Goal: Communication & Community: Answer question/provide support

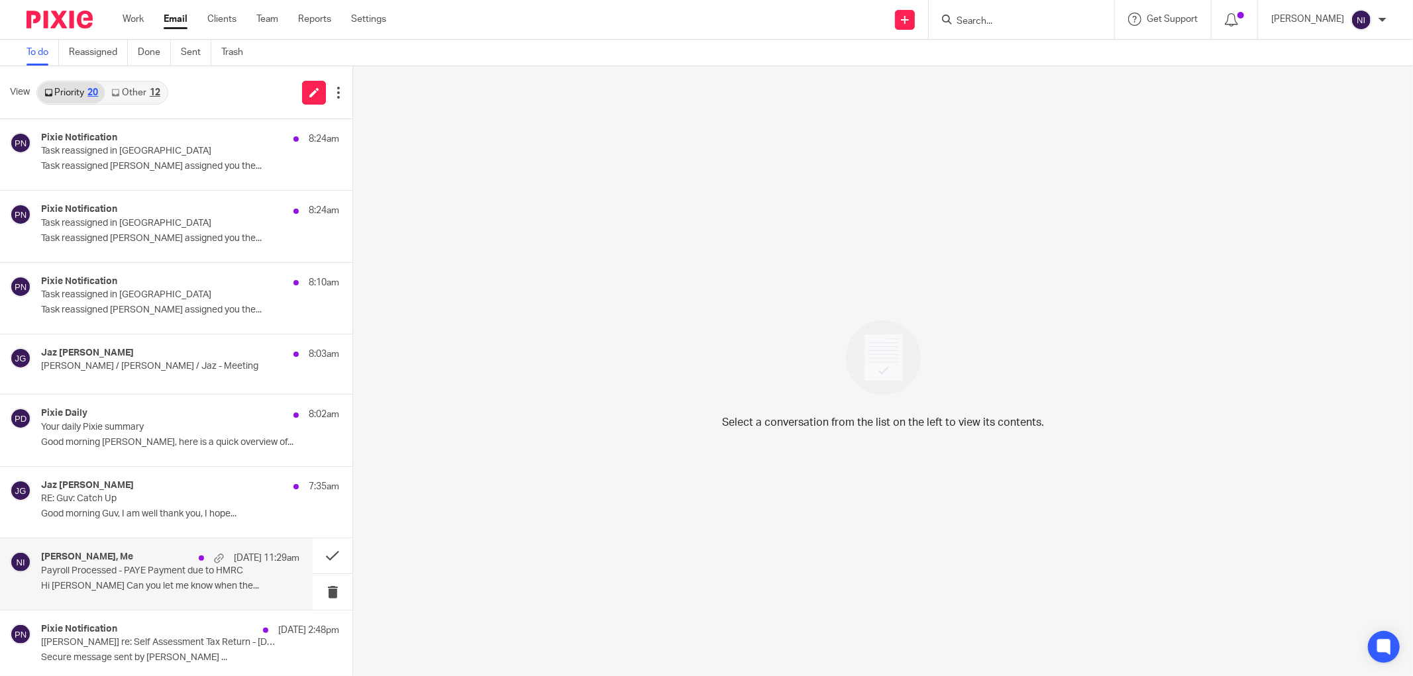
click at [171, 560] on div "[PERSON_NAME], Me [DATE] 11:29am" at bounding box center [170, 558] width 258 height 13
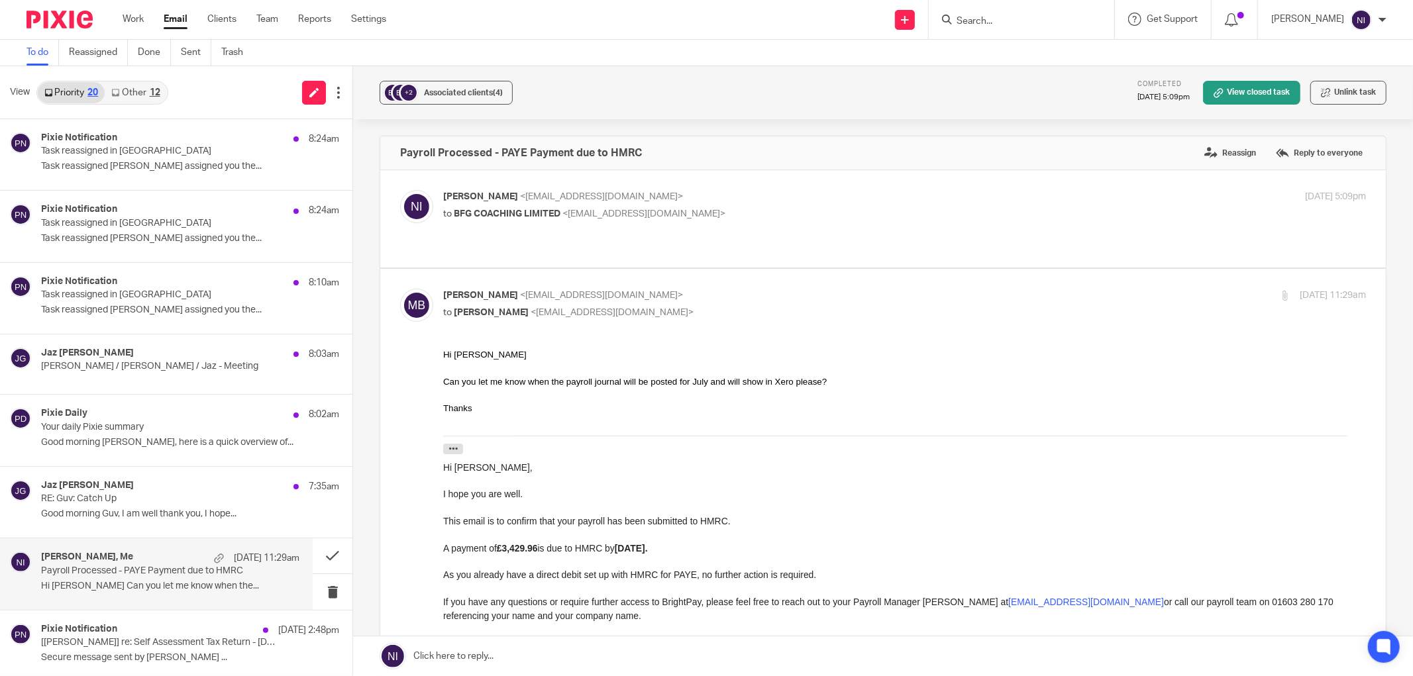
click at [760, 195] on p "Naeem Ibrahim <naeemibrahim@taxassist.co.uk>" at bounding box center [750, 197] width 615 height 14
checkbox input "true"
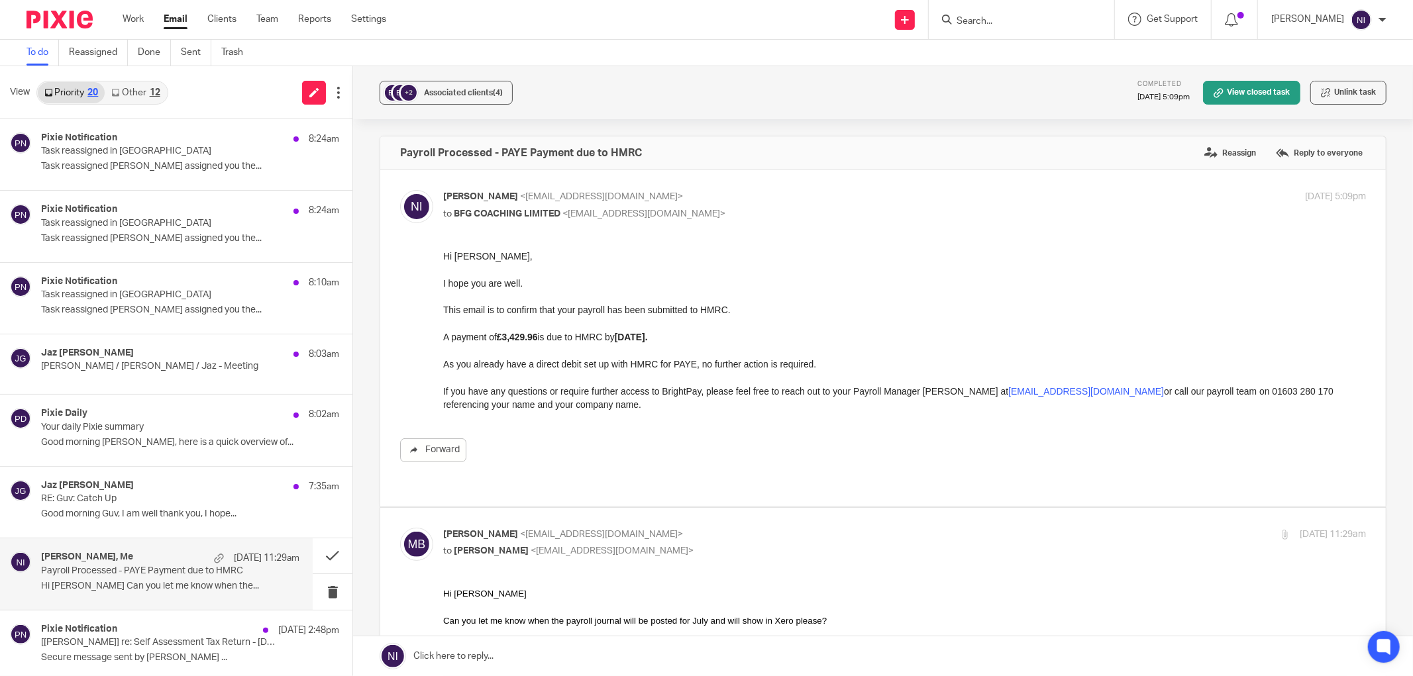
click at [1050, 16] on input "Search" at bounding box center [1014, 22] width 119 height 12
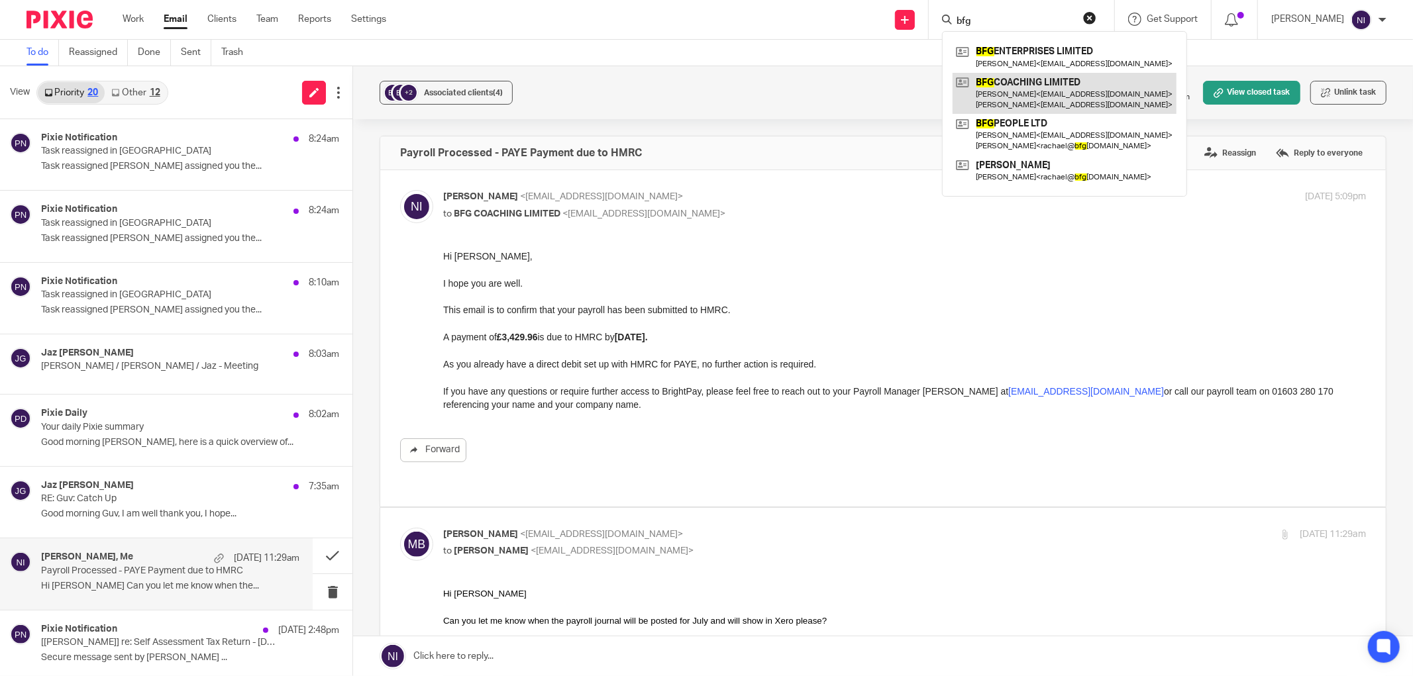
type input "bfg"
click at [1064, 91] on link at bounding box center [1065, 93] width 224 height 41
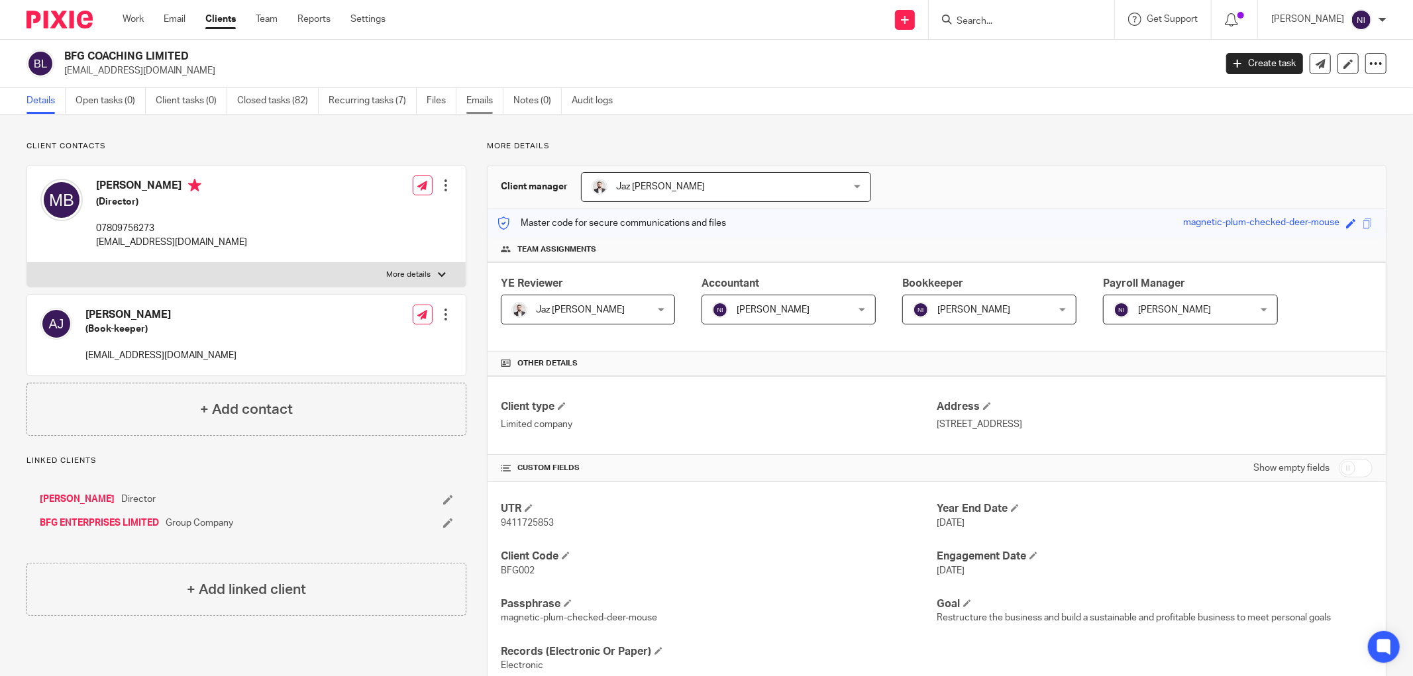
click at [474, 100] on link "Emails" at bounding box center [484, 101] width 37 height 26
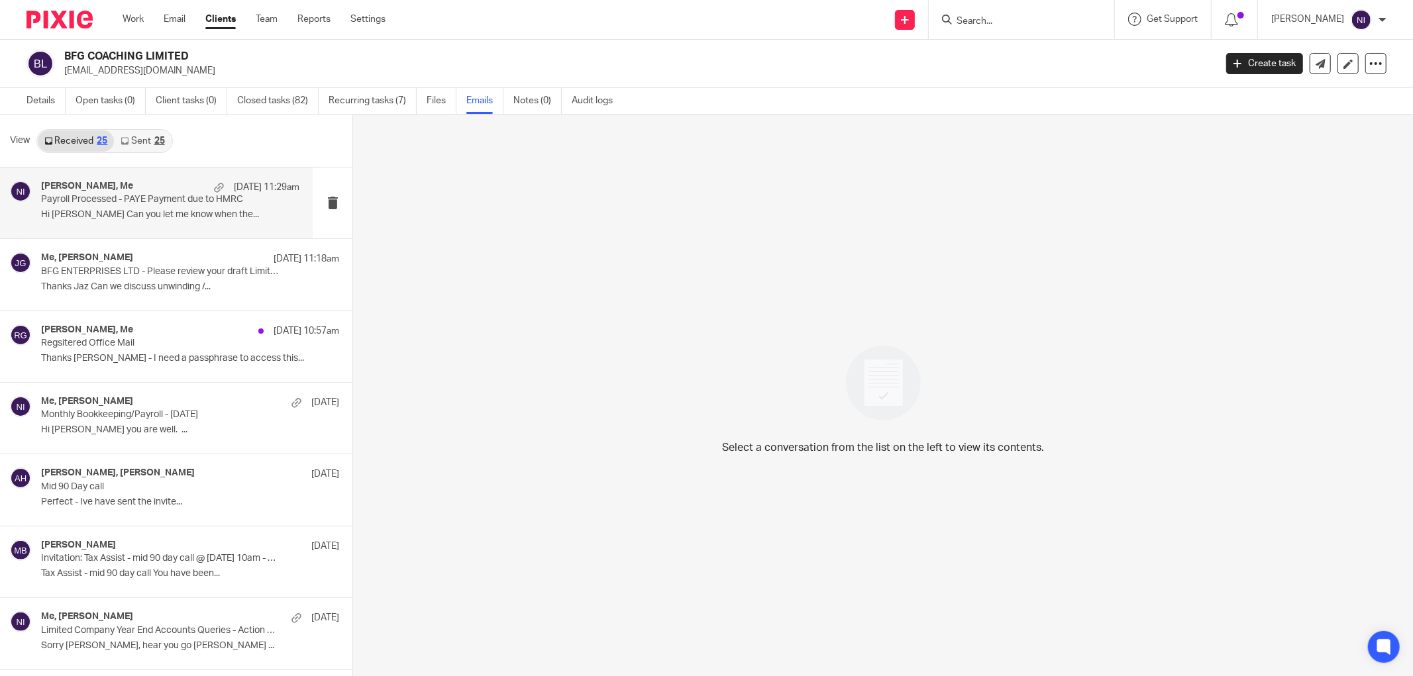
click at [127, 205] on p "Payroll Processed - PAYE Payment due to HMRC" at bounding box center [144, 199] width 207 height 11
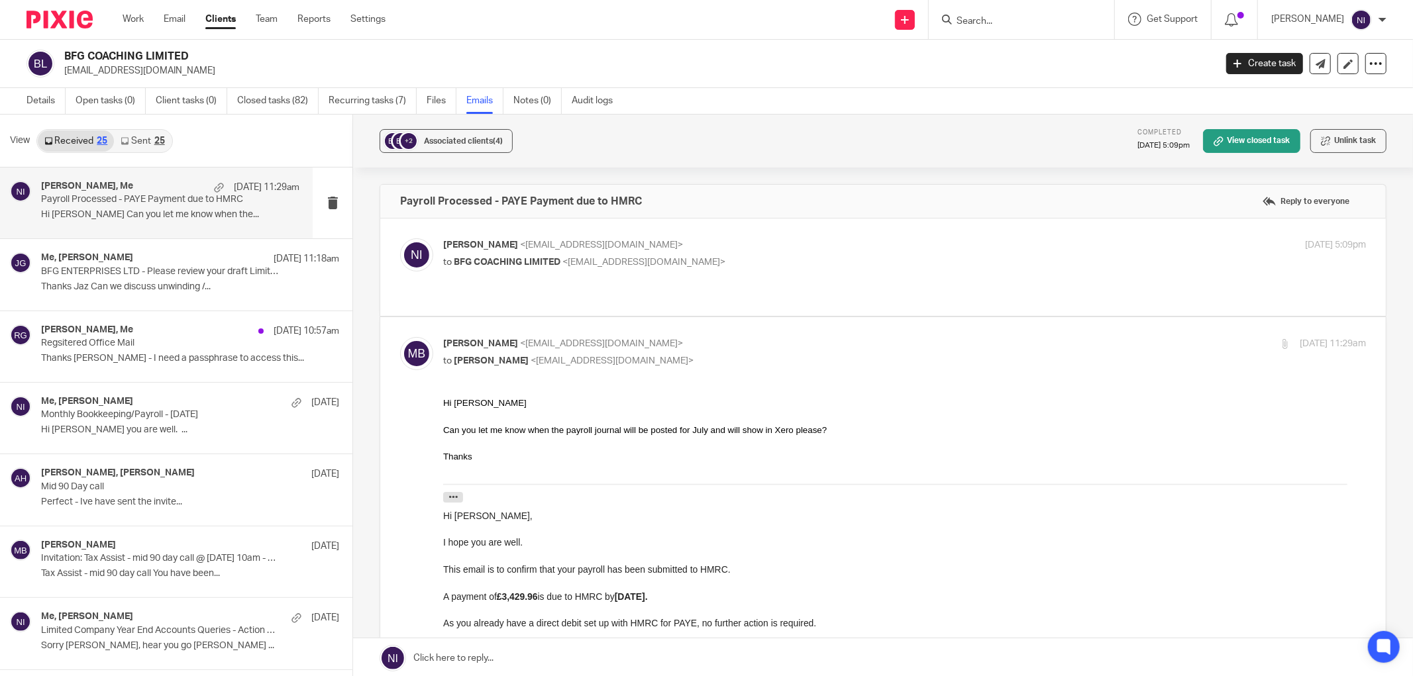
click at [801, 261] on p "to BFG COACHING LIMITED <mattbull@actioncoach.com>" at bounding box center [750, 263] width 615 height 14
checkbox input "true"
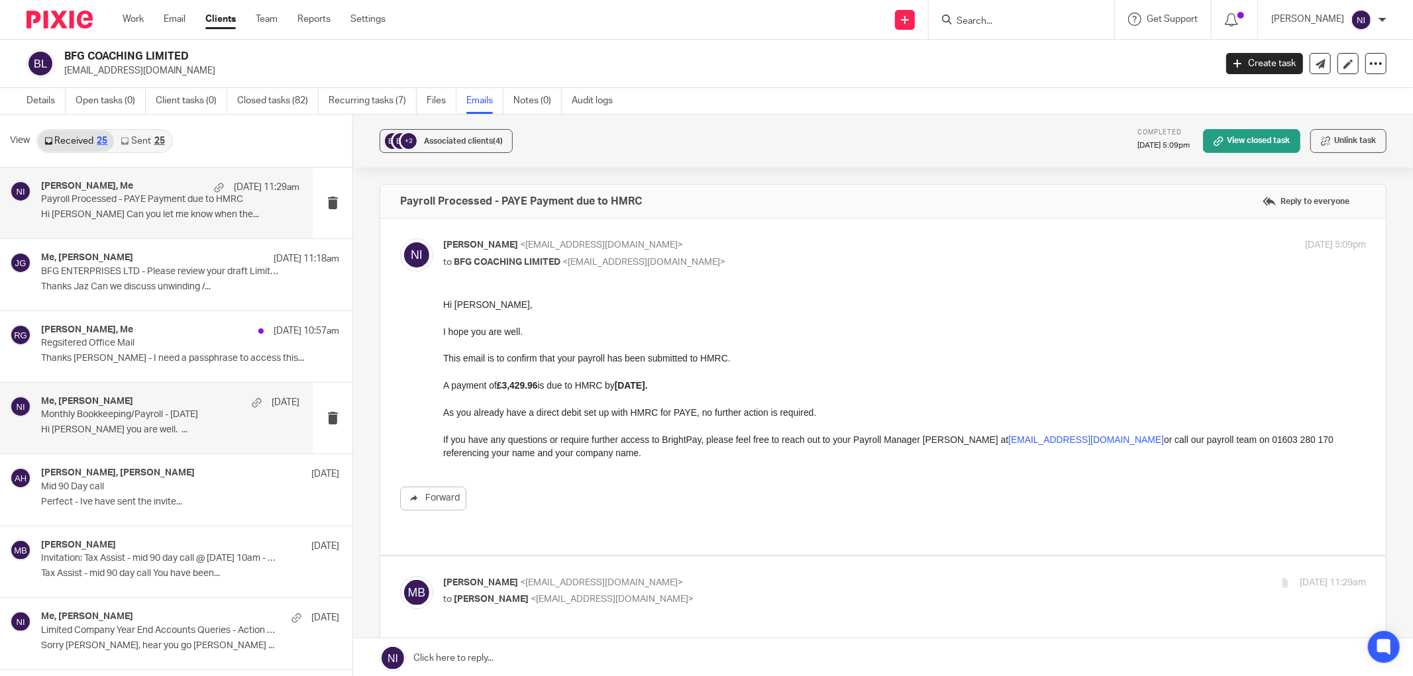
scroll to position [147, 0]
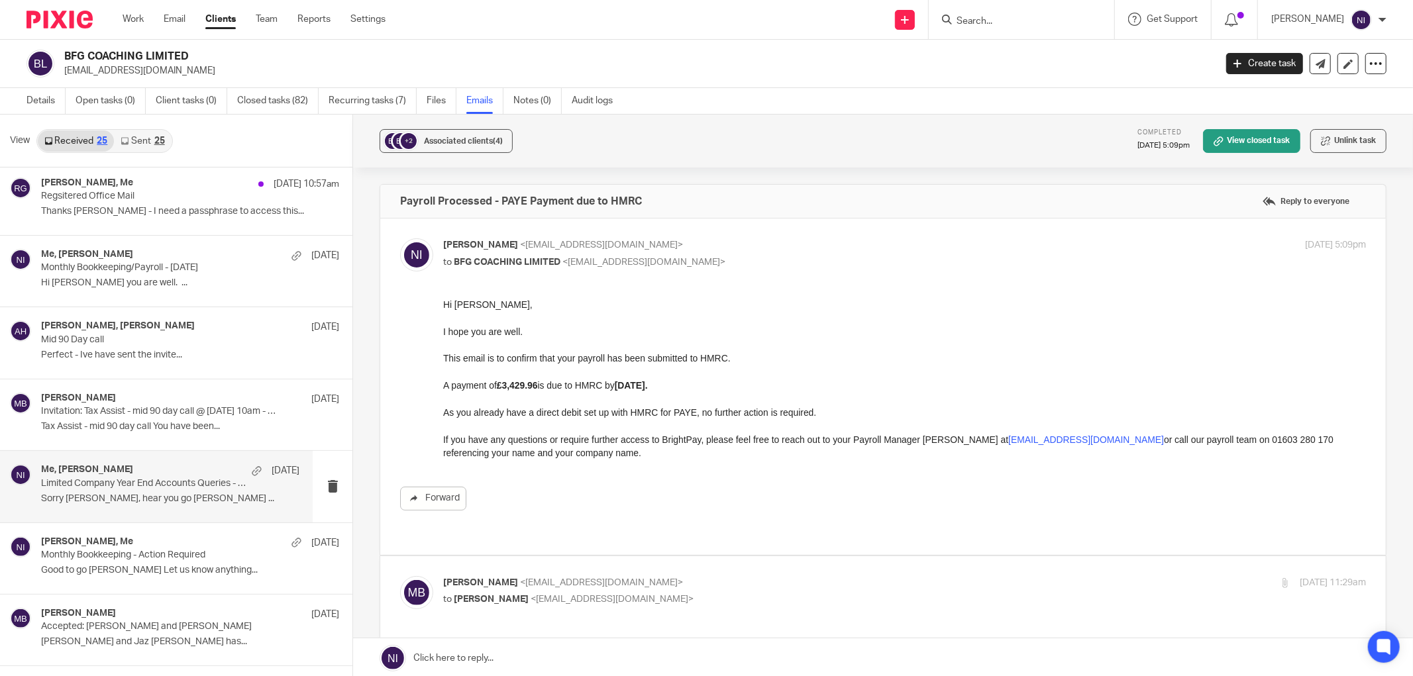
click at [142, 500] on p "Sorry Naeem, hear you go Matt ..." at bounding box center [170, 498] width 258 height 11
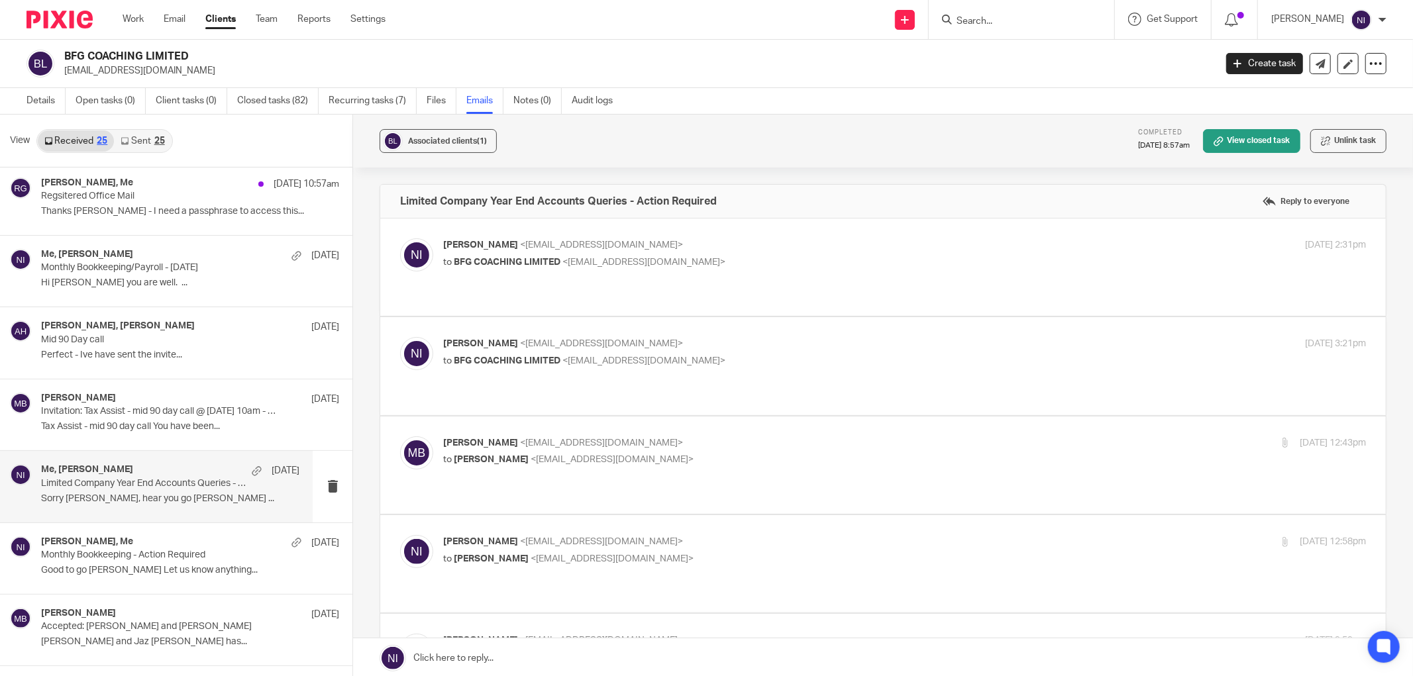
scroll to position [0, 0]
click at [660, 552] on p "to Matt Bull <mattbull@actioncoach.com>" at bounding box center [750, 559] width 615 height 14
checkbox input "true"
click at [705, 437] on p "Matt Bull <mattbull@actioncoach.com>" at bounding box center [750, 444] width 615 height 14
checkbox input "true"
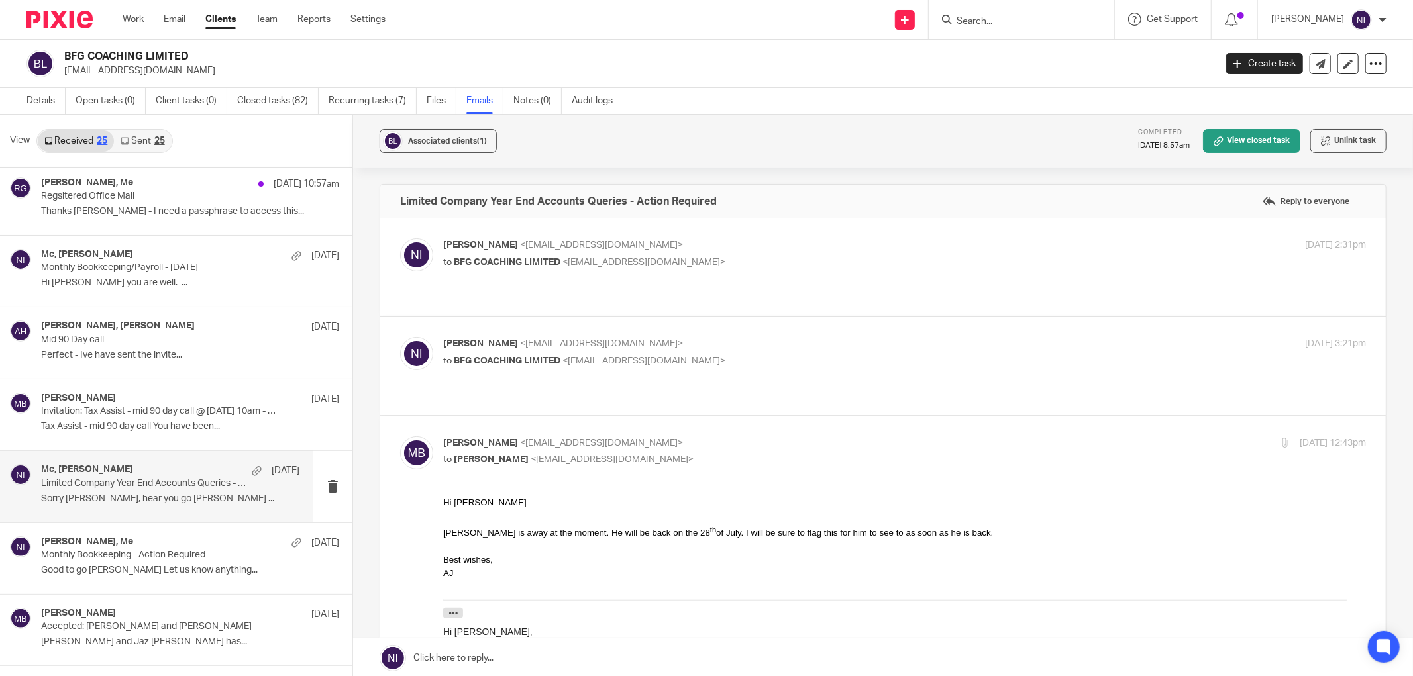
click at [725, 354] on p "to BFG COACHING LIMITED <mattbull@actioncoach.com>" at bounding box center [750, 361] width 615 height 14
checkbox input "true"
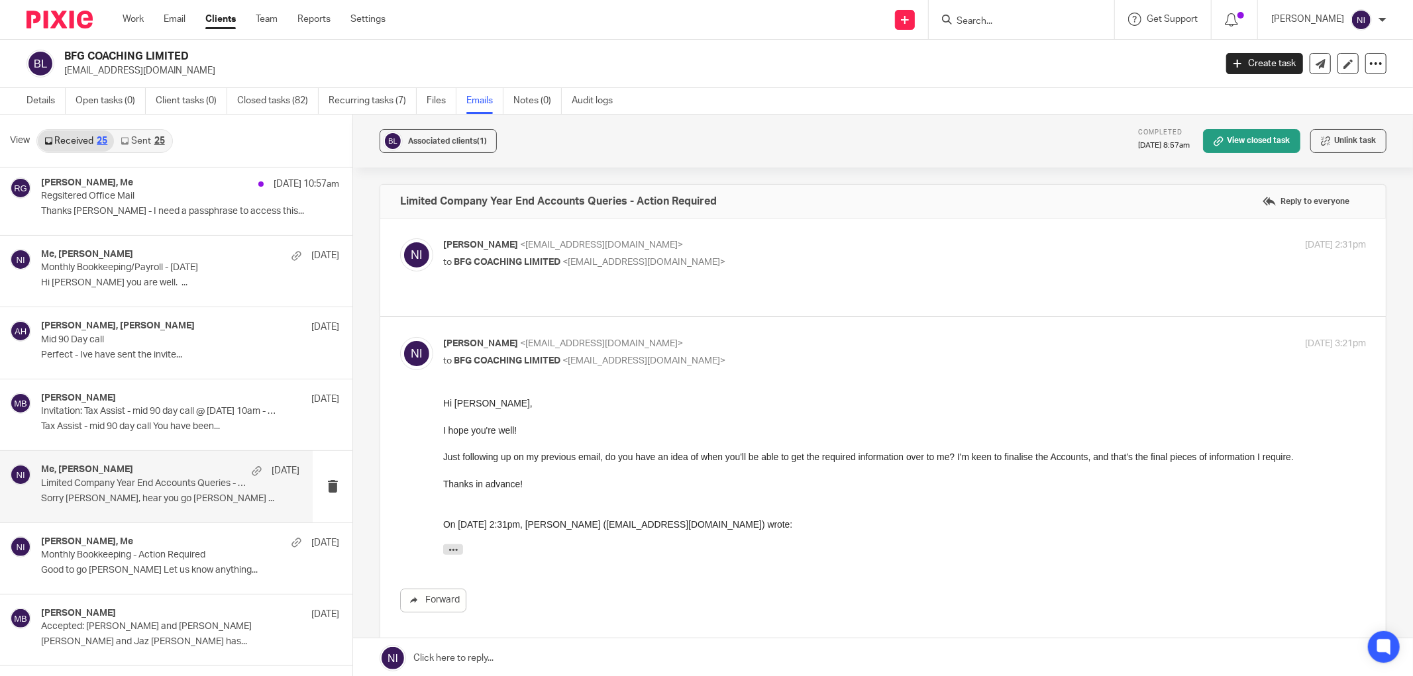
click at [727, 281] on div "Naeem Ibrahim <naeemibrahim@taxassist.co.uk> to BFG COACHING LIMITED <mattbull@…" at bounding box center [883, 267] width 966 height 58
click at [746, 235] on label at bounding box center [883, 267] width 1006 height 97
click at [400, 238] on input "checkbox" at bounding box center [399, 238] width 1 height 1
checkbox input "true"
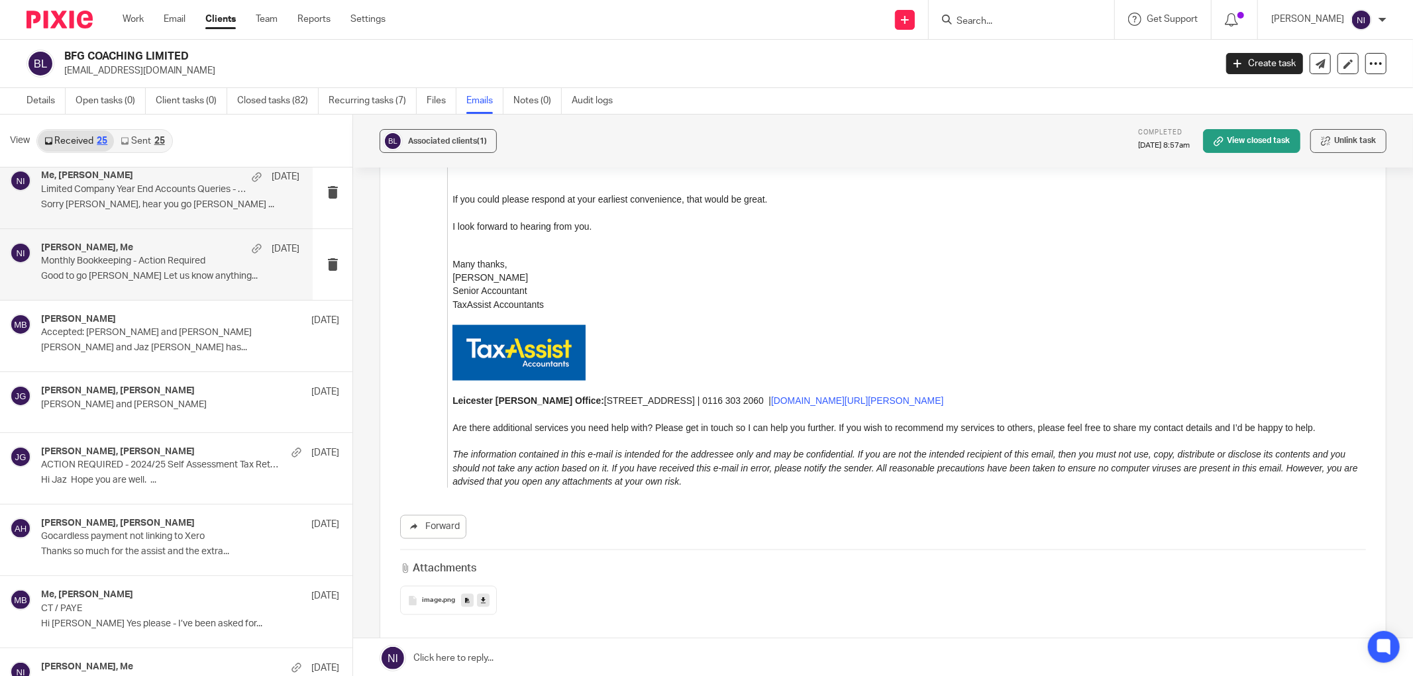
scroll to position [588, 0]
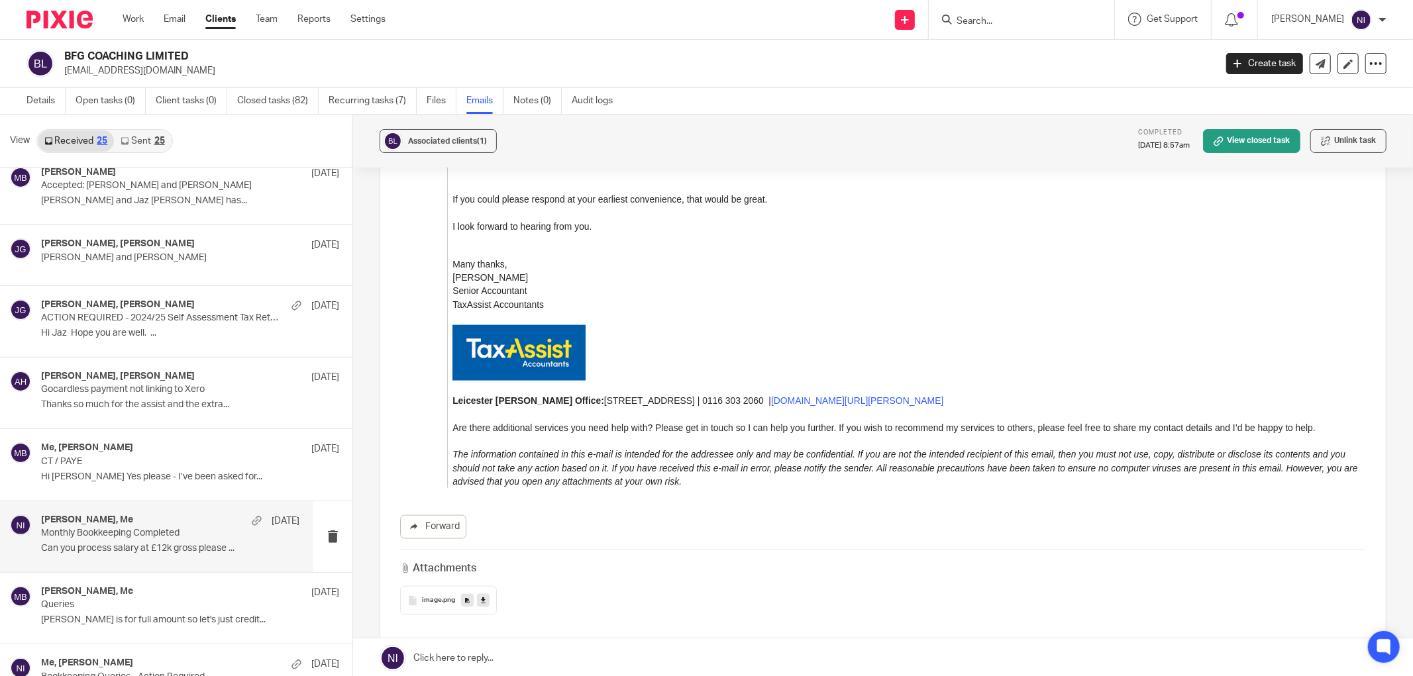
click at [136, 550] on p "Can you process salary at £12k gross please ..." at bounding box center [170, 548] width 258 height 11
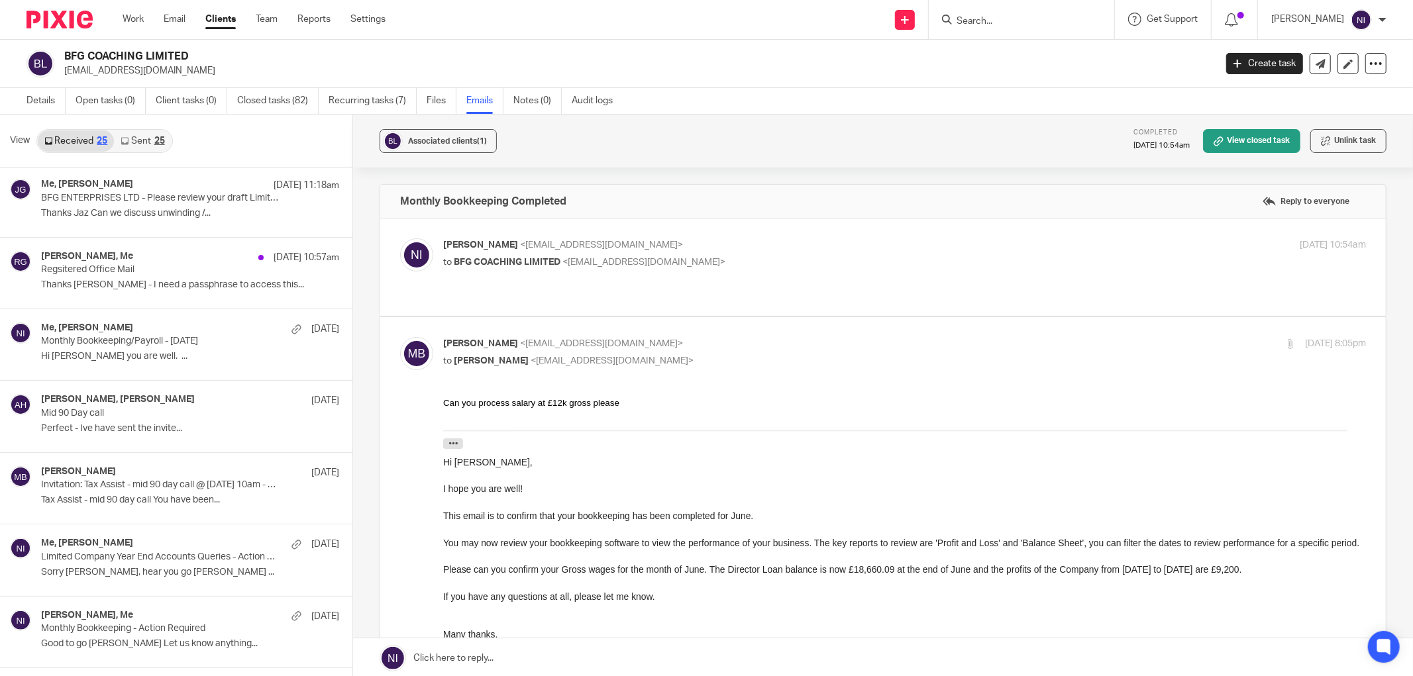
scroll to position [0, 0]
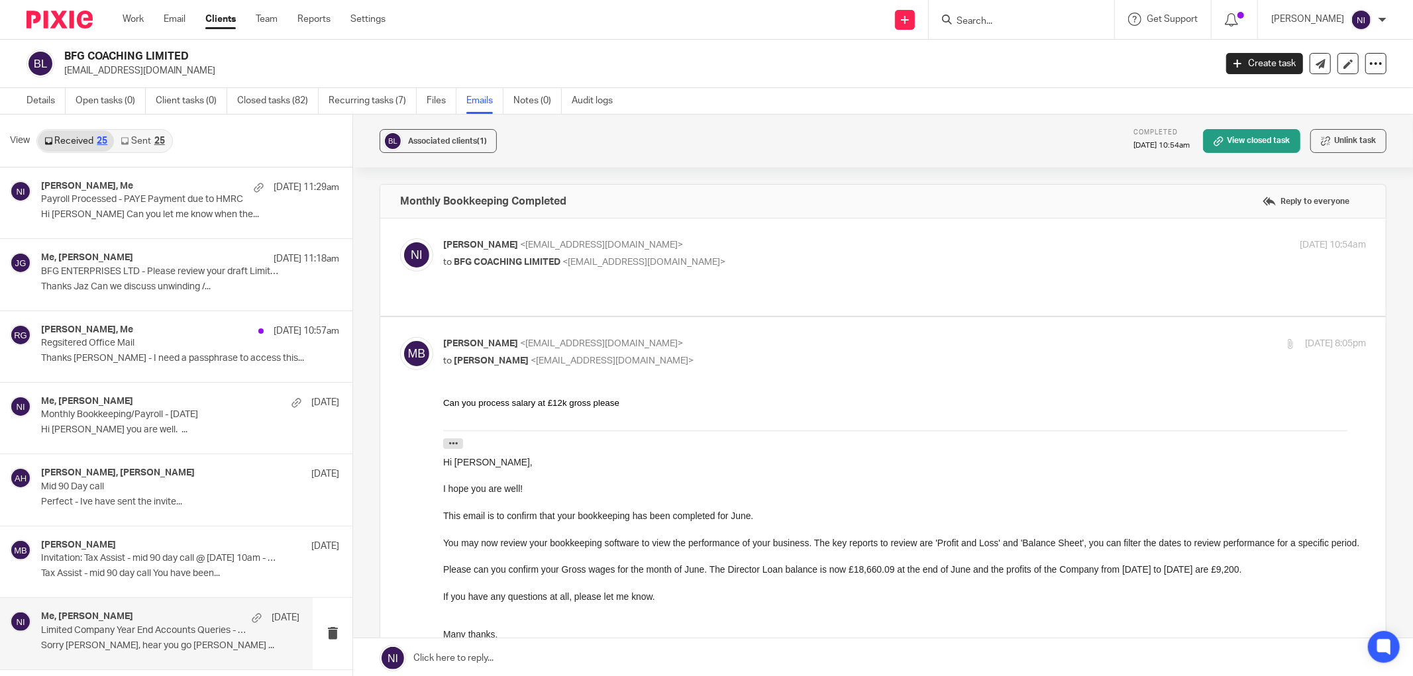
click at [172, 619] on div "Me, Matt Bull 8 Aug" at bounding box center [170, 617] width 258 height 13
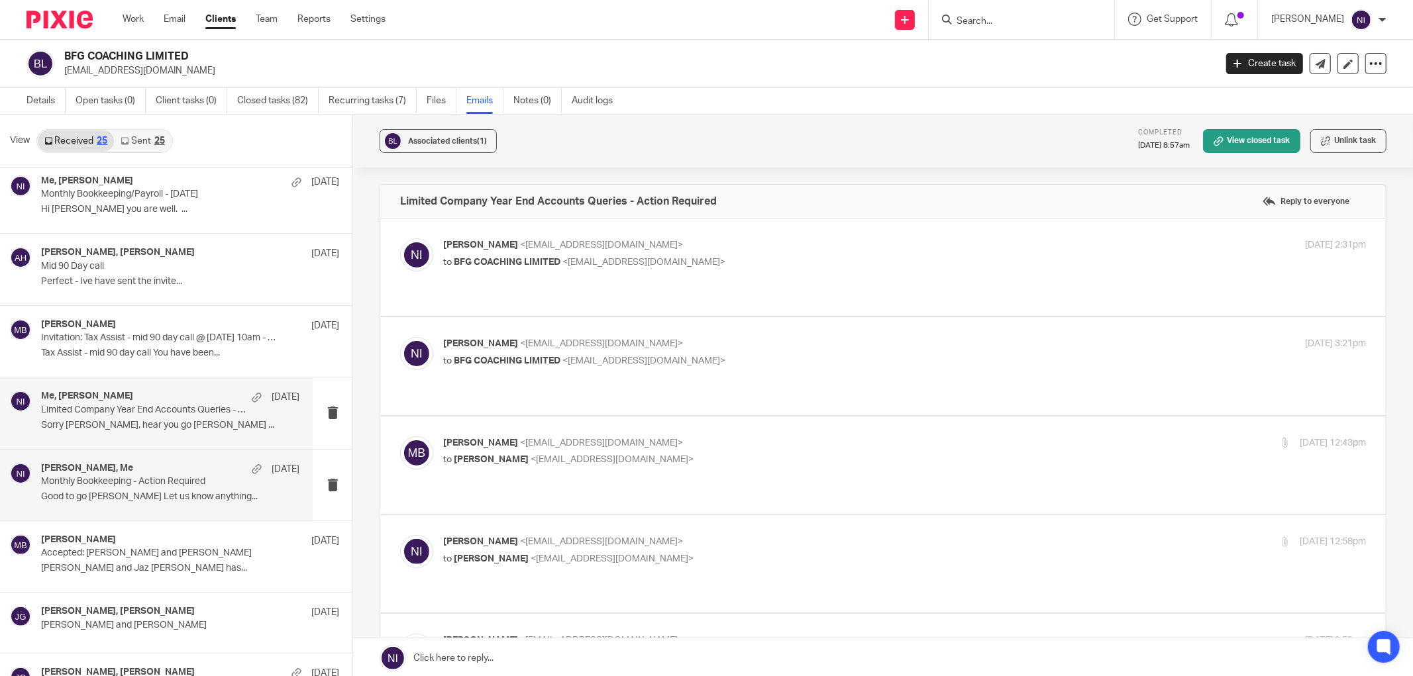
scroll to position [294, 0]
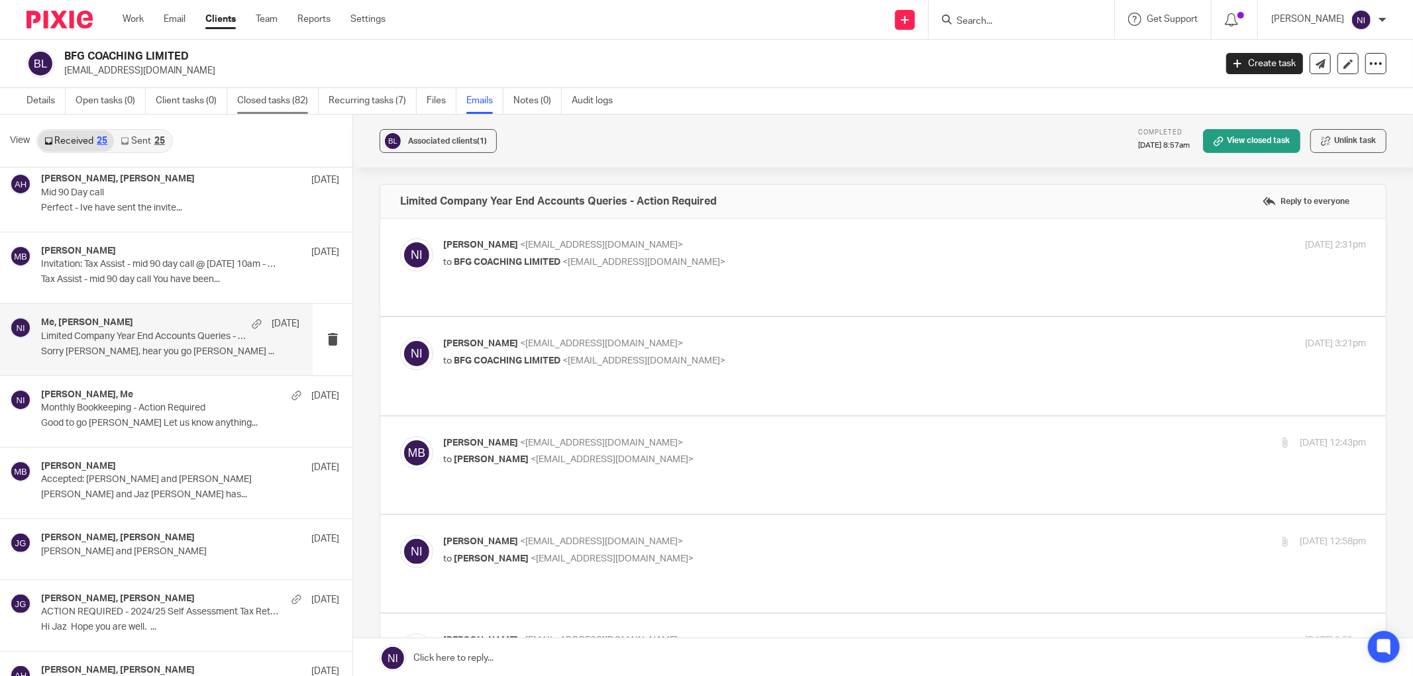
click at [277, 103] on link "Closed tasks (82)" at bounding box center [277, 101] width 81 height 26
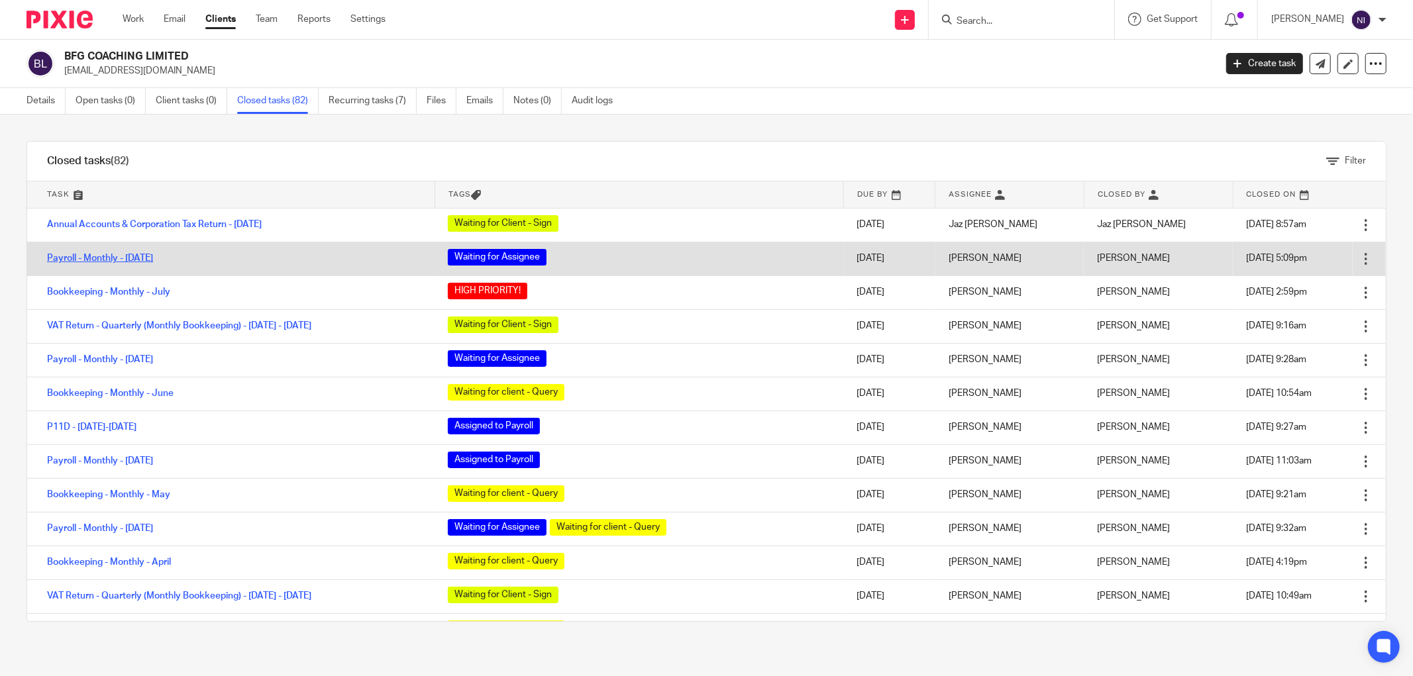
click at [152, 255] on link "Payroll - Monthly - [DATE]" at bounding box center [100, 258] width 106 height 9
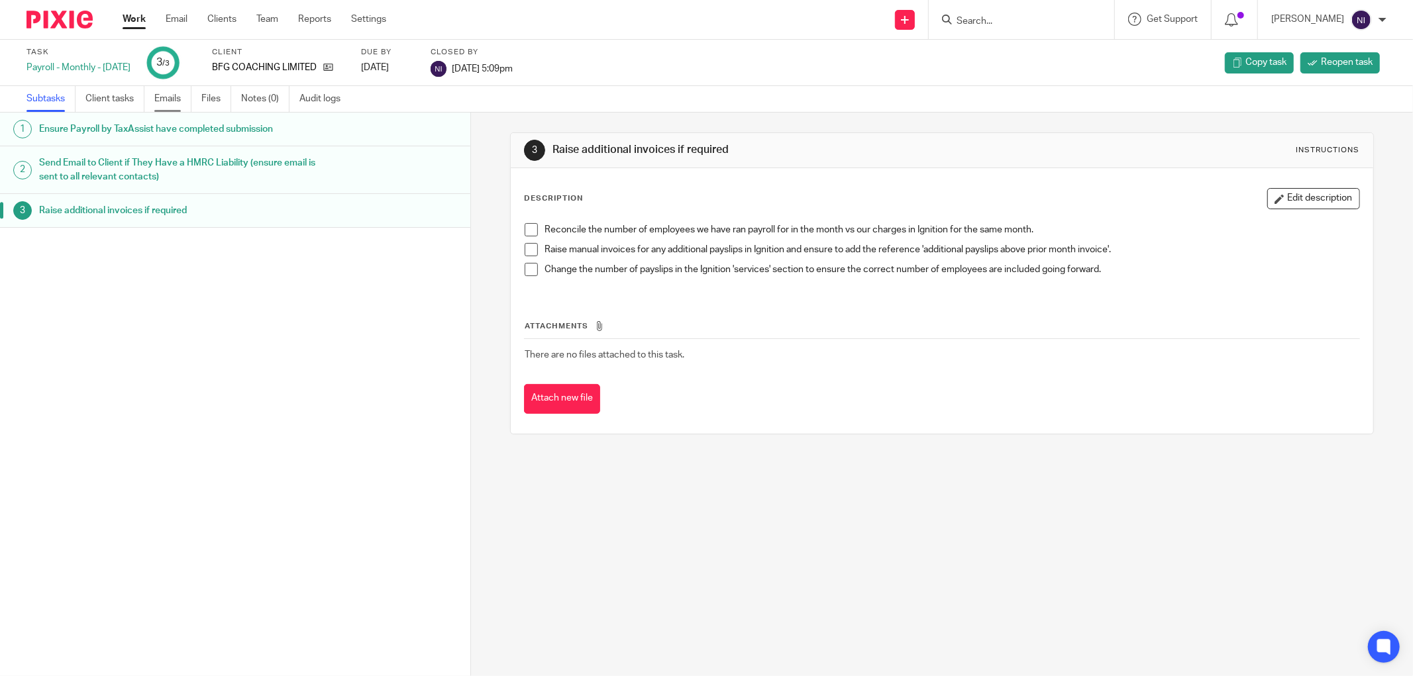
click at [174, 100] on link "Emails" at bounding box center [172, 99] width 37 height 26
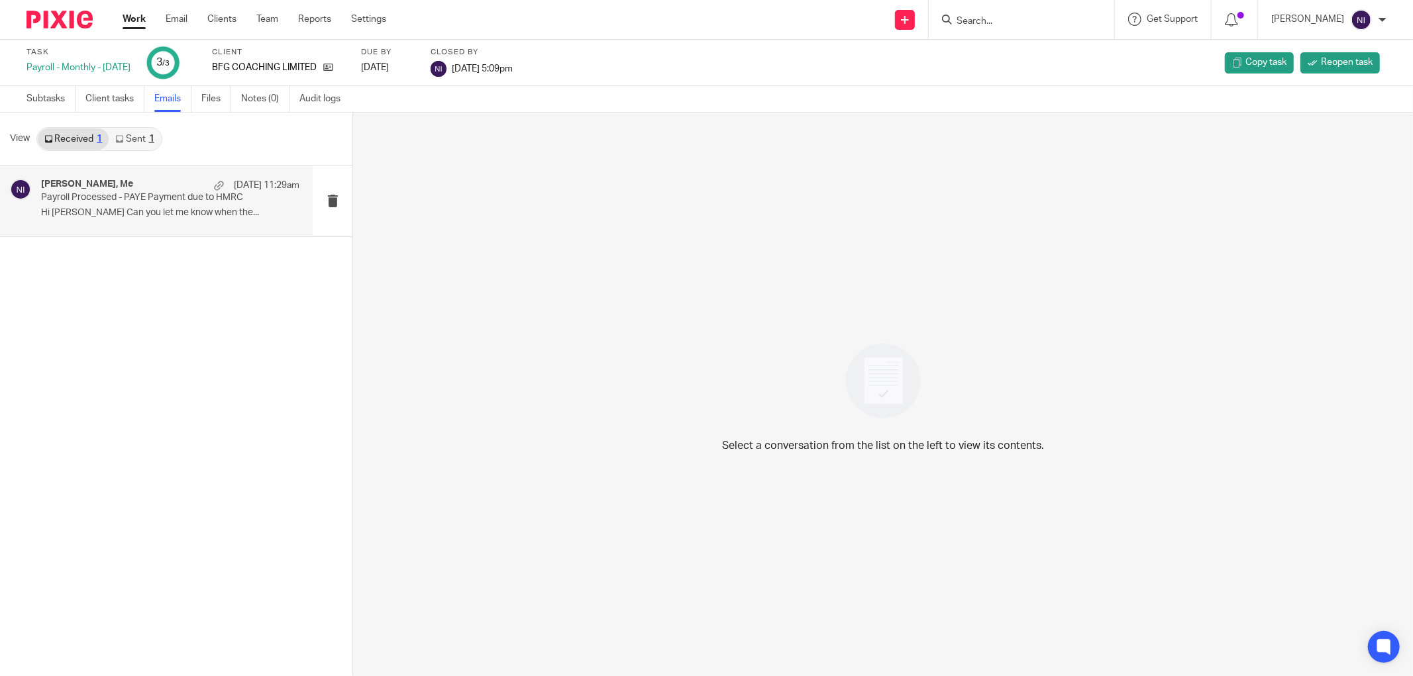
click at [147, 183] on div "Matt Bull, Me 17 Aug 11:29am" at bounding box center [170, 185] width 258 height 13
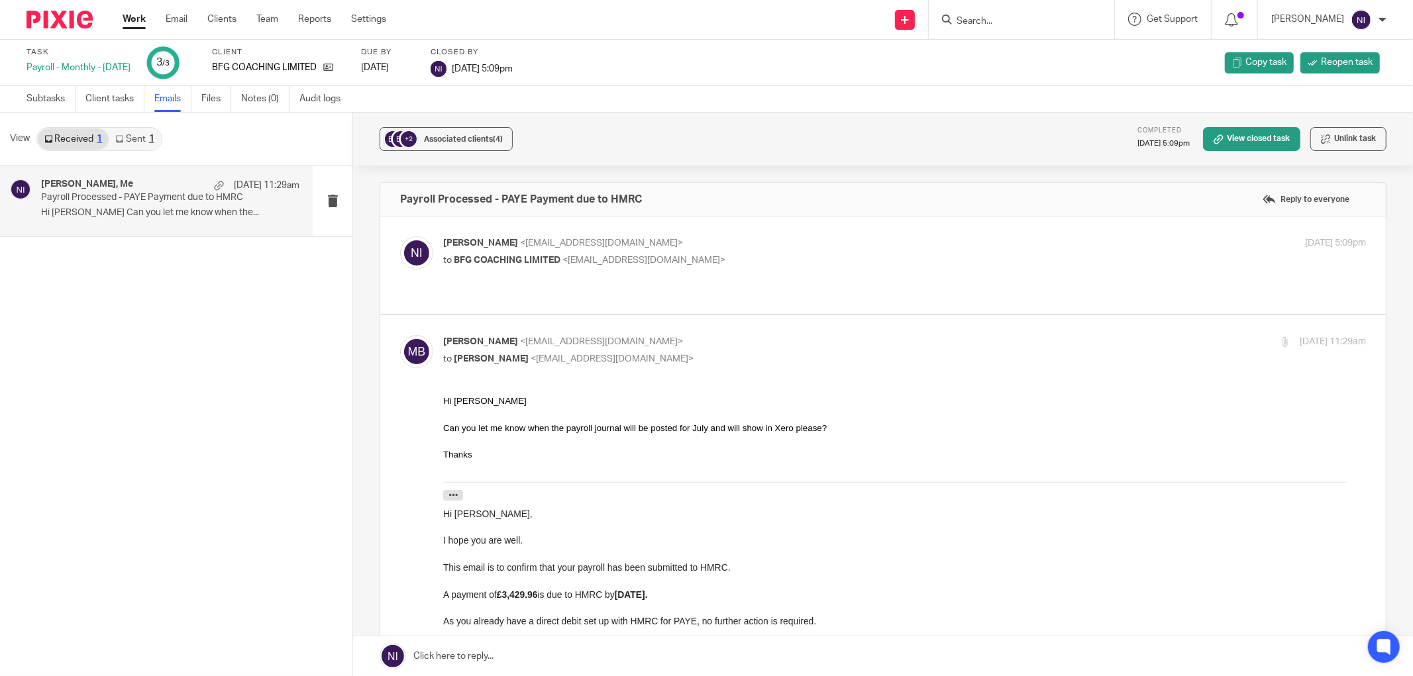
click at [723, 252] on div "Naeem Ibrahim <naeemibrahim@taxassist.co.uk> to BFG COACHING LIMITED <mattbull@…" at bounding box center [750, 251] width 615 height 30
checkbox input "true"
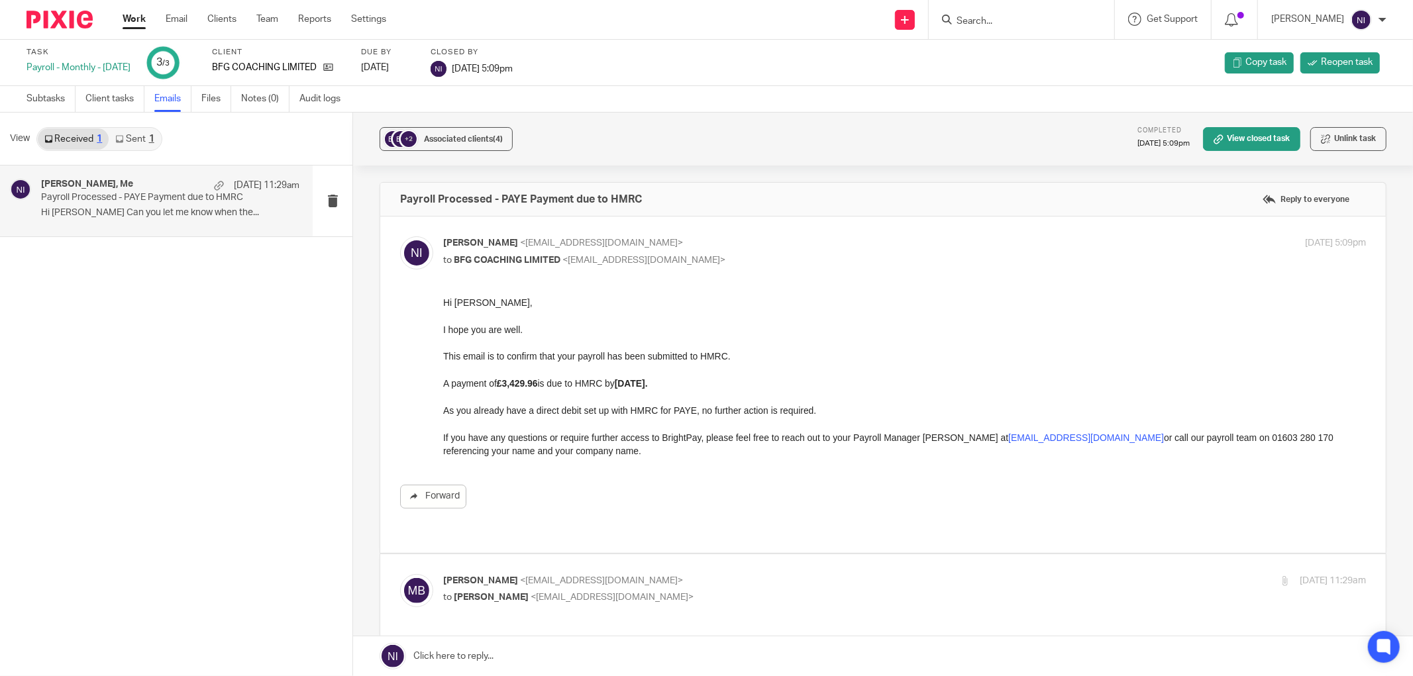
click at [132, 142] on link "Sent 1" at bounding box center [135, 139] width 52 height 21
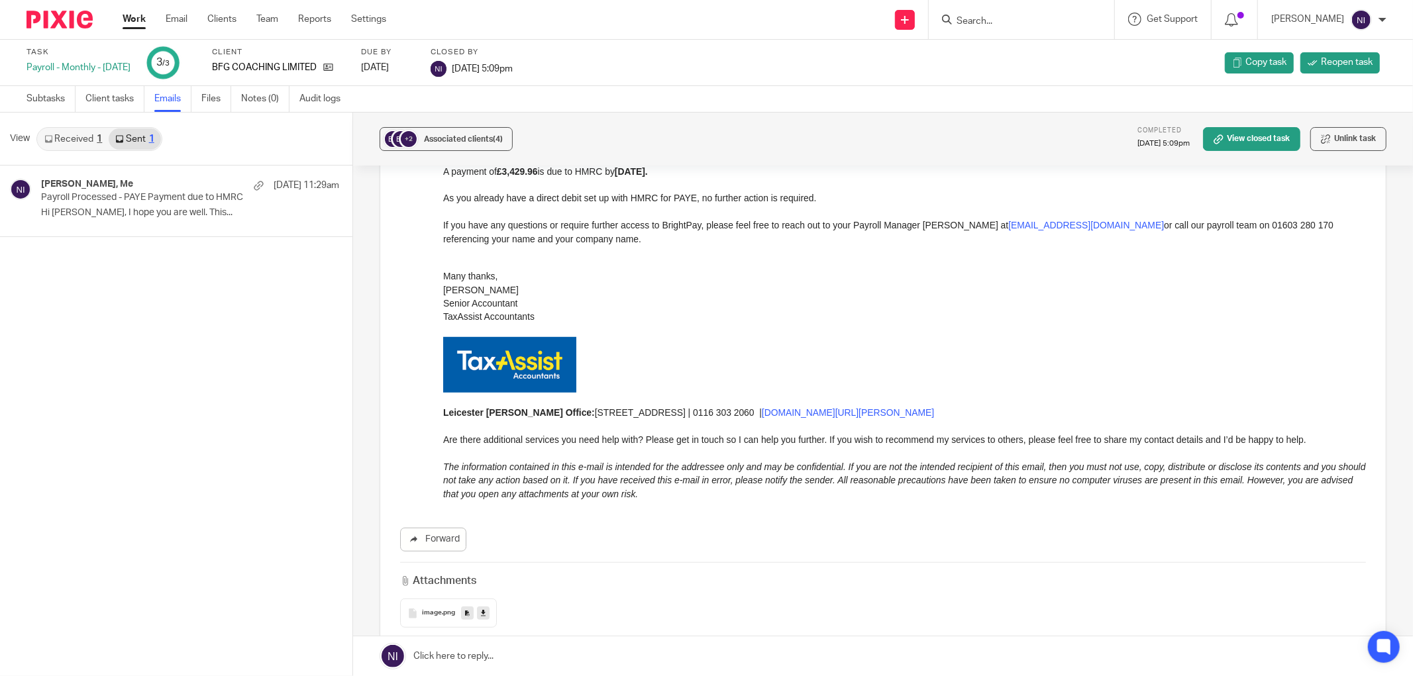
scroll to position [793, 0]
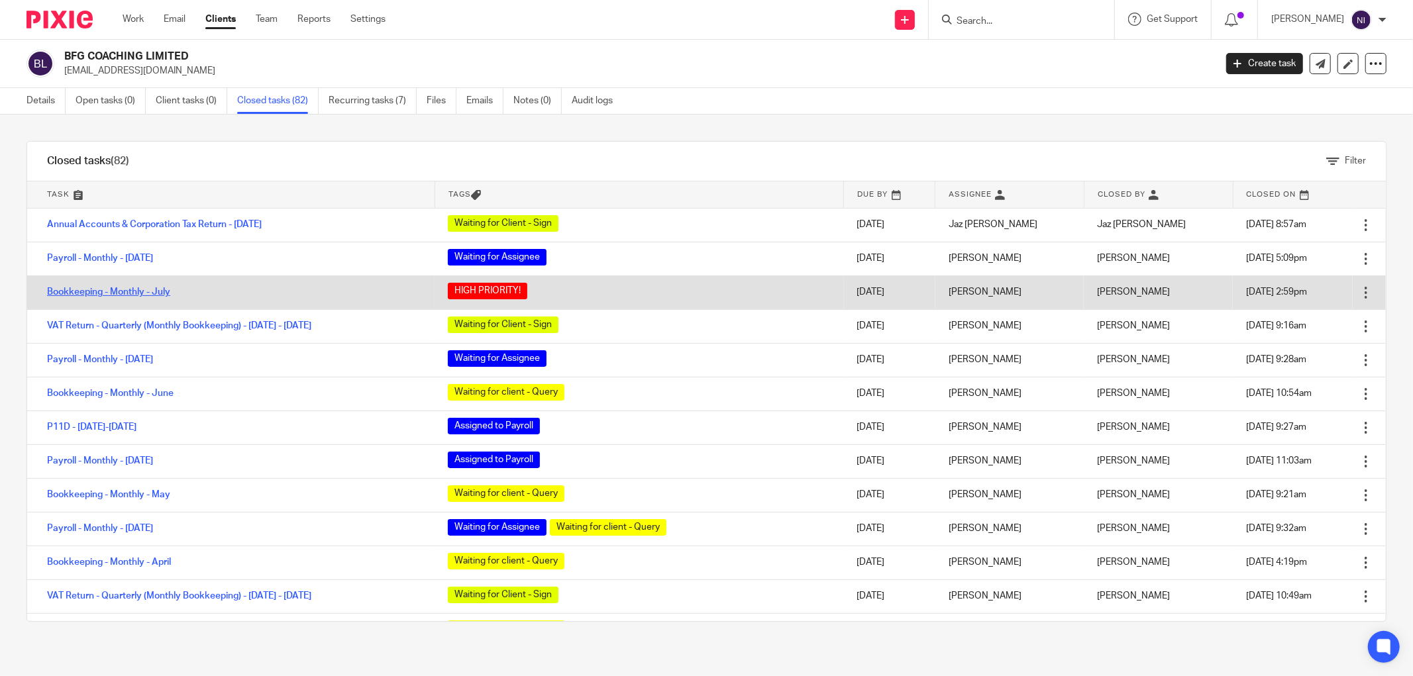
click at [131, 293] on link "Bookkeeping - Monthly - July" at bounding box center [108, 291] width 123 height 9
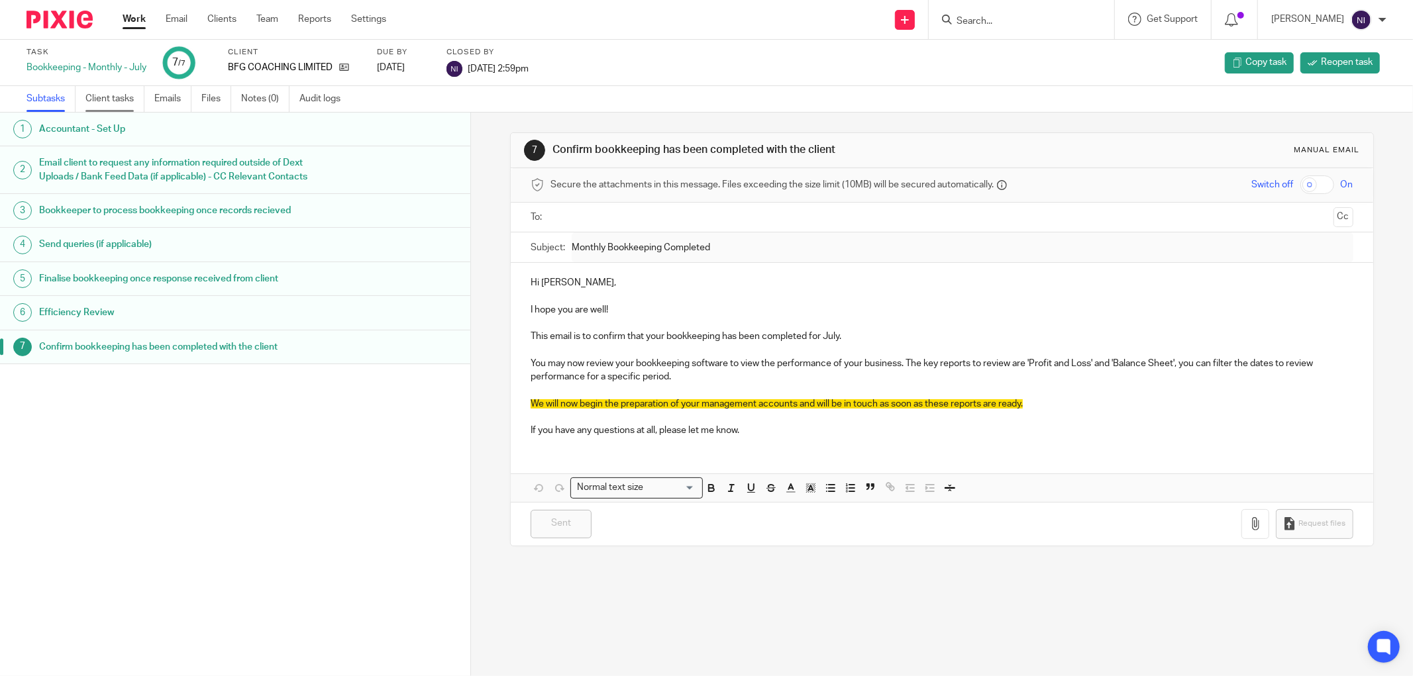
click at [106, 103] on link "Client tasks" at bounding box center [114, 99] width 59 height 26
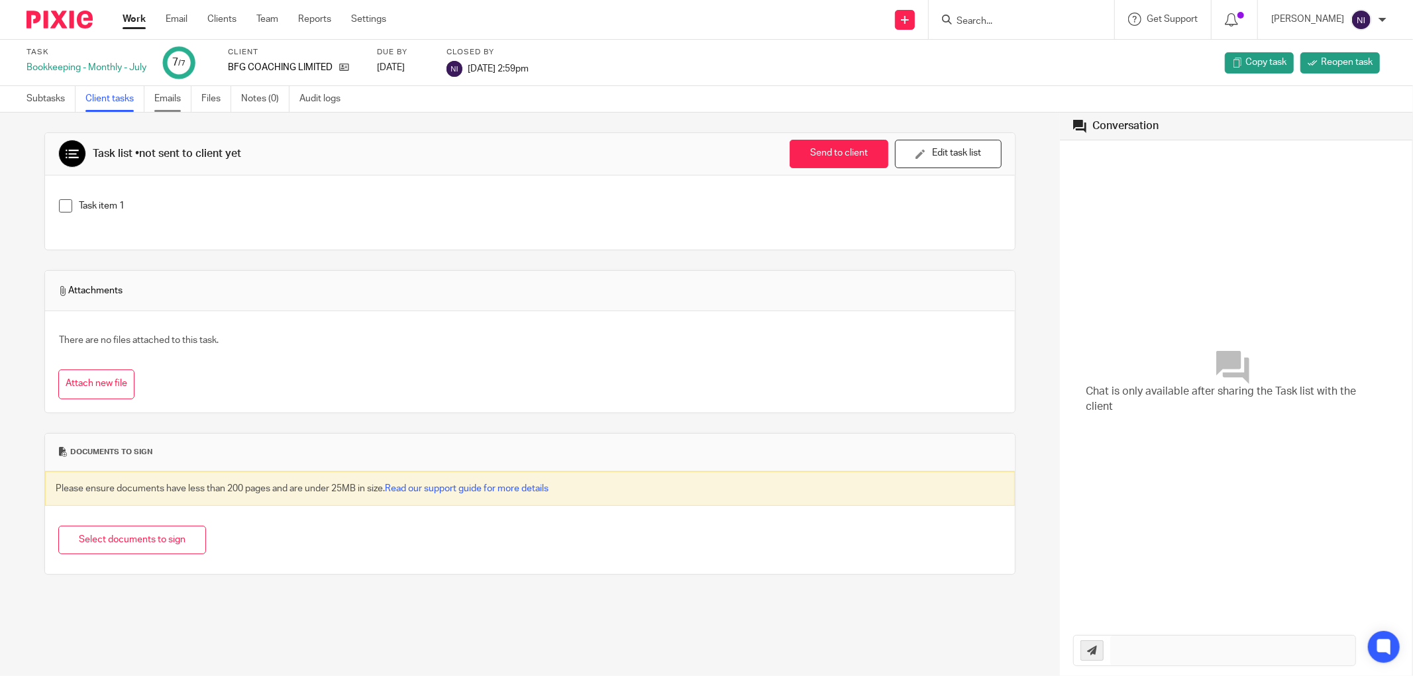
click at [180, 101] on link "Emails" at bounding box center [172, 99] width 37 height 26
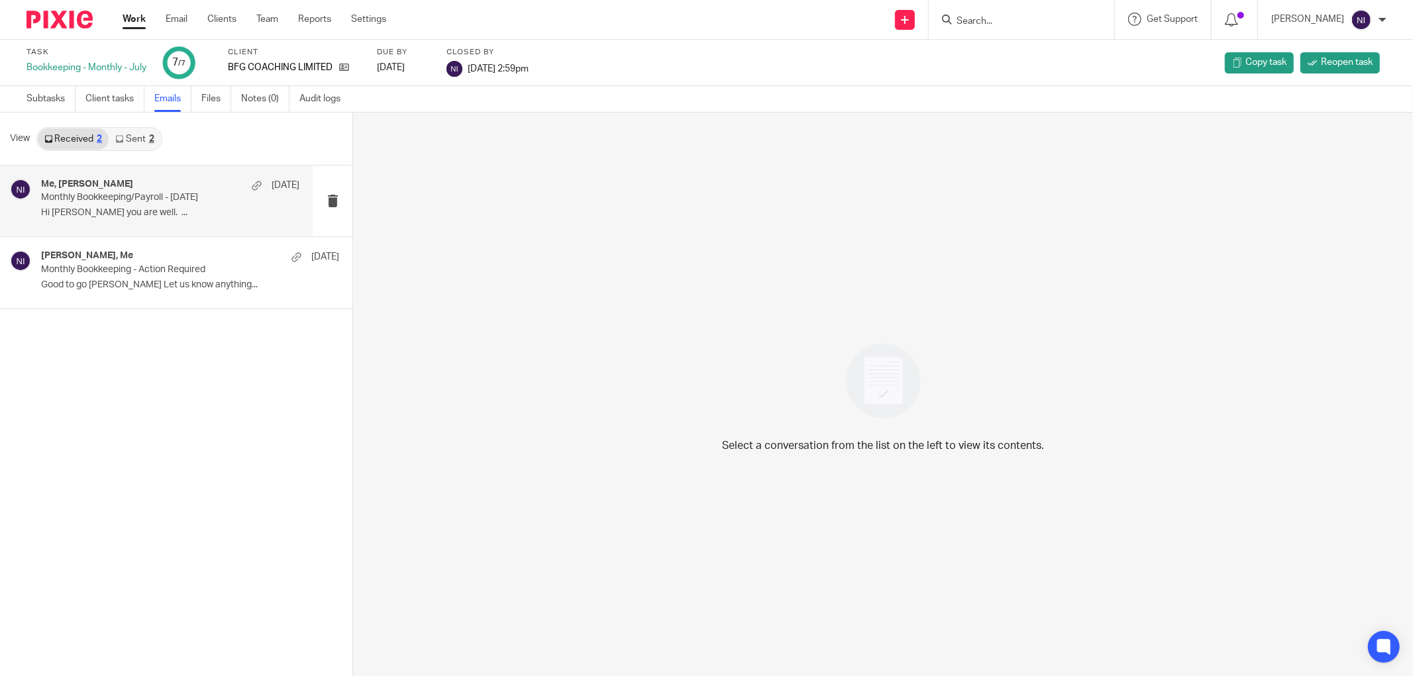
click at [139, 223] on div "Me, Matt Bull 12 Aug Monthly Bookkeeping/Payroll - July 2025 Hi Naeem Hope you …" at bounding box center [170, 201] width 258 height 44
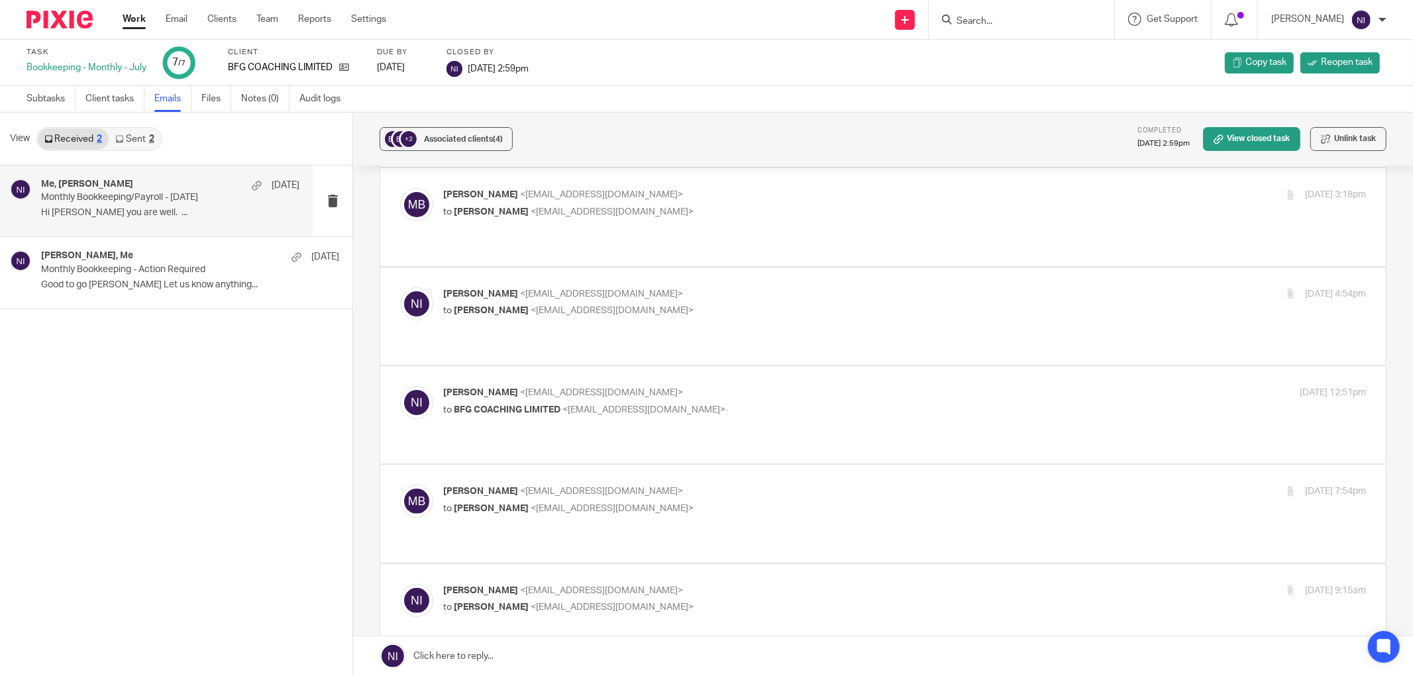
scroll to position [294, 0]
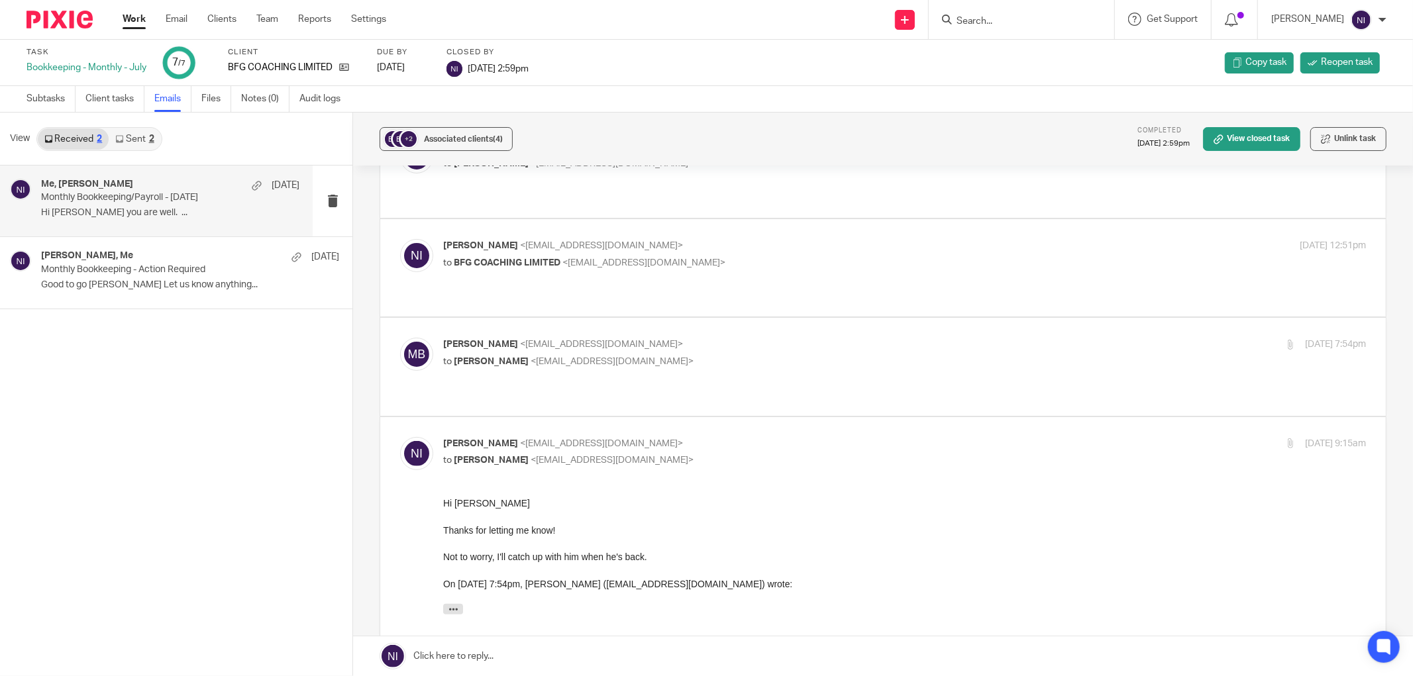
click at [705, 355] on p "to Naeem Ibrahim <naeemibrahim@taxassist.co.uk>" at bounding box center [750, 362] width 615 height 14
checkbox input "true"
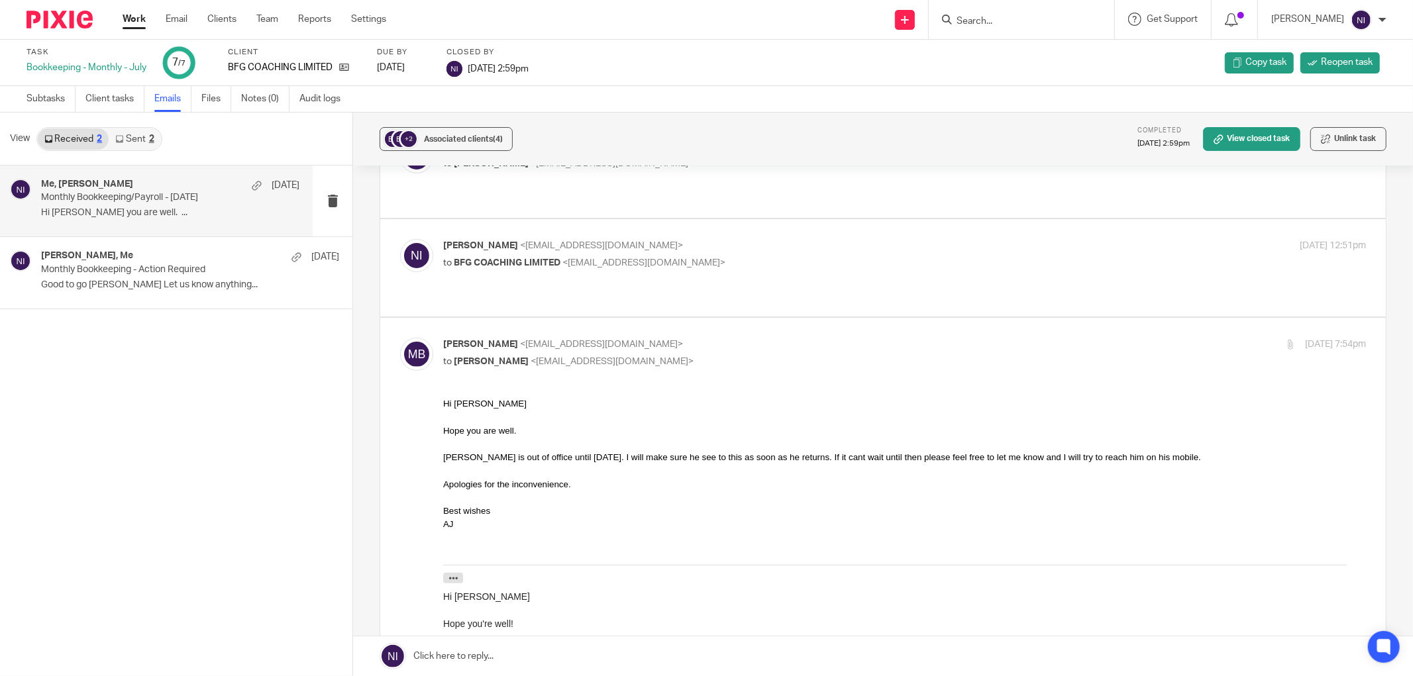
scroll to position [0, 0]
click at [745, 256] on p "to BFG COACHING LIMITED <mattbull@actioncoach.com>" at bounding box center [750, 263] width 615 height 14
checkbox input "true"
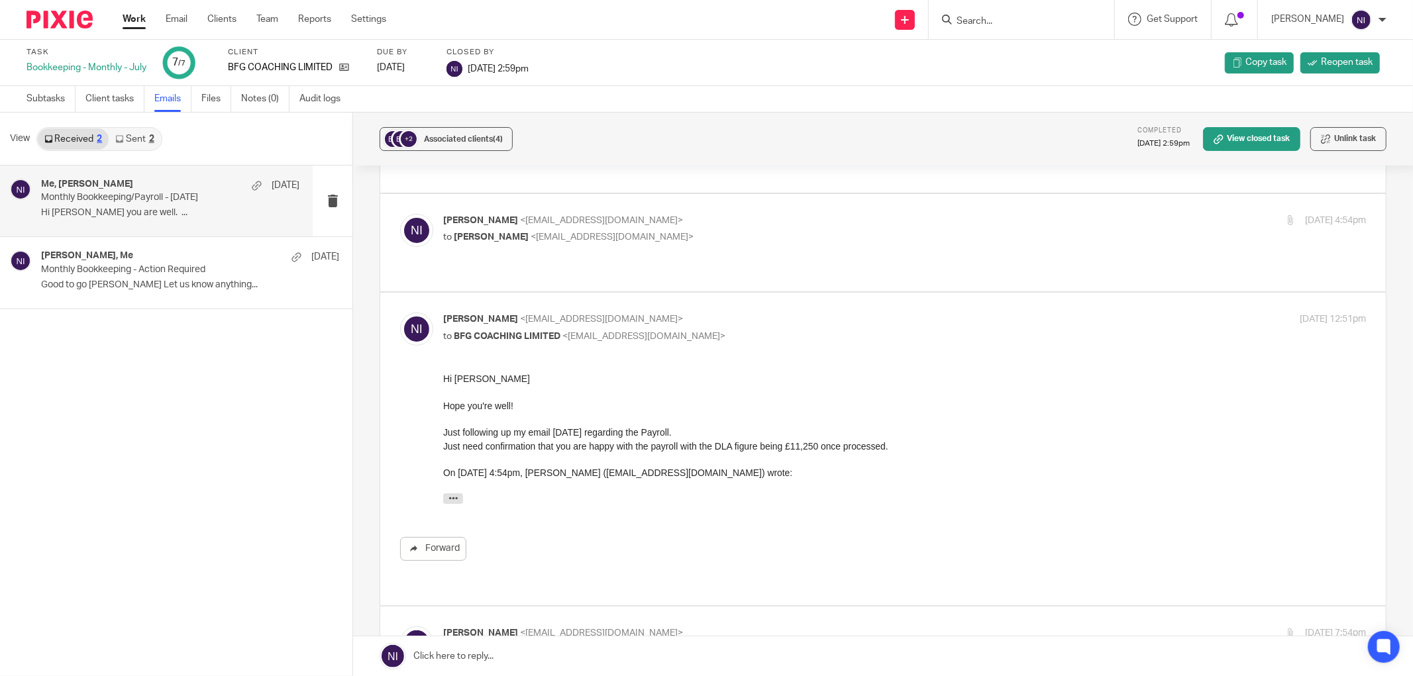
scroll to position [147, 0]
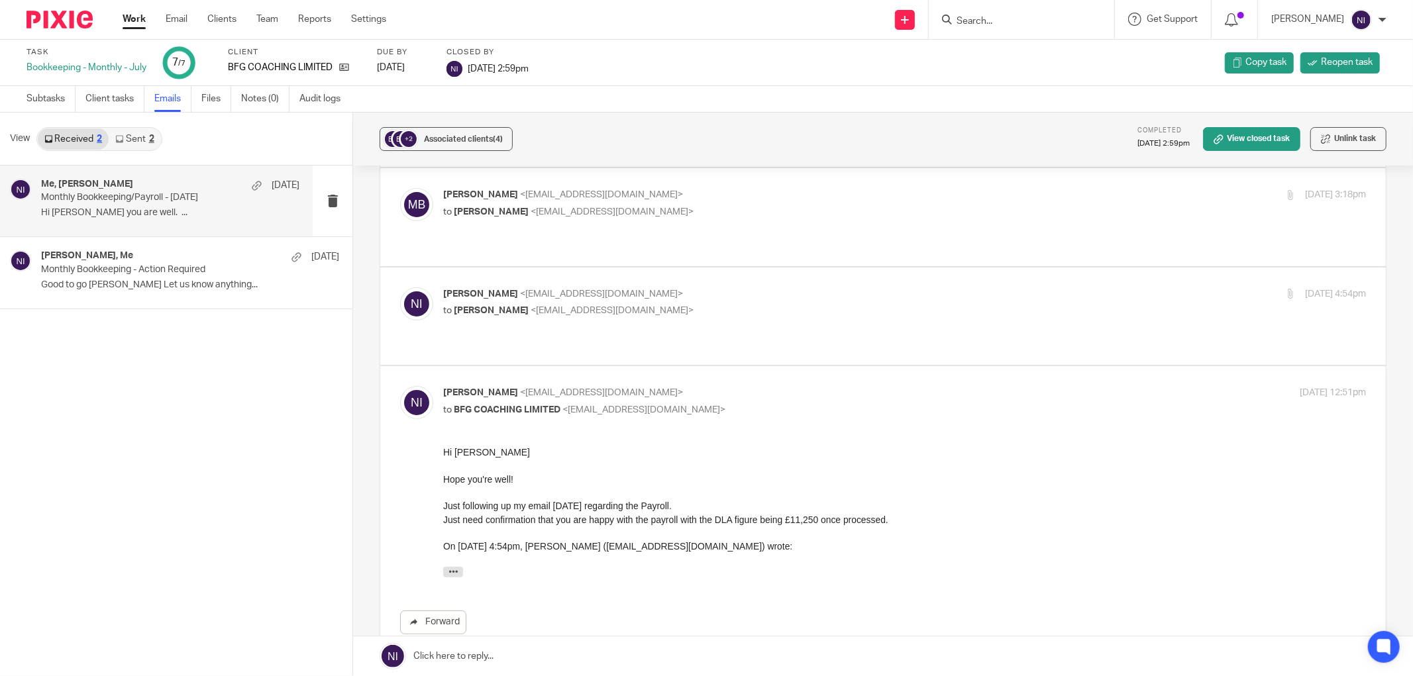
click at [777, 268] on label at bounding box center [883, 316] width 1006 height 97
click at [400, 287] on input "checkbox" at bounding box center [399, 287] width 1 height 1
checkbox input "true"
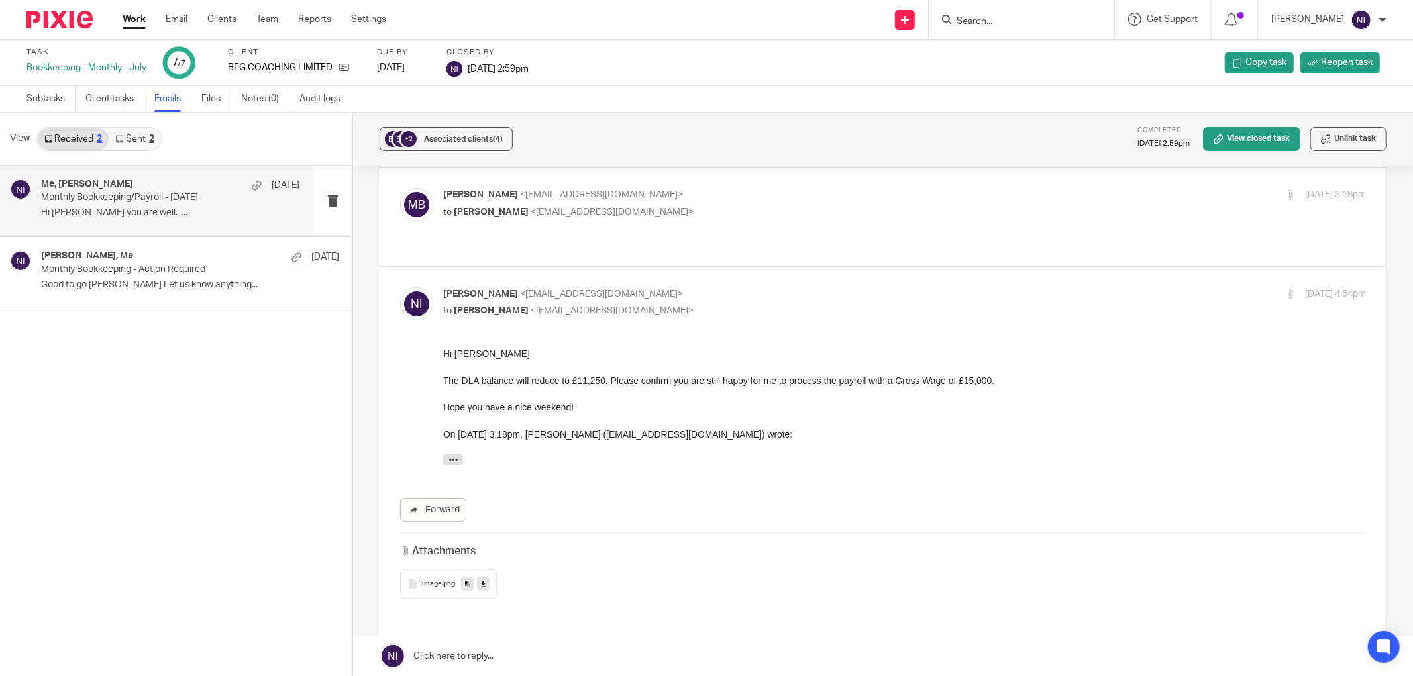
scroll to position [0, 0]
click at [732, 188] on p "Matt Bull <mattbull@actioncoach.com>" at bounding box center [750, 195] width 615 height 14
checkbox input "true"
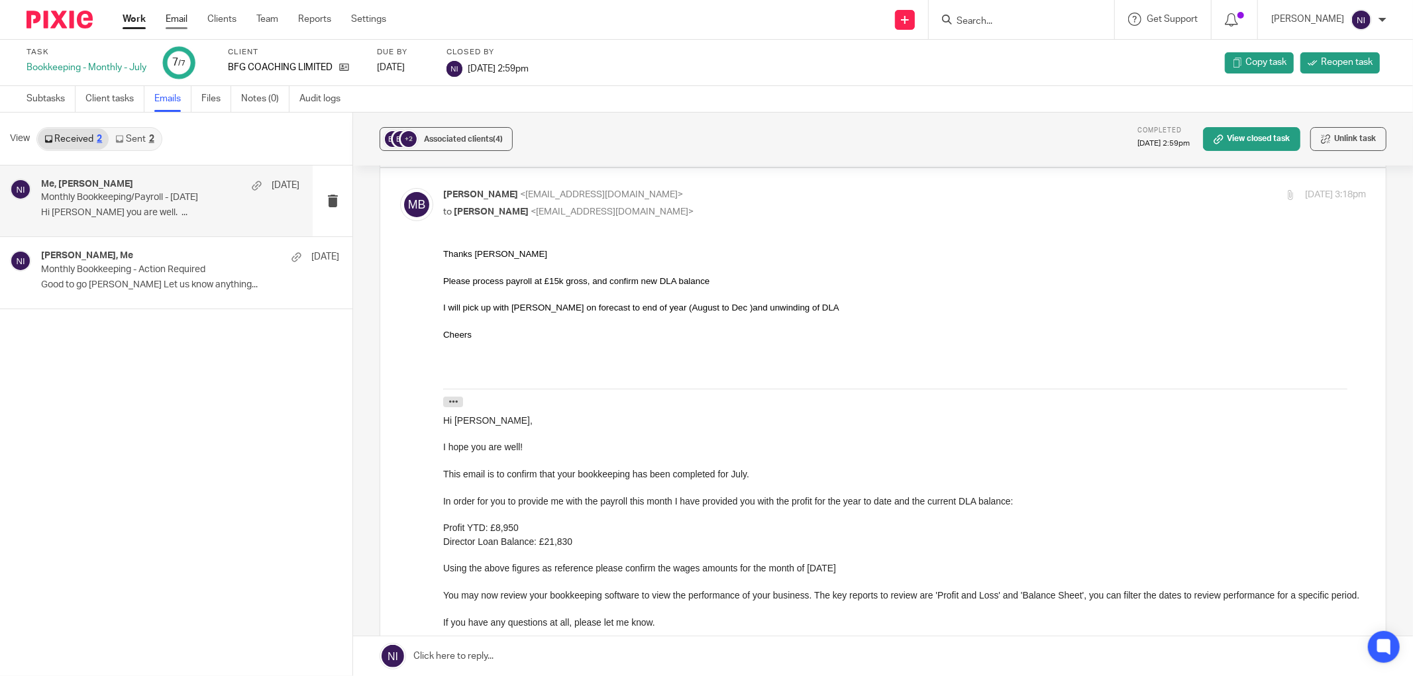
click at [183, 23] on link "Email" at bounding box center [177, 19] width 22 height 13
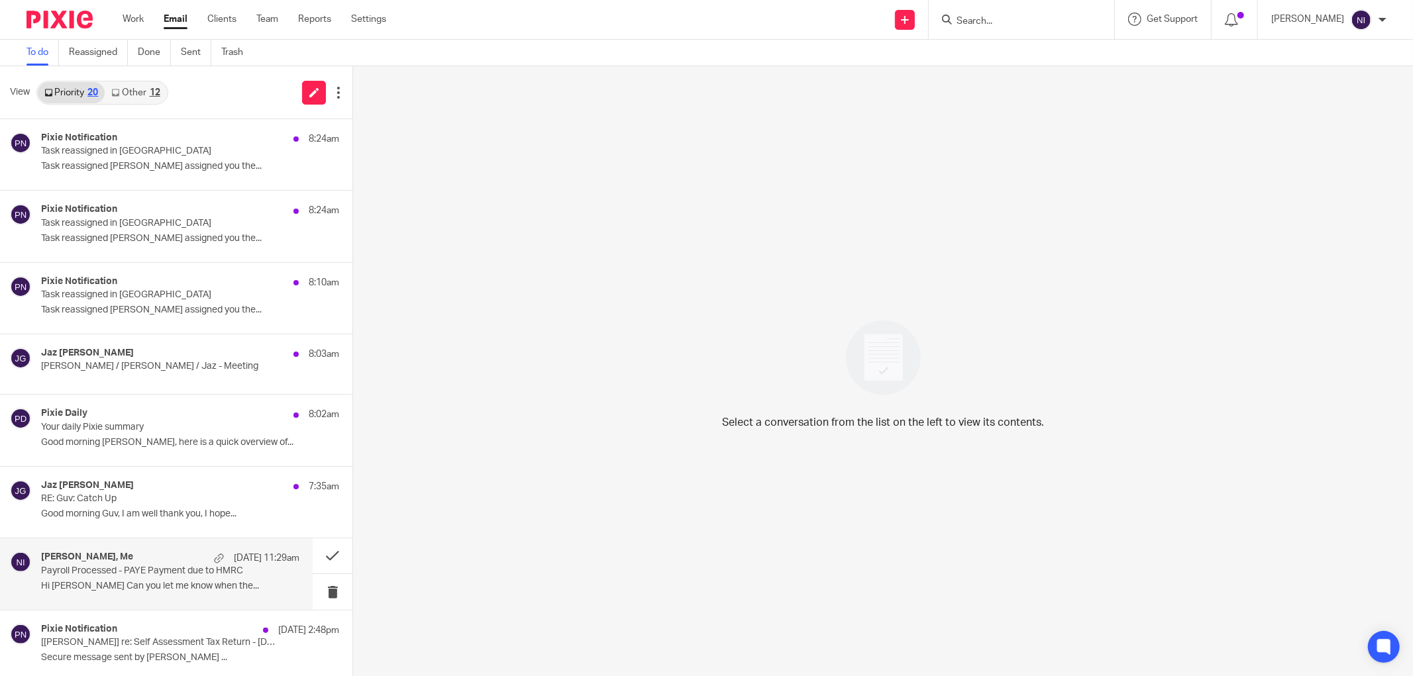
click at [148, 587] on p "Hi [PERSON_NAME] Can you let me know when the..." at bounding box center [170, 586] width 258 height 11
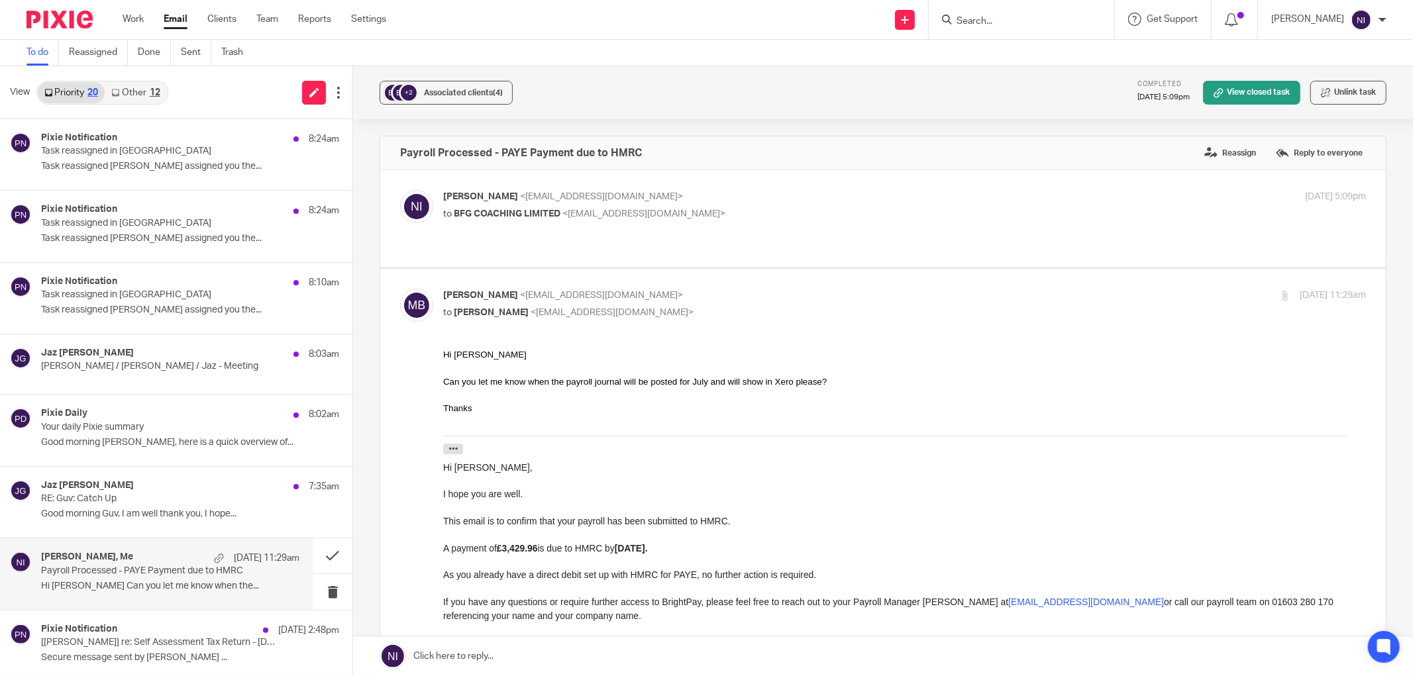
click at [498, 656] on link at bounding box center [883, 657] width 1060 height 40
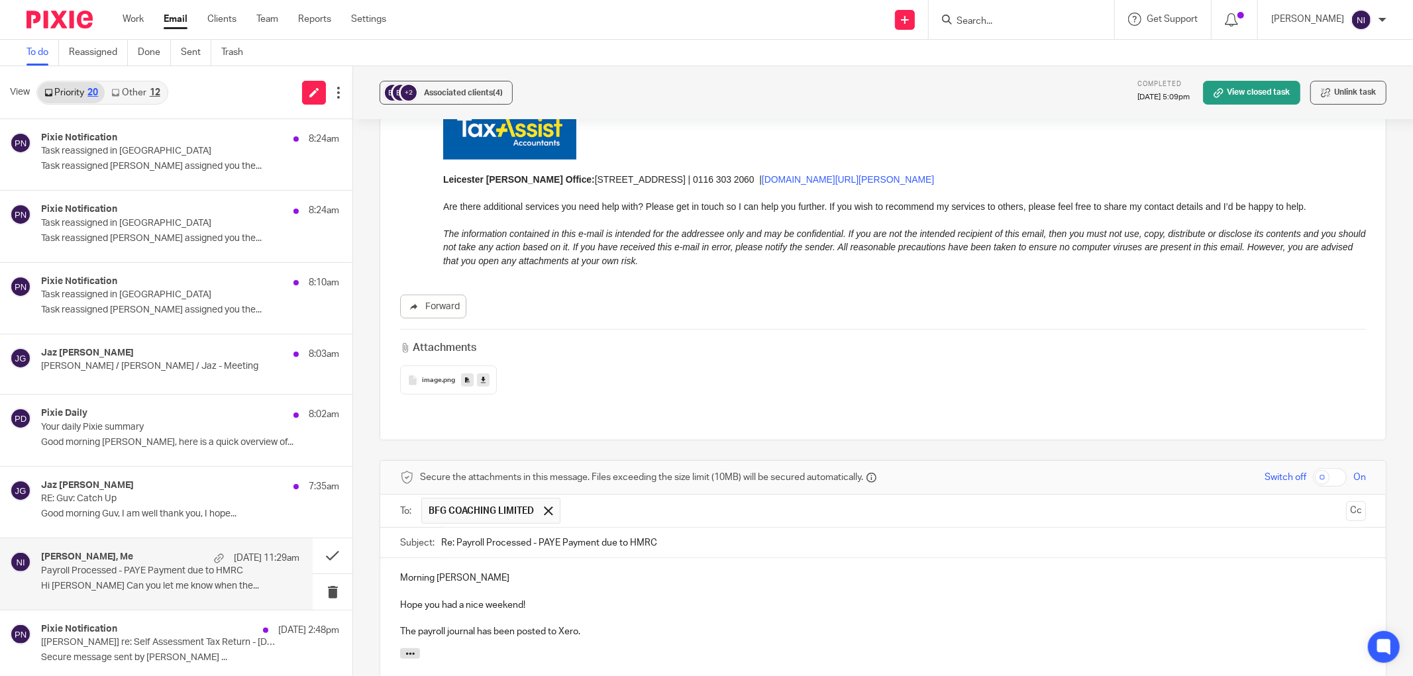
scroll to position [684, 0]
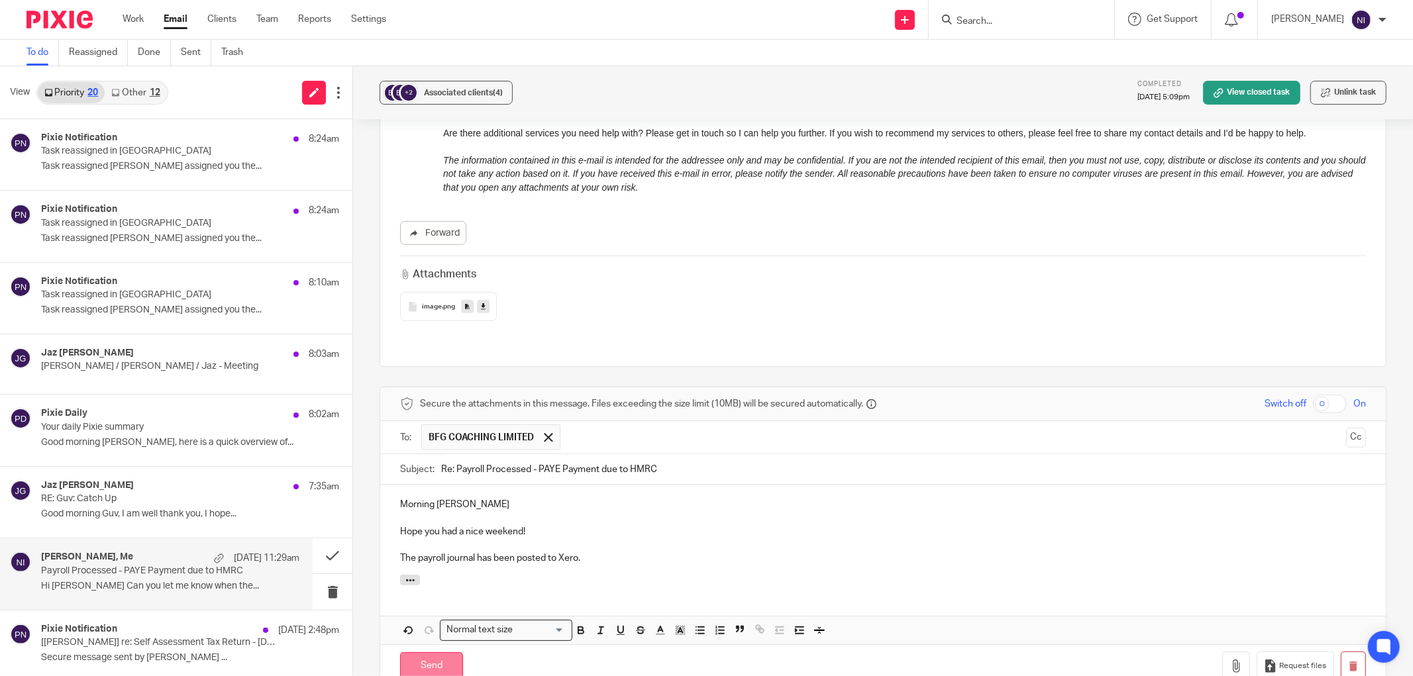
click at [444, 652] on input "Send" at bounding box center [431, 666] width 63 height 28
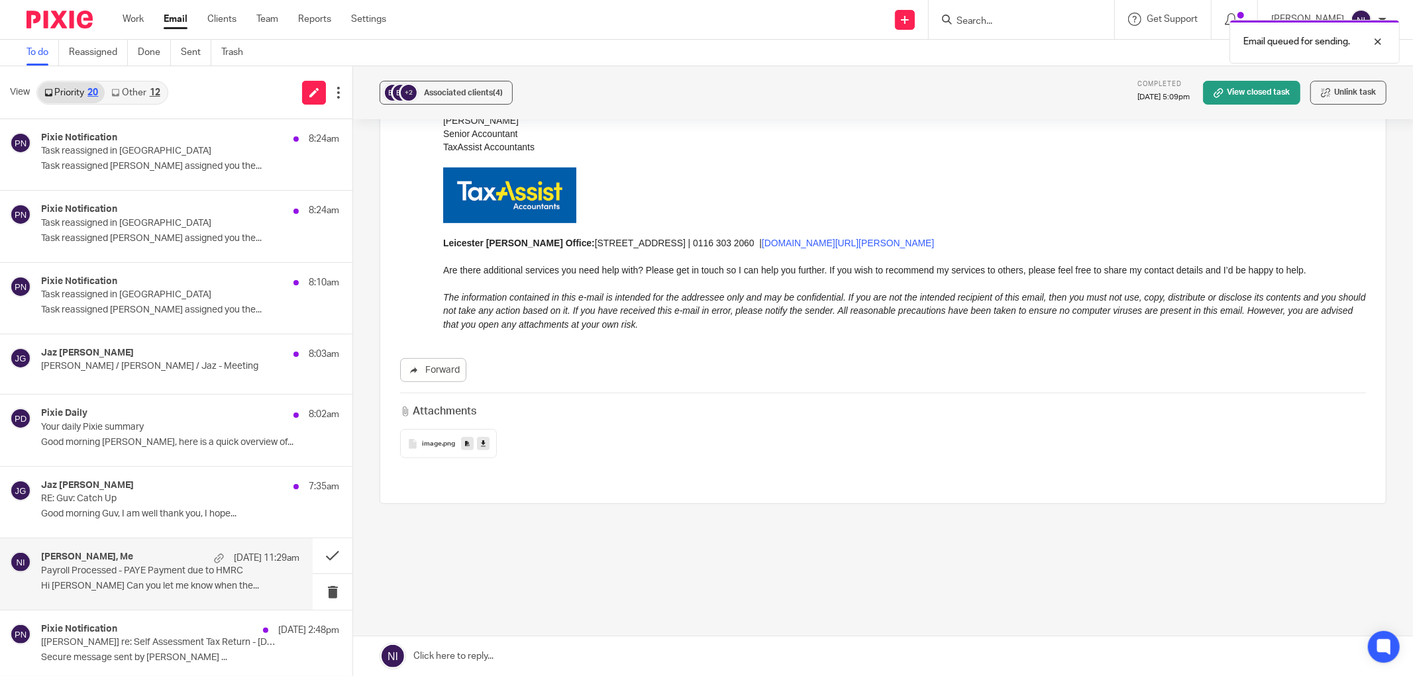
scroll to position [508, 0]
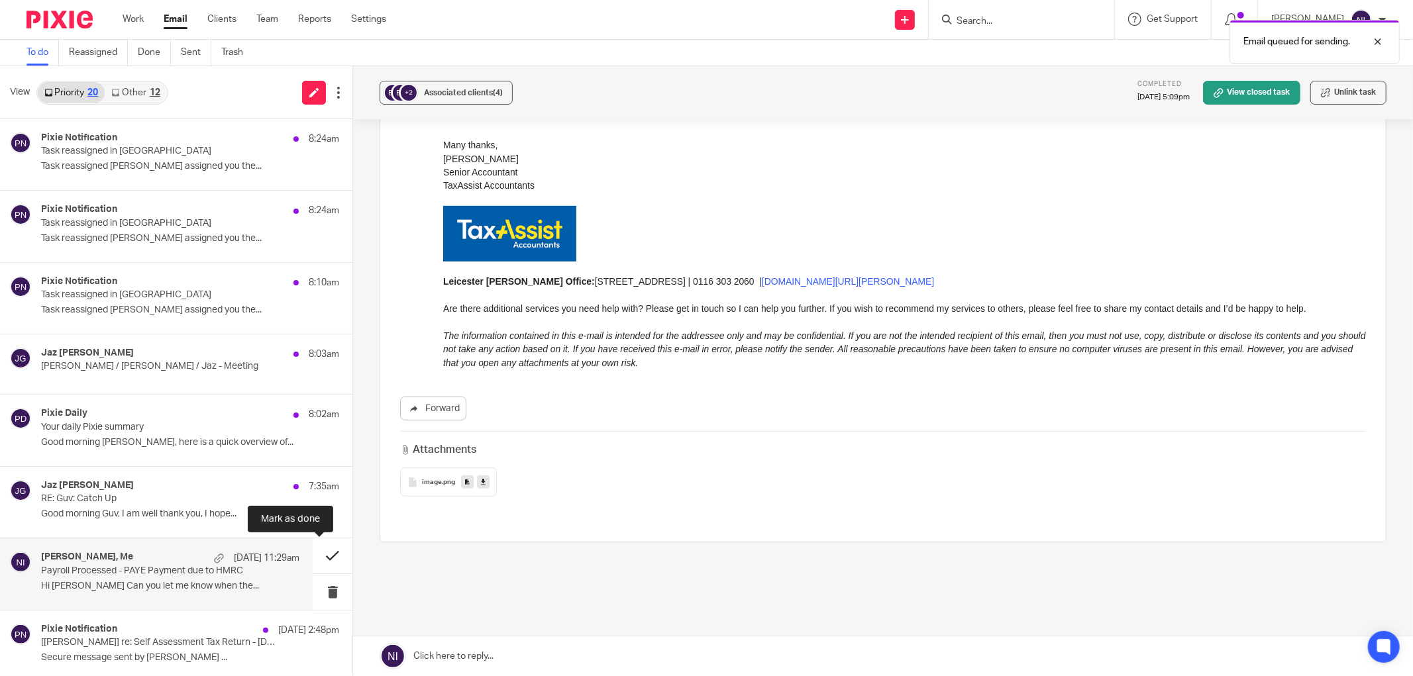
click at [329, 552] on button at bounding box center [333, 556] width 40 height 35
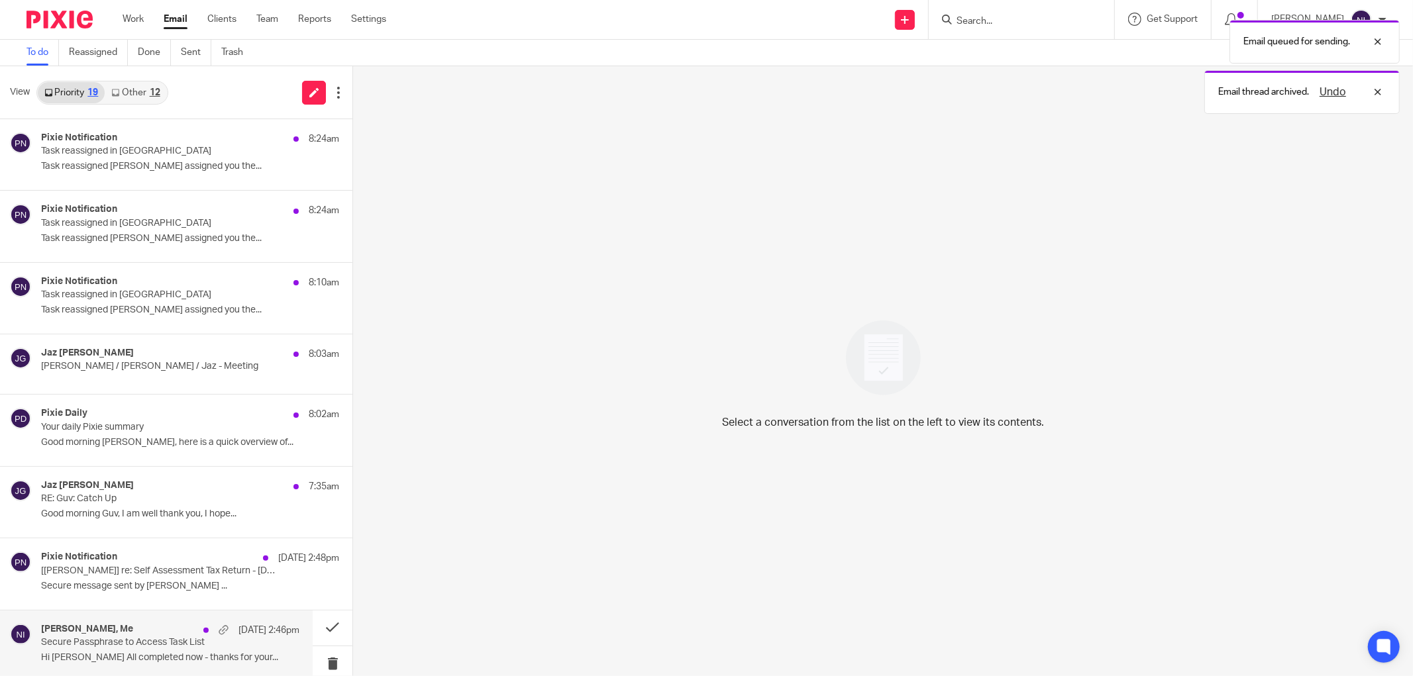
scroll to position [368, 0]
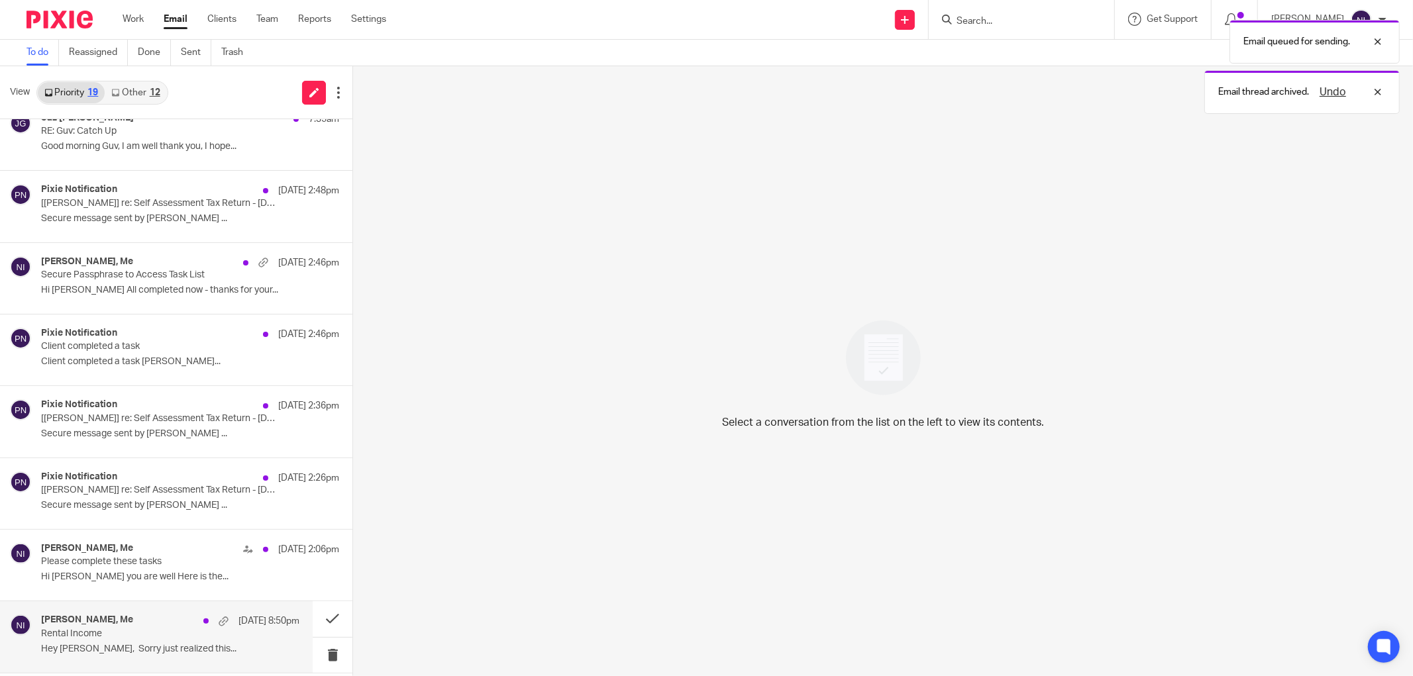
click at [238, 628] on p "15 Aug 8:50pm" at bounding box center [268, 621] width 61 height 13
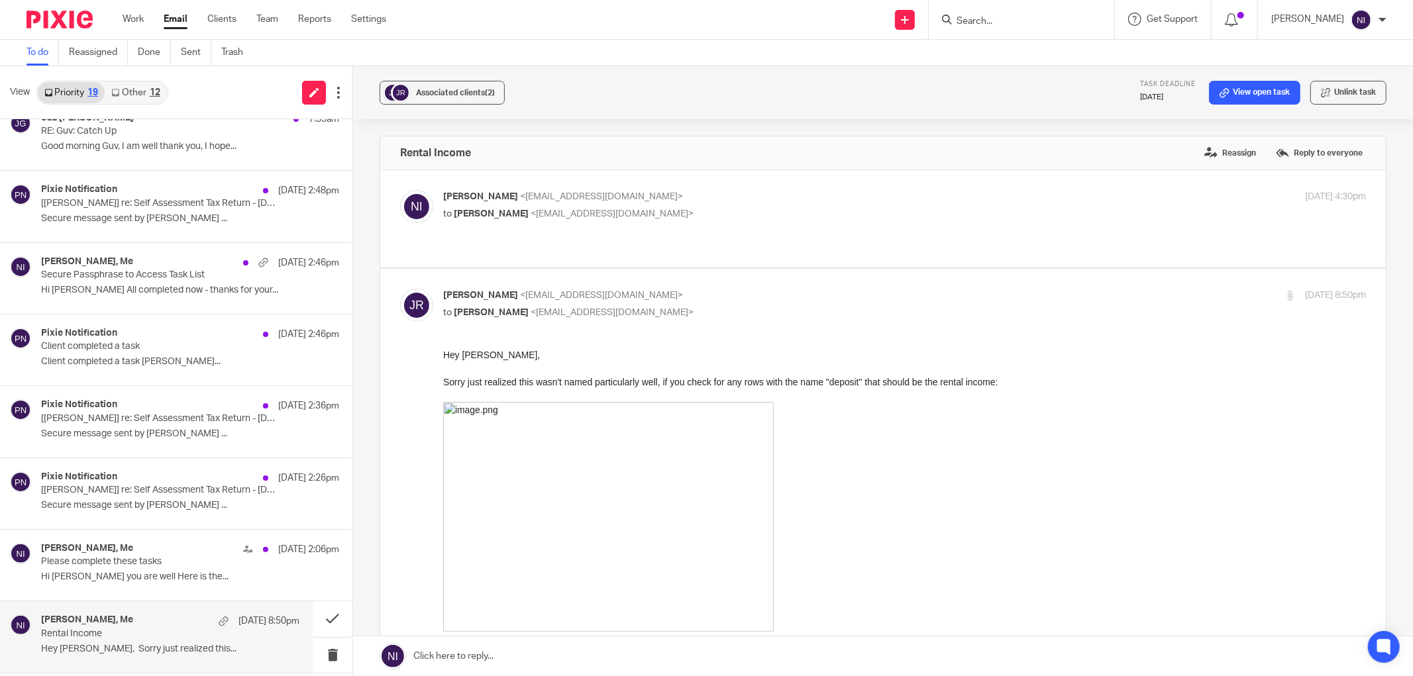
scroll to position [147, 0]
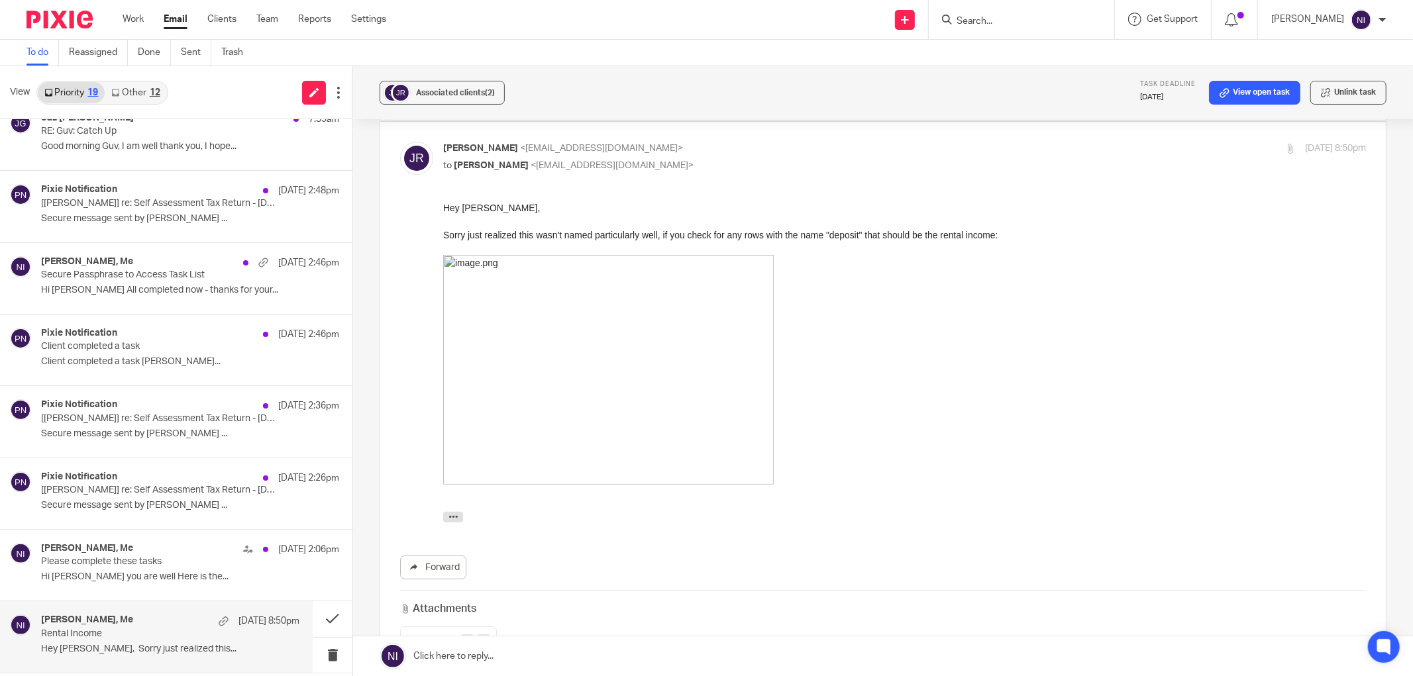
click at [477, 635] on link at bounding box center [483, 641] width 13 height 13
click at [470, 95] on span "Associated clients (2)" at bounding box center [455, 93] width 79 height 8
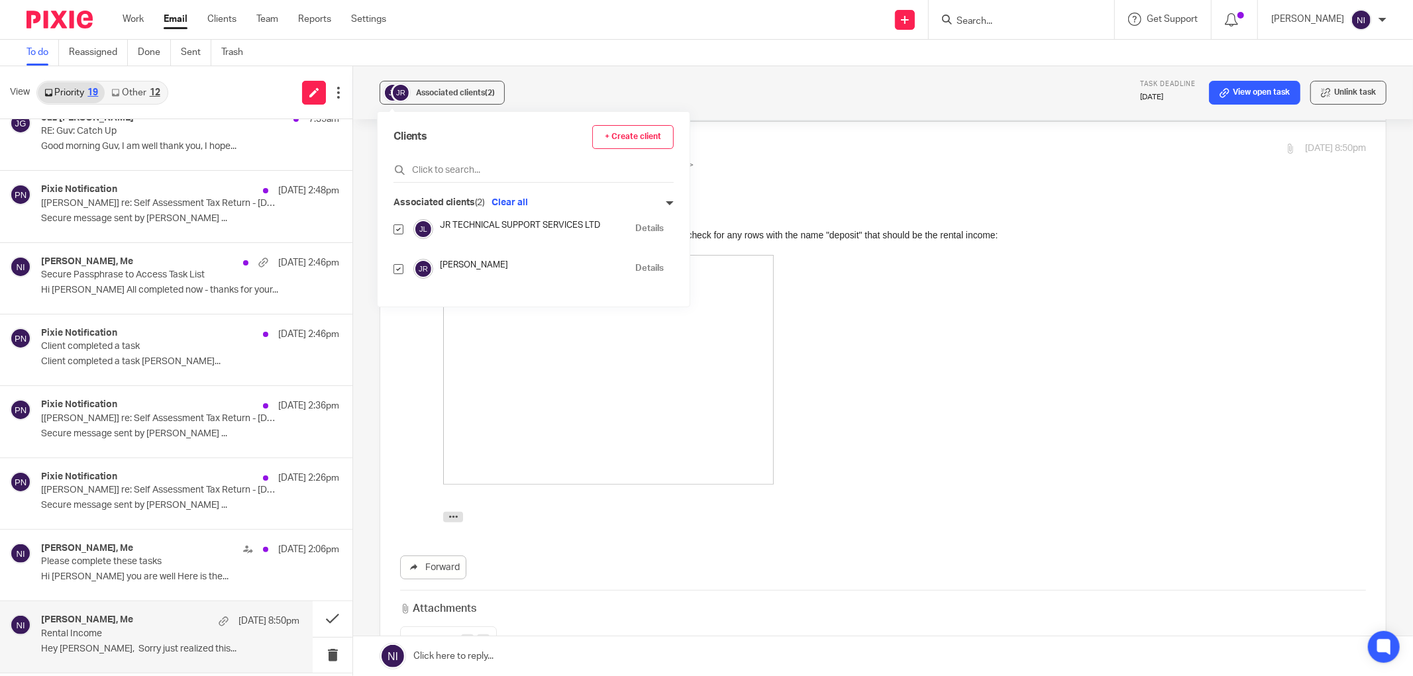
click at [635, 266] on link "Details" at bounding box center [649, 268] width 28 height 13
click at [555, 658] on link at bounding box center [883, 657] width 1060 height 40
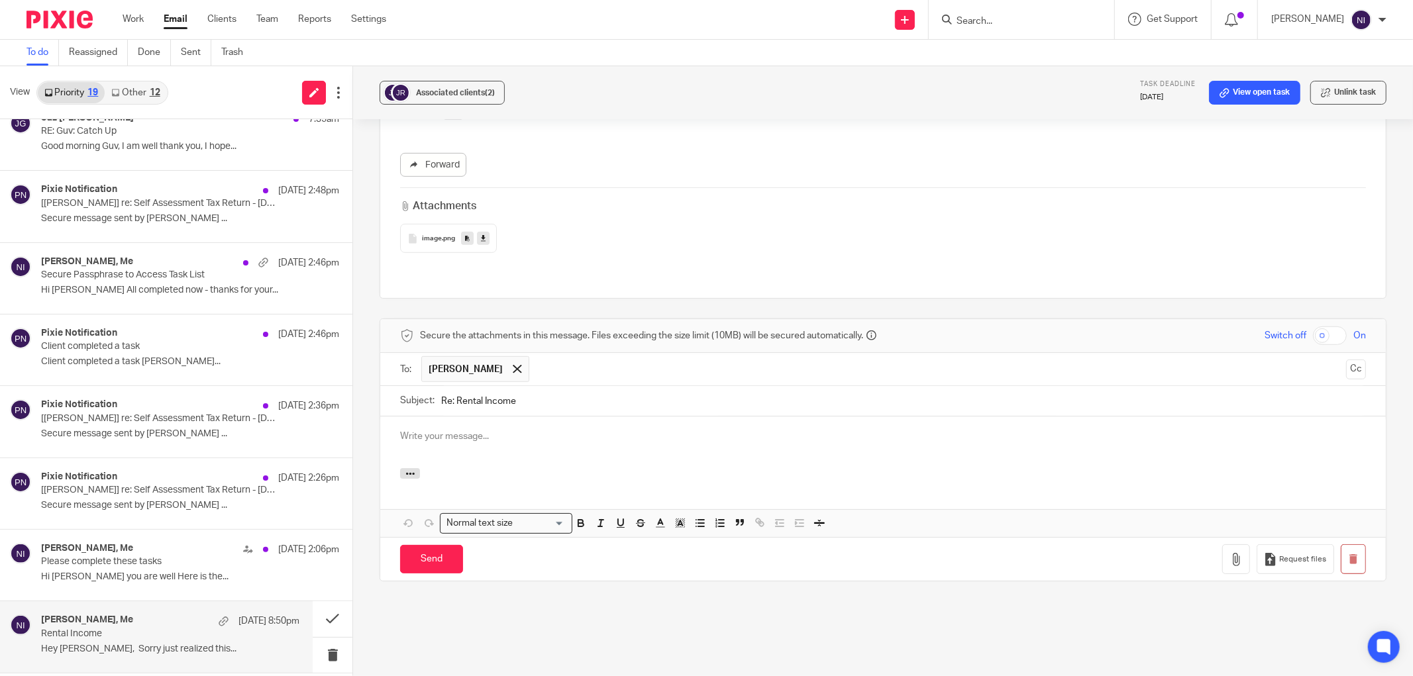
scroll to position [0, 0]
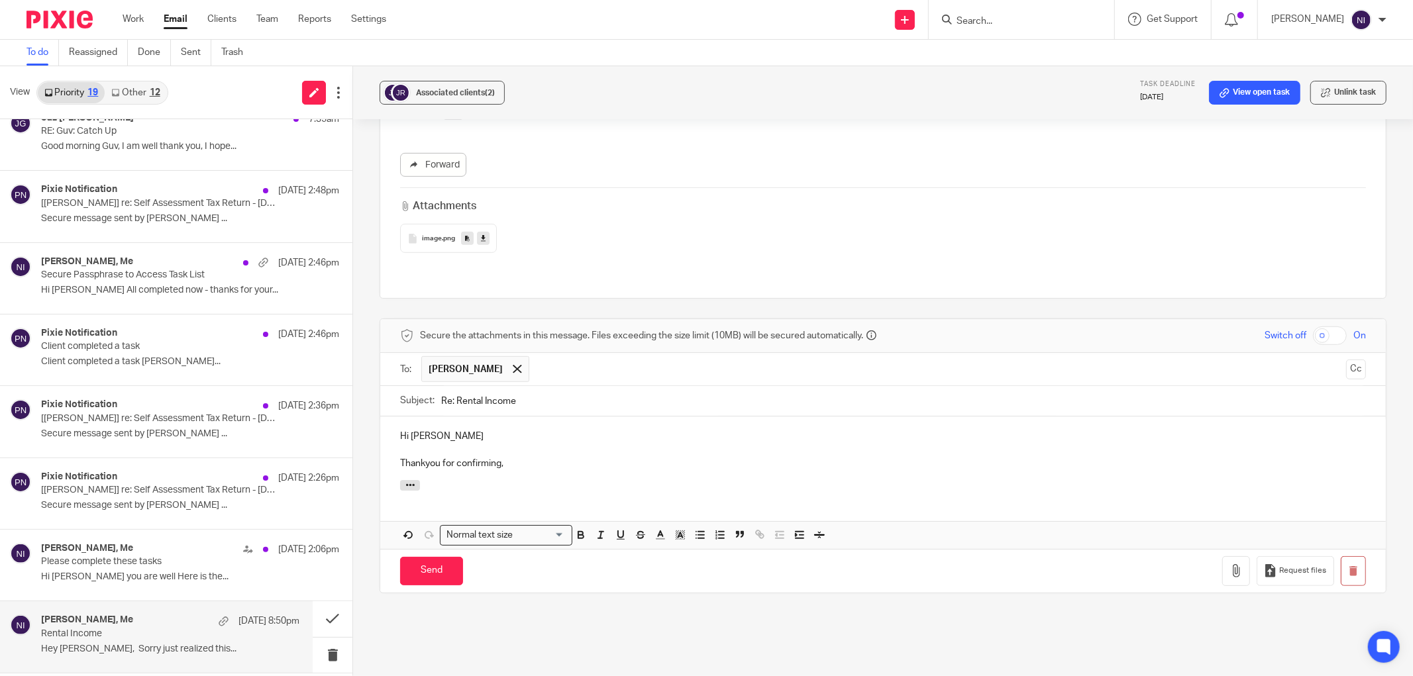
click at [421, 457] on p "Thankyou for confirming," at bounding box center [883, 463] width 966 height 13
click at [544, 457] on p "Thank you for confirming," at bounding box center [883, 463] width 966 height 13
click at [552, 457] on p "Thank you for confirming," at bounding box center [883, 463] width 966 height 13
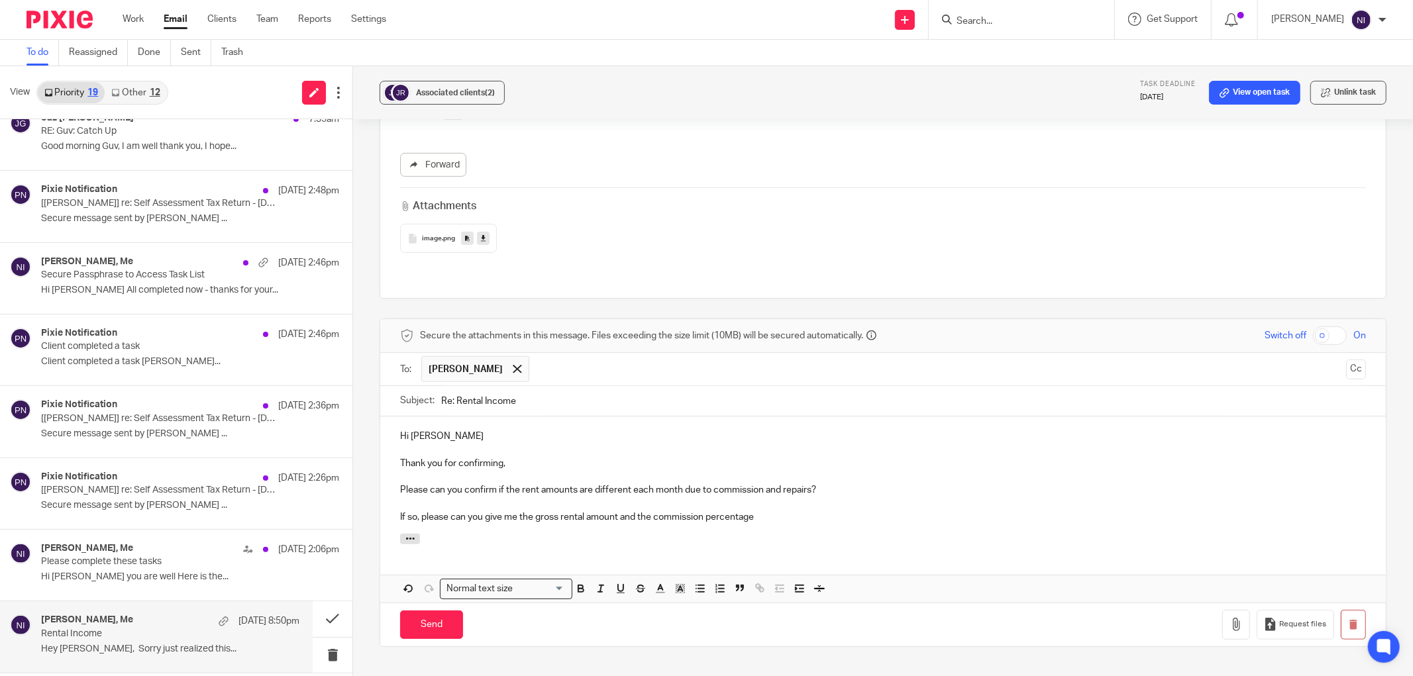
click at [758, 505] on div "Hi Jack Thank you for confirming, Please can you confirm if the rent amounts ar…" at bounding box center [883, 475] width 1006 height 117
click at [764, 511] on p "If so, please can you give me the gross rental amount and the commission percen…" at bounding box center [883, 517] width 966 height 13
click at [752, 511] on p "If so, please can you give me the gross rental amount and the commission percen…" at bounding box center [883, 517] width 966 height 13
click at [1037, 511] on p "If so, please can you give me the gross rental amount and the commission percen…" at bounding box center [883, 517] width 966 height 13
click at [418, 611] on input "Send" at bounding box center [431, 625] width 63 height 28
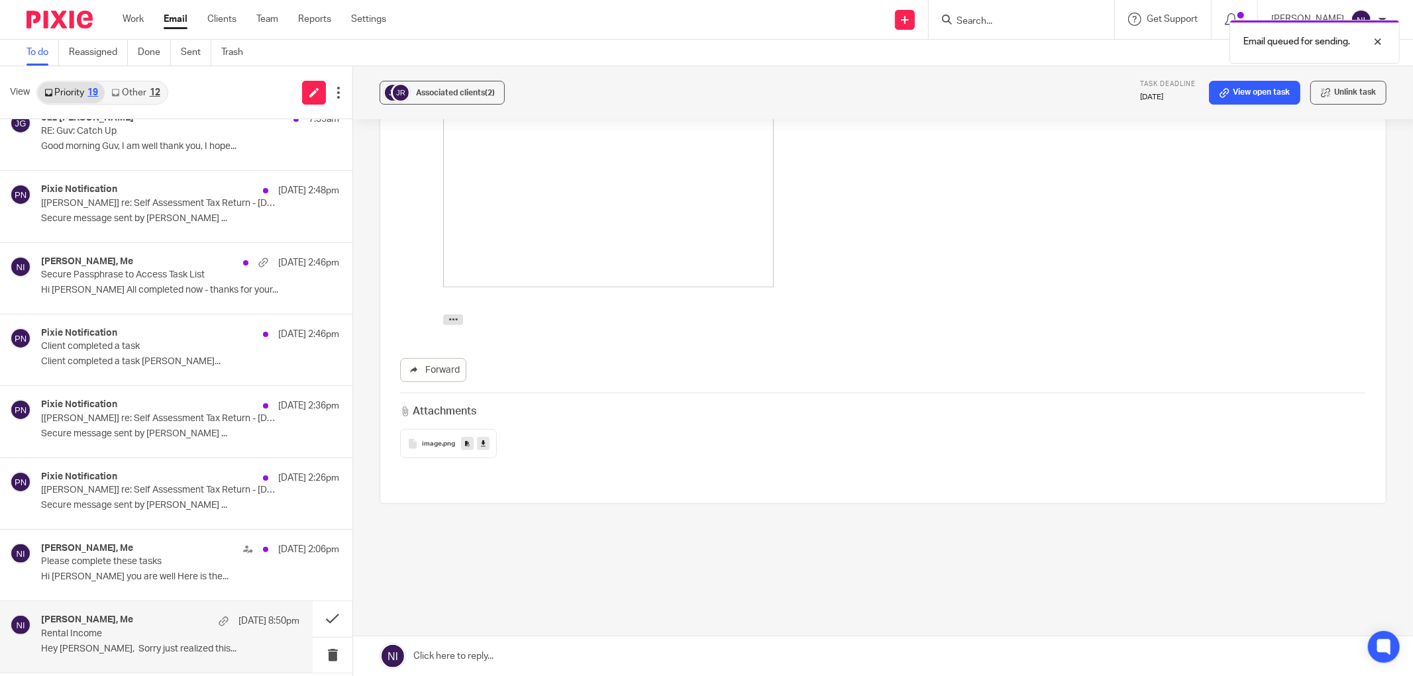
scroll to position [317, 0]
click at [318, 612] on button at bounding box center [333, 618] width 40 height 35
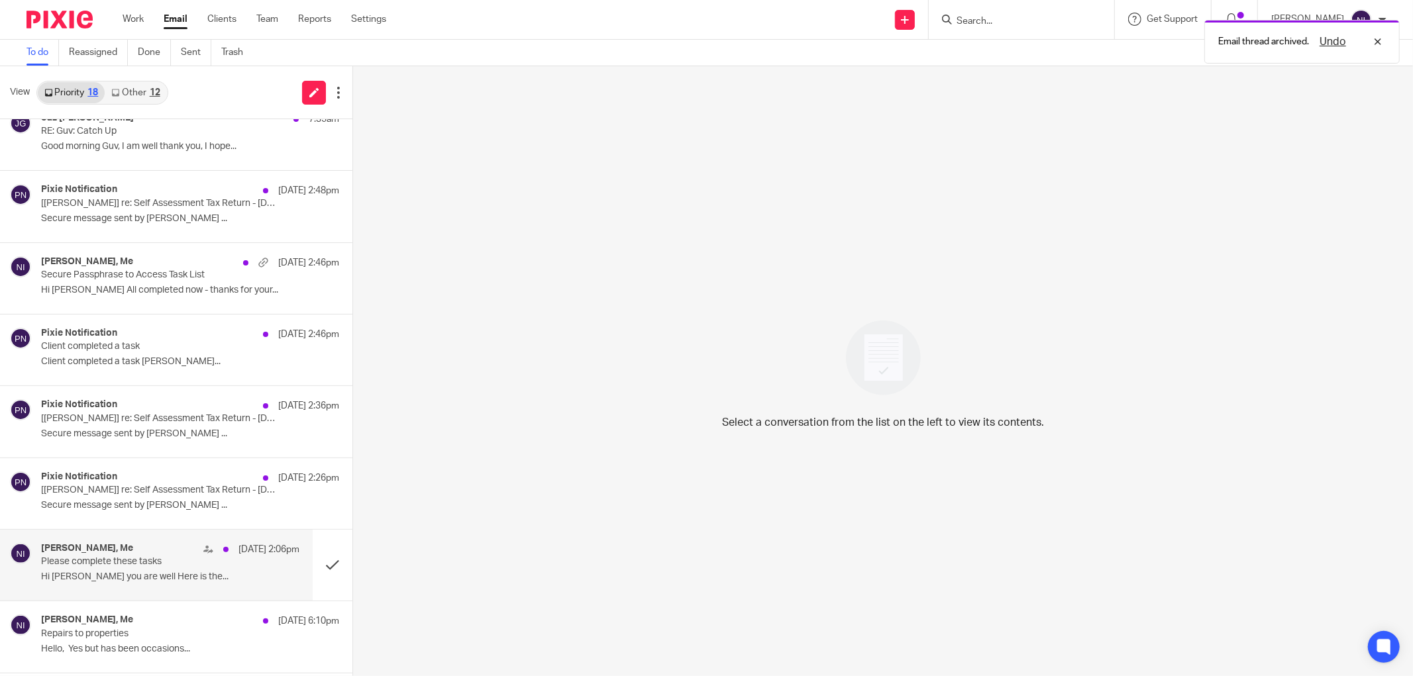
scroll to position [441, 0]
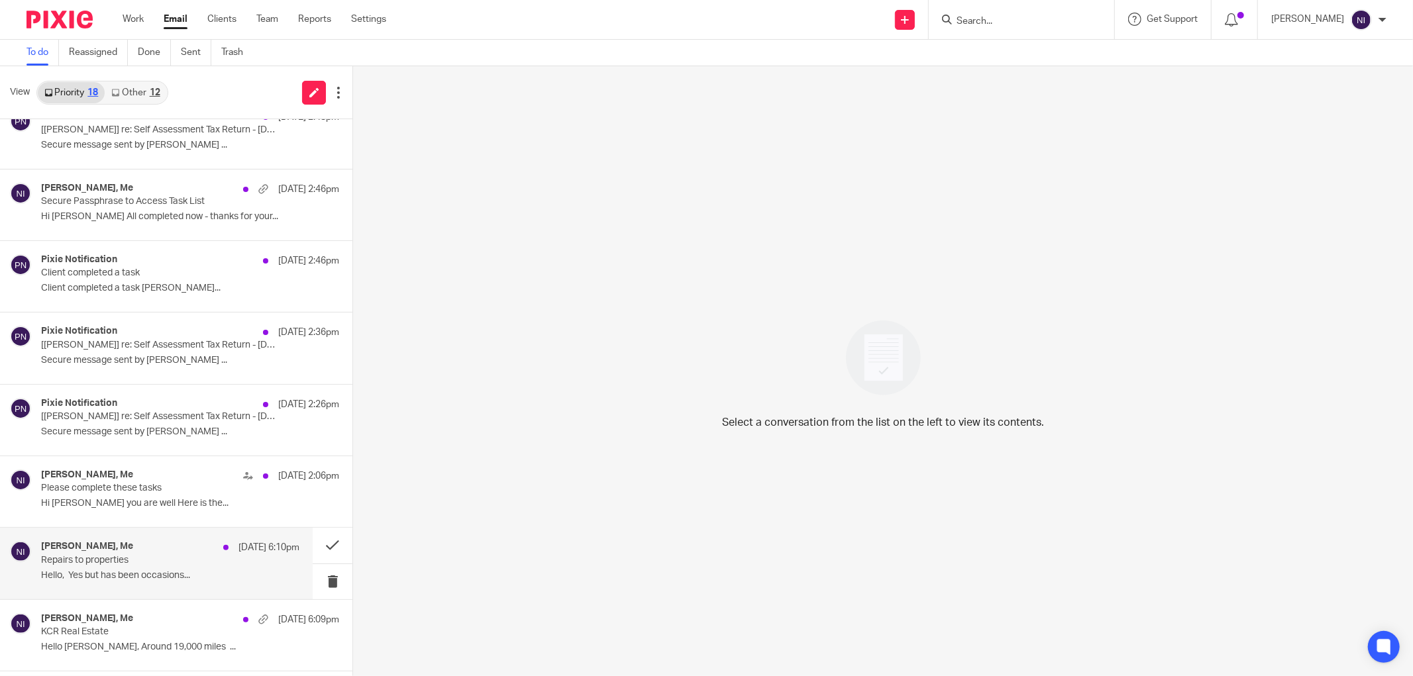
click at [159, 571] on p "Hello, Yes but has been occasions..." at bounding box center [170, 575] width 258 height 11
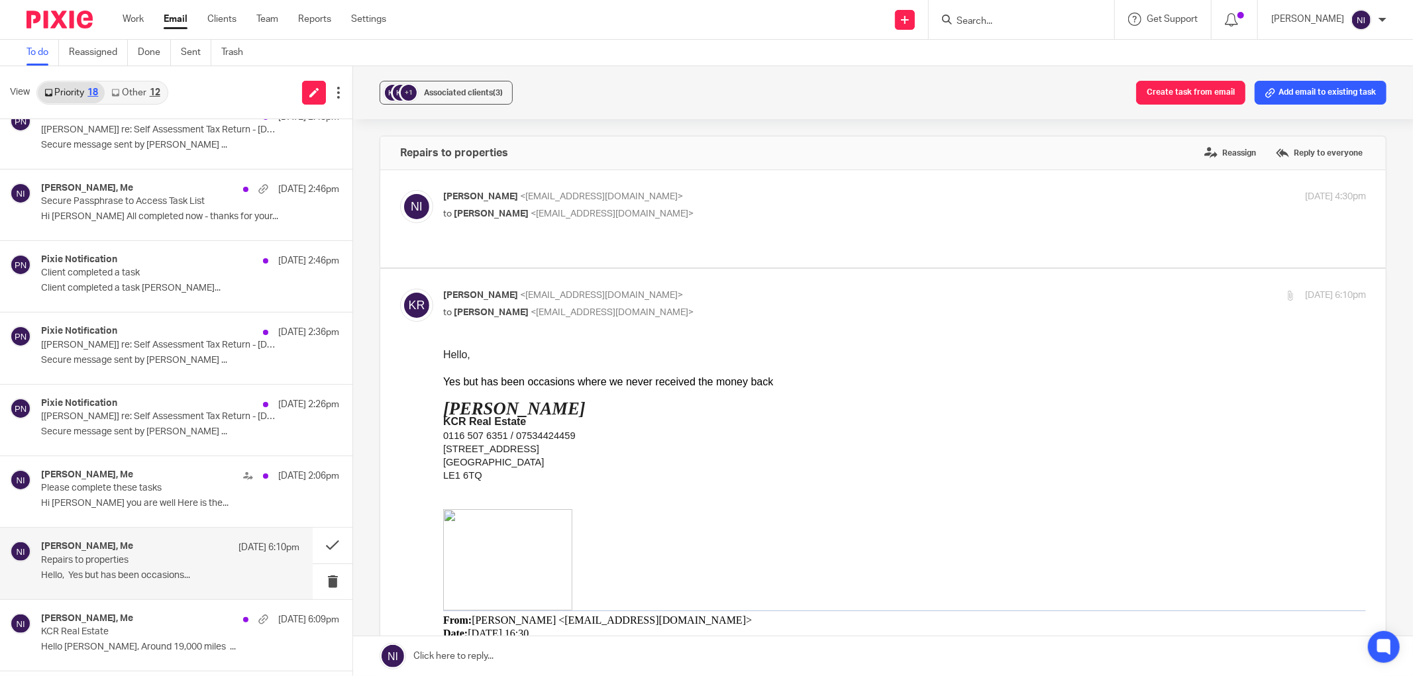
scroll to position [0, 0]
click at [703, 213] on p "to Haridas Raniga <krishna@kcrrealestate.com>" at bounding box center [750, 214] width 615 height 14
checkbox input "true"
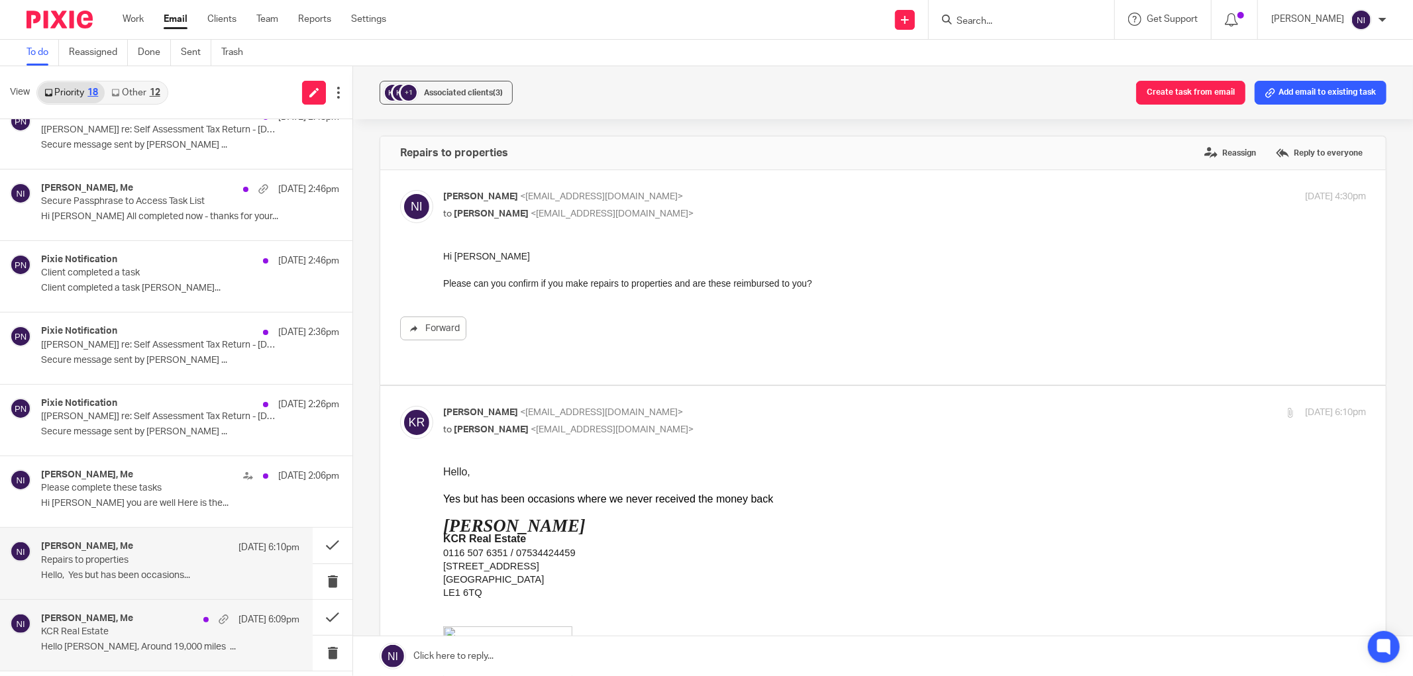
click at [130, 638] on p "KCR Real Estate" at bounding box center [144, 632] width 207 height 11
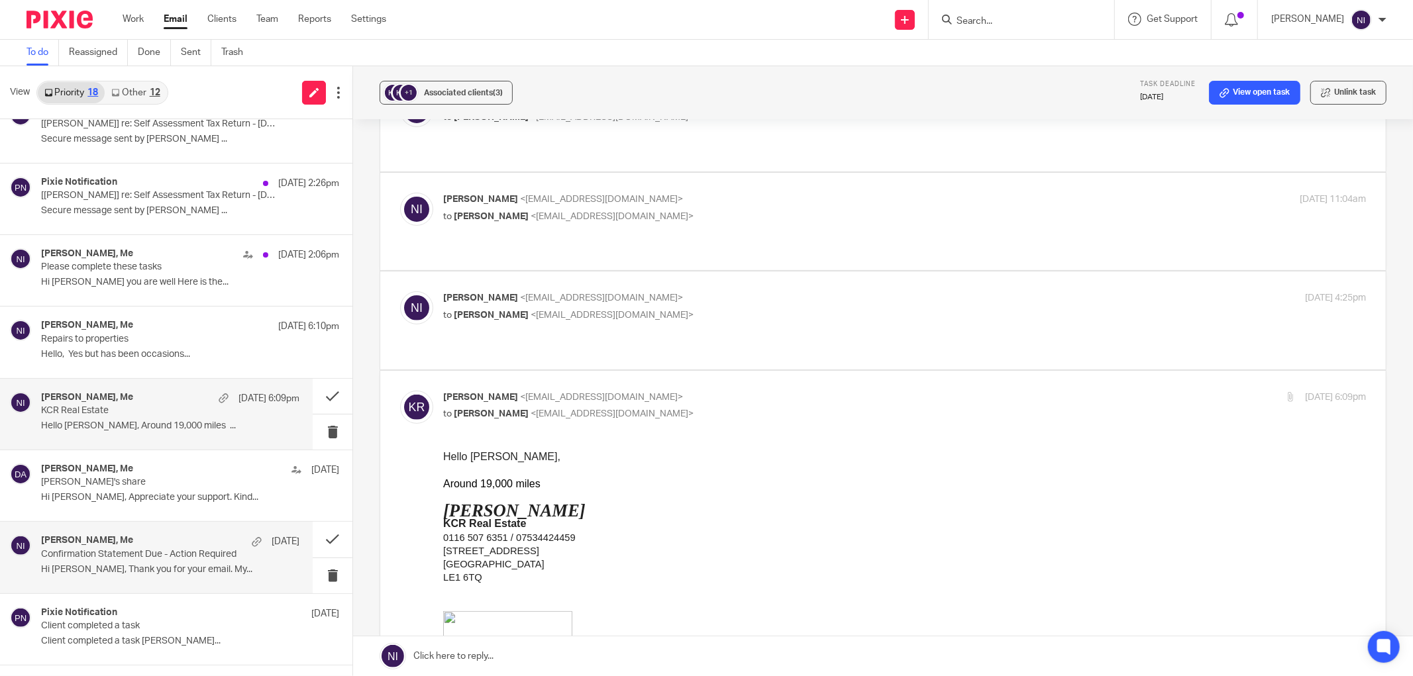
scroll to position [725, 0]
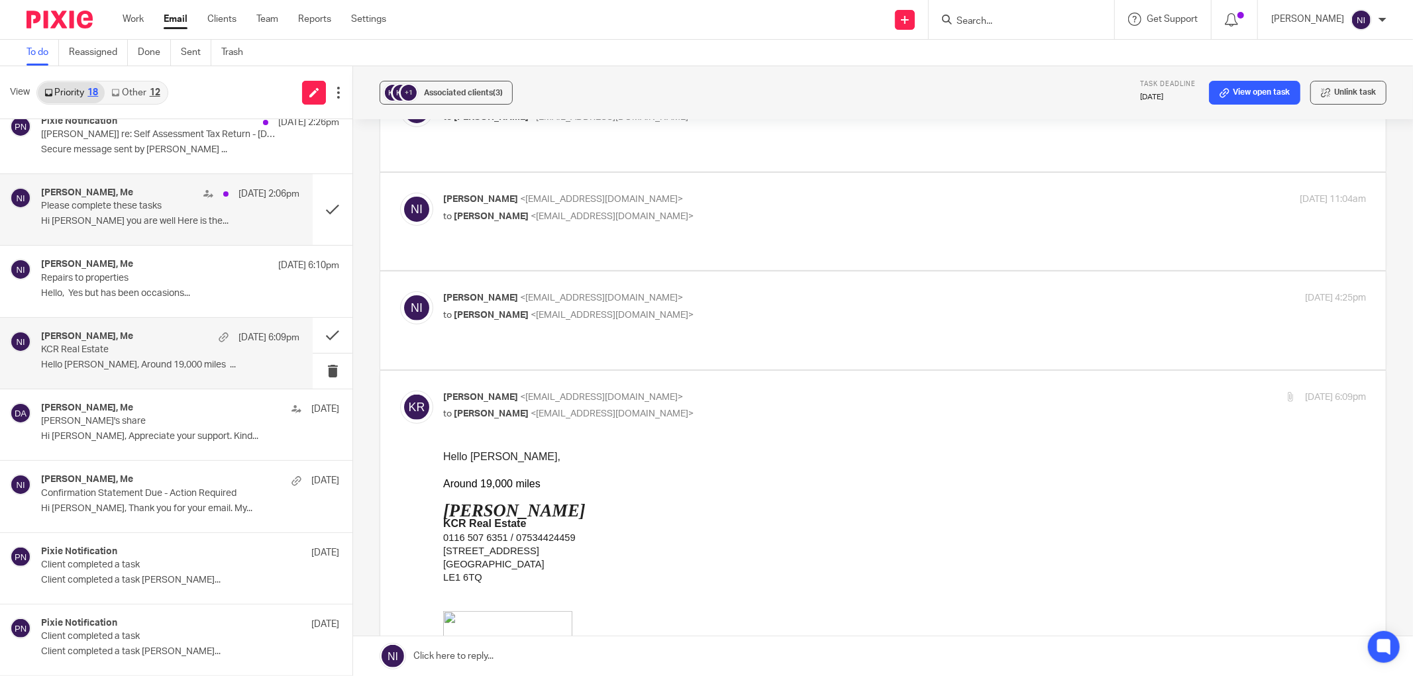
click at [143, 205] on p "Please complete these tasks" at bounding box center [144, 206] width 207 height 11
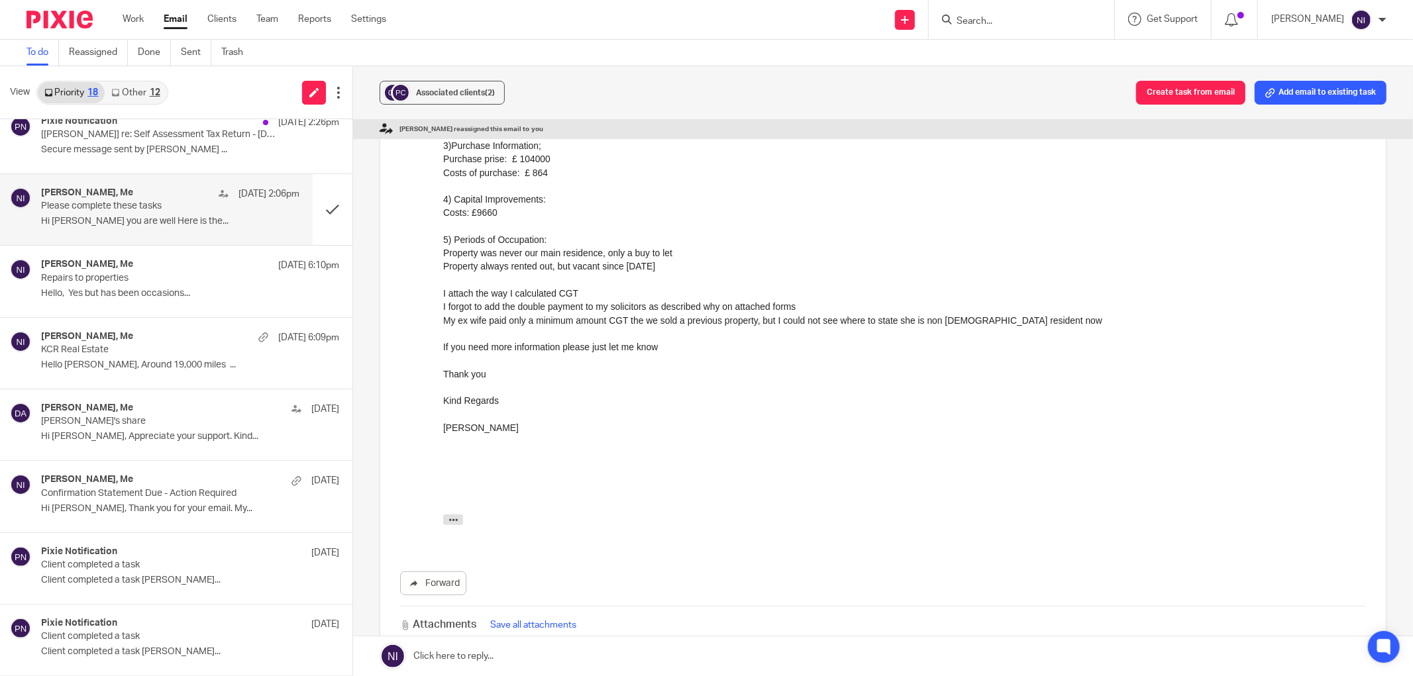
scroll to position [736, 0]
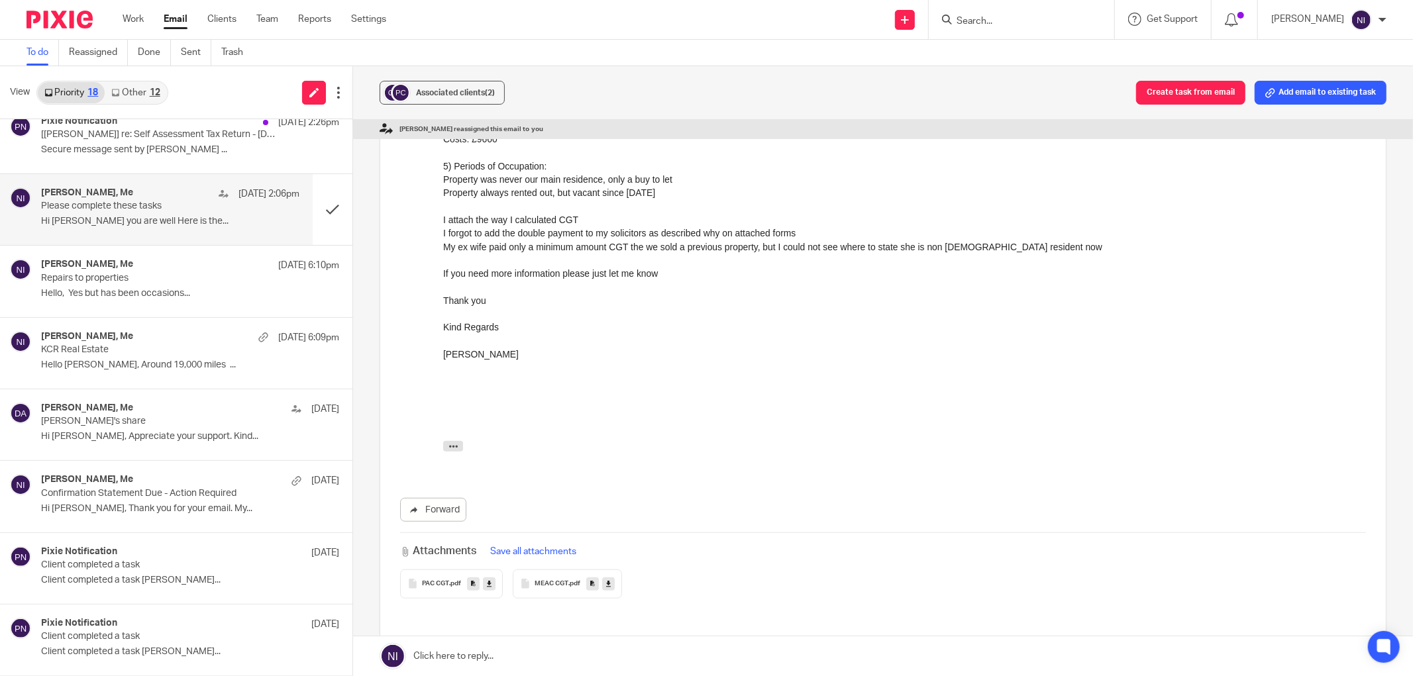
click at [488, 579] on icon at bounding box center [489, 584] width 5 height 10
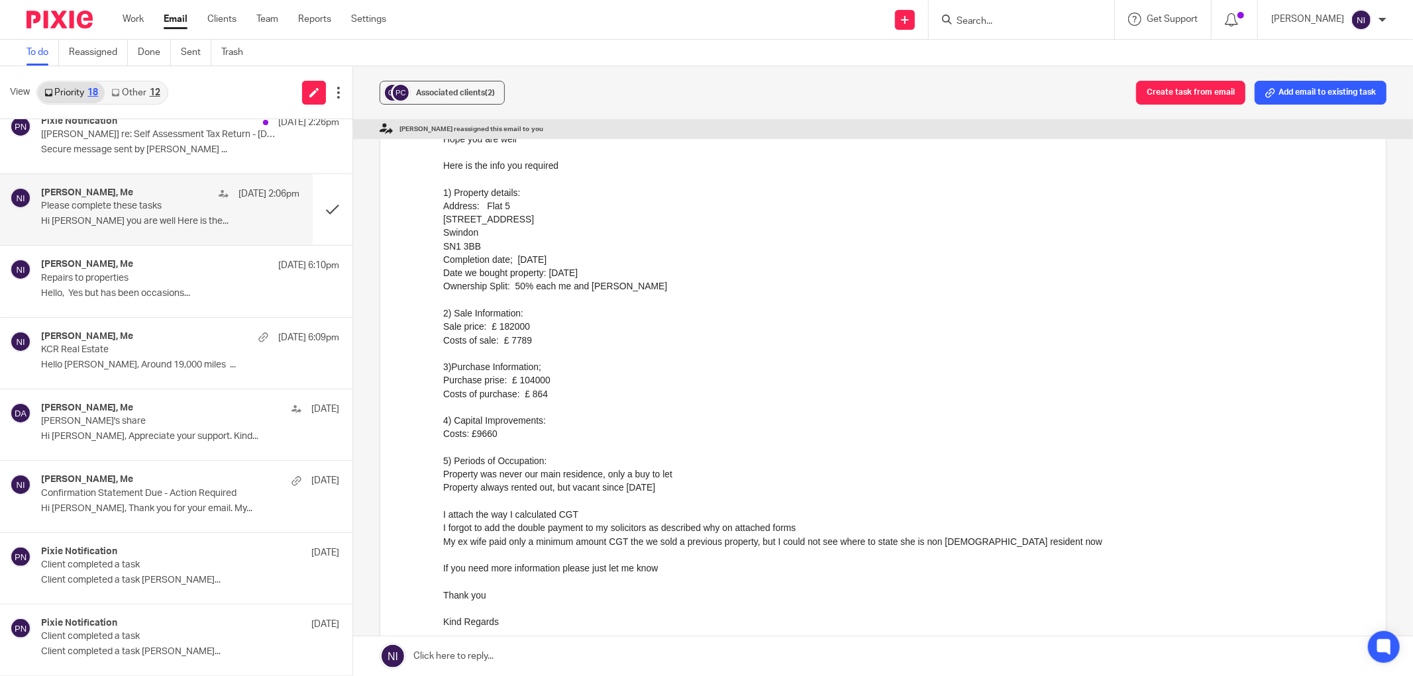
scroll to position [147, 0]
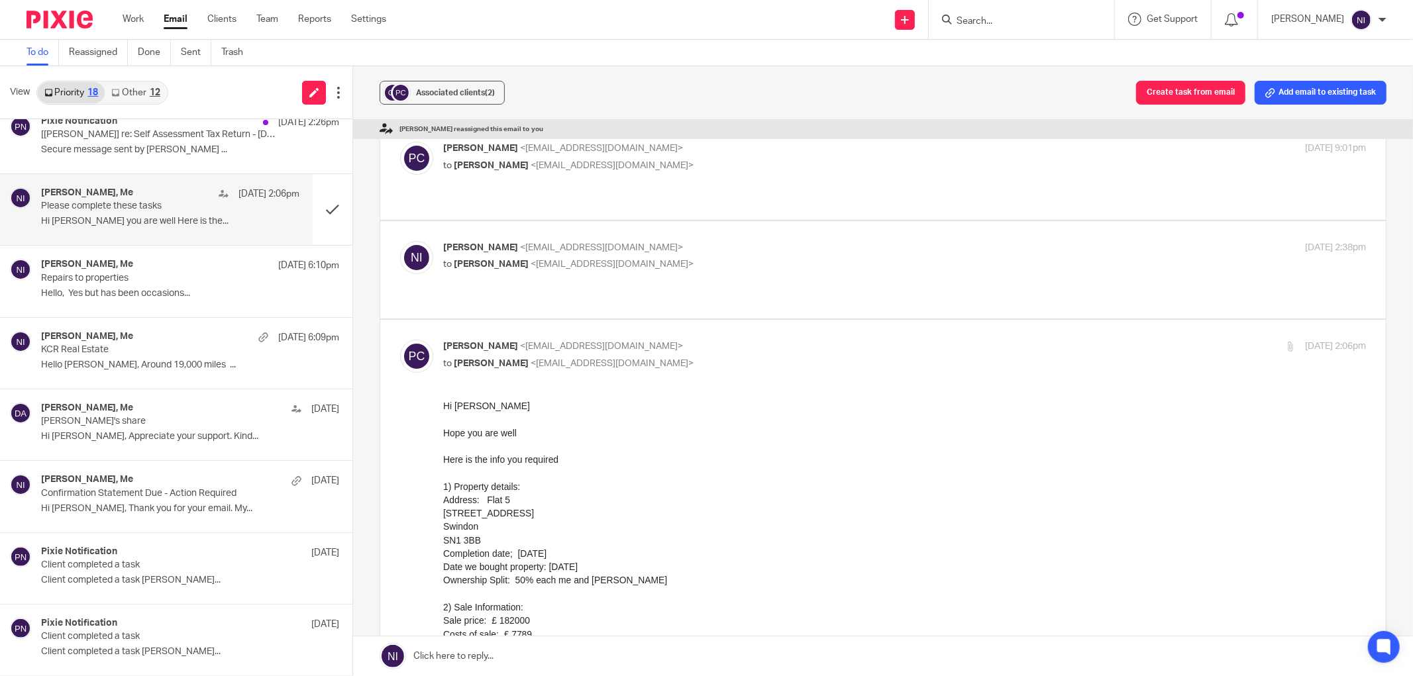
click at [672, 258] on p "to Peter Crouse <petercrouse9@gmail.com>" at bounding box center [750, 265] width 615 height 14
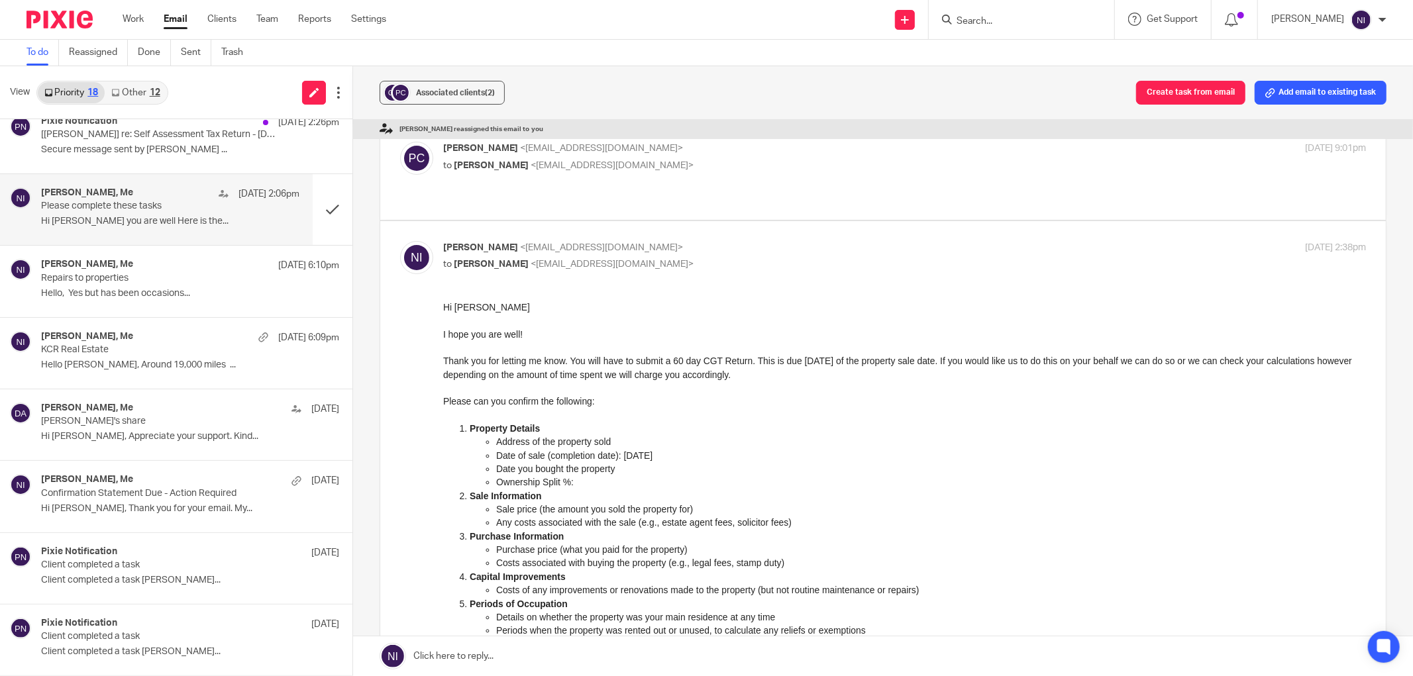
scroll to position [0, 0]
click at [680, 241] on p "Naeem Ibrahim <naeemibrahim@taxassist.co.uk>" at bounding box center [750, 248] width 615 height 14
checkbox input "false"
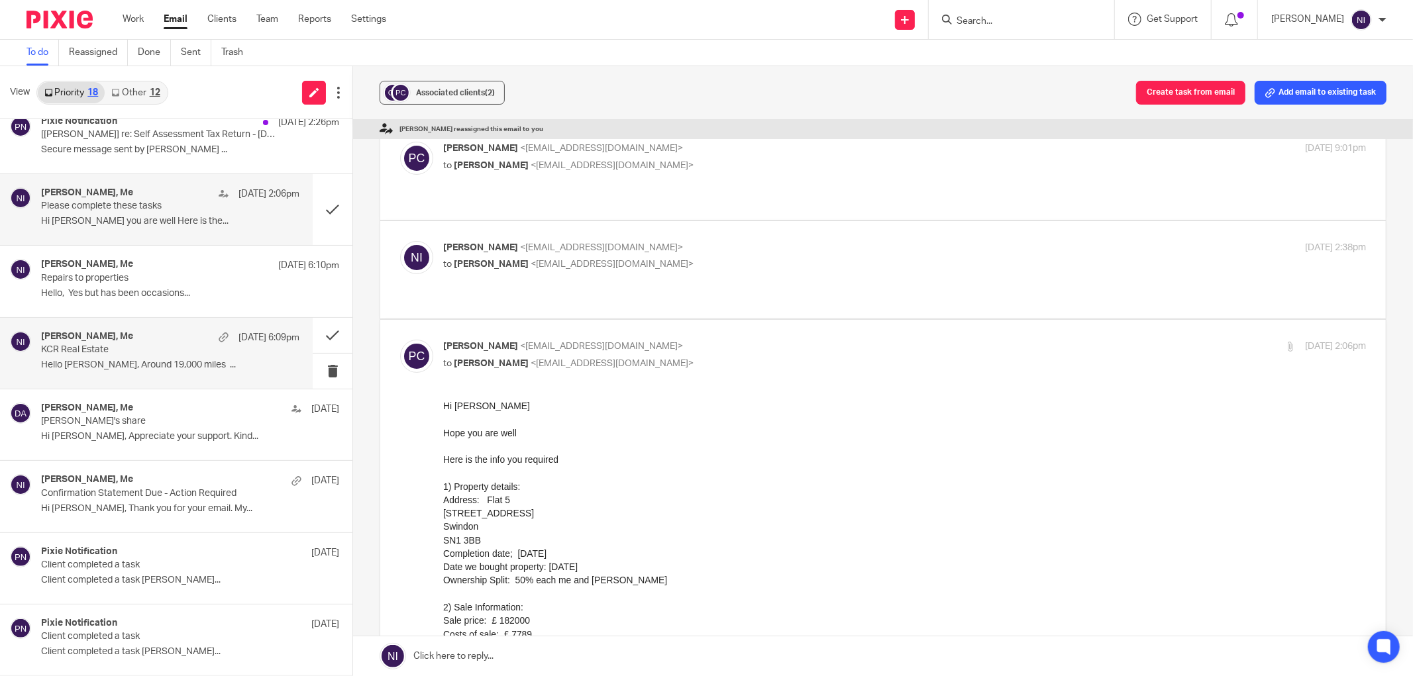
scroll to position [504, 0]
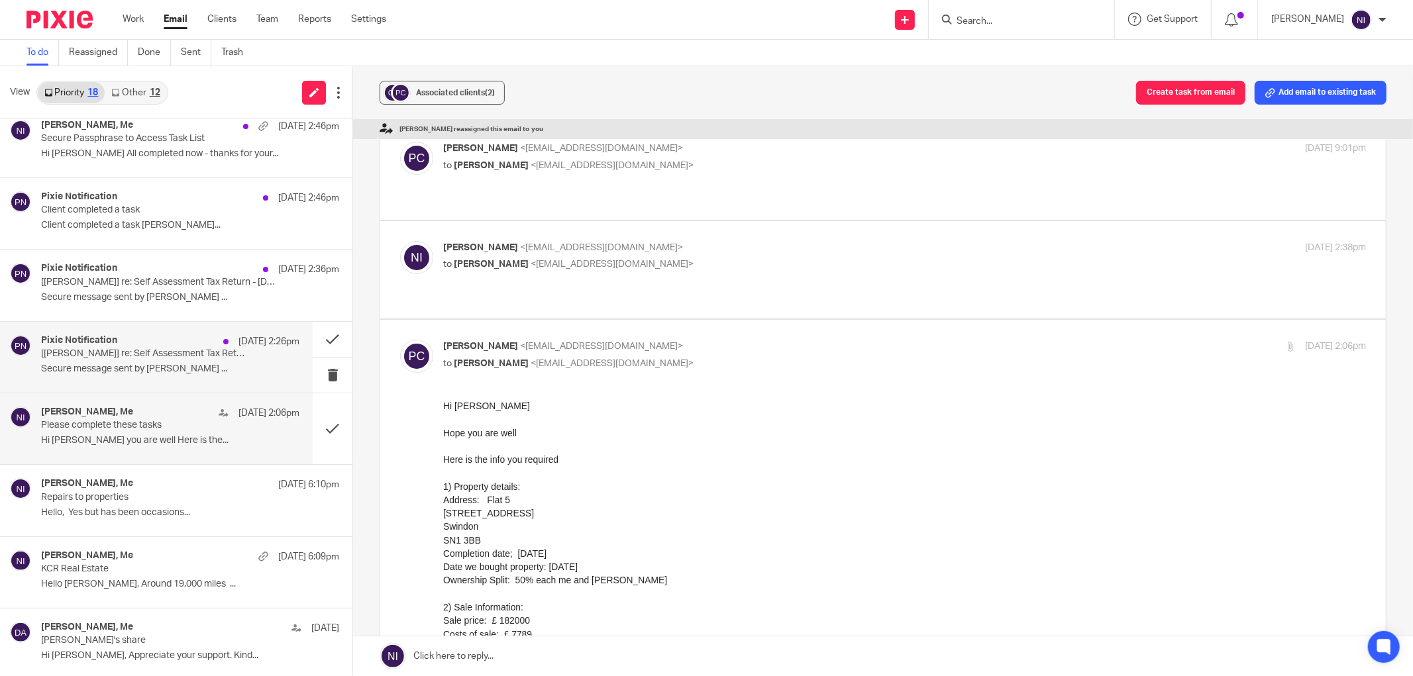
click at [194, 358] on p "[Simranjeet Kaur Mann] re: Self Assessment Tax Return - 2024-2025" at bounding box center [144, 353] width 207 height 11
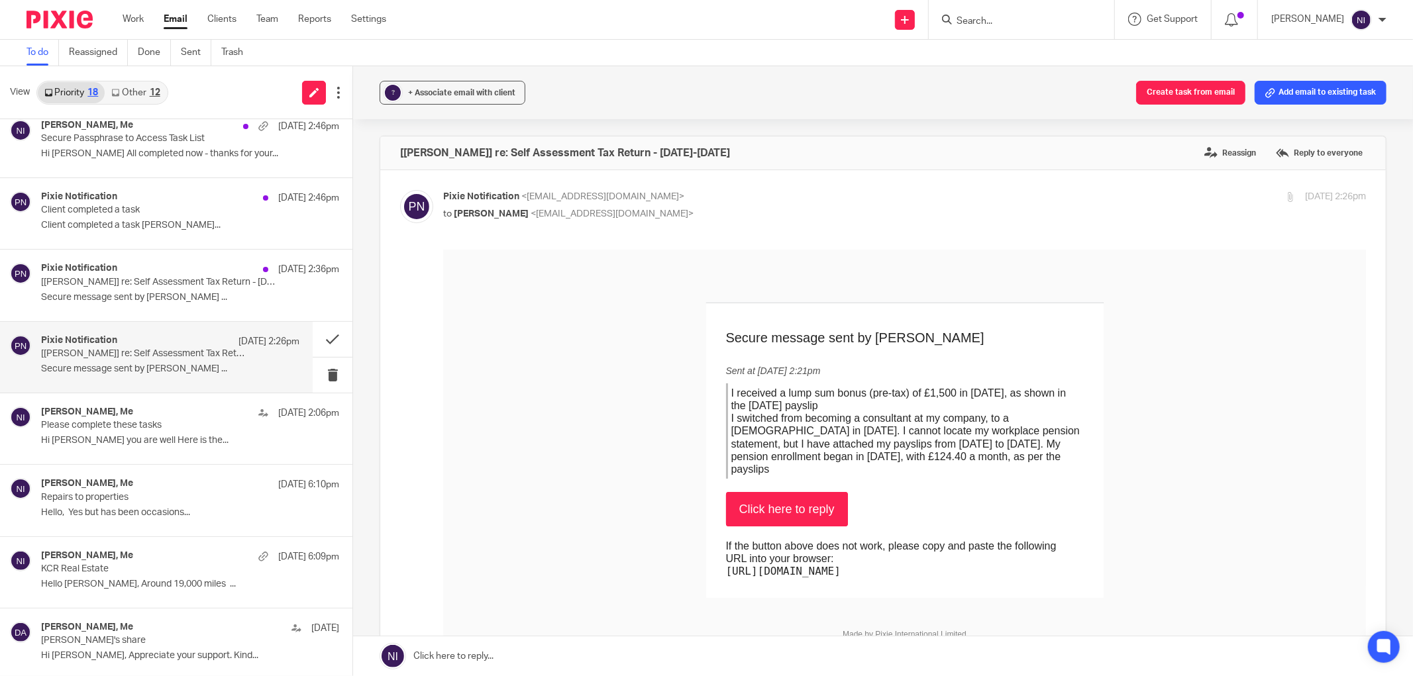
scroll to position [0, 0]
click at [171, 277] on p "[Simranjeet Kaur Mann] re: Self Assessment Tax Return - 2024-2025" at bounding box center [144, 282] width 207 height 11
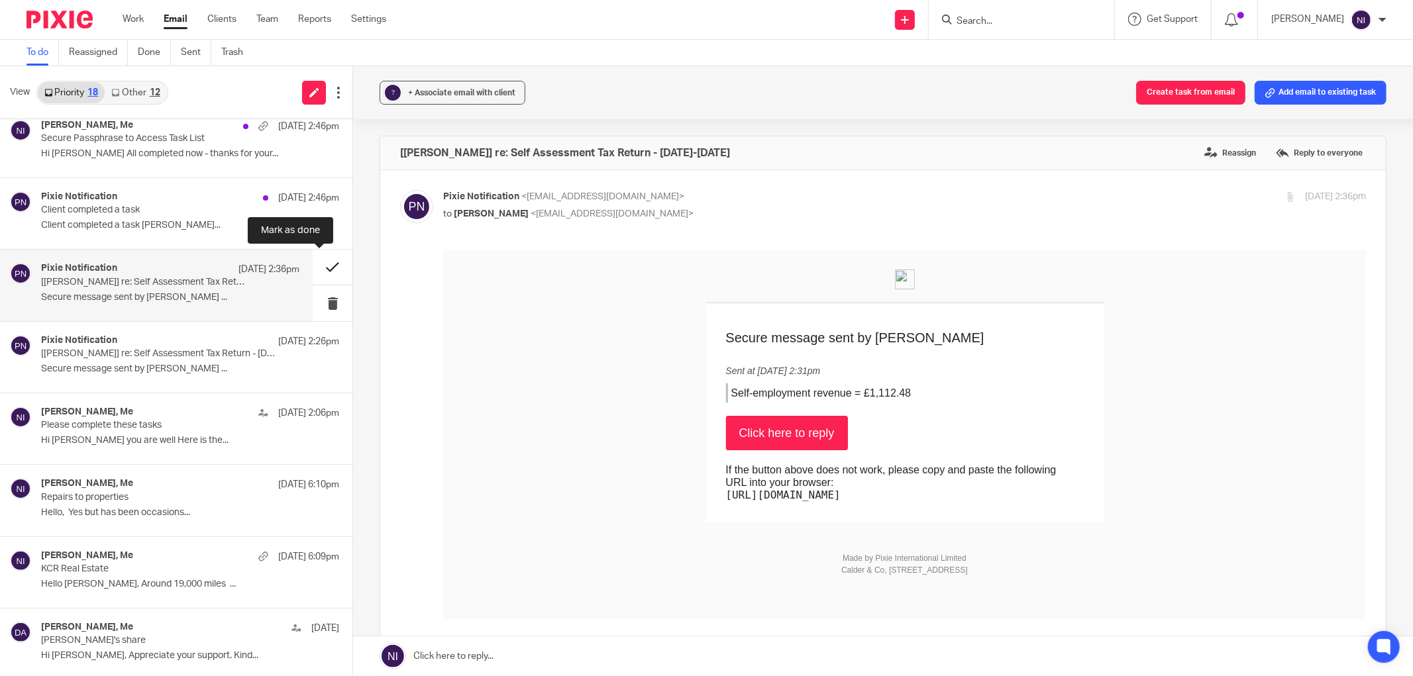
click at [313, 268] on button at bounding box center [333, 267] width 40 height 35
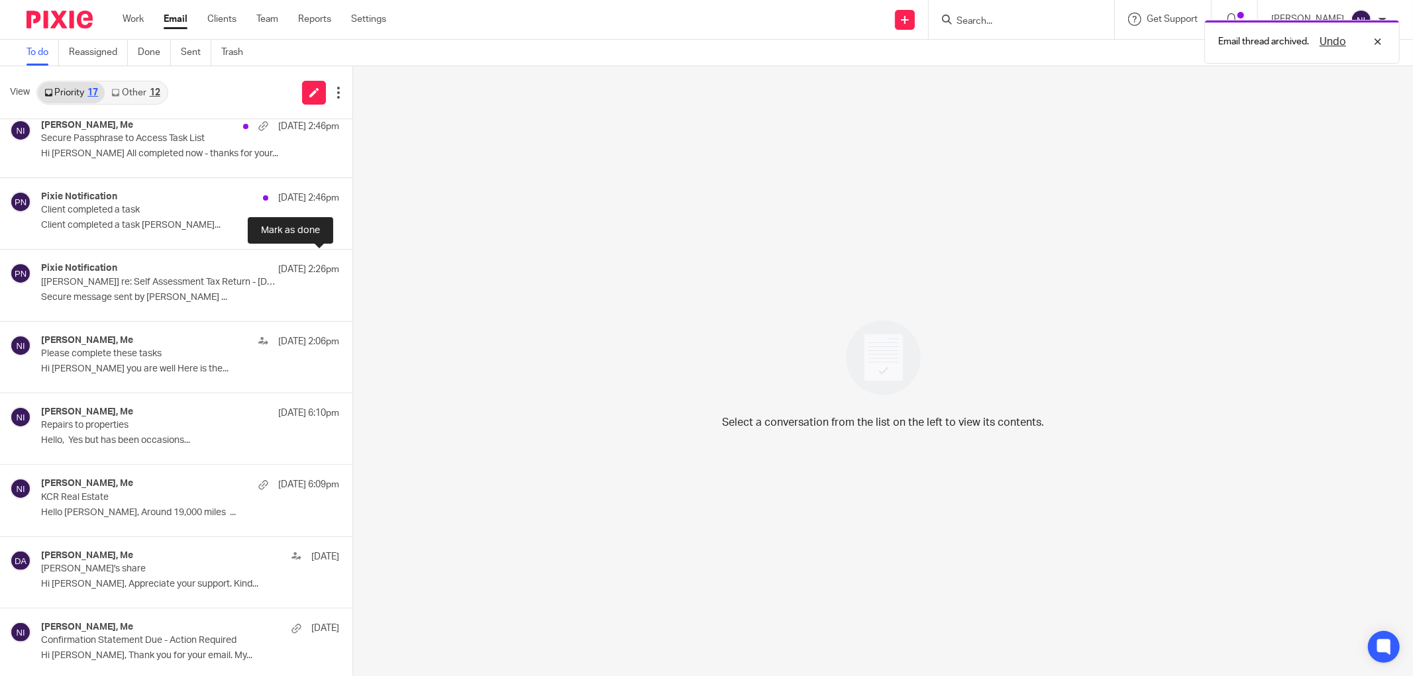
click at [352, 268] on button at bounding box center [357, 267] width 11 height 35
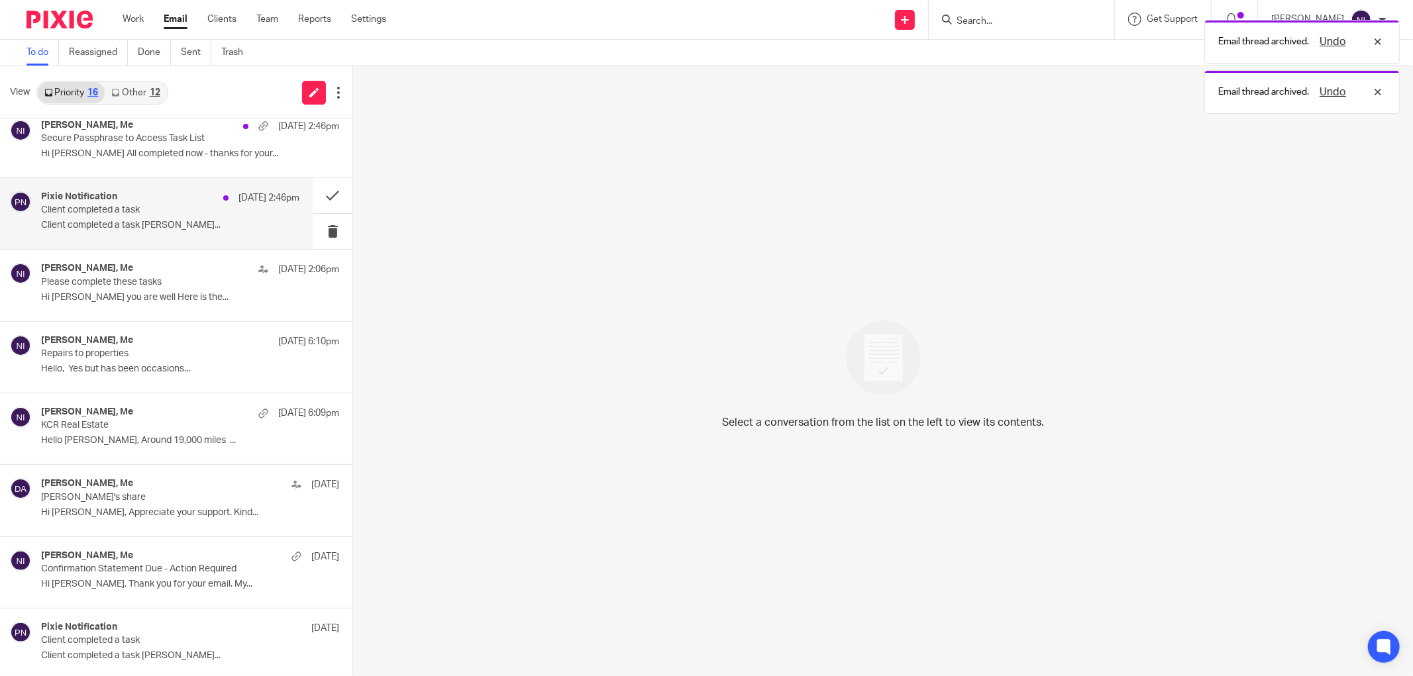
click at [215, 231] on p "Client completed a task [PERSON_NAME]..." at bounding box center [170, 225] width 258 height 11
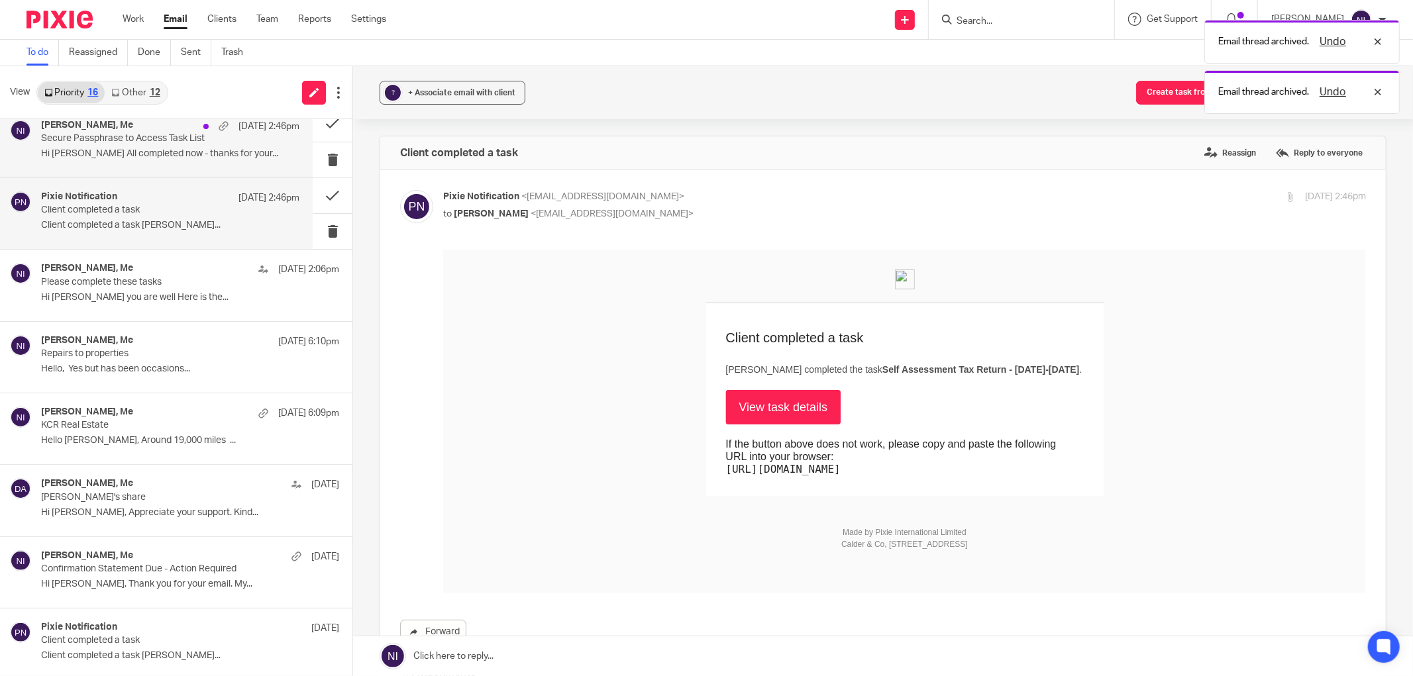
click at [220, 148] on div "Simranjeet Kaur Mann, Me 16 Aug 2:46pm Secure Passphrase to Access Task List Hi…" at bounding box center [170, 142] width 258 height 44
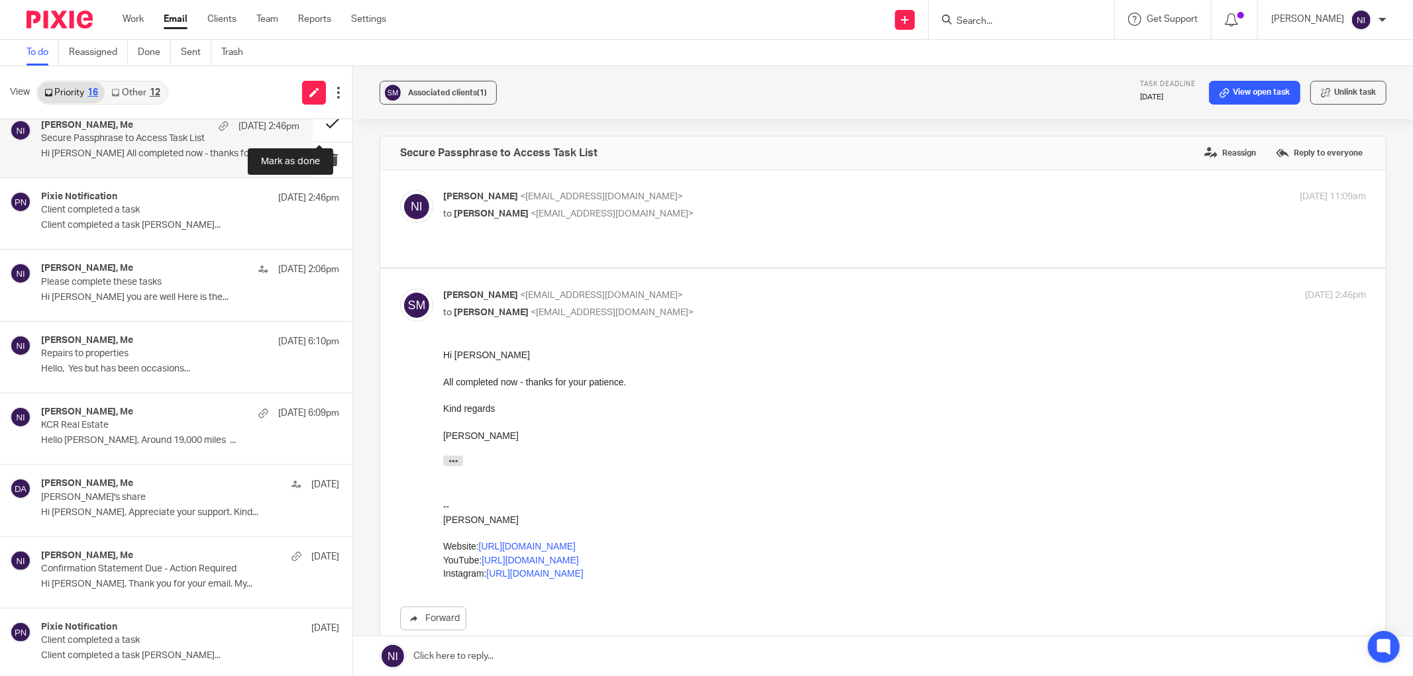
click at [320, 129] on button at bounding box center [333, 124] width 40 height 35
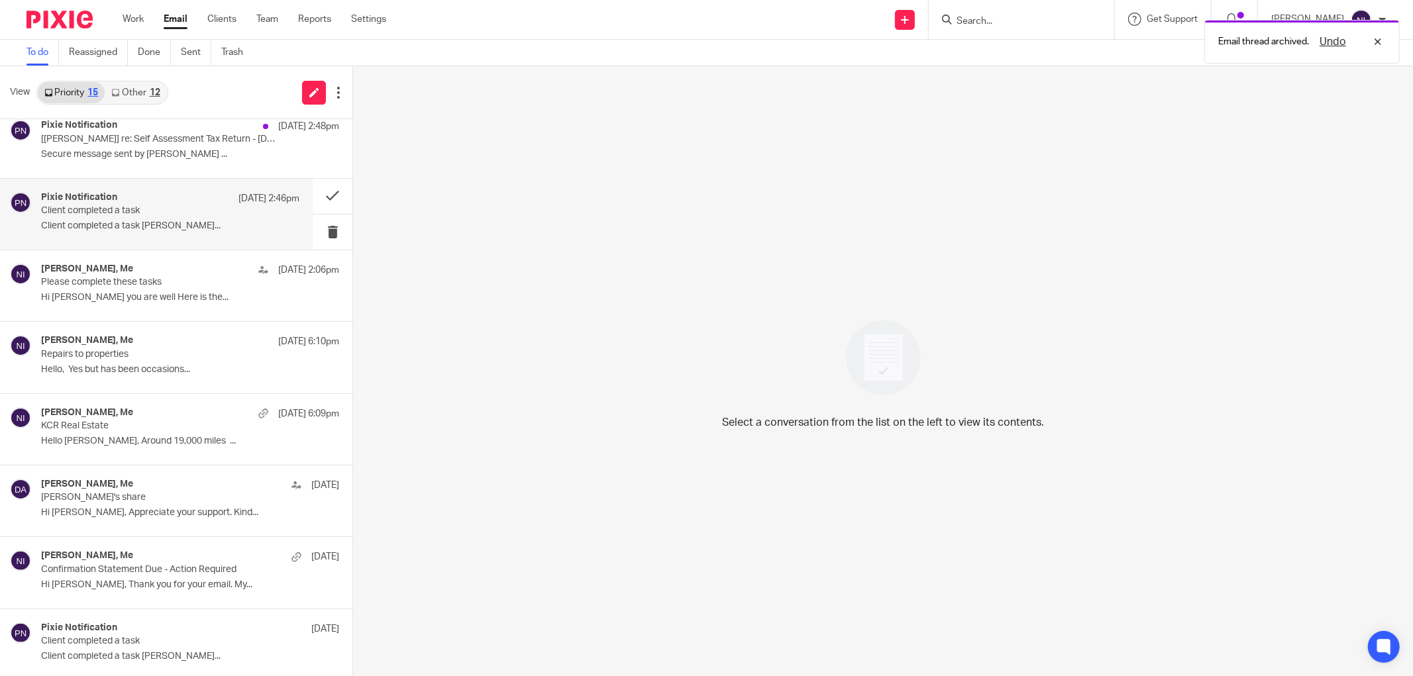
scroll to position [285, 0]
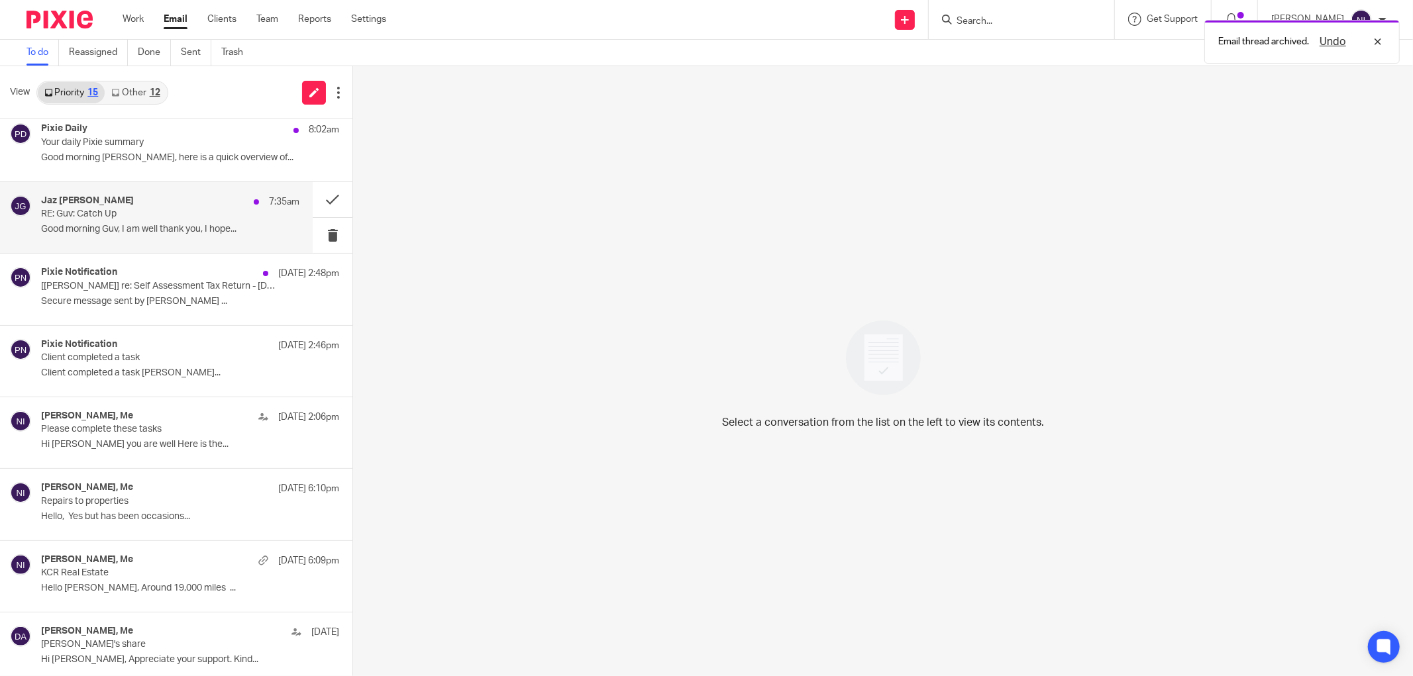
click at [169, 223] on div "Jaz Grewal 7:35am RE: Guv: Catch Up Good morning Guv, I am well thank you, I ho…" at bounding box center [170, 217] width 258 height 44
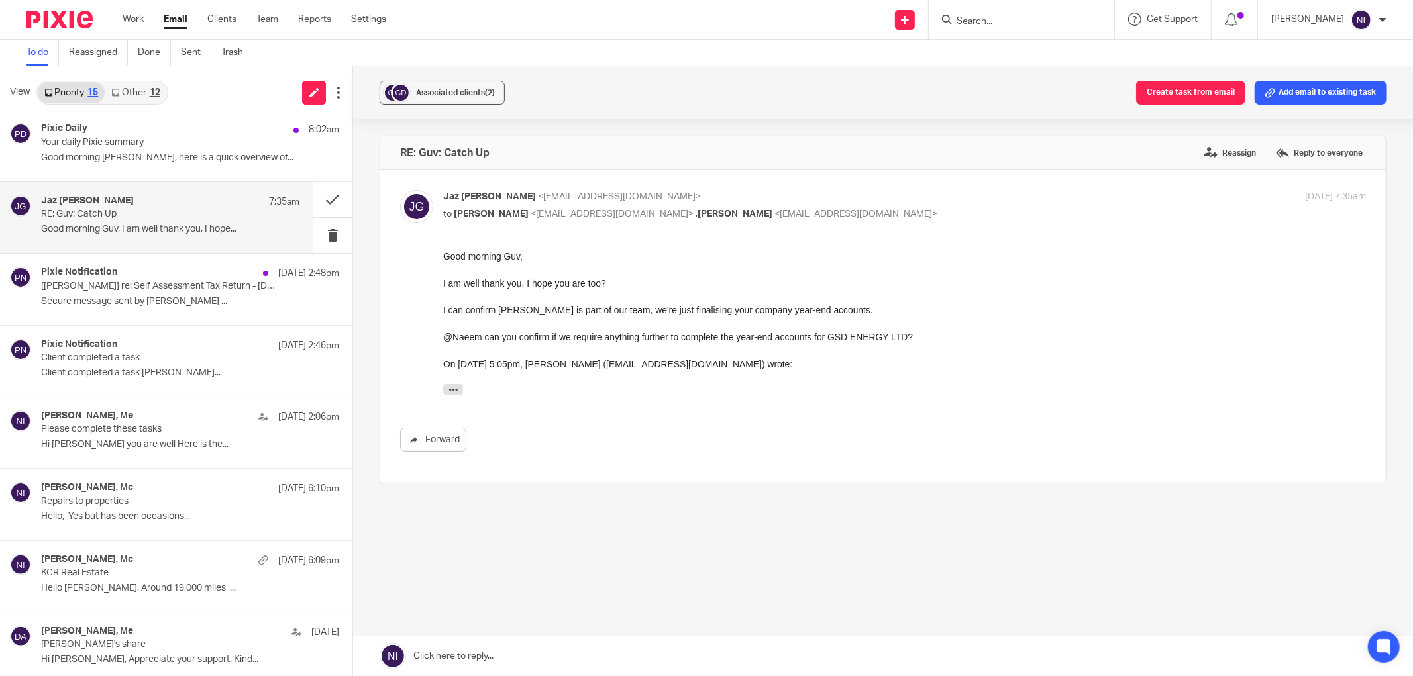
scroll to position [137, 0]
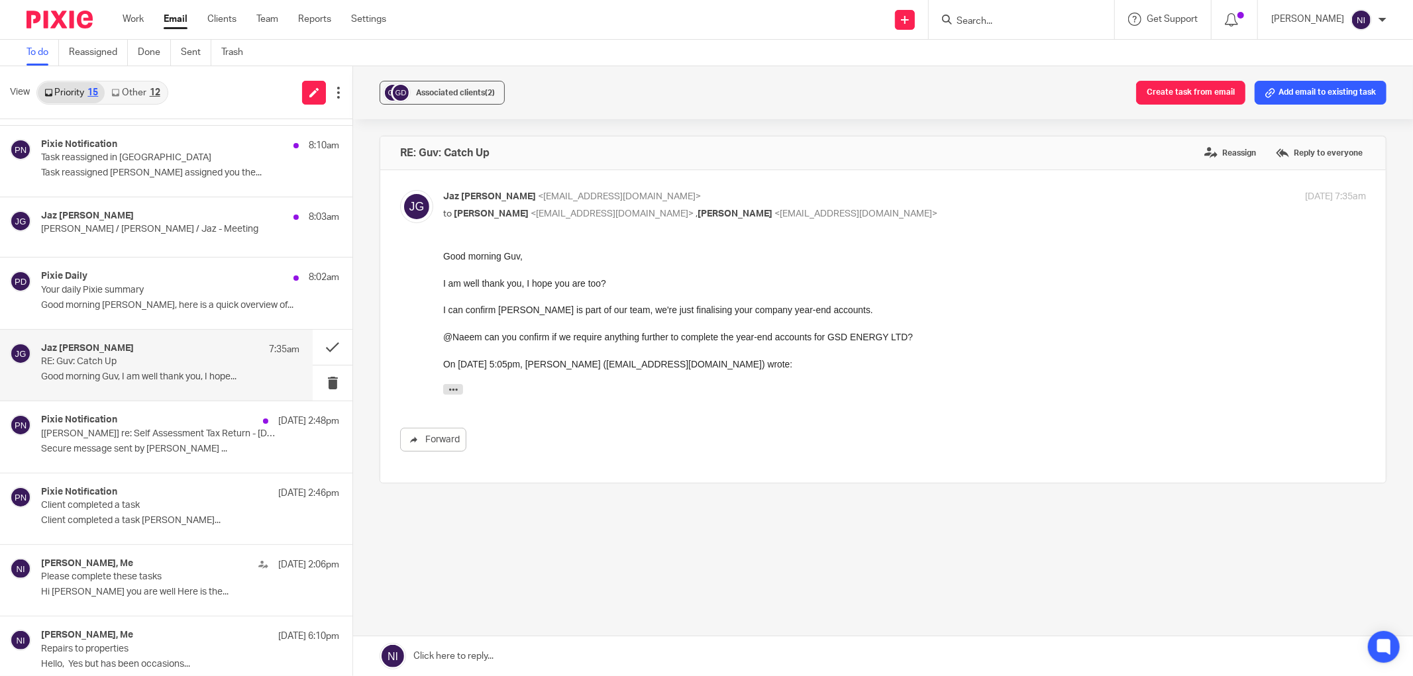
click at [977, 25] on input "Search" at bounding box center [1014, 22] width 119 height 12
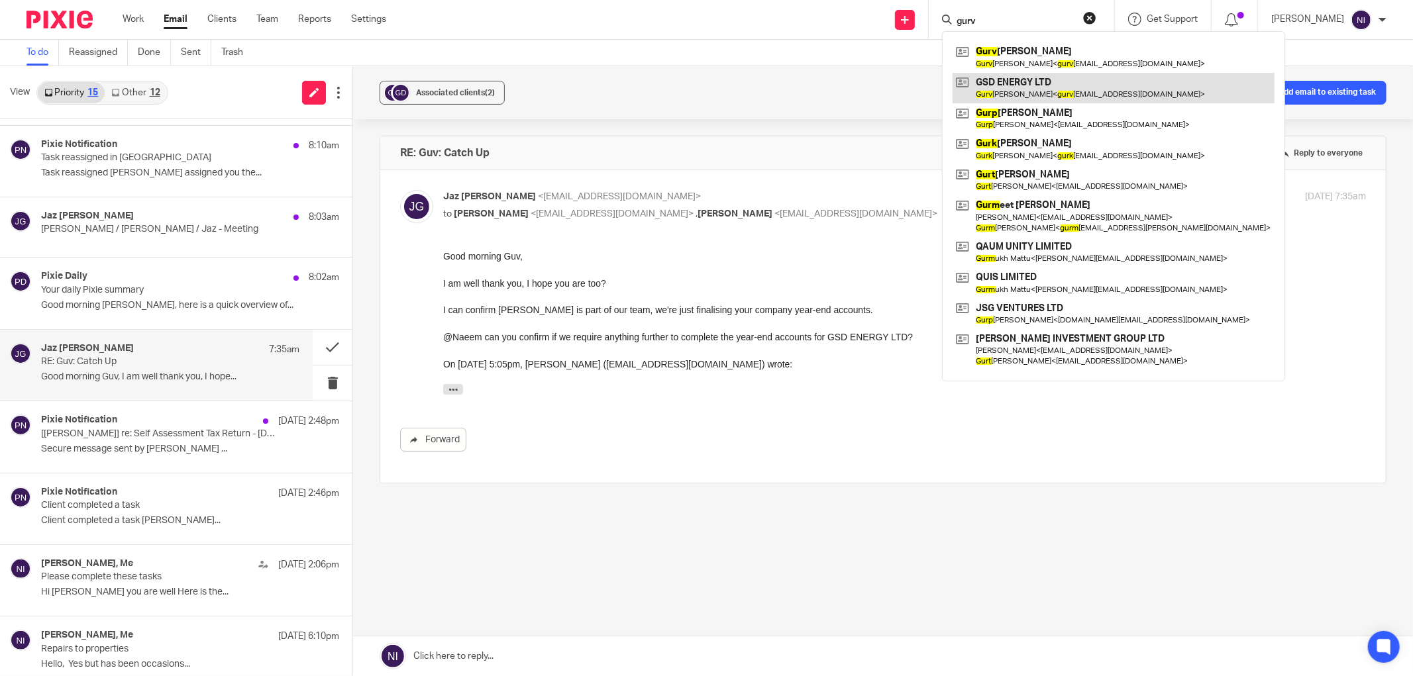
type input "gurv"
click at [1040, 79] on link at bounding box center [1114, 88] width 322 height 30
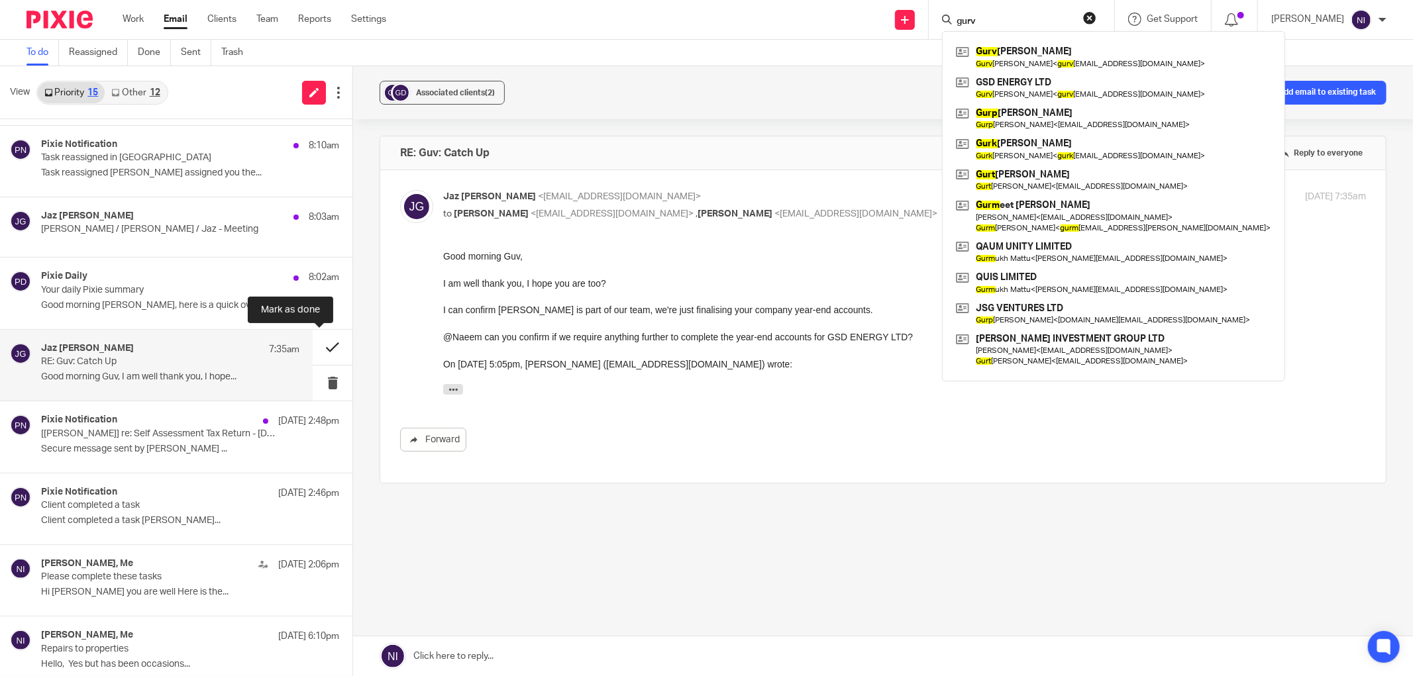
click at [329, 345] on button at bounding box center [333, 347] width 40 height 35
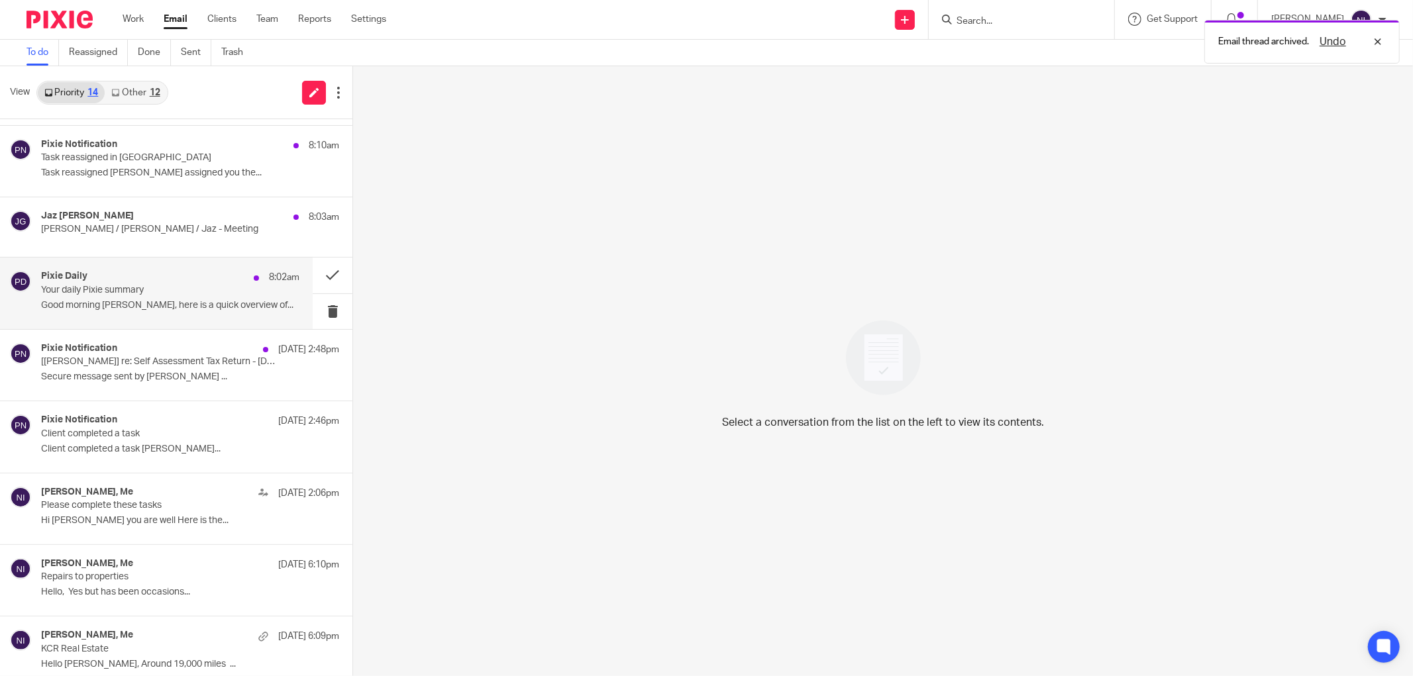
click at [117, 300] on p "Good morning Naeem, here is a quick overview of..." at bounding box center [170, 305] width 258 height 11
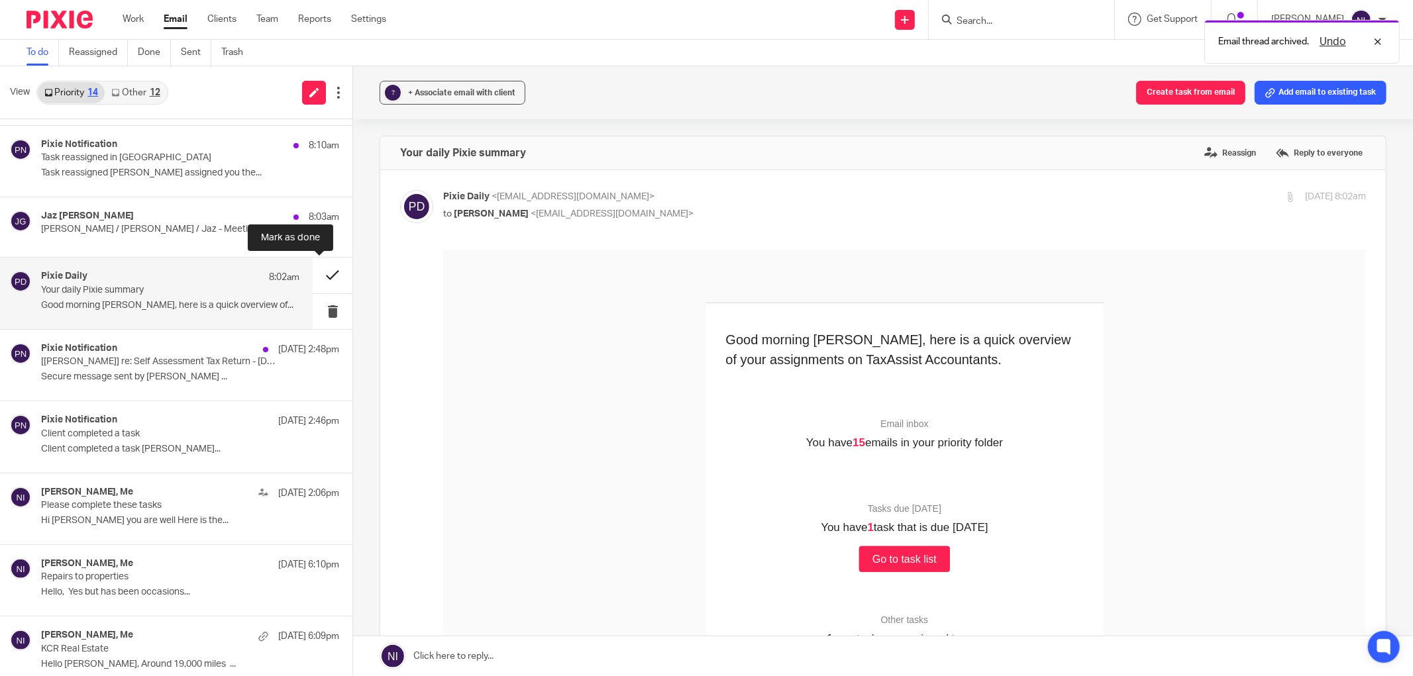
scroll to position [0, 0]
click at [313, 284] on button at bounding box center [333, 275] width 40 height 35
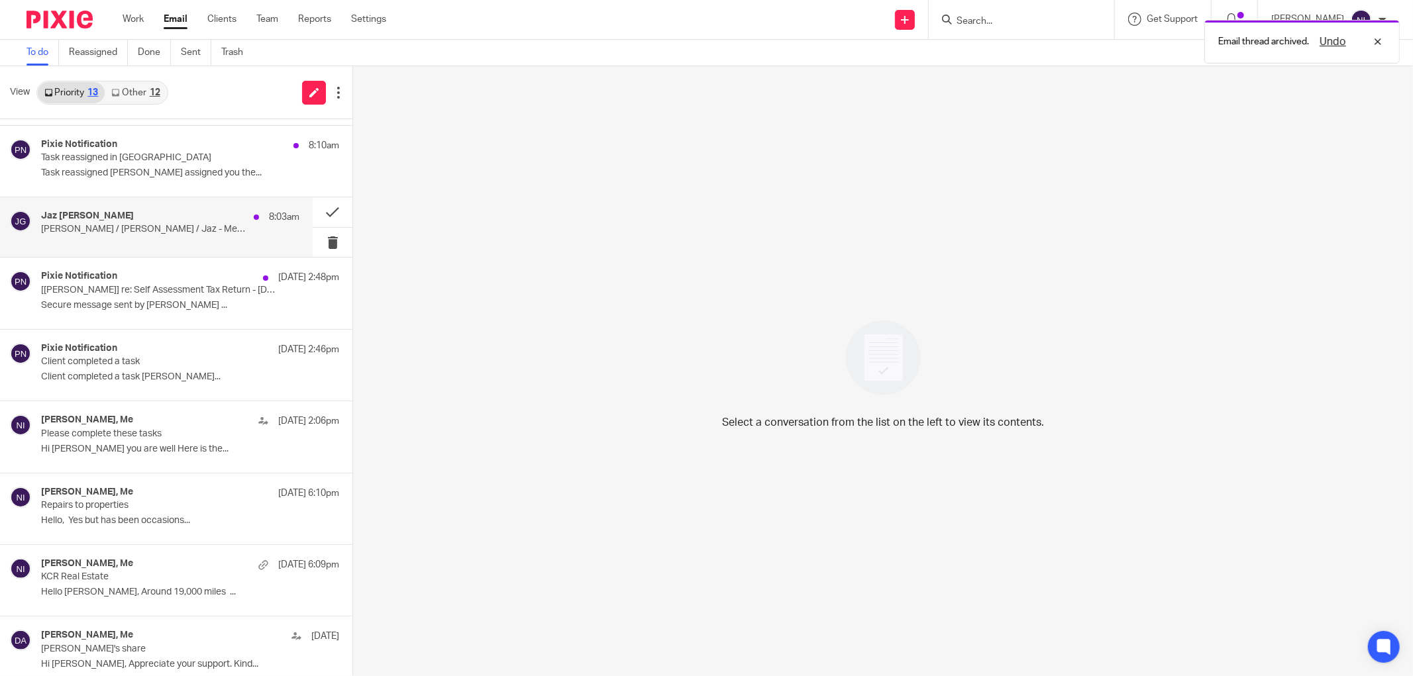
click at [196, 227] on p "Mason / Naeem / Jaz - Meeting" at bounding box center [144, 229] width 207 height 11
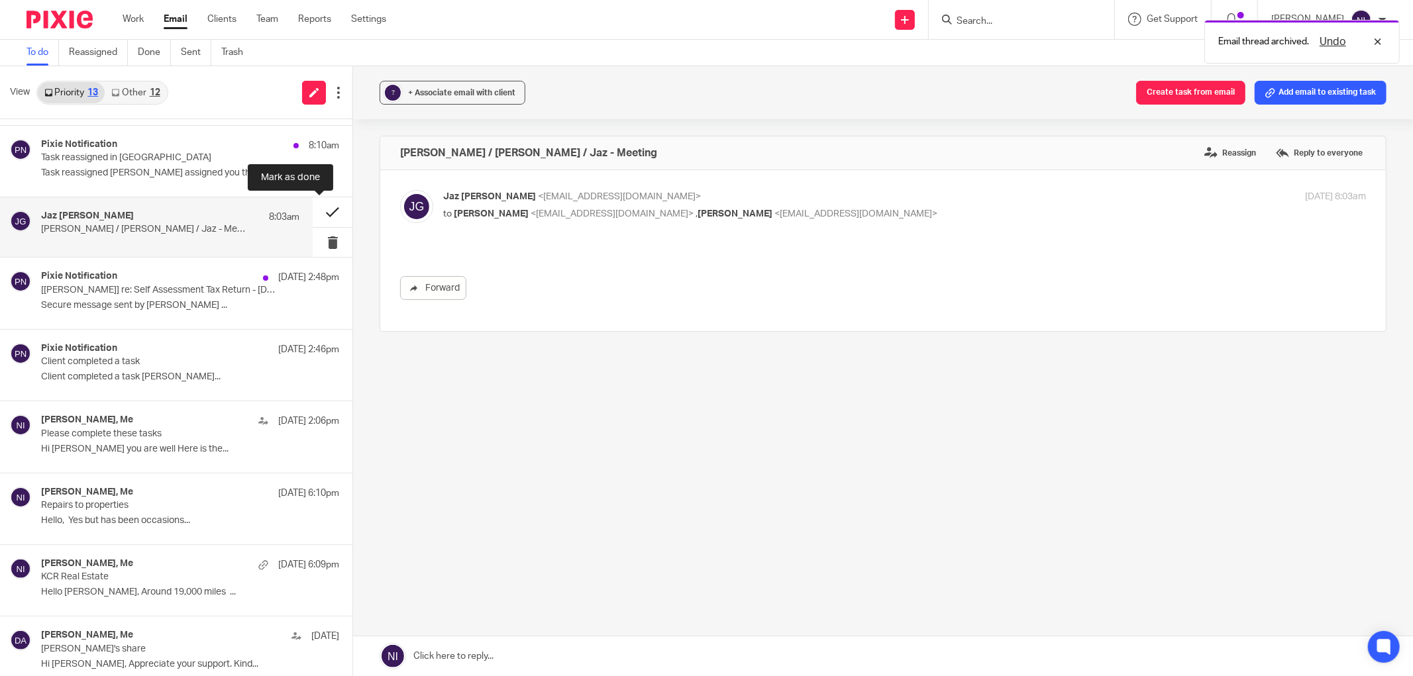
click at [313, 213] on button at bounding box center [333, 212] width 40 height 30
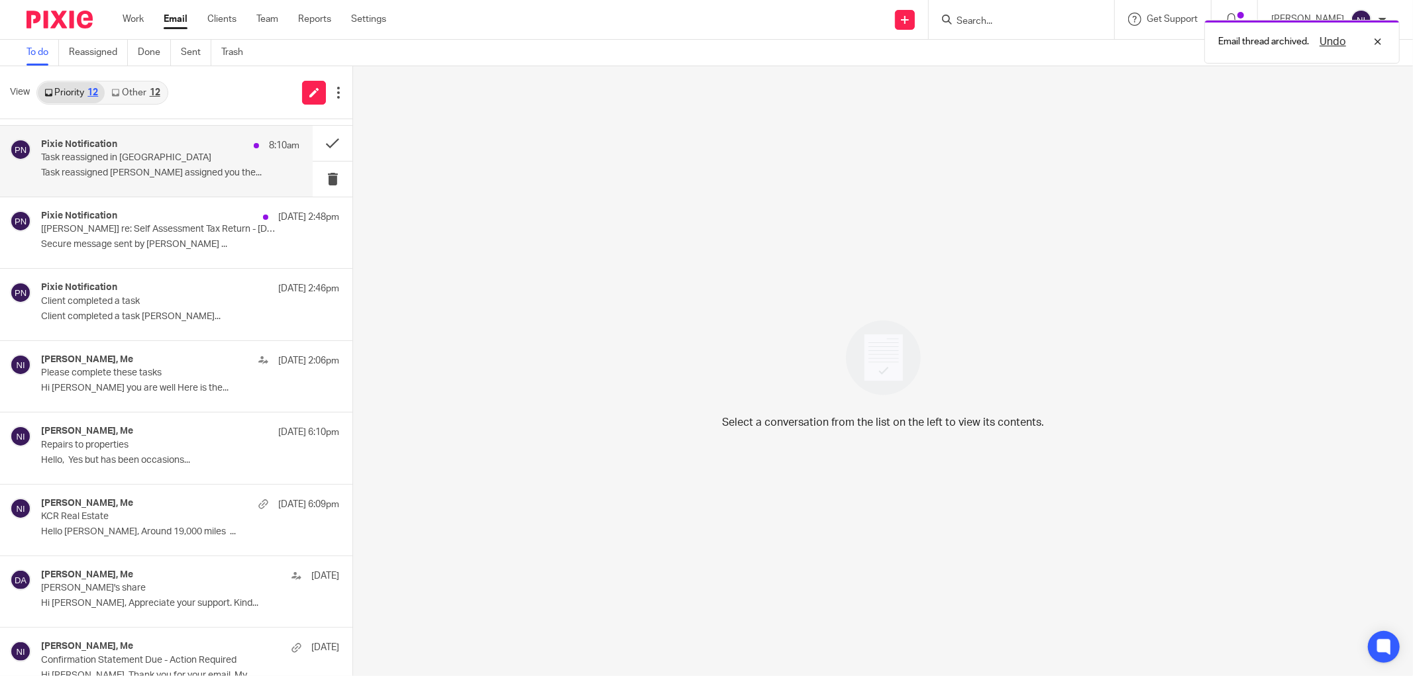
click at [164, 158] on p "Task reassigned in [GEOGRAPHIC_DATA]" at bounding box center [144, 157] width 207 height 11
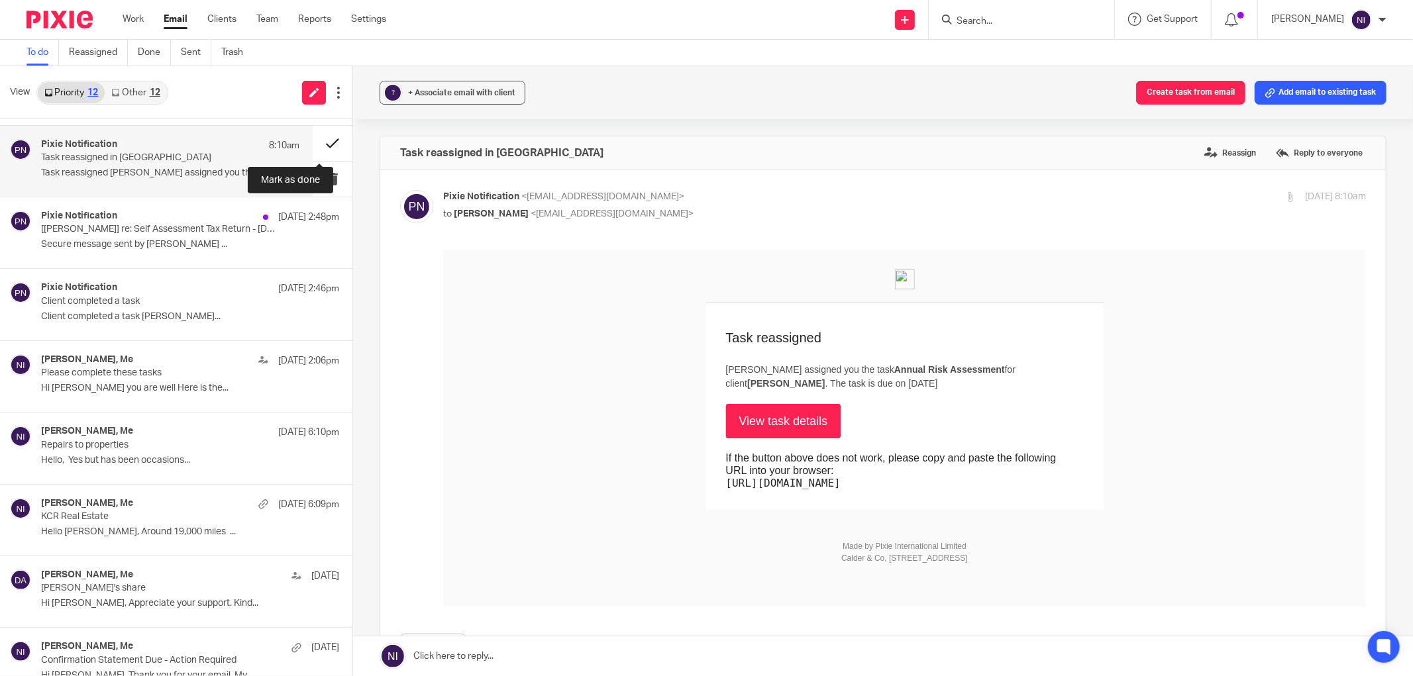
click at [313, 136] on button at bounding box center [333, 143] width 40 height 35
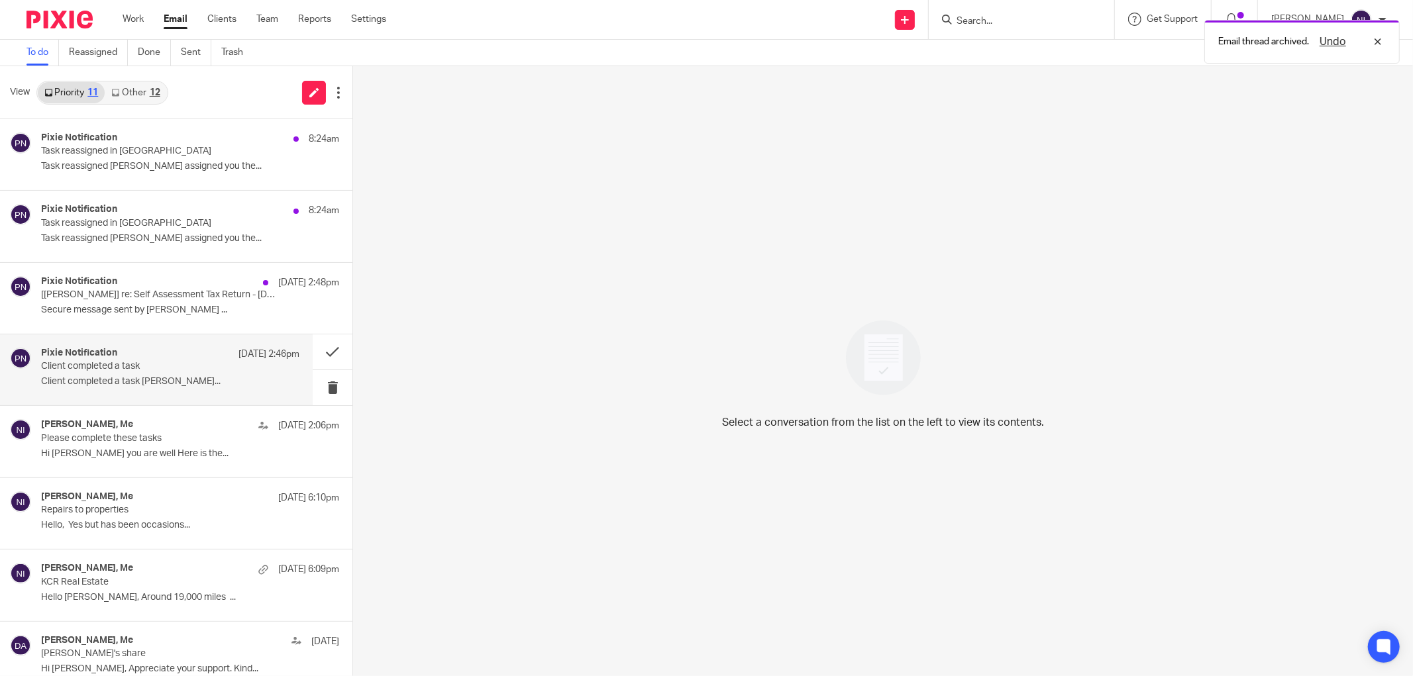
click at [213, 364] on p "Client completed a task" at bounding box center [144, 366] width 207 height 11
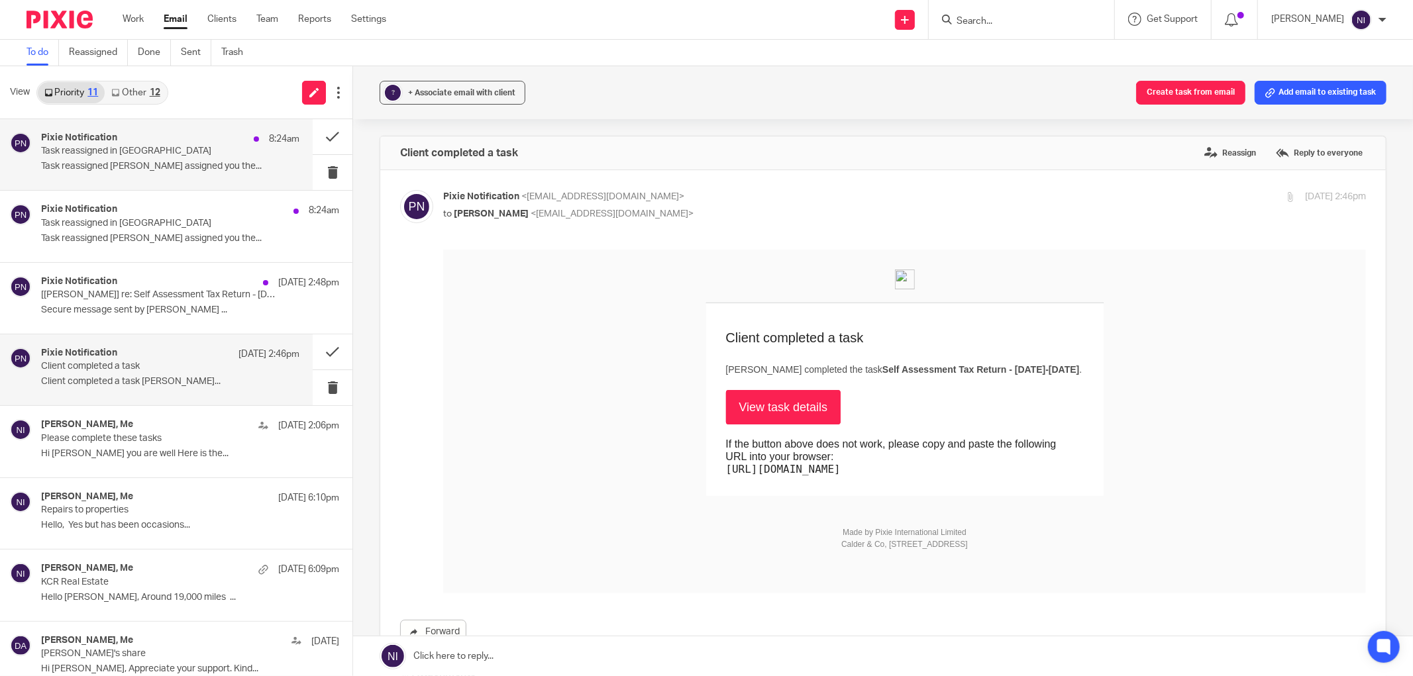
click at [172, 172] on p "Task reassigned Jaz Grewal assigned you the..." at bounding box center [170, 166] width 258 height 11
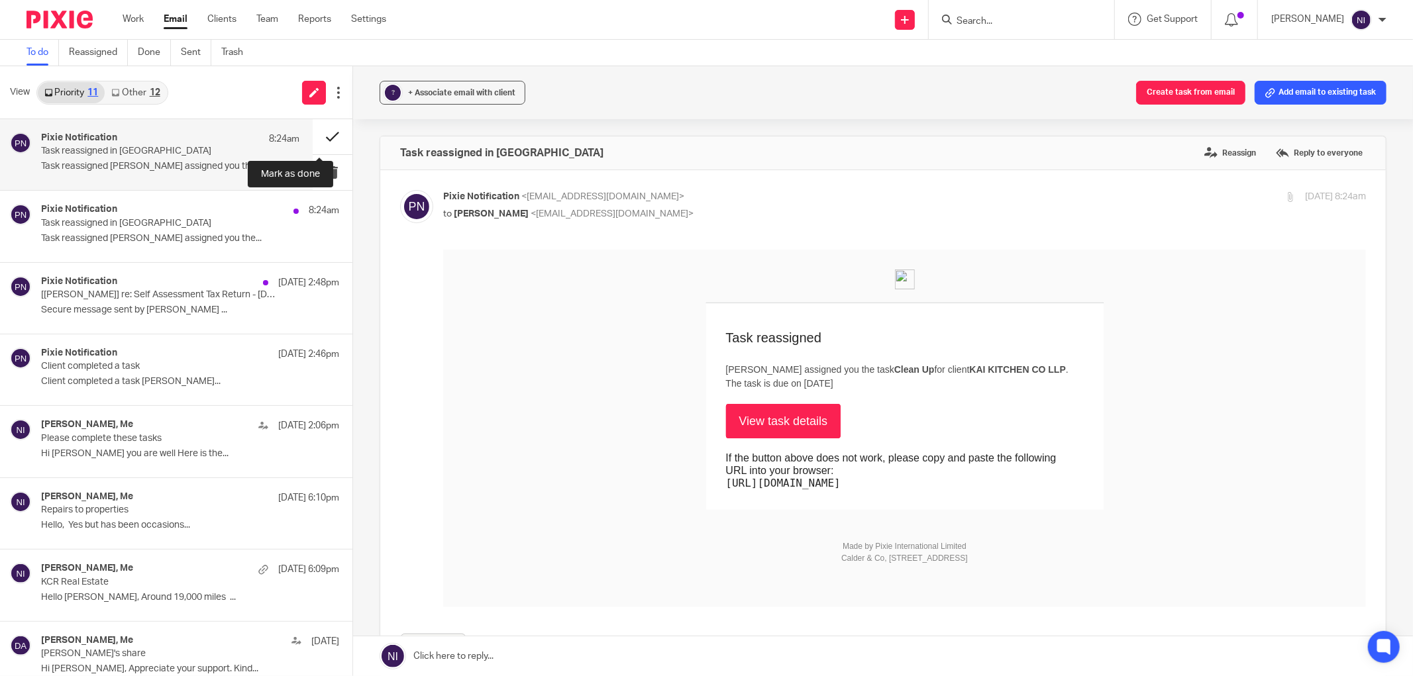
click at [313, 136] on button at bounding box center [333, 136] width 40 height 35
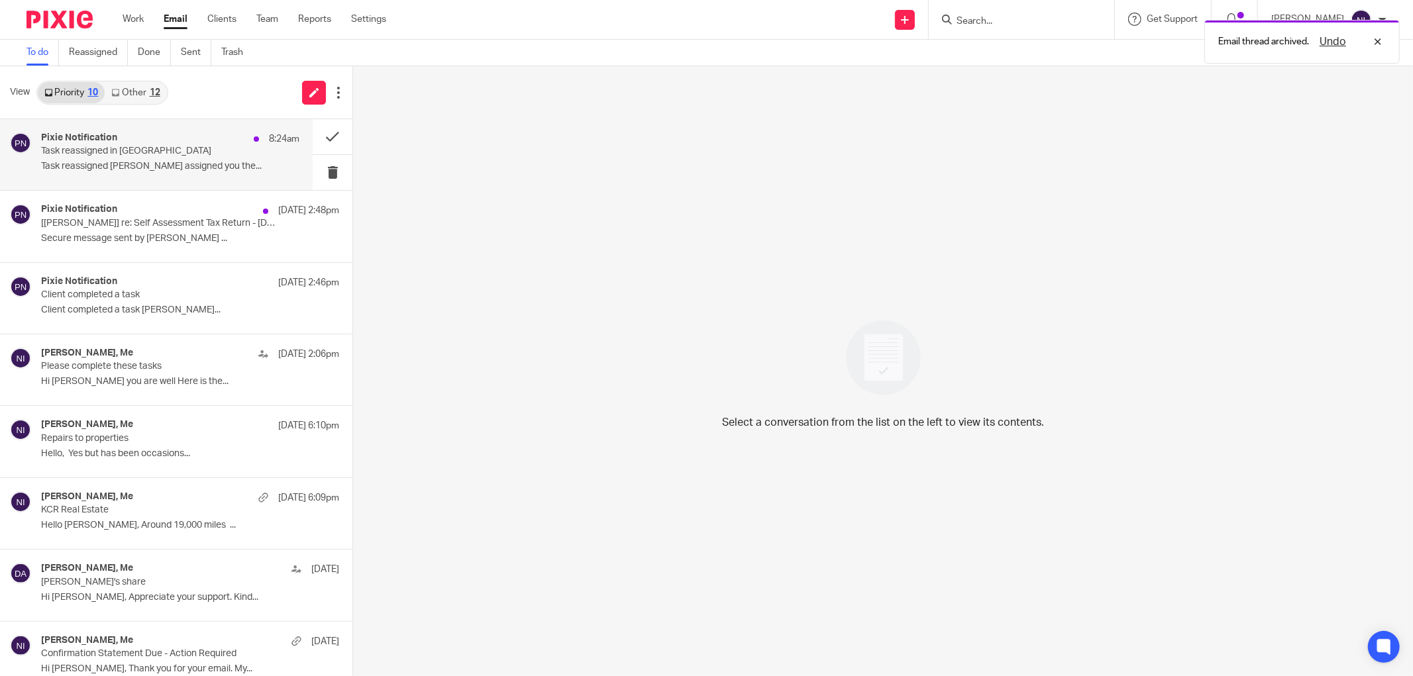
click at [262, 158] on div "Pixie Notification 8:24am Task reassigned in Pixie Task reassigned Jaz Grewal a…" at bounding box center [170, 154] width 258 height 44
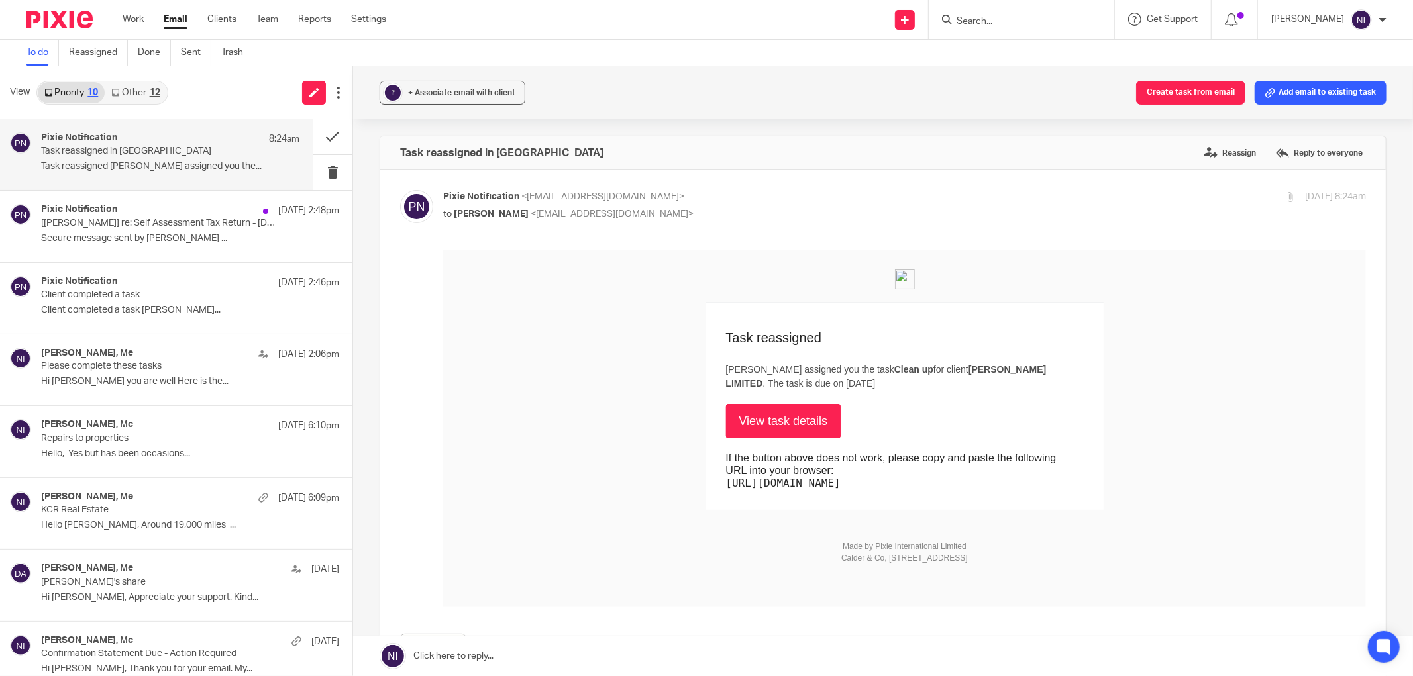
click at [742, 415] on link "View task details" at bounding box center [783, 420] width 115 height 34
click at [313, 142] on button at bounding box center [333, 136] width 40 height 35
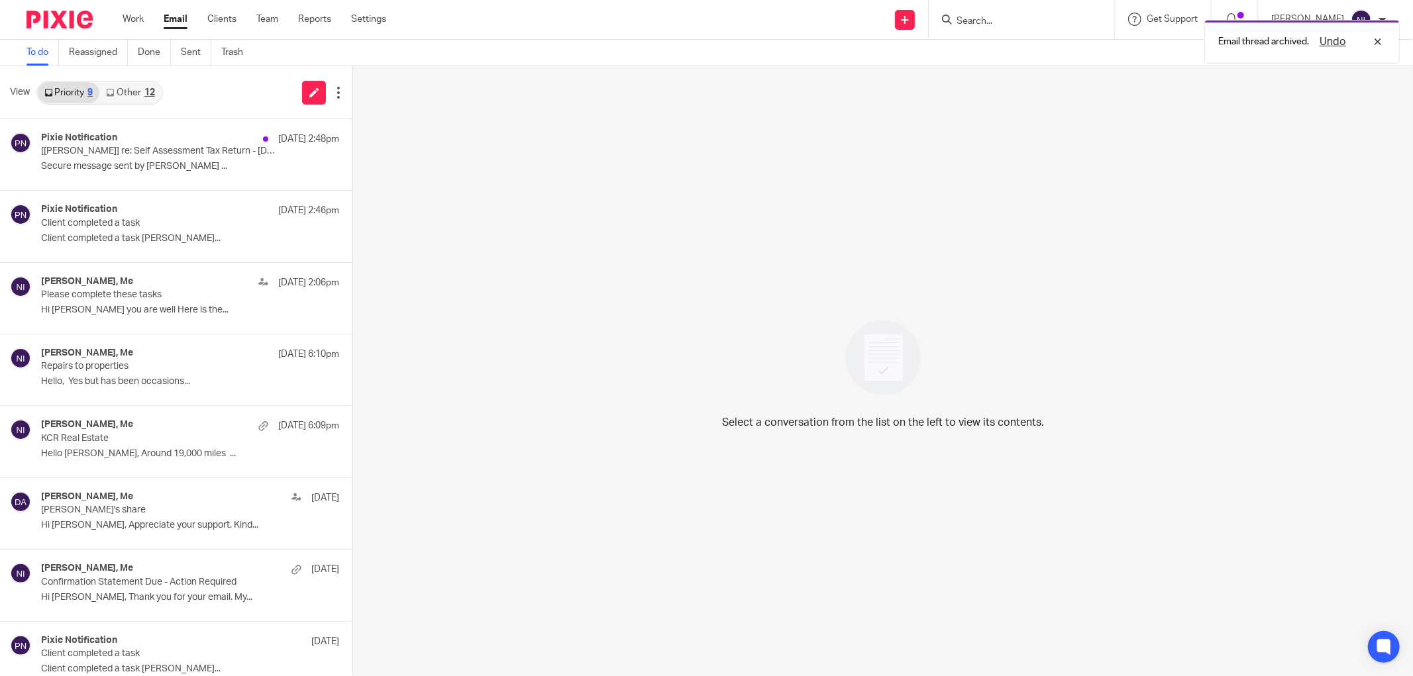
click at [136, 90] on link "Other 12" at bounding box center [130, 92] width 62 height 21
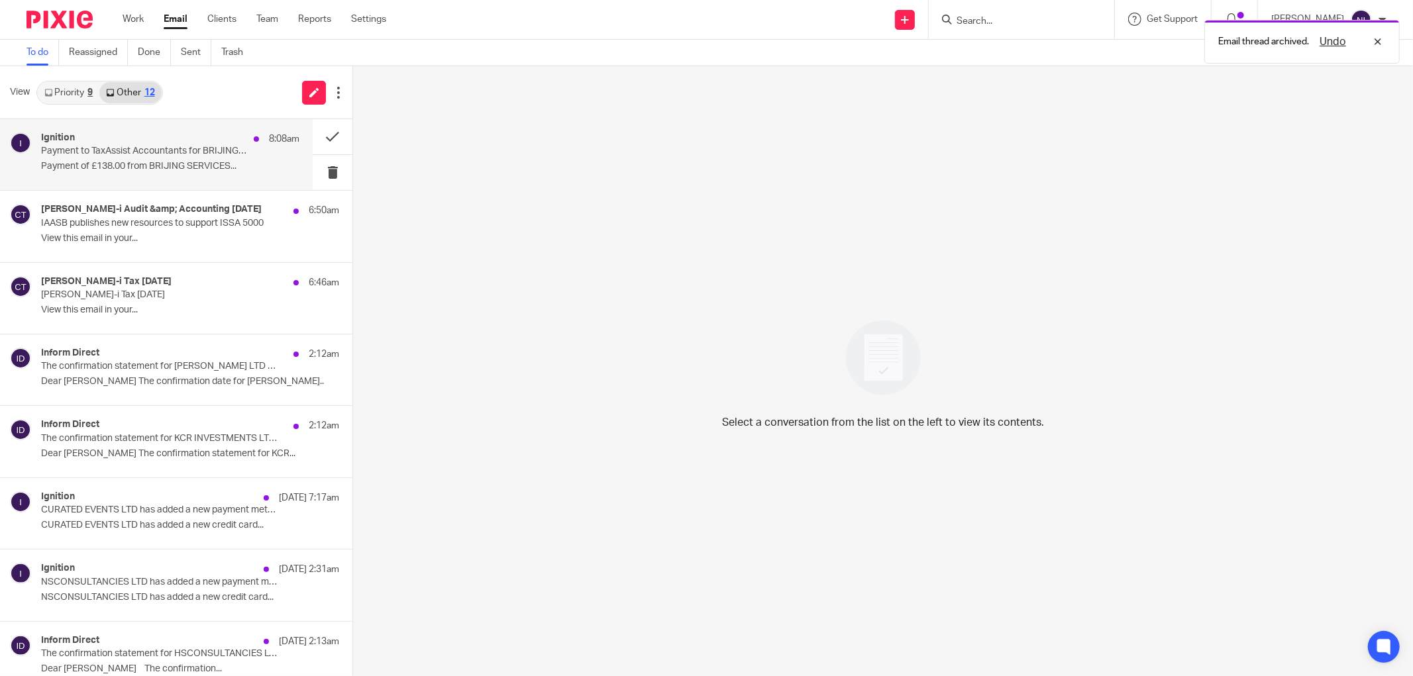
click at [146, 143] on div "Ignition 8:08am" at bounding box center [170, 138] width 258 height 13
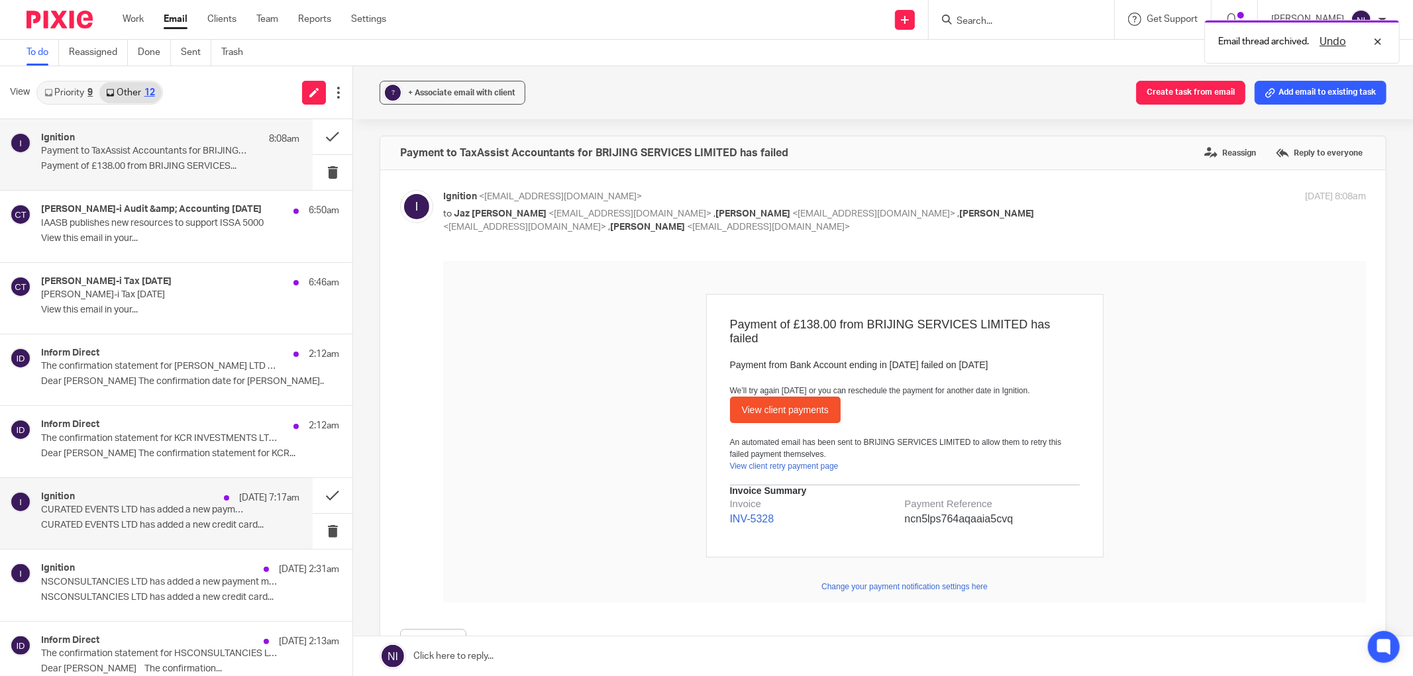
scroll to position [305, 0]
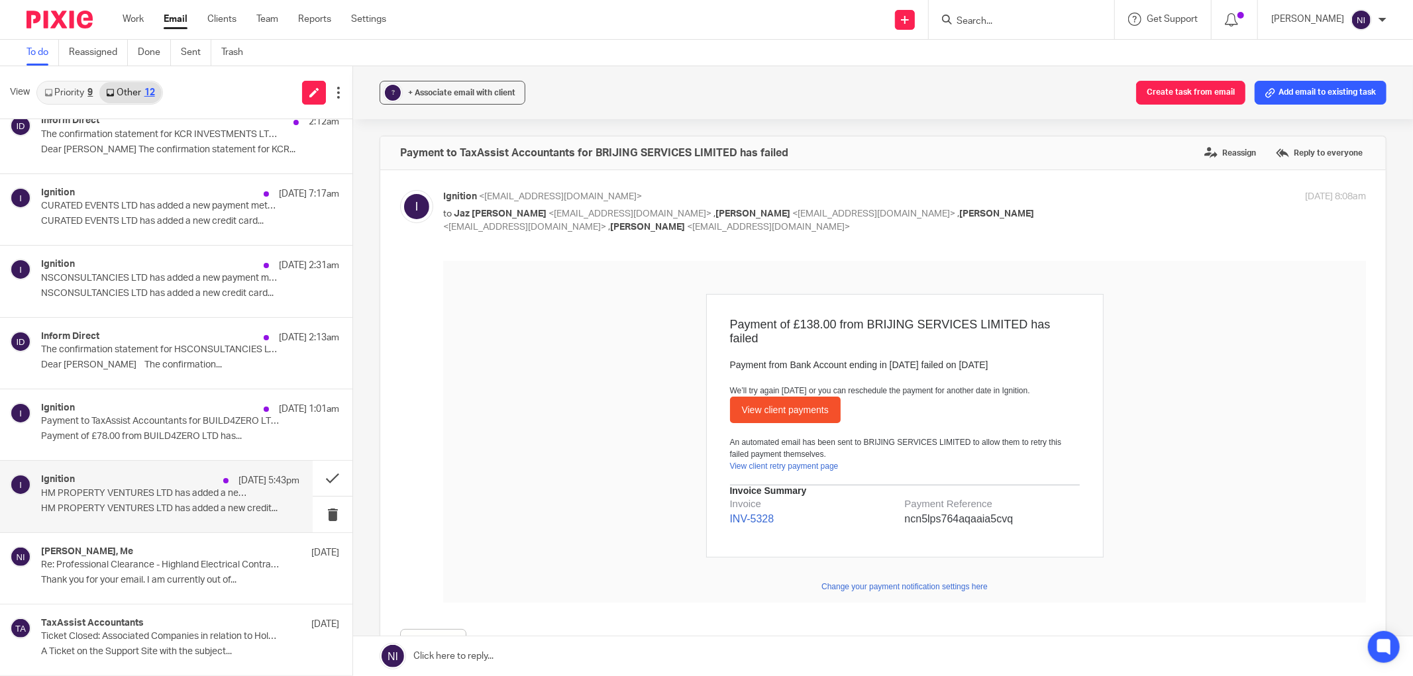
click at [171, 489] on p "HM PROPERTY VENTURES LTD has added a new payment method" at bounding box center [144, 493] width 207 height 11
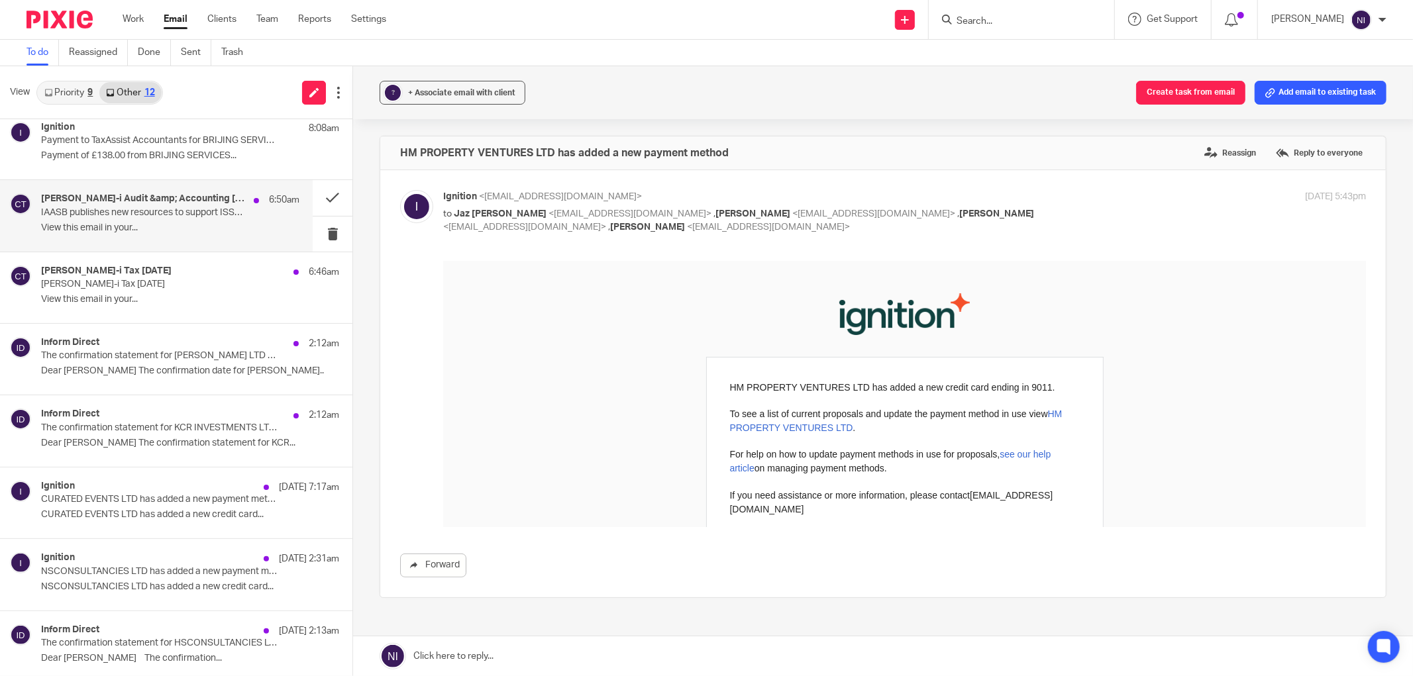
scroll to position [0, 0]
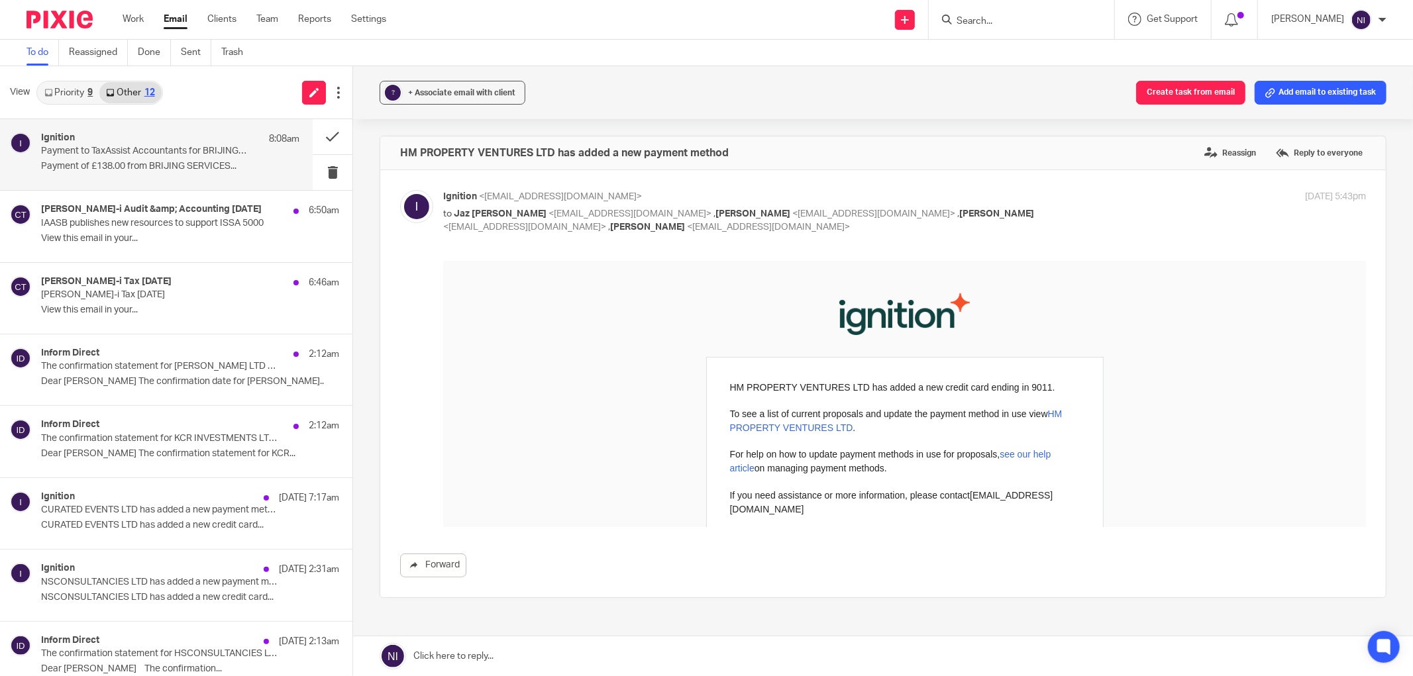
click at [187, 162] on p "Payment of £138.00 from BRIJING SERVICES..." at bounding box center [170, 166] width 258 height 11
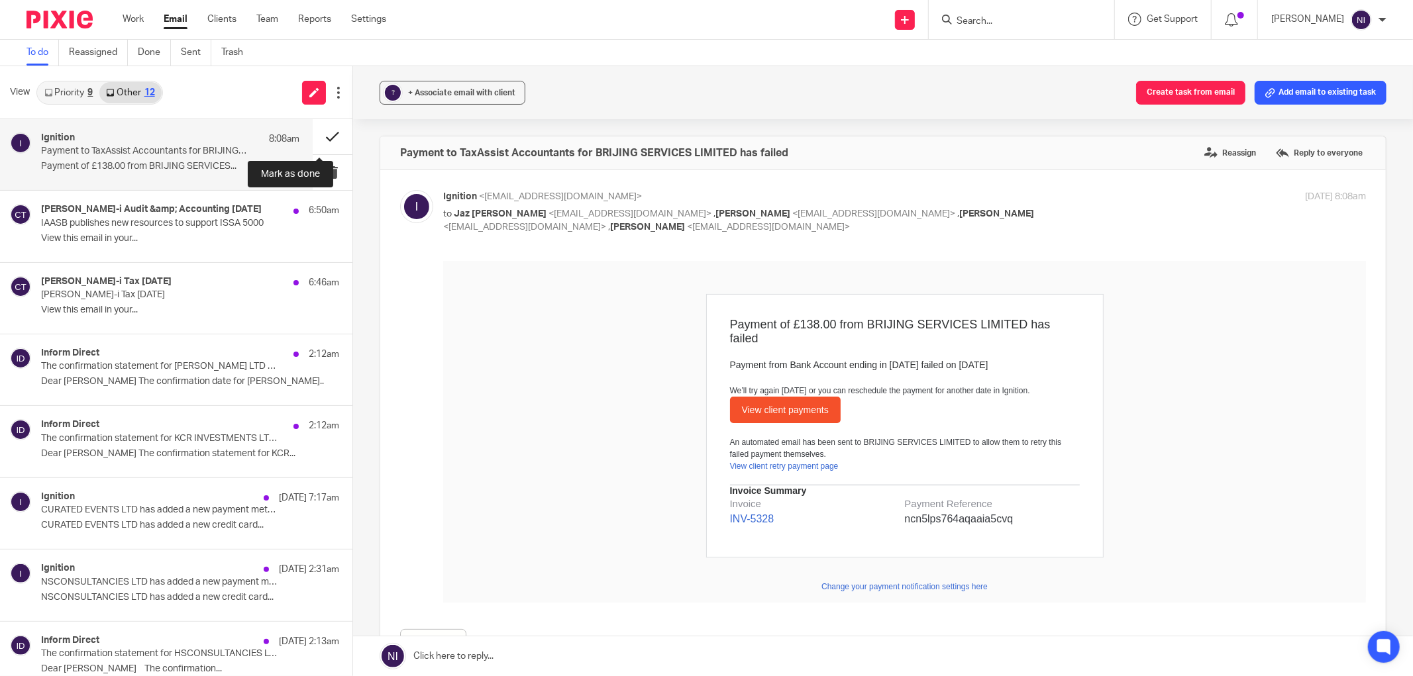
click at [322, 138] on button at bounding box center [333, 136] width 40 height 35
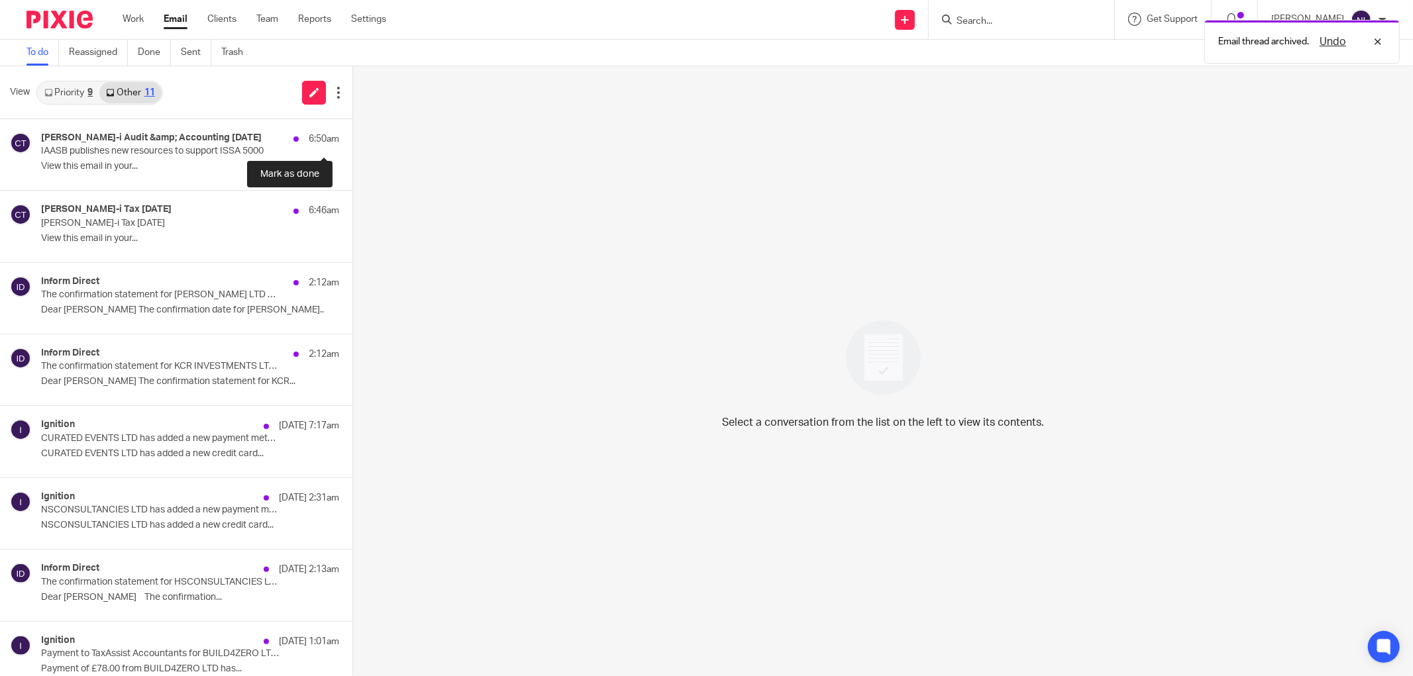
click at [352, 138] on button at bounding box center [357, 136] width 11 height 35
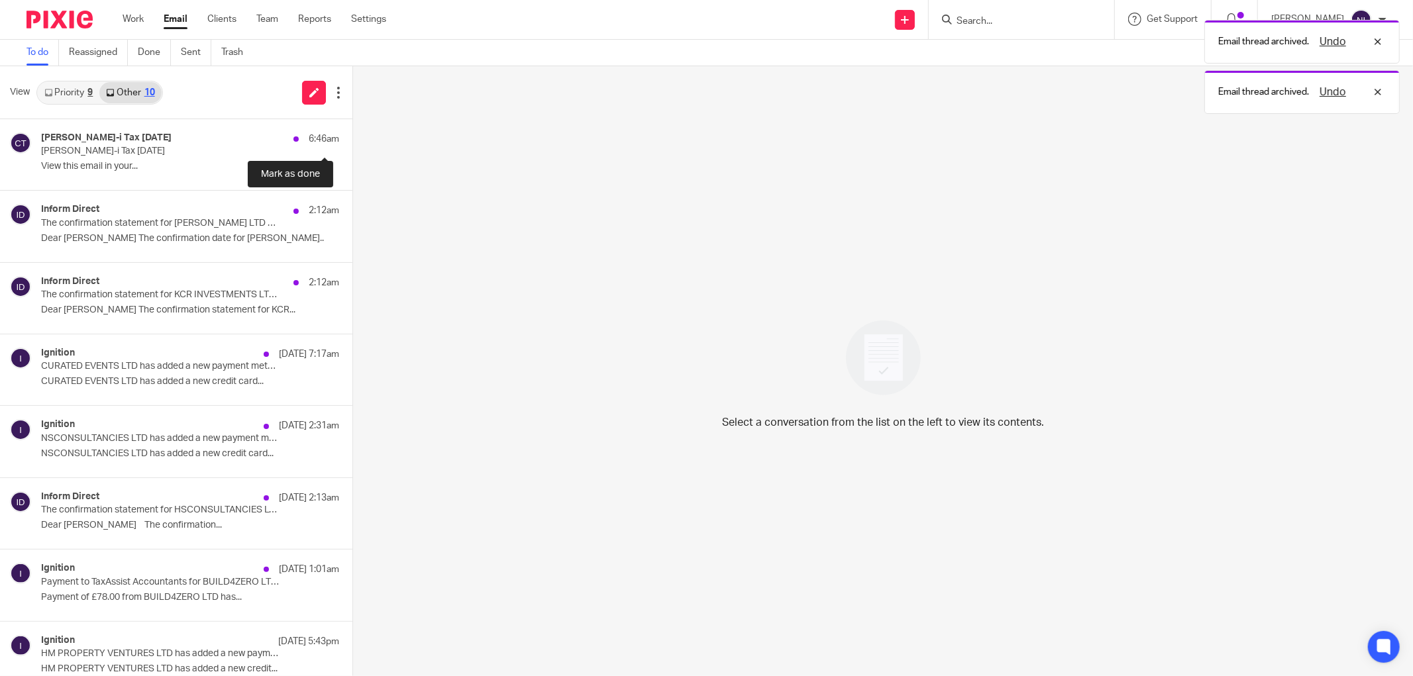
click at [352, 138] on button at bounding box center [357, 136] width 11 height 35
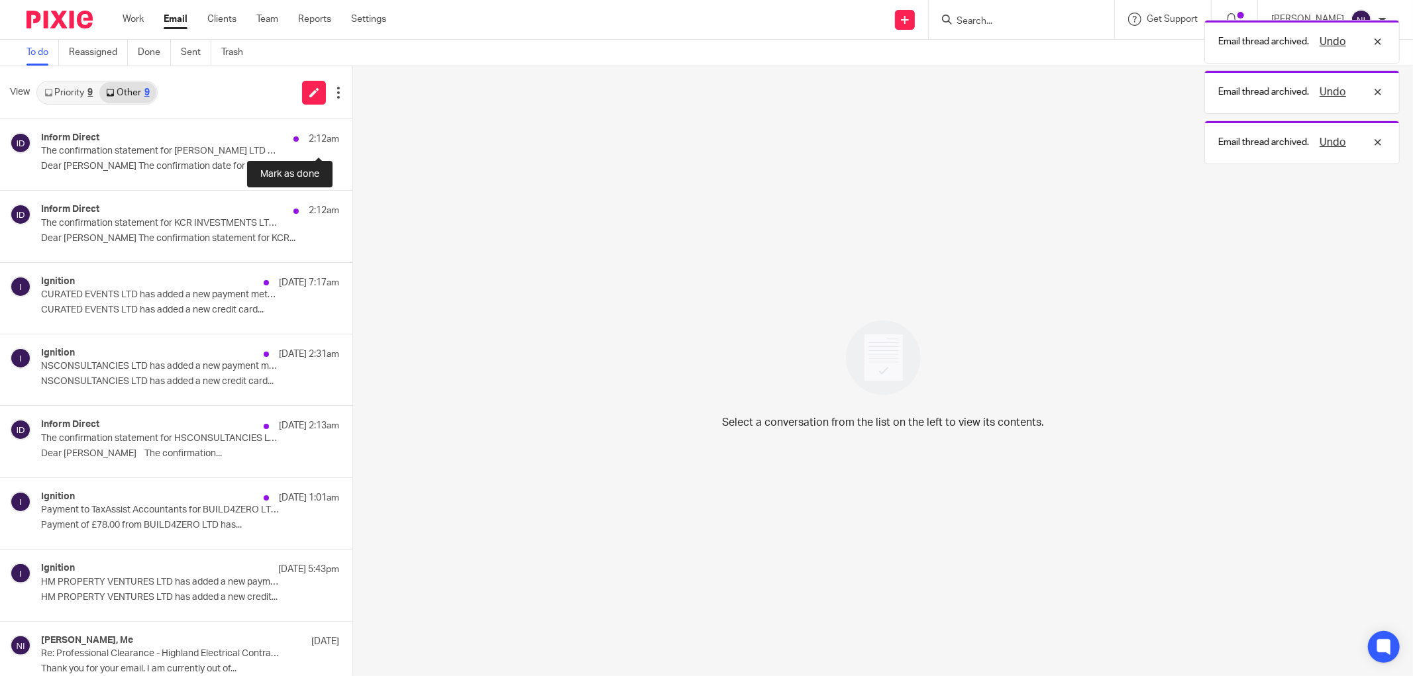
click at [352, 138] on button at bounding box center [357, 136] width 11 height 35
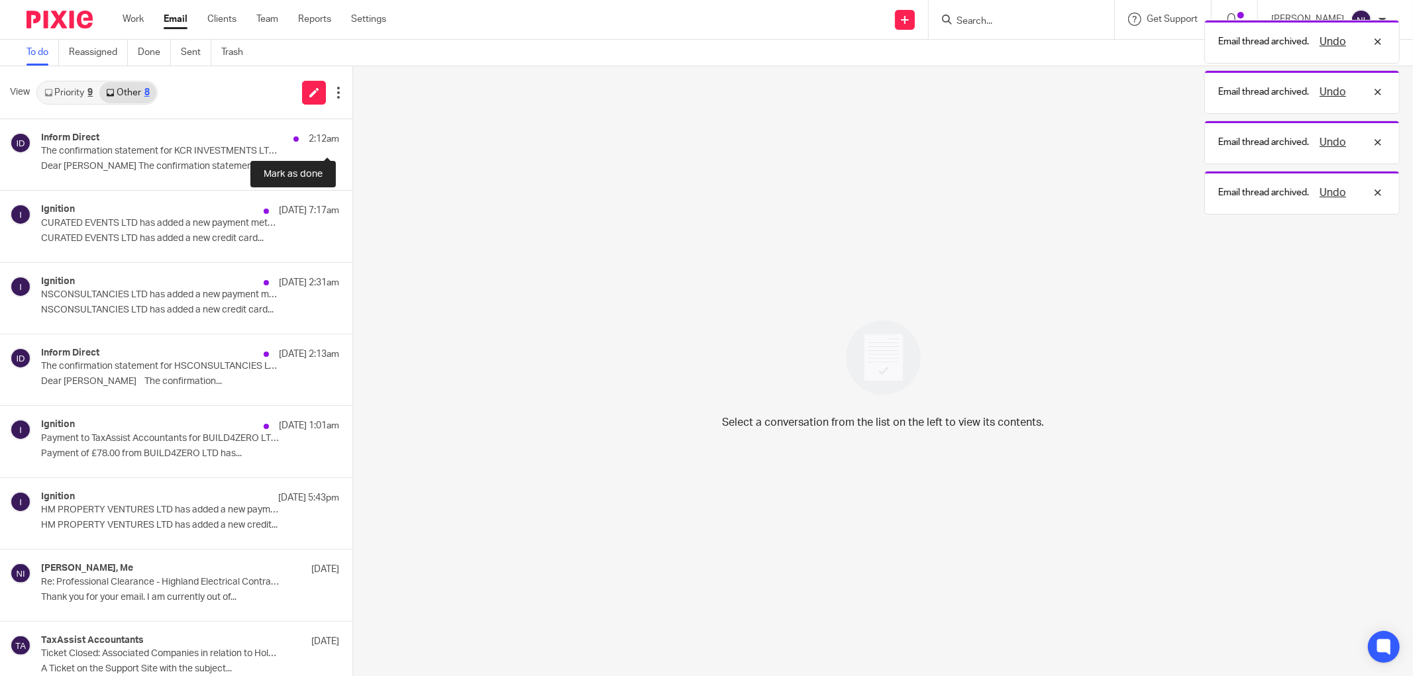
click at [352, 138] on button at bounding box center [357, 136] width 11 height 35
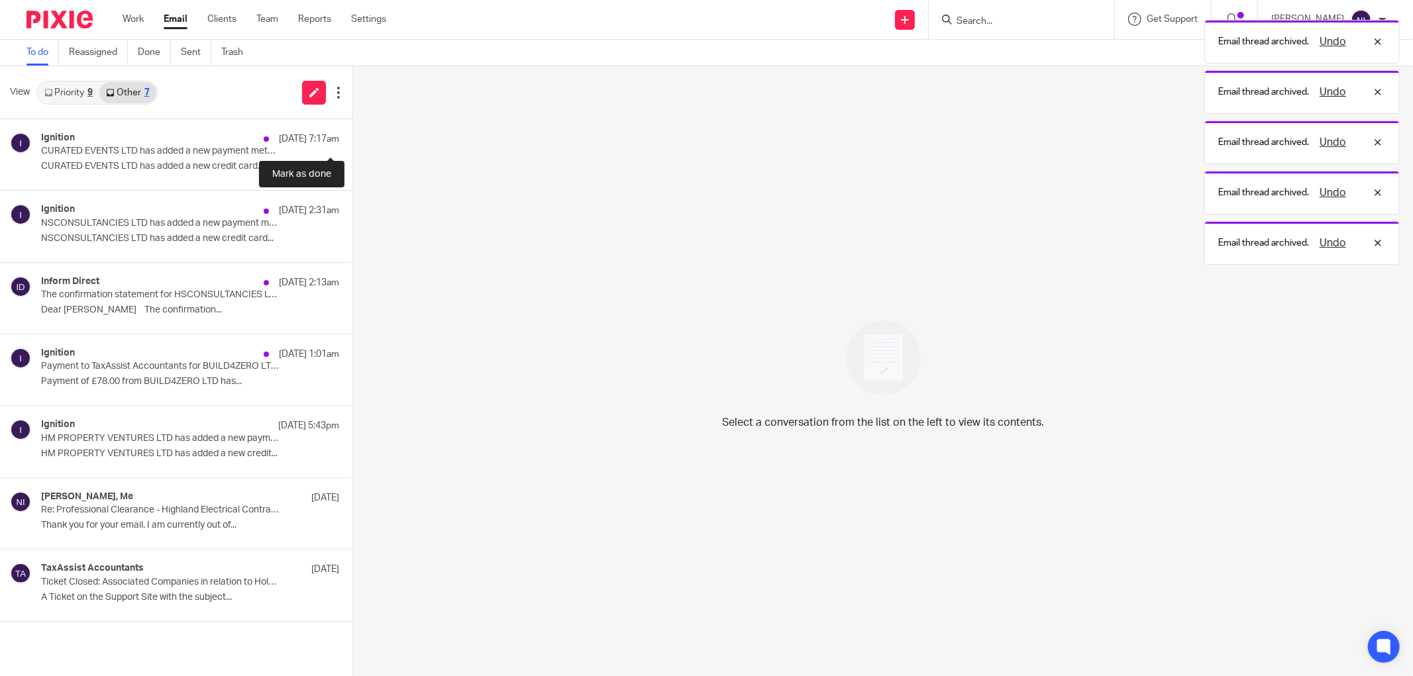
click at [352, 138] on button at bounding box center [357, 136] width 11 height 35
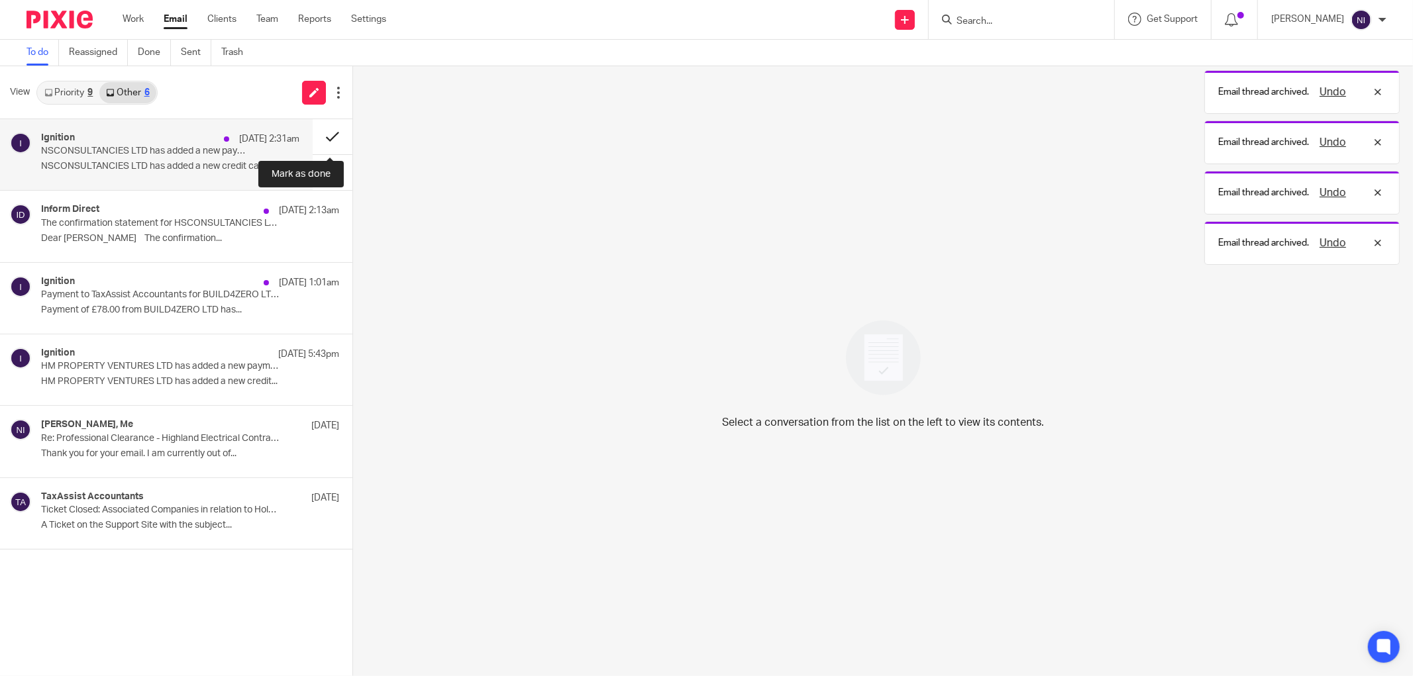
click at [322, 138] on button at bounding box center [333, 136] width 40 height 35
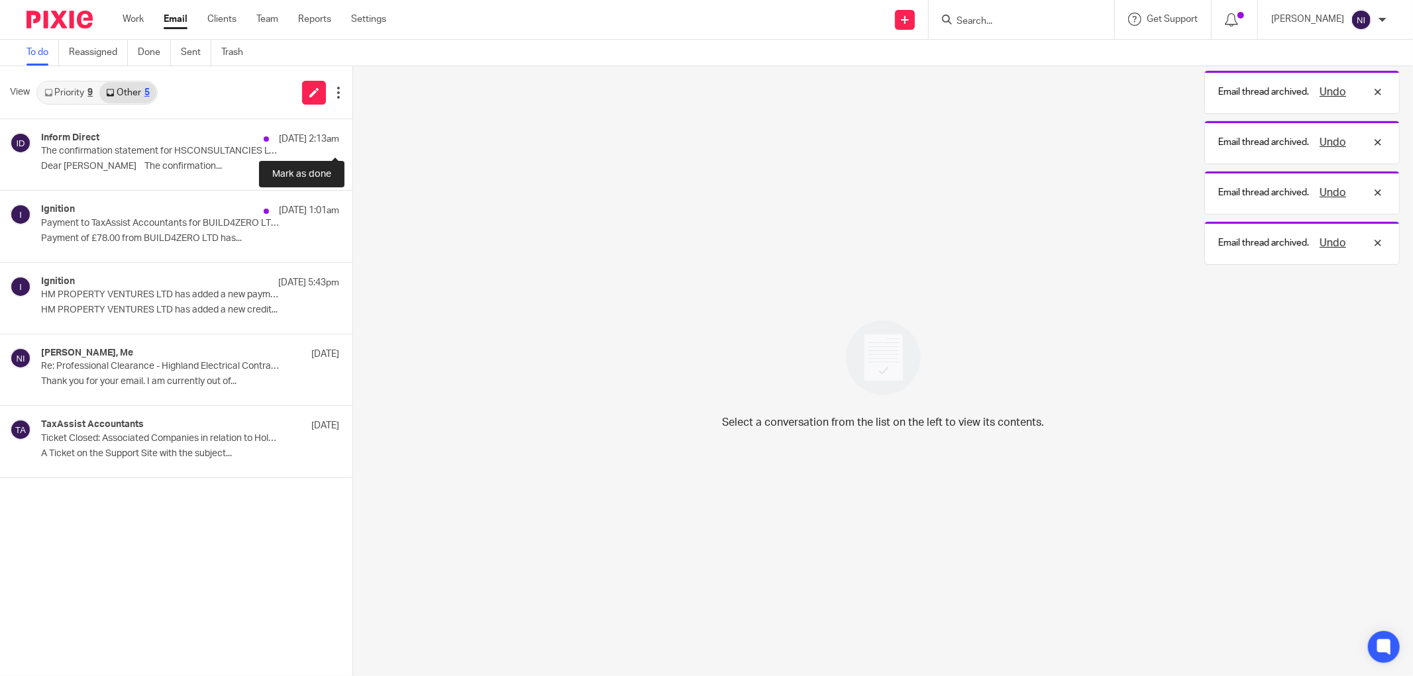
click at [352, 138] on button at bounding box center [357, 136] width 11 height 35
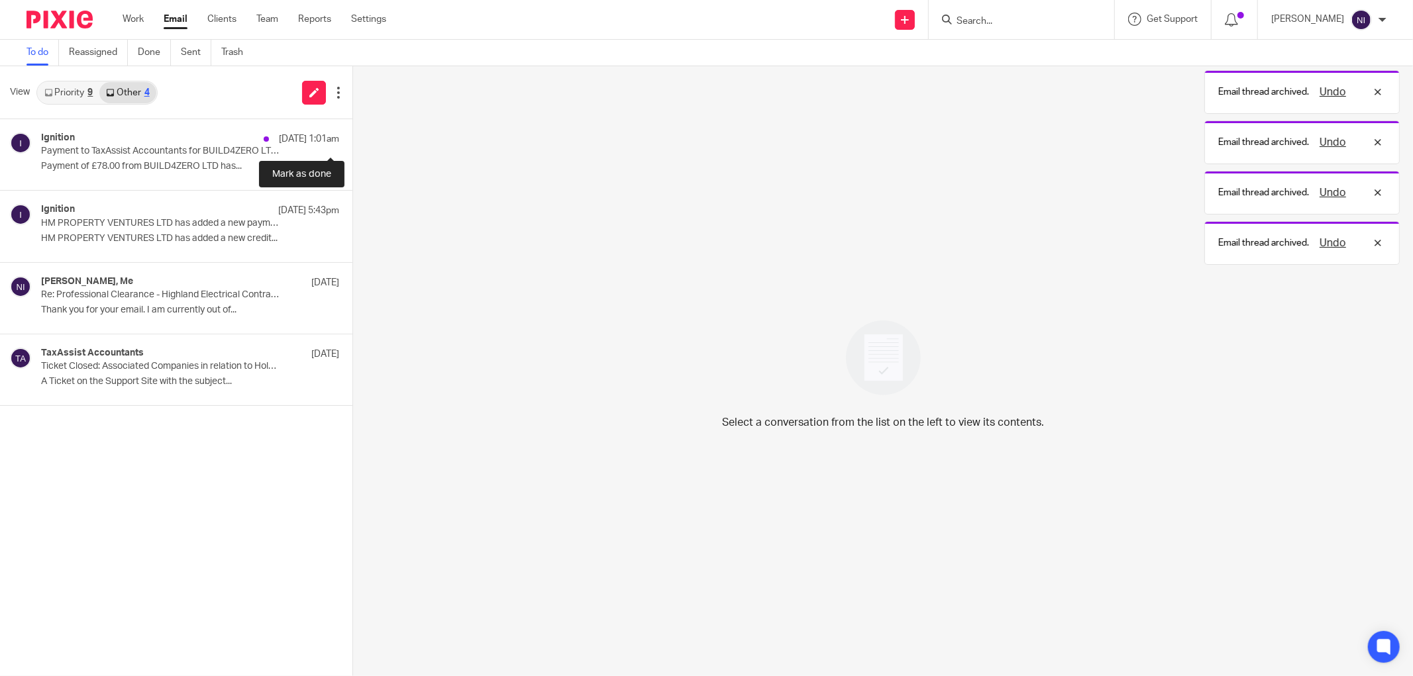
click at [352, 138] on button at bounding box center [357, 136] width 11 height 35
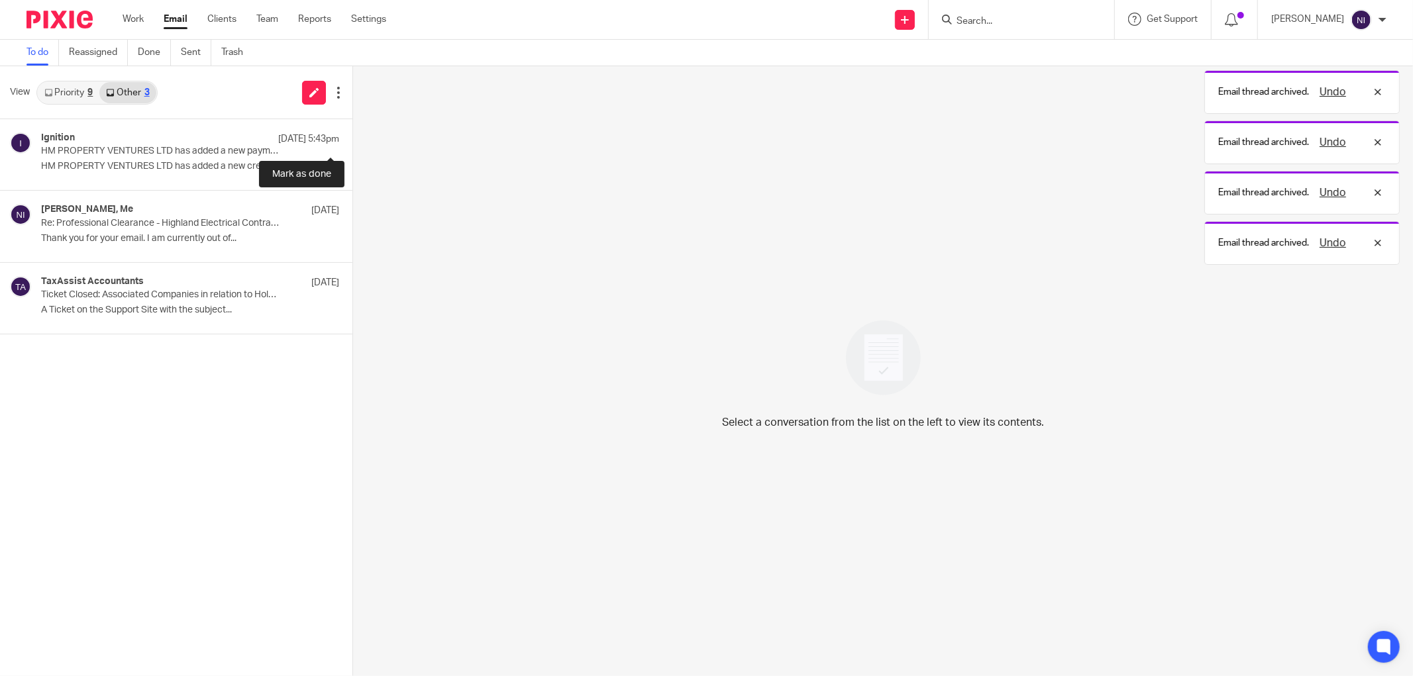
click at [352, 138] on button at bounding box center [357, 136] width 11 height 35
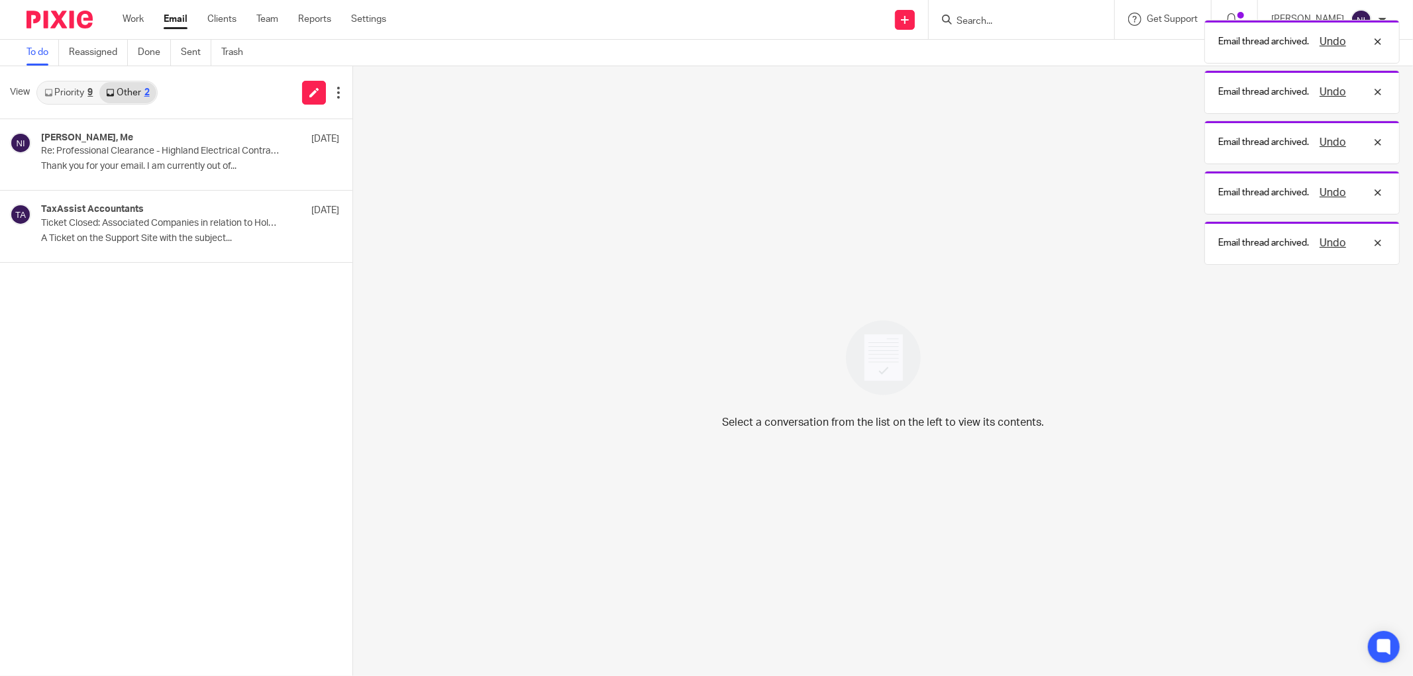
click at [68, 97] on link "Priority 9" at bounding box center [69, 92] width 62 height 21
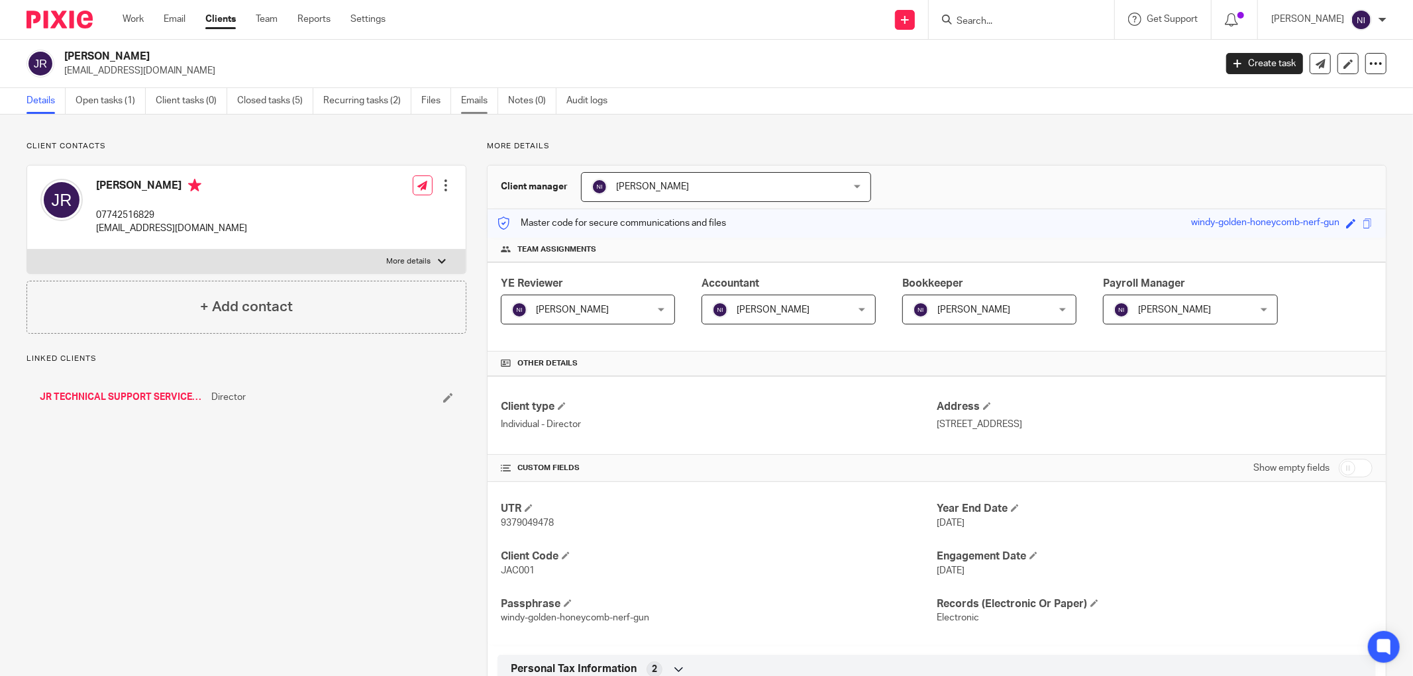
click at [469, 99] on link "Emails" at bounding box center [479, 101] width 37 height 26
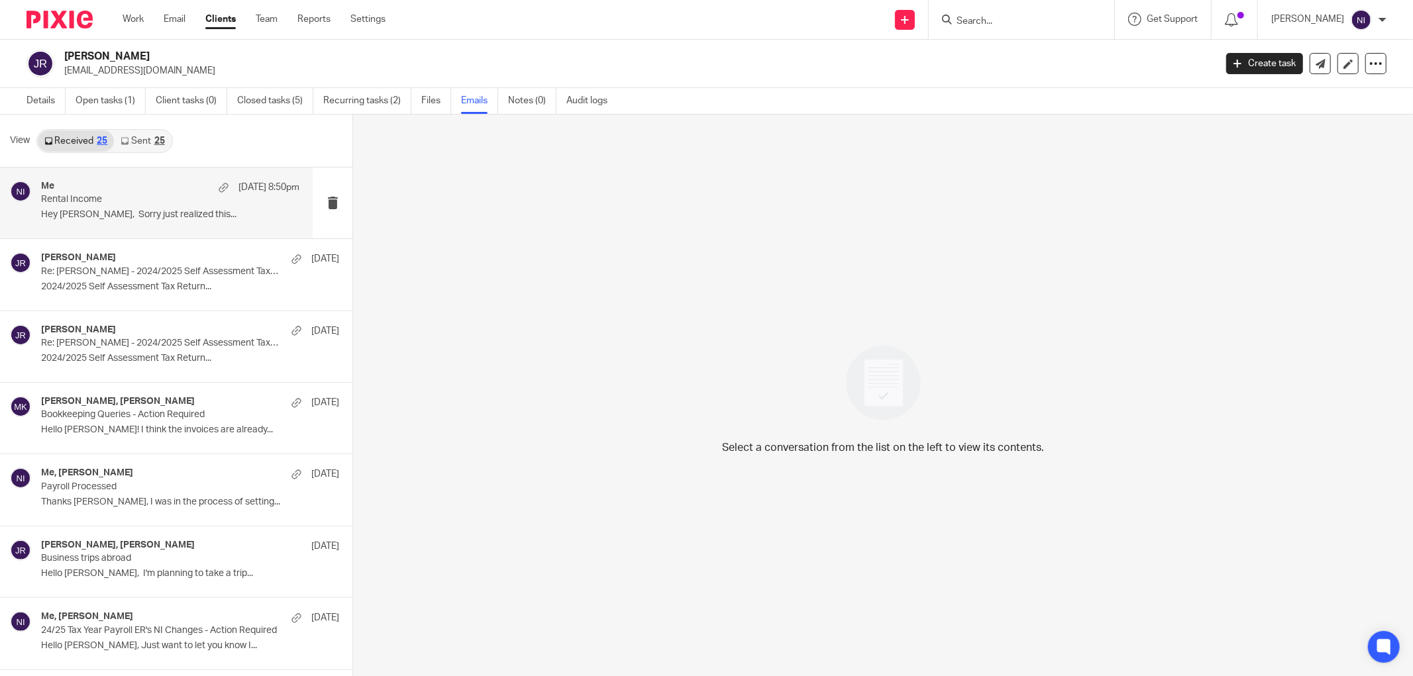
click at [147, 223] on div "Me [DATE] 8:50pm Rental Income Hey [PERSON_NAME], Sorry just realized this..." at bounding box center [170, 203] width 258 height 44
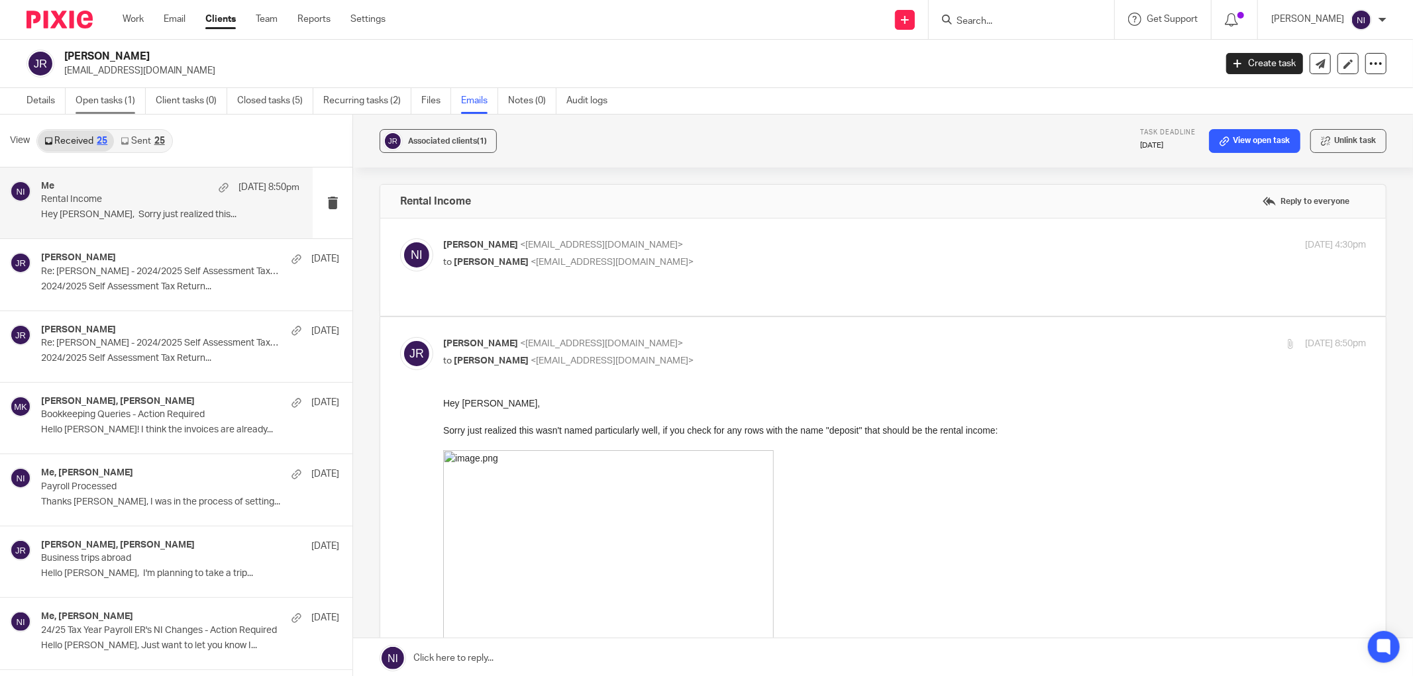
click at [102, 106] on link "Open tasks (1)" at bounding box center [111, 101] width 70 height 26
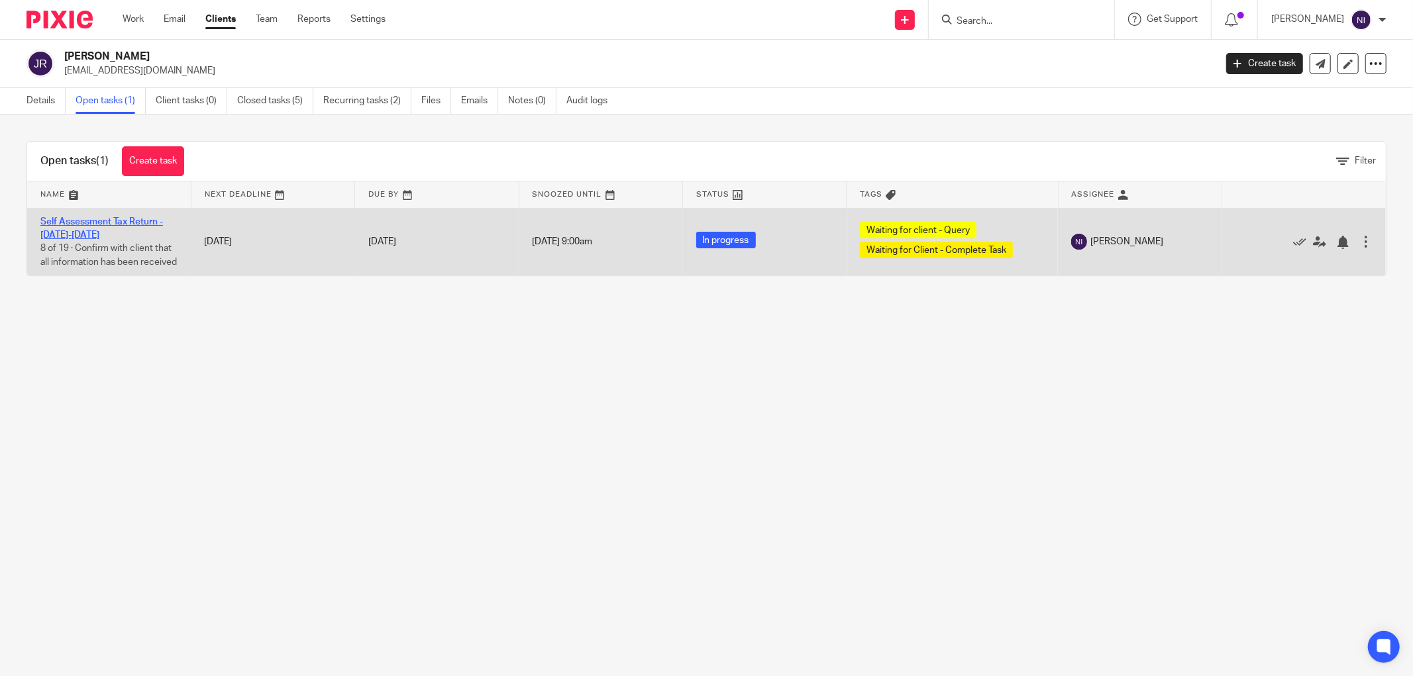
click at [85, 223] on link "Self Assessment Tax Return - [DATE]-[DATE]" at bounding box center [101, 228] width 123 height 23
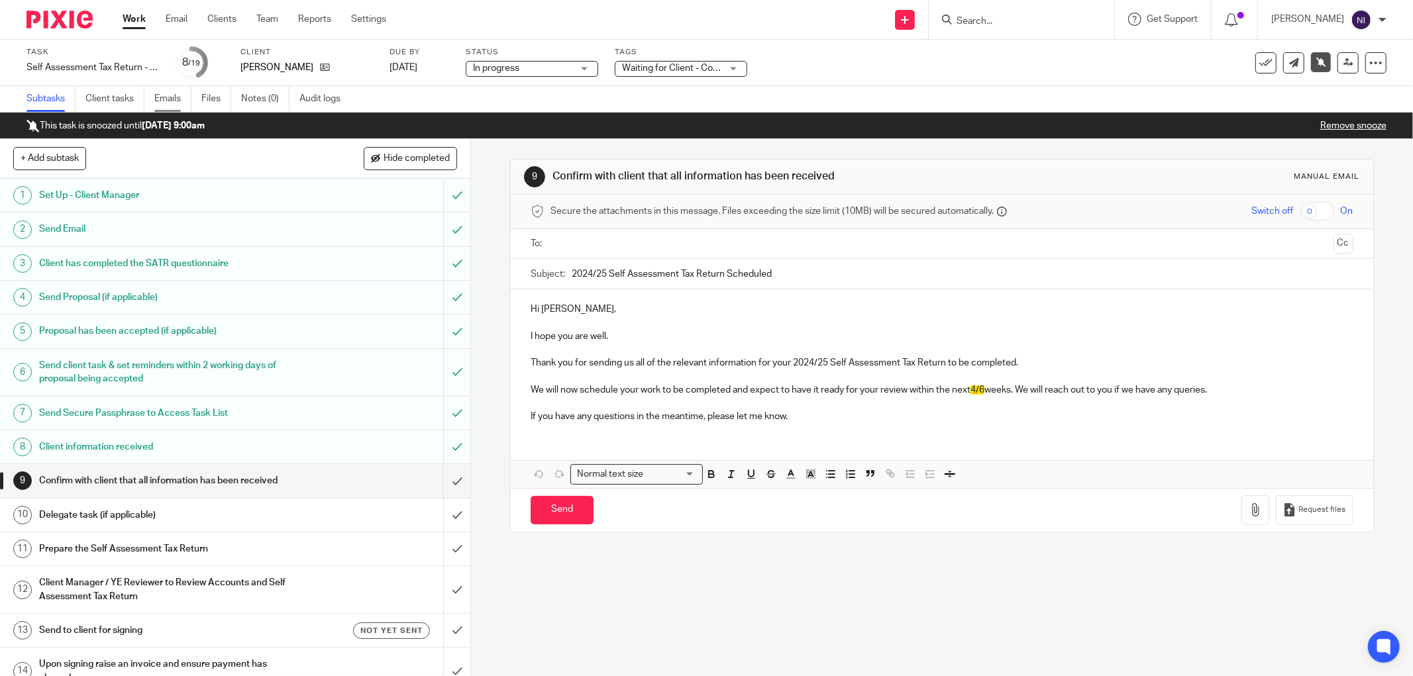
click at [179, 95] on link "Emails" at bounding box center [172, 99] width 37 height 26
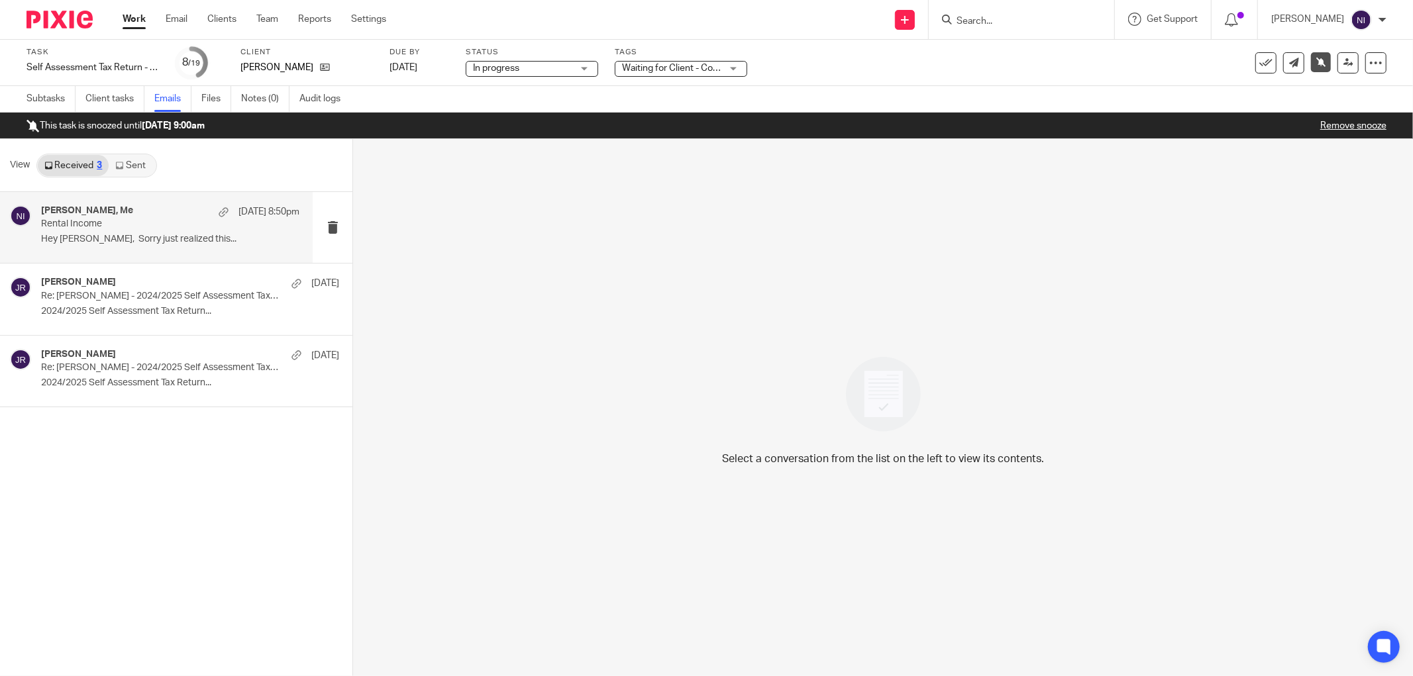
click at [196, 239] on p "Hey Naeem, Sorry just realized this..." at bounding box center [170, 239] width 258 height 11
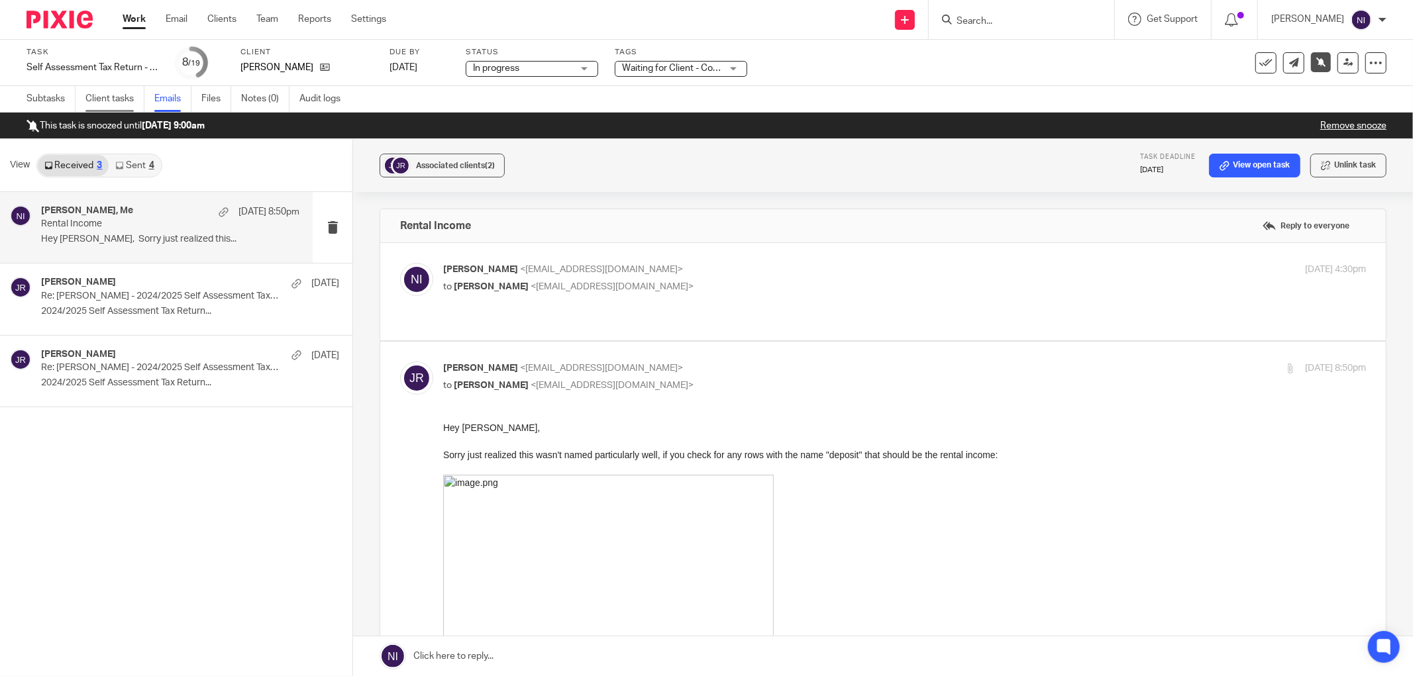
click at [102, 101] on link "Client tasks" at bounding box center [114, 99] width 59 height 26
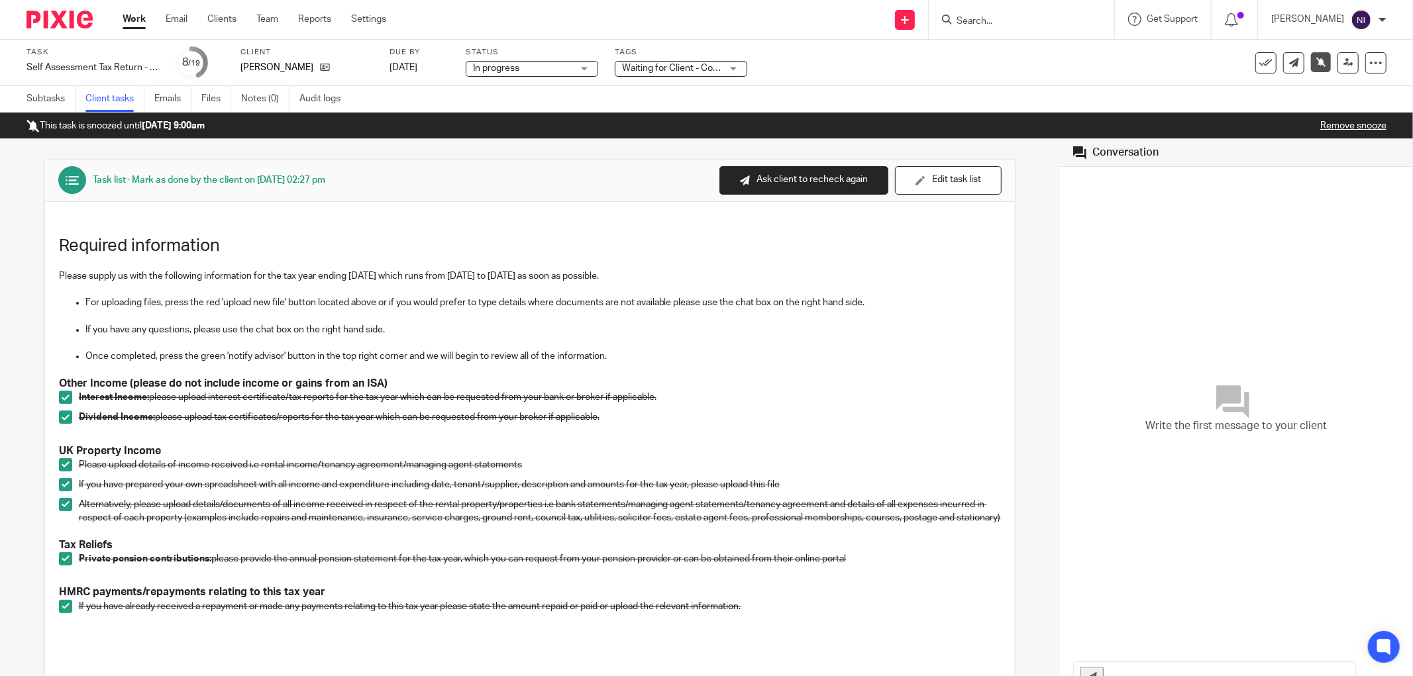
scroll to position [360, 0]
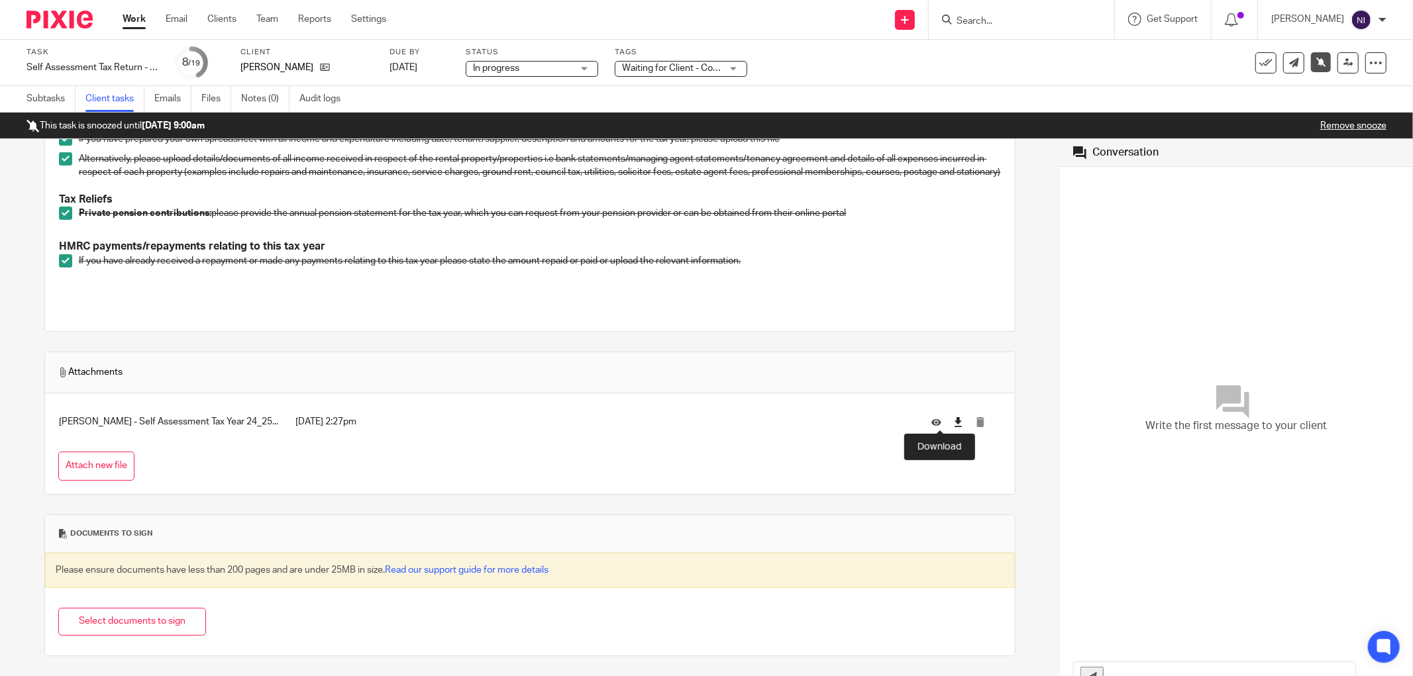
click at [953, 425] on icon at bounding box center [958, 422] width 10 height 10
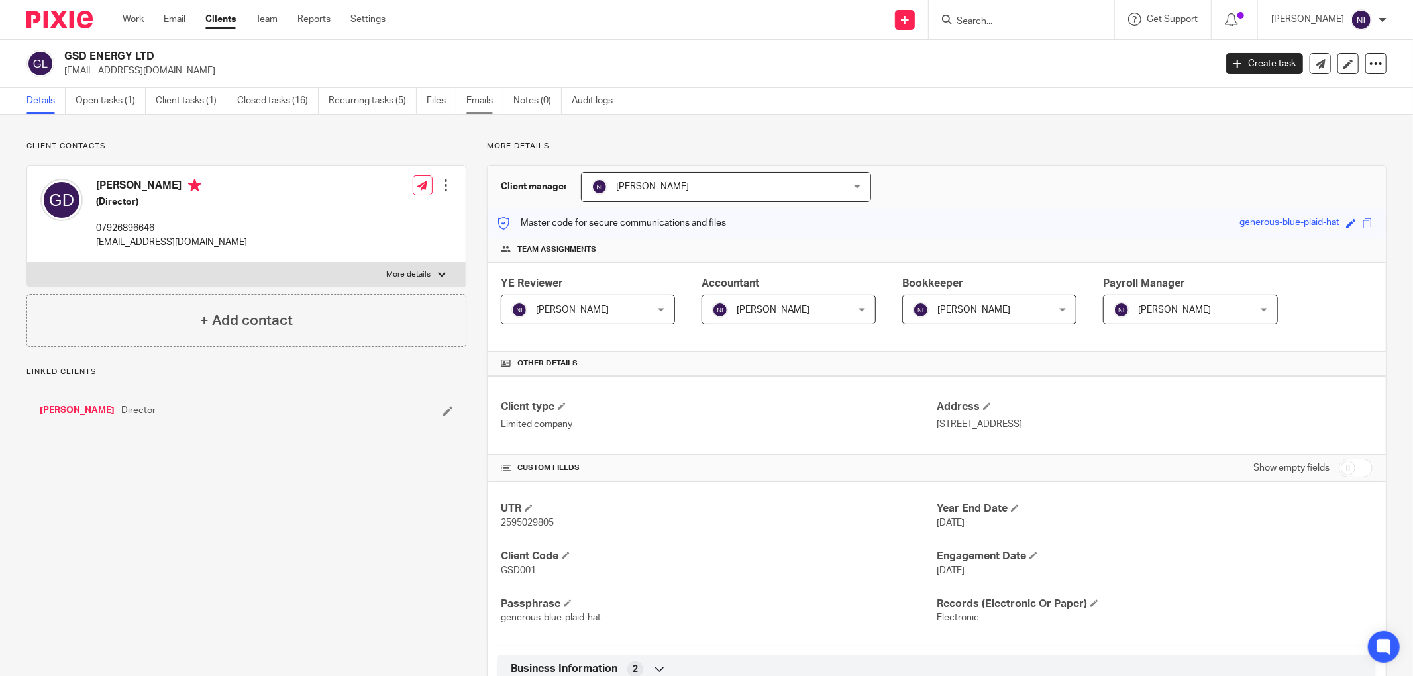
click at [473, 100] on link "Emails" at bounding box center [484, 101] width 37 height 26
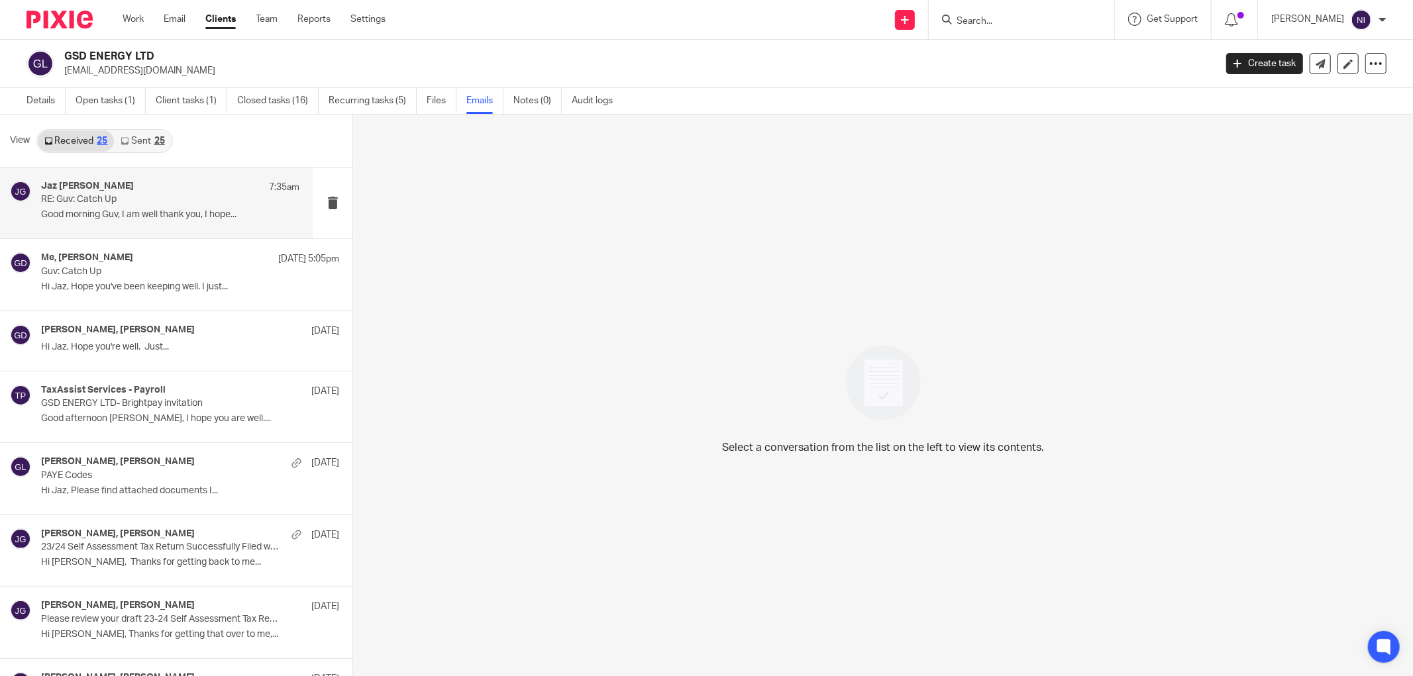
click at [138, 213] on p "Good morning Guv, I am well thank you, I hope..." at bounding box center [170, 214] width 258 height 11
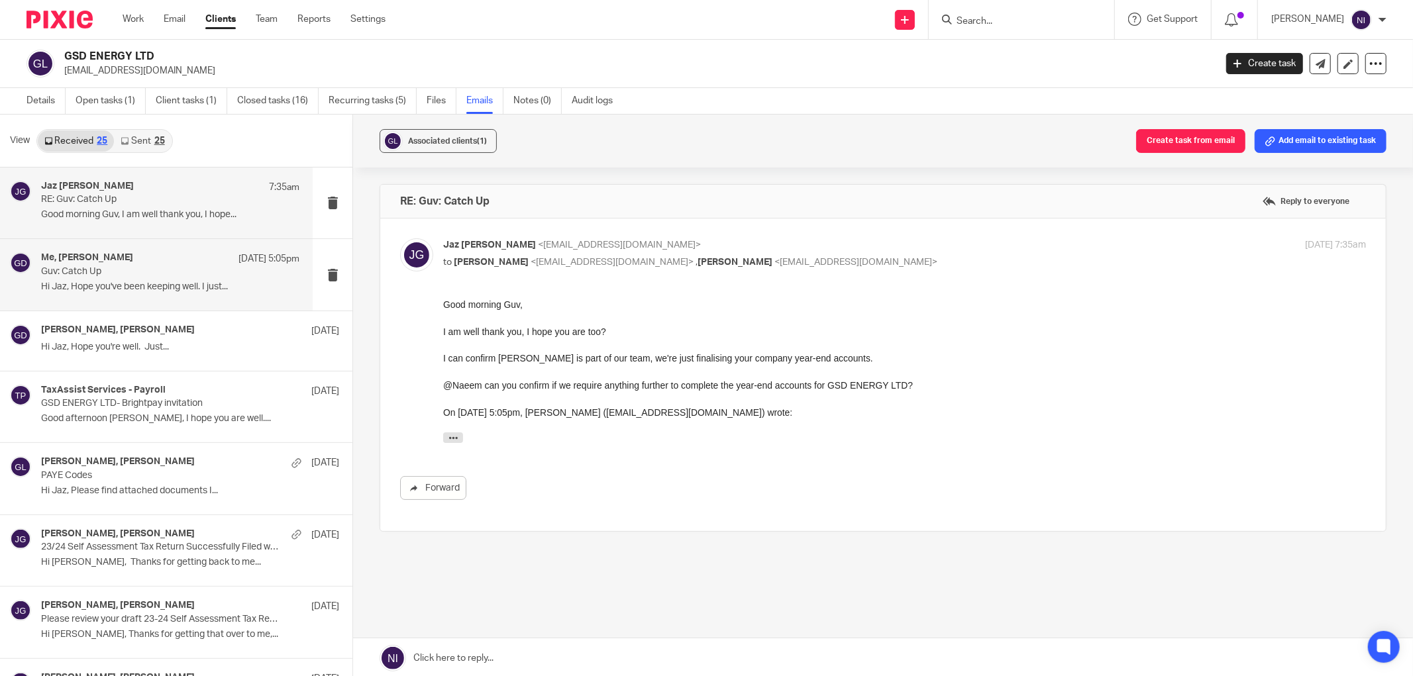
click at [91, 252] on h4 "Me, Gurvinder Dhillon" at bounding box center [87, 257] width 92 height 11
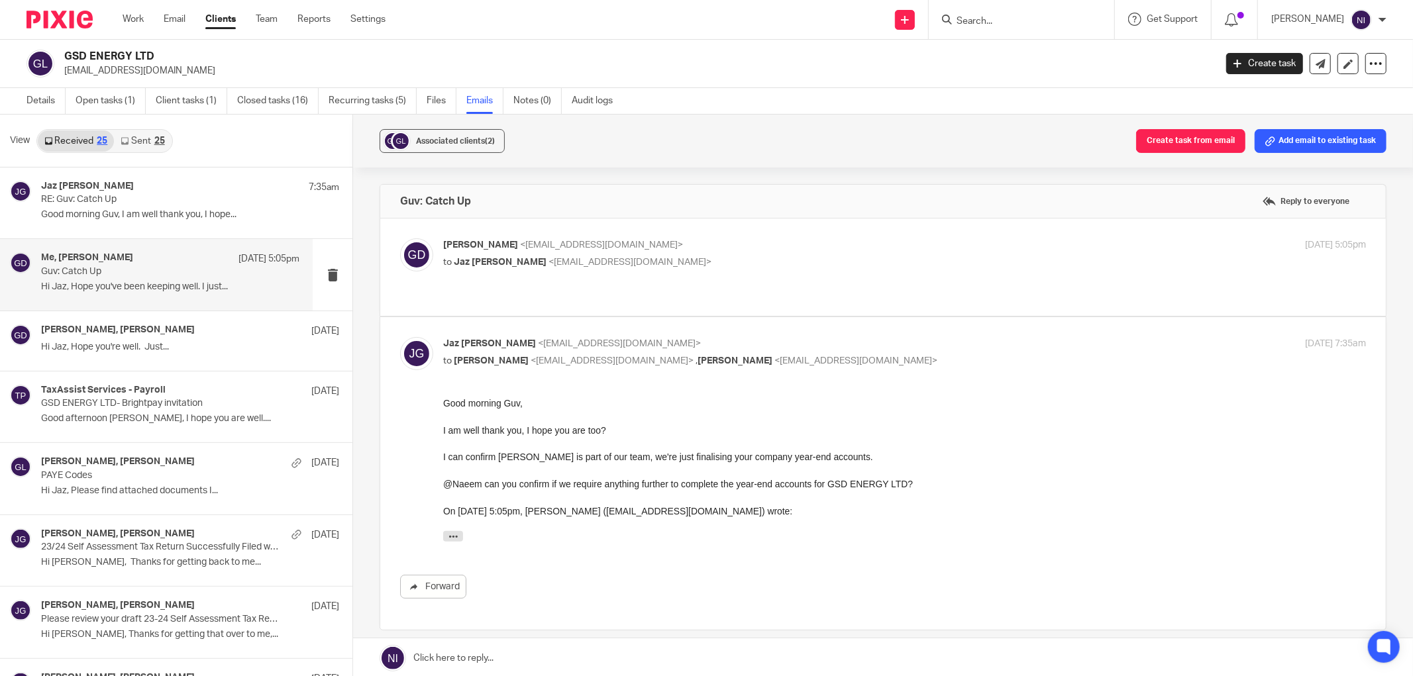
click at [760, 279] on div "Gurvinder Dhillon <gurvinderdhillon@outlook.com> to Jaz Grewal <jazgrewal@taxas…" at bounding box center [883, 267] width 966 height 58
click at [751, 248] on p "Gurvinder Dhillon <gurvinderdhillon@outlook.com>" at bounding box center [750, 245] width 615 height 14
checkbox input "true"
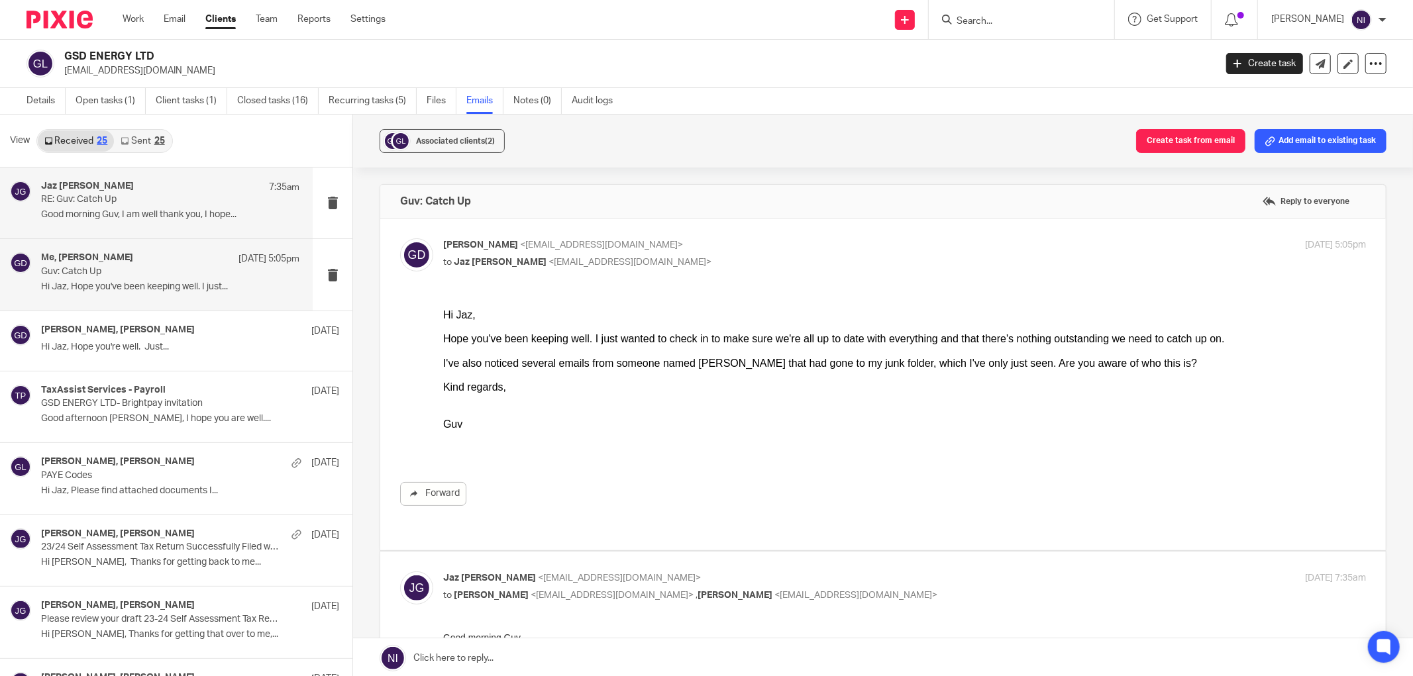
click at [138, 207] on div "Jaz Grewal 7:35am RE: Guv: Catch Up Good morning Guv, I am well thank you, I ho…" at bounding box center [170, 203] width 258 height 44
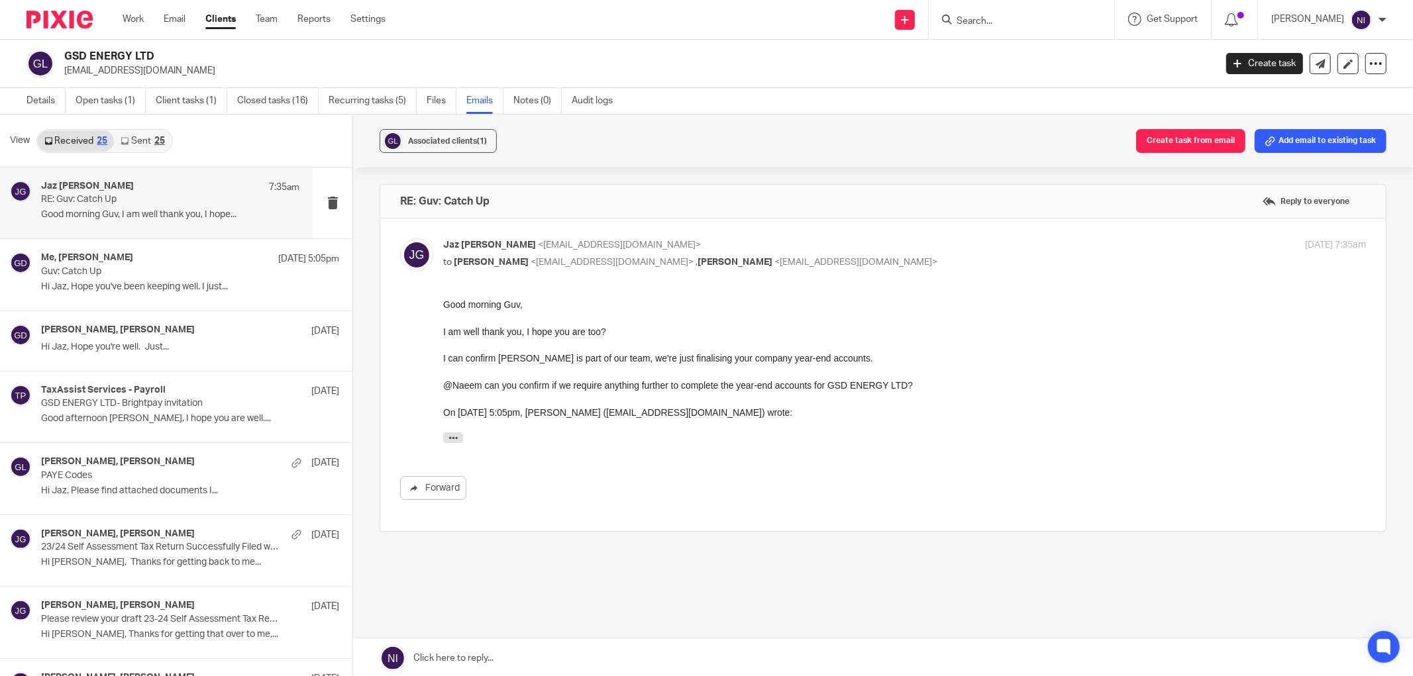
click at [577, 658] on link at bounding box center [883, 659] width 1060 height 40
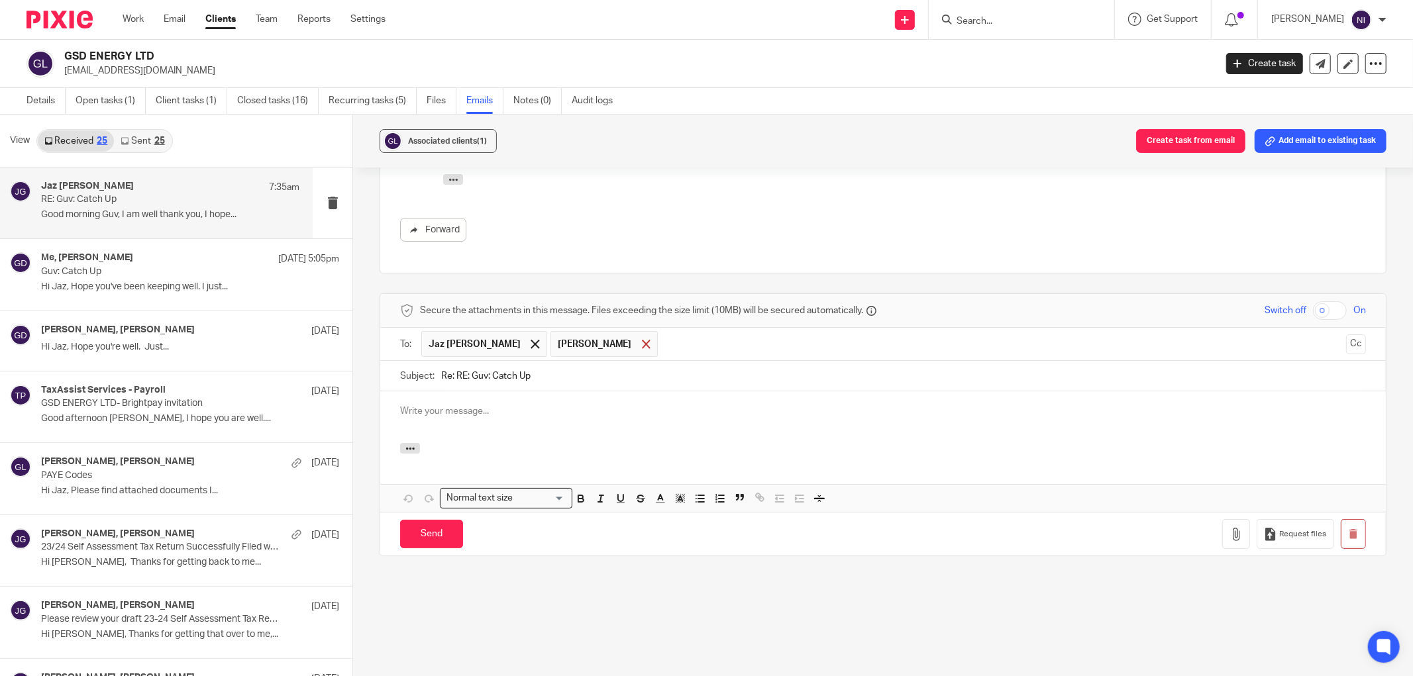
click at [639, 350] on div at bounding box center [646, 345] width 15 height 20
click at [1346, 349] on button "Cc" at bounding box center [1356, 345] width 20 height 20
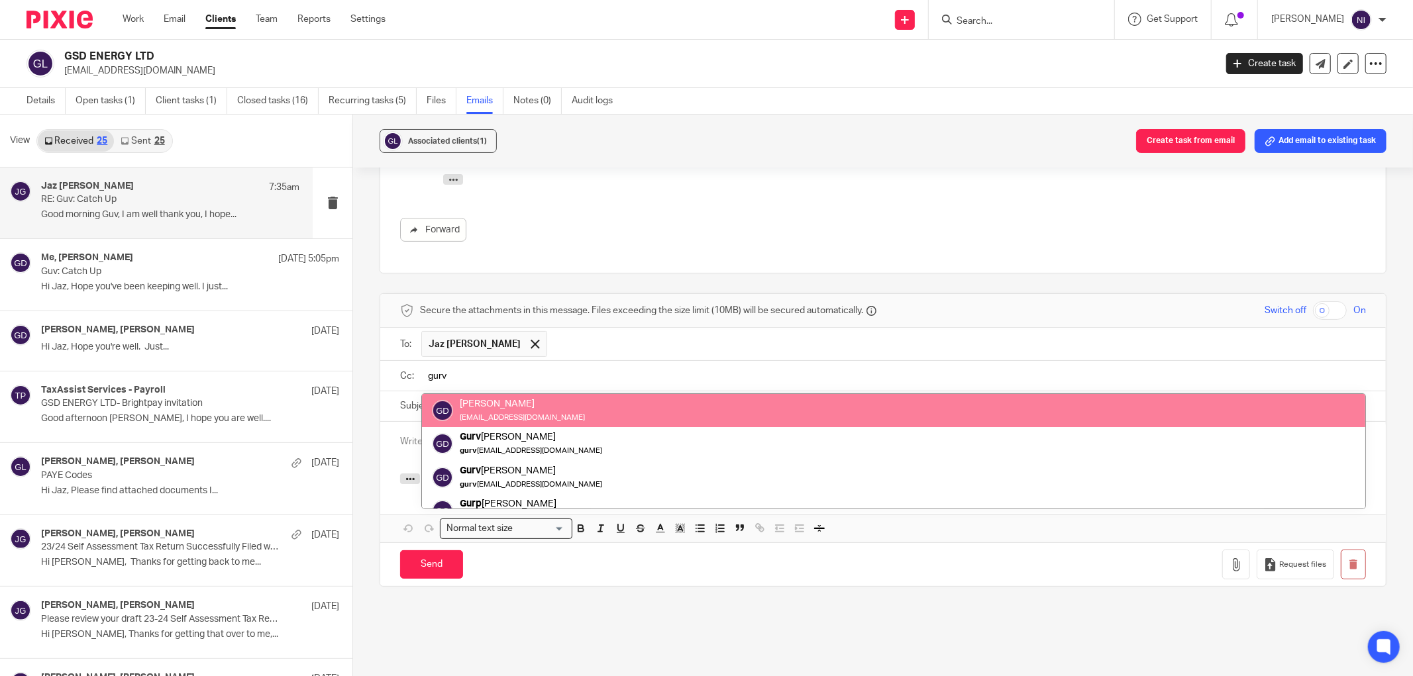
type input "gurv"
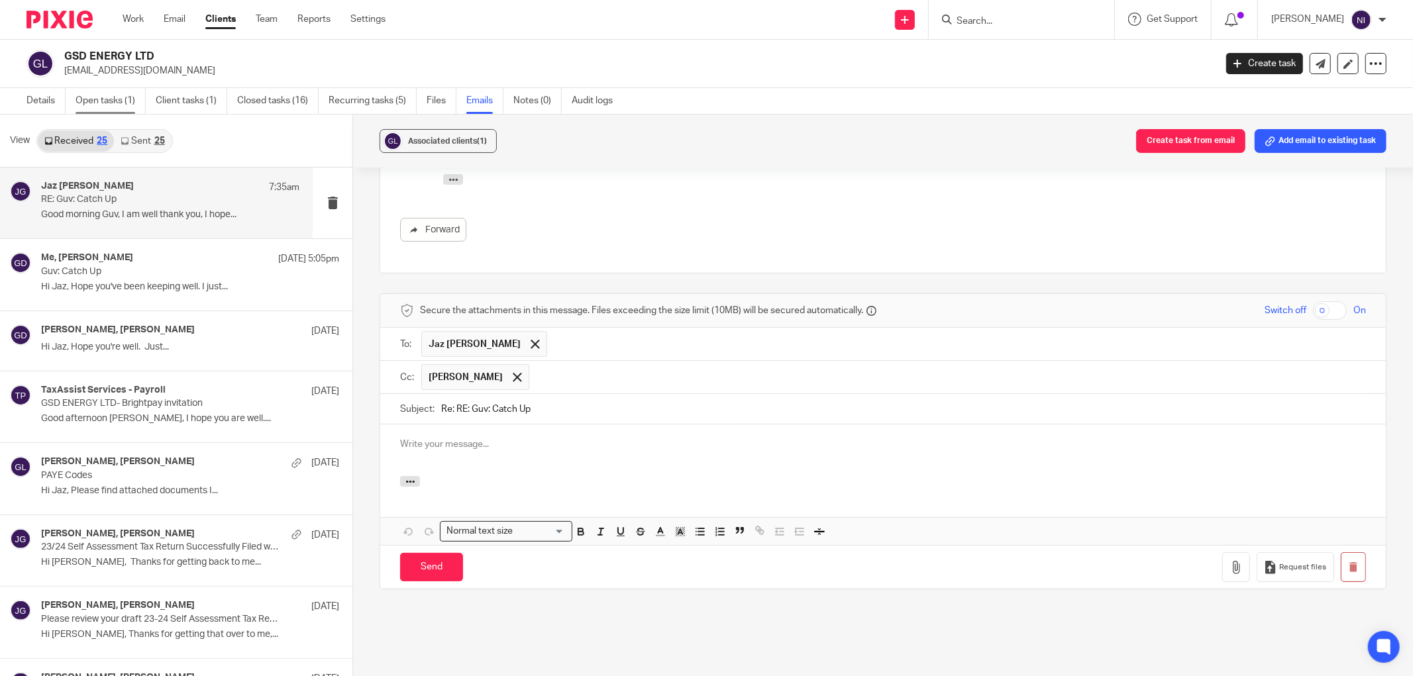
click at [121, 97] on link "Open tasks (1)" at bounding box center [111, 101] width 70 height 26
click at [624, 458] on div at bounding box center [883, 451] width 1006 height 52
click at [521, 379] on div at bounding box center [516, 378] width 15 height 20
click at [527, 338] on div at bounding box center [534, 345] width 15 height 20
click at [495, 345] on input "text" at bounding box center [892, 343] width 935 height 15
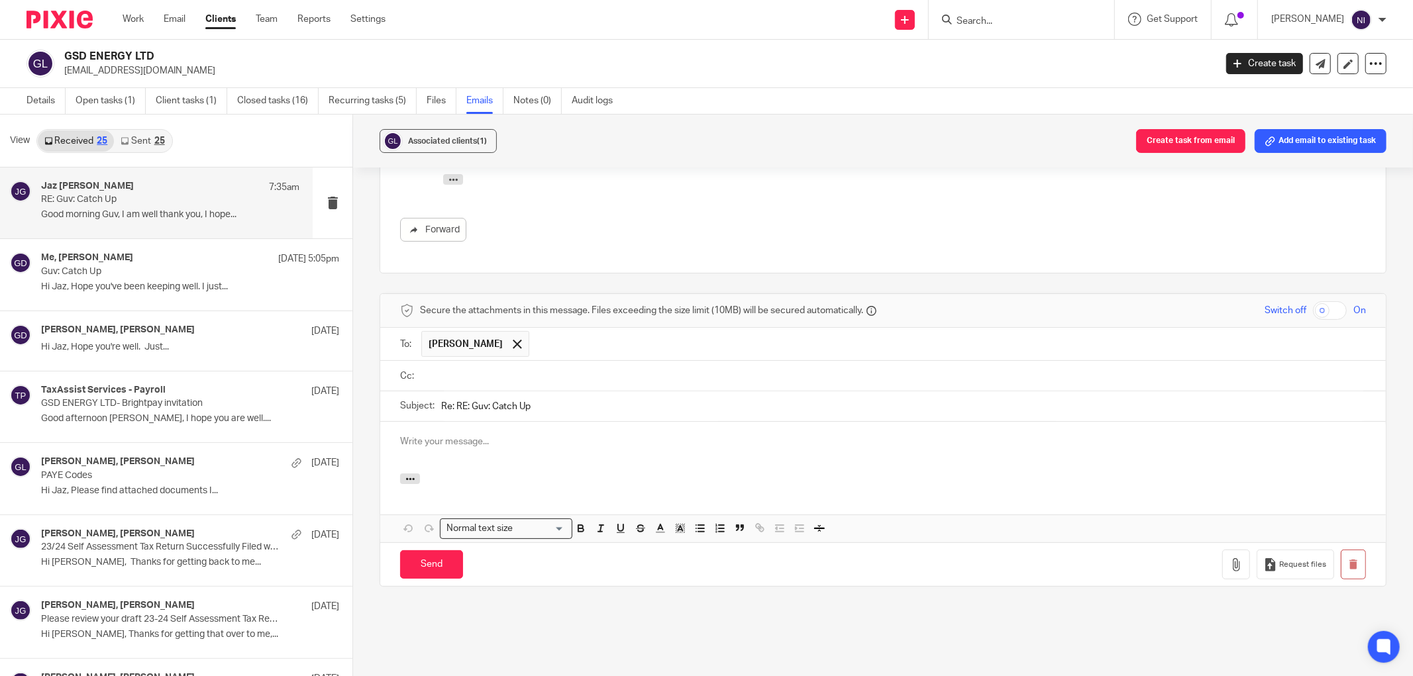
click at [492, 384] on input "text" at bounding box center [892, 375] width 935 height 15
click at [504, 453] on div at bounding box center [883, 451] width 1006 height 52
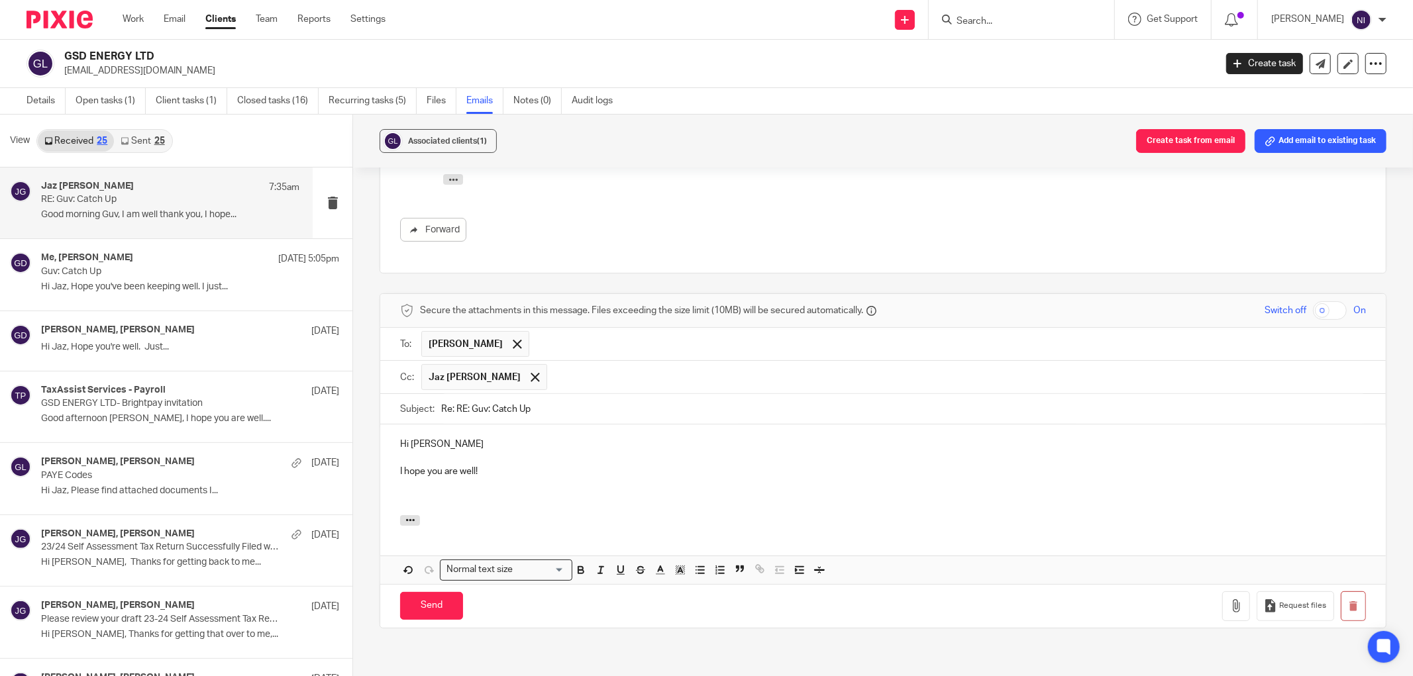
click at [565, 497] on p at bounding box center [883, 497] width 966 height 13
click at [586, 493] on p "Please can you provide" at bounding box center [883, 497] width 966 height 13
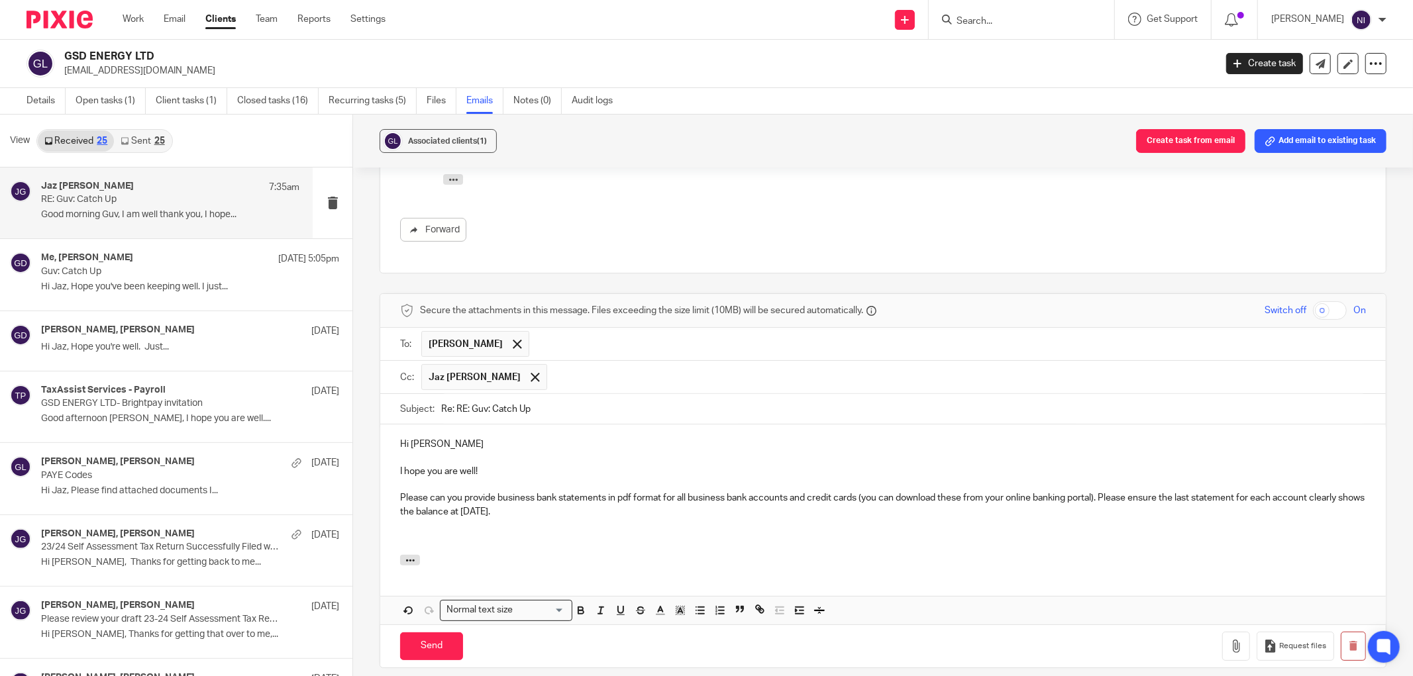
drag, startPoint x: 578, startPoint y: 511, endPoint x: 393, endPoint y: 490, distance: 185.9
click at [393, 490] on div "Hi Gurvinder I hope you are well! Please can you provide business bank statemen…" at bounding box center [883, 490] width 1006 height 130
click at [714, 608] on icon "button" at bounding box center [720, 611] width 12 height 12
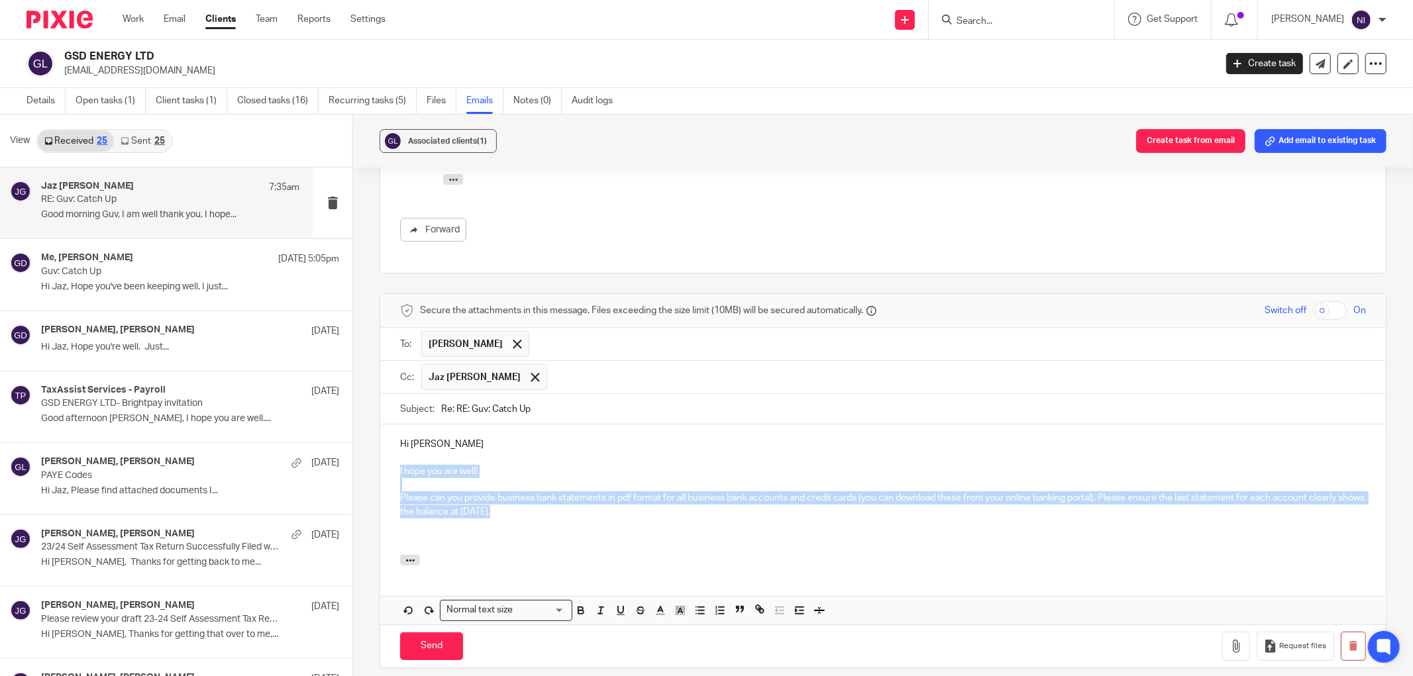
click at [558, 517] on p "Please can you provide business bank statements in pdf format for all business …" at bounding box center [883, 504] width 966 height 27
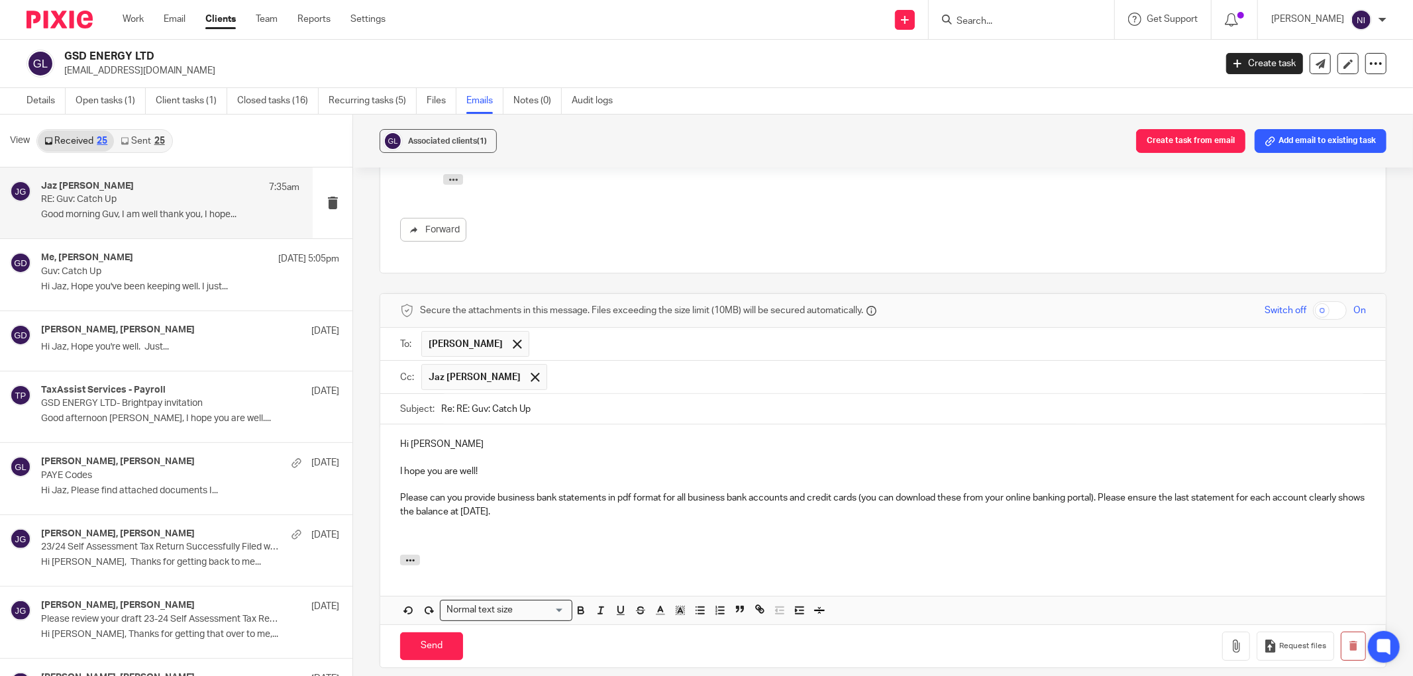
drag, startPoint x: 554, startPoint y: 517, endPoint x: 413, endPoint y: 497, distance: 142.4
click at [400, 497] on p "Please can you provide business bank statements in pdf format for all business …" at bounding box center [883, 504] width 966 height 27
click at [719, 611] on line "button" at bounding box center [721, 611] width 5 height 0
click at [637, 521] on p at bounding box center [883, 525] width 966 height 13
click at [623, 514] on p "Please can you provide business bank statements in pdf format for all business …" at bounding box center [896, 504] width 939 height 27
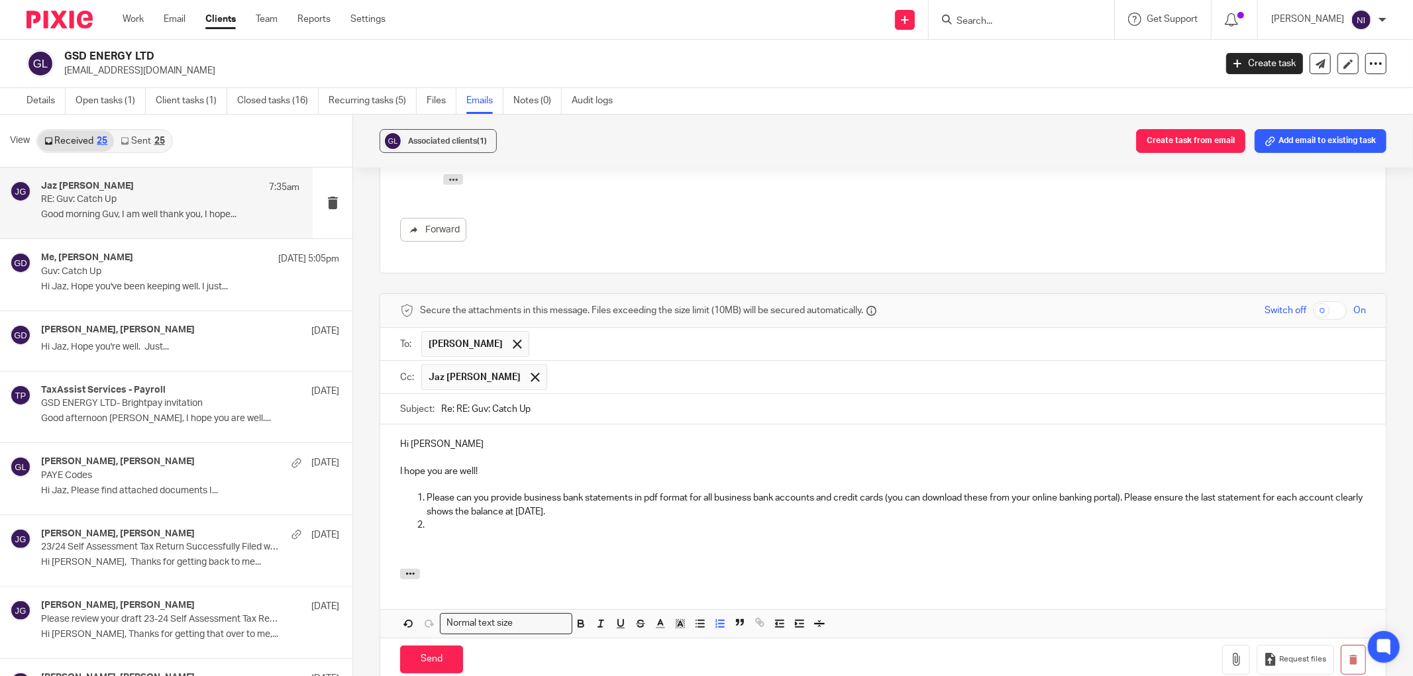
click at [682, 530] on p at bounding box center [896, 525] width 939 height 13
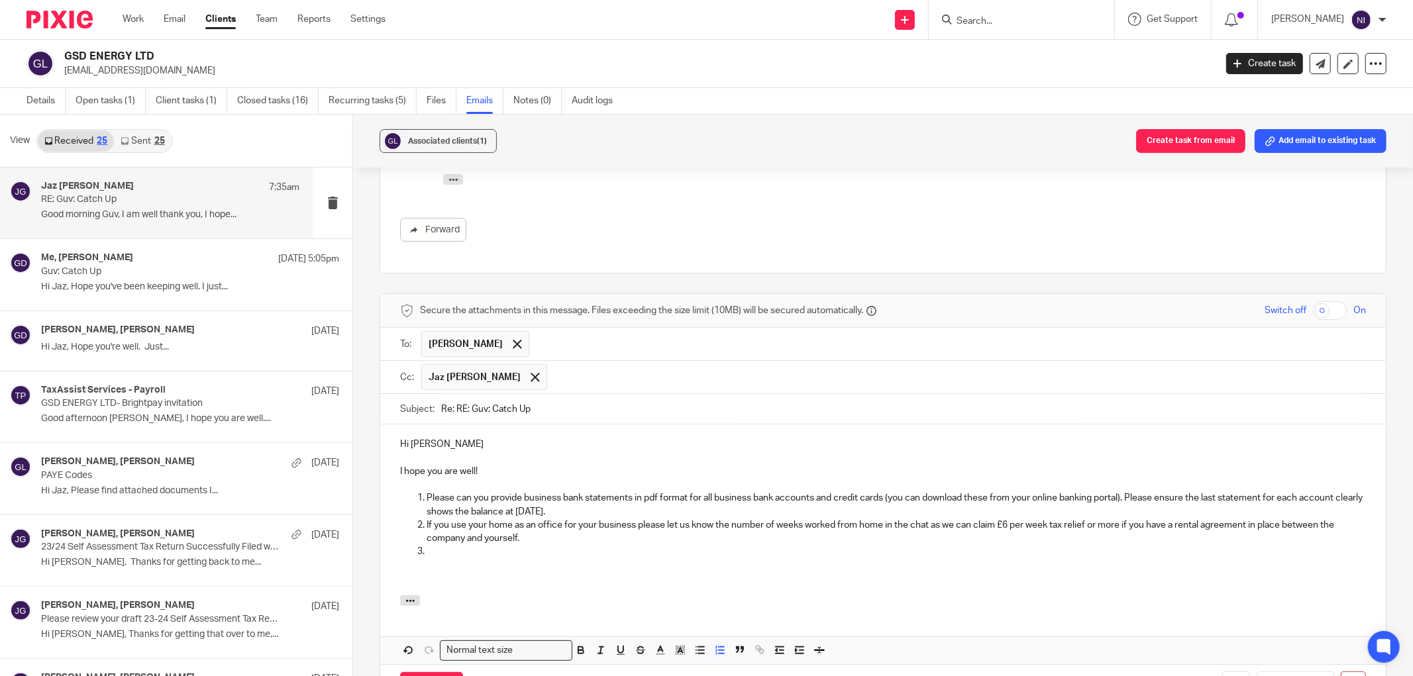
click at [498, 547] on p at bounding box center [896, 551] width 939 height 13
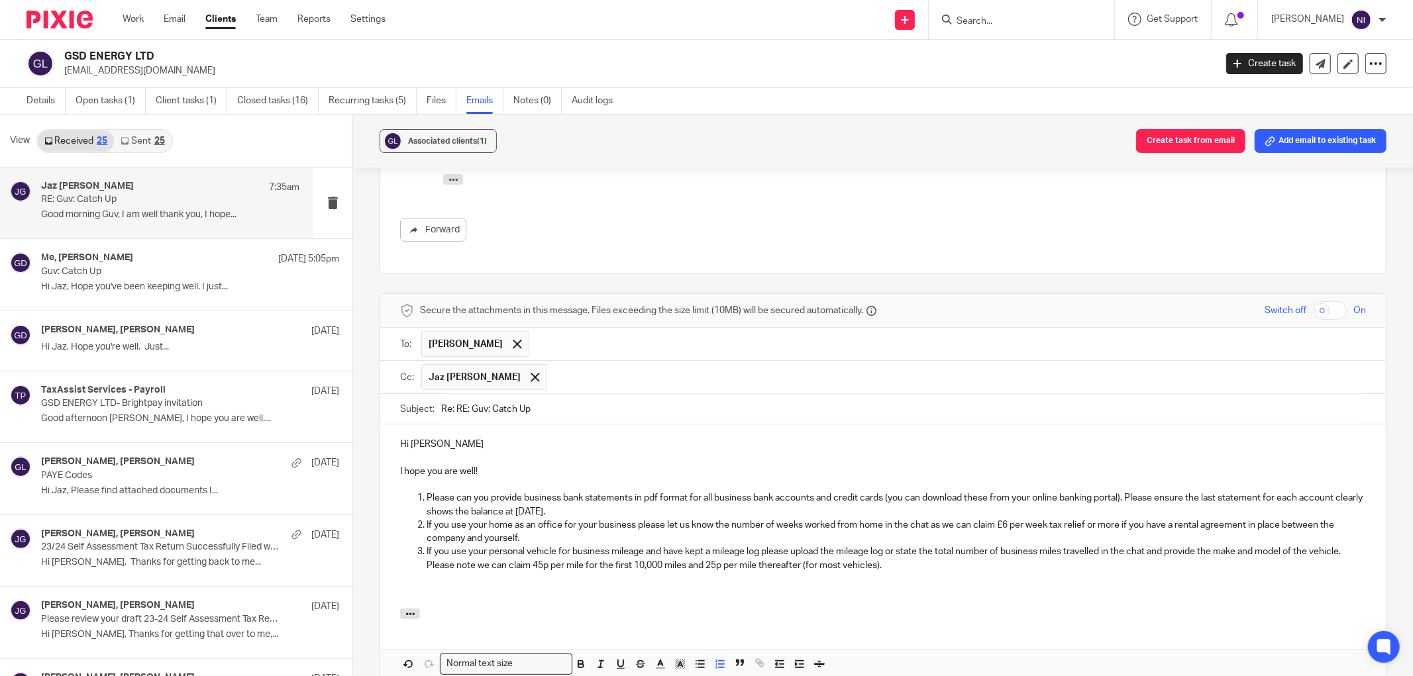
click at [980, 567] on p "If you use your personal vehicle for business mileage and have kept a mileage l…" at bounding box center [896, 558] width 939 height 27
click at [540, 472] on p "I hope you are well!" at bounding box center [883, 471] width 966 height 13
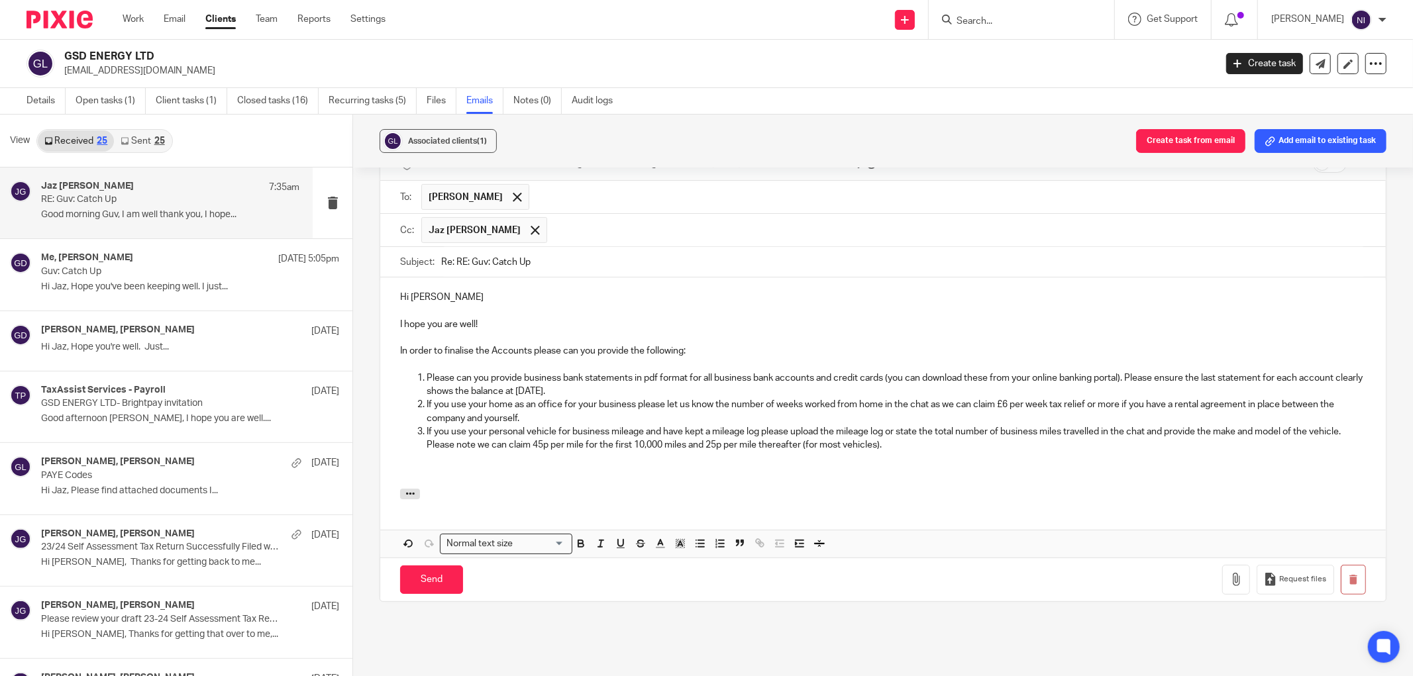
scroll to position [479, 0]
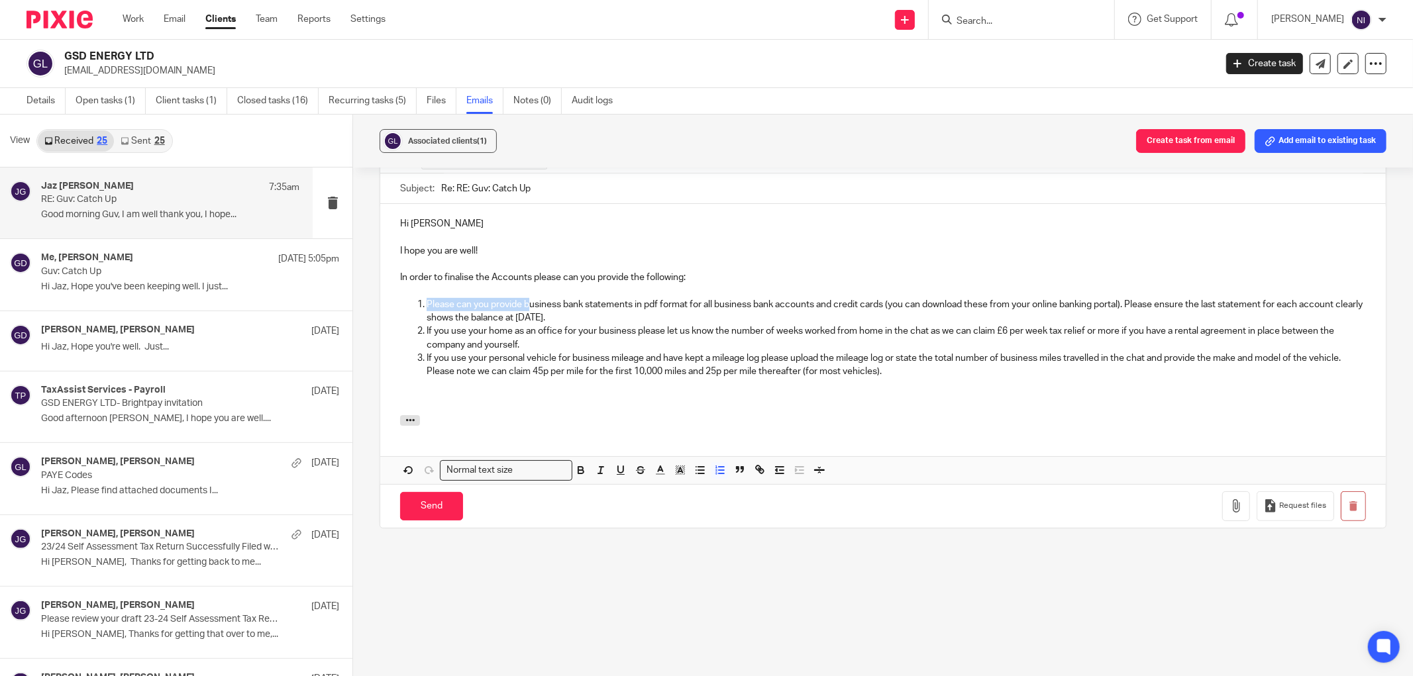
drag, startPoint x: 526, startPoint y: 303, endPoint x: 425, endPoint y: 305, distance: 101.4
click at [427, 305] on p "Please can you provide business bank statements in pdf format for all business …" at bounding box center [896, 311] width 939 height 27
click at [958, 374] on p "If you use your personal vehicle for business mileage and have kept a mileage l…" at bounding box center [896, 365] width 939 height 27
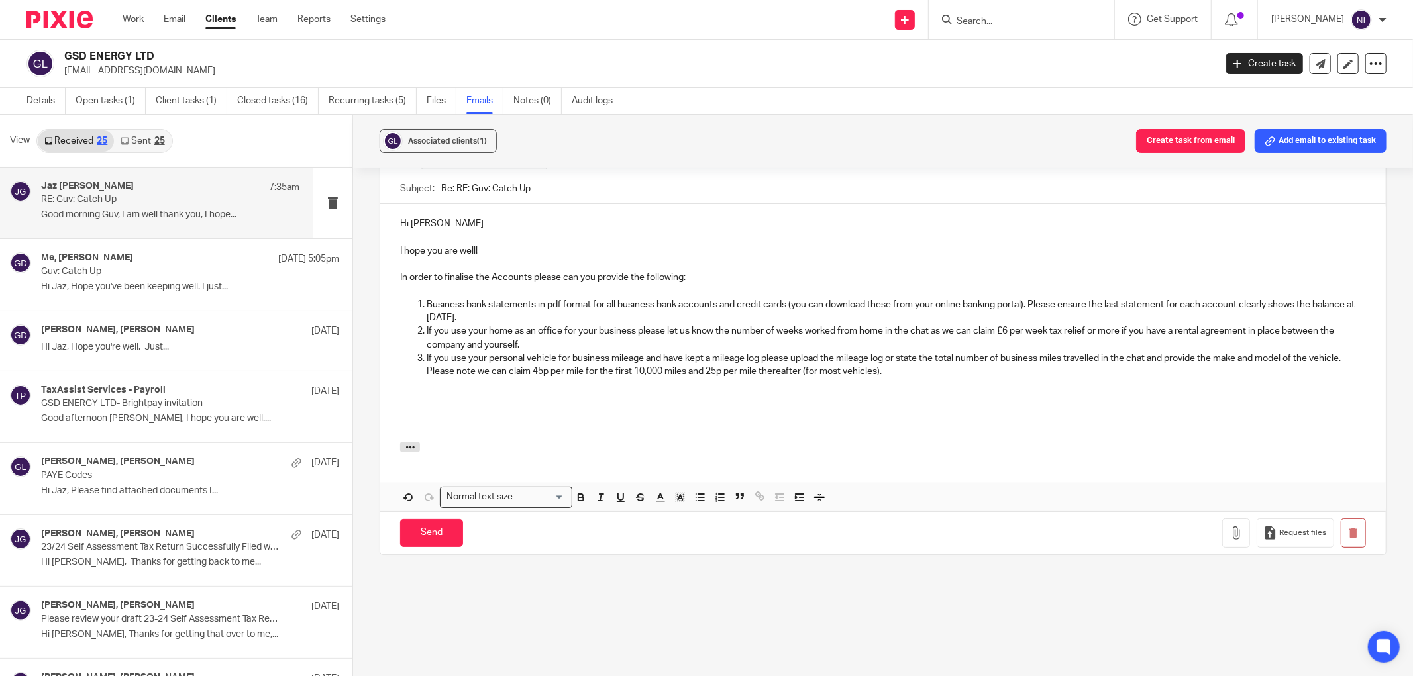
click at [427, 421] on p at bounding box center [883, 425] width 966 height 13
click at [433, 401] on p at bounding box center [883, 398] width 966 height 13
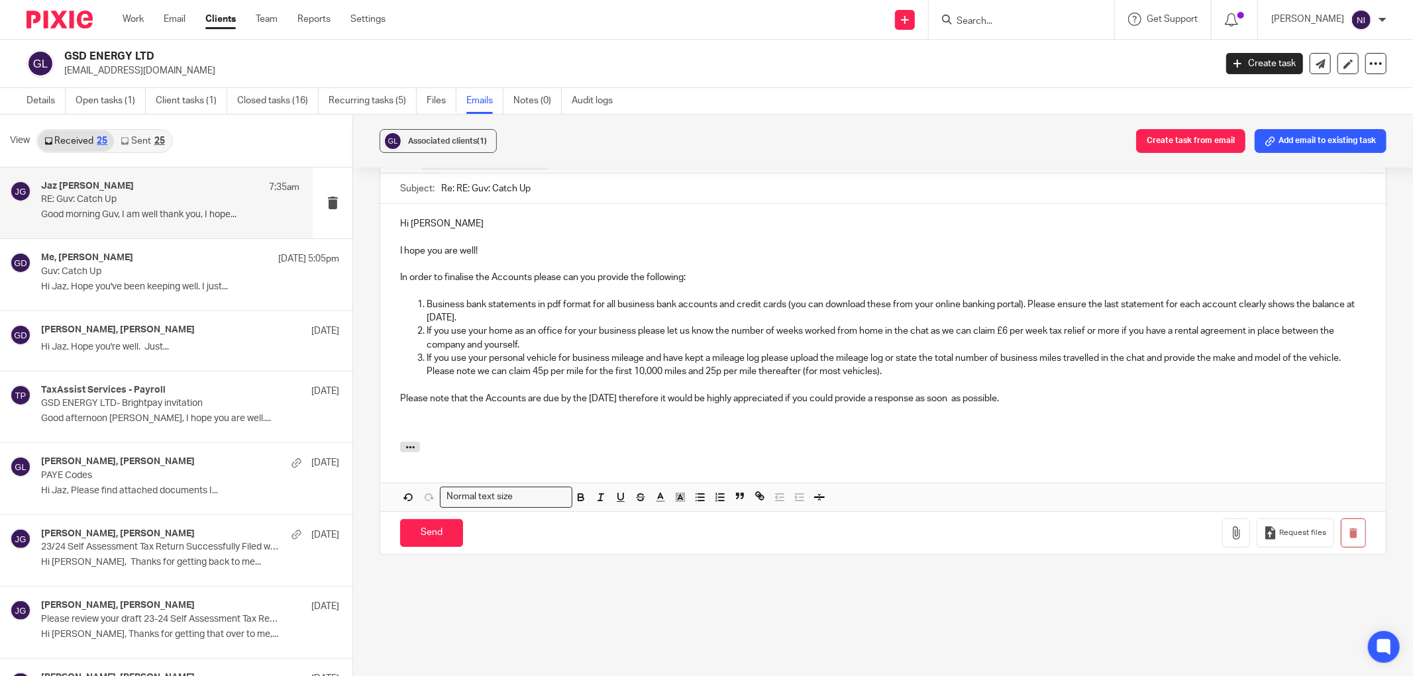
drag, startPoint x: 1100, startPoint y: 401, endPoint x: 383, endPoint y: 220, distance: 739.8
click at [383, 220] on div "Hi Gurvinder I hope you are well! In order to finalise the Accounts please can …" at bounding box center [883, 323] width 1006 height 238
click at [1074, 405] on p "Please note that the Accounts are due by the 12th September 2025 therefore it w…" at bounding box center [883, 398] width 966 height 13
drag, startPoint x: 1073, startPoint y: 401, endPoint x: 394, endPoint y: 404, distance: 679.0
click at [394, 404] on div "Hi Gurvinder I hope you are well! In order to finalise the Accounts please can …" at bounding box center [883, 323] width 1006 height 238
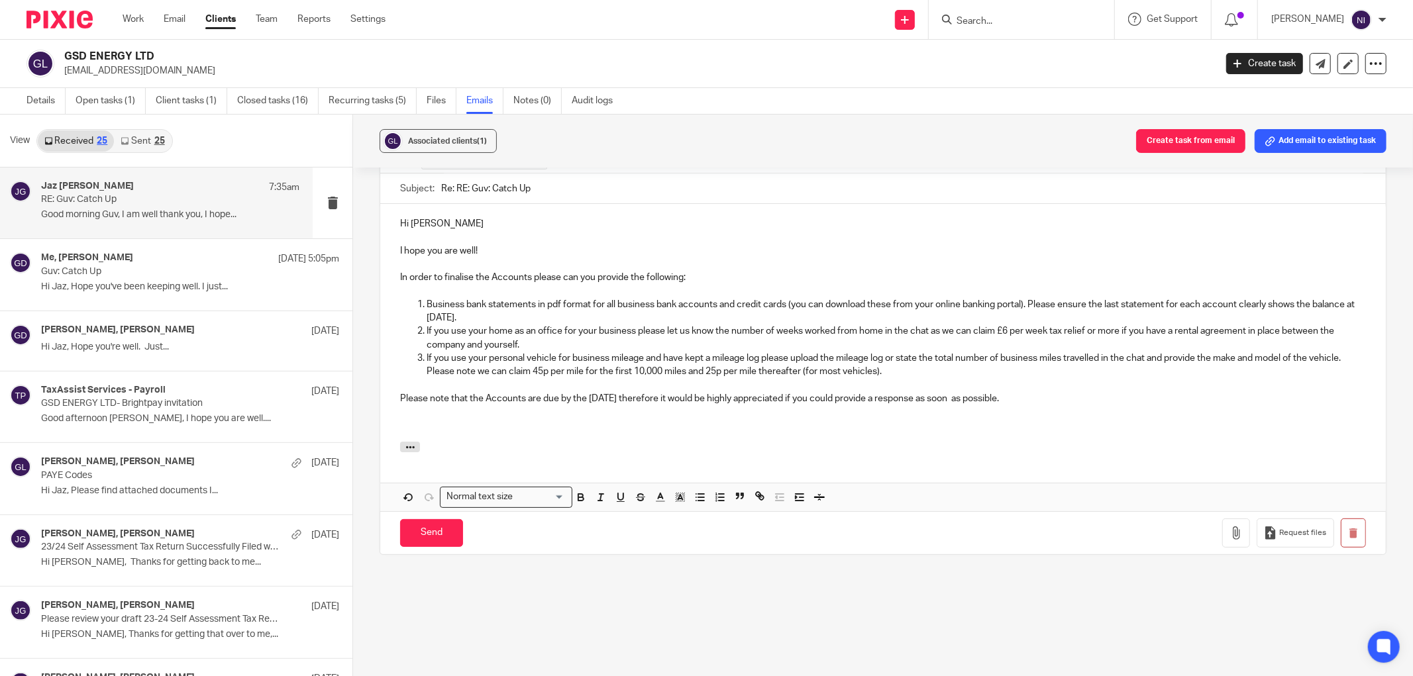
copy p "Please note that the Accounts are due by the 12th September 2025 therefore it w…"
click at [1062, 395] on p "Please note that the Accounts are due by the 12th September 2025 therefore it w…" at bounding box center [883, 398] width 966 height 13
click at [1068, 397] on p "Please note that the Accounts are due by the 12th September 2025 therefore it w…" at bounding box center [883, 398] width 966 height 13
drag, startPoint x: 1068, startPoint y: 400, endPoint x: 393, endPoint y: 399, distance: 675.6
click at [393, 399] on div "Hi Gurvinder I hope you are well! In order to finalise the Accounts please can …" at bounding box center [883, 323] width 1006 height 238
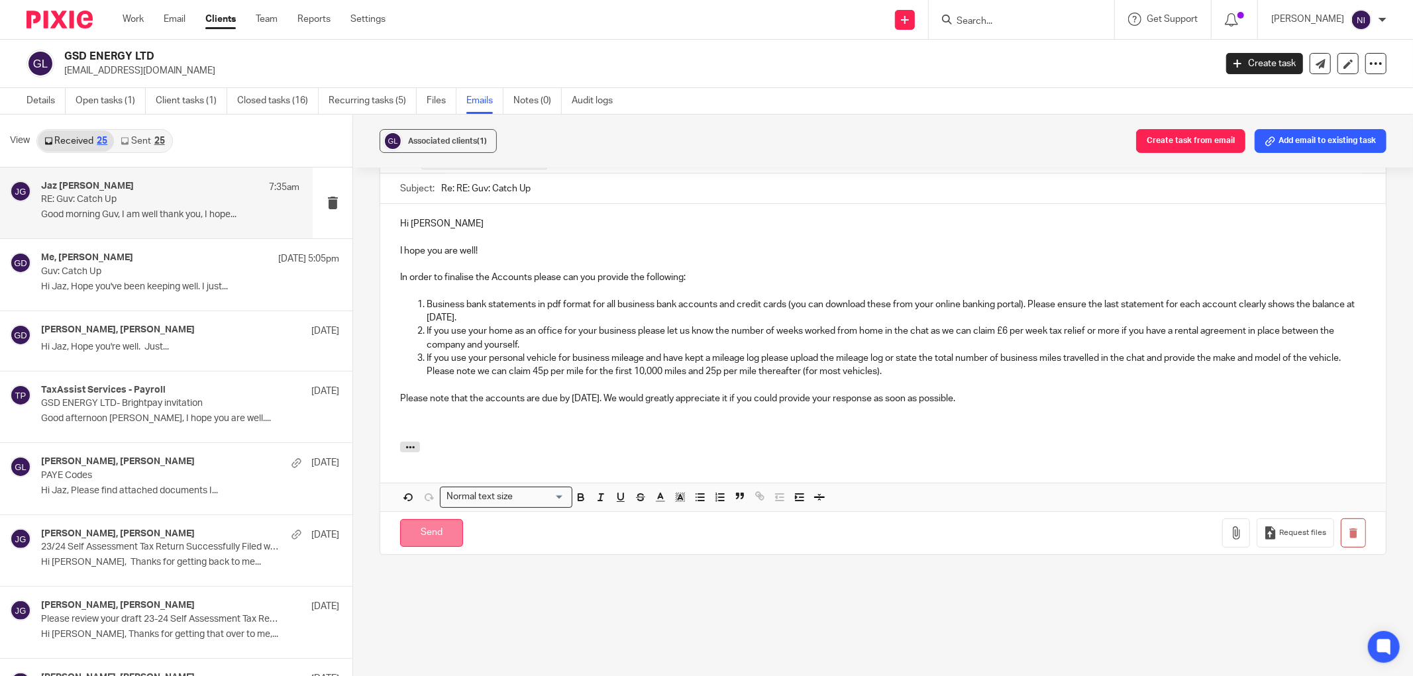
click at [440, 528] on input "Send" at bounding box center [431, 533] width 63 height 28
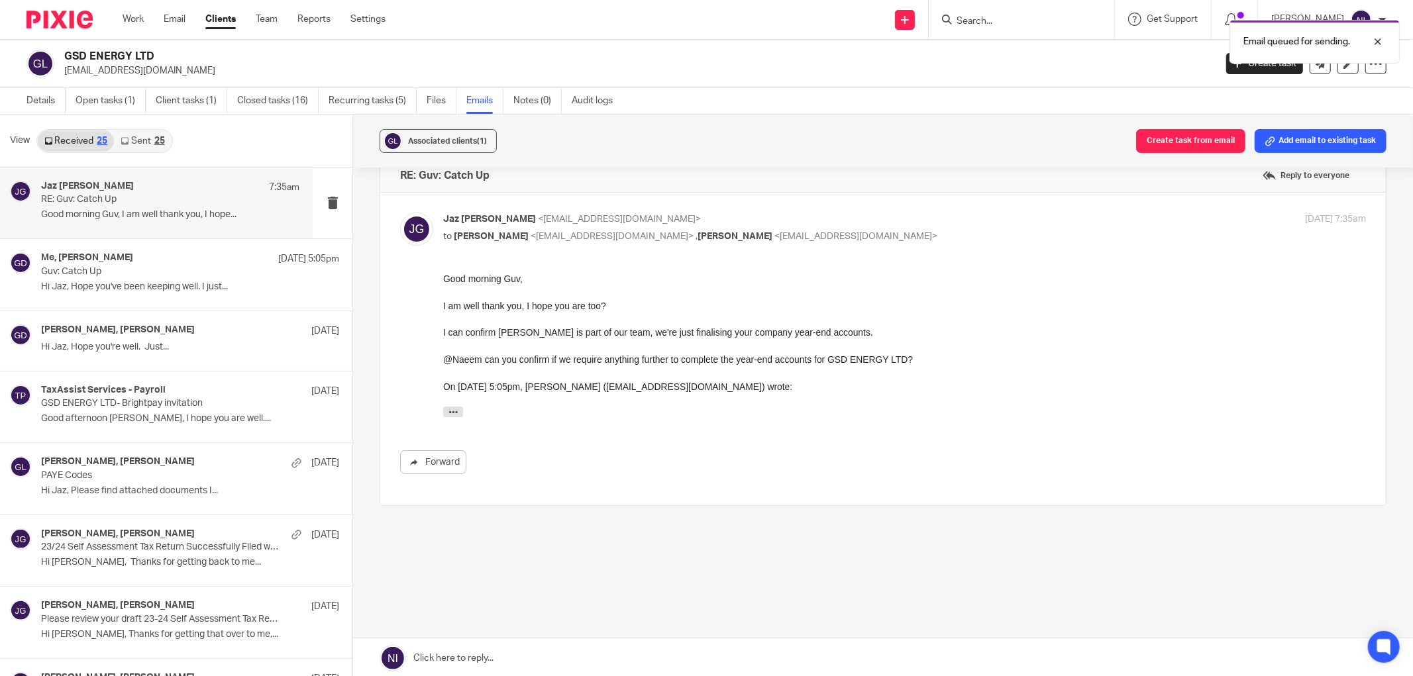
scroll to position [25, 0]
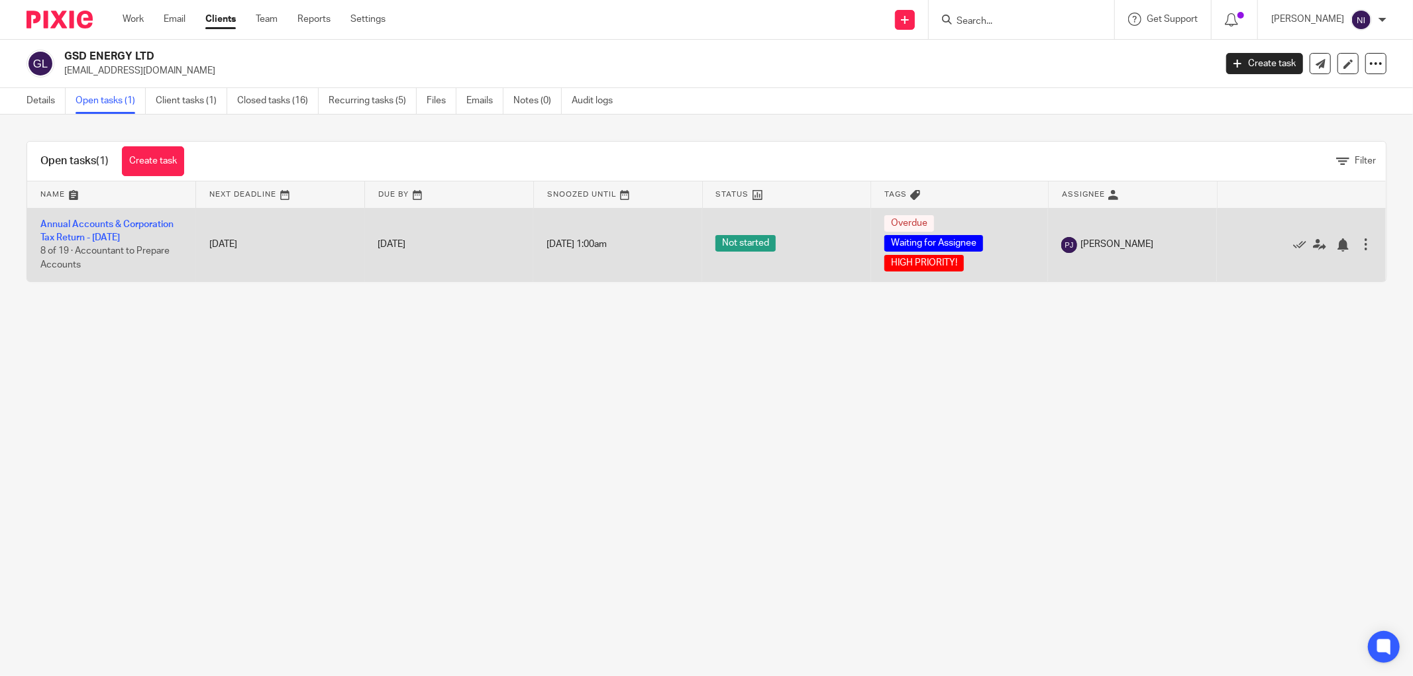
click at [136, 230] on td "Annual Accounts & Corporation Tax Return - [DATE] 8 of 19 · Accountant to Prepa…" at bounding box center [111, 245] width 169 height 74
click at [136, 224] on link "Annual Accounts & Corporation Tax Return - [DATE]" at bounding box center [106, 231] width 133 height 23
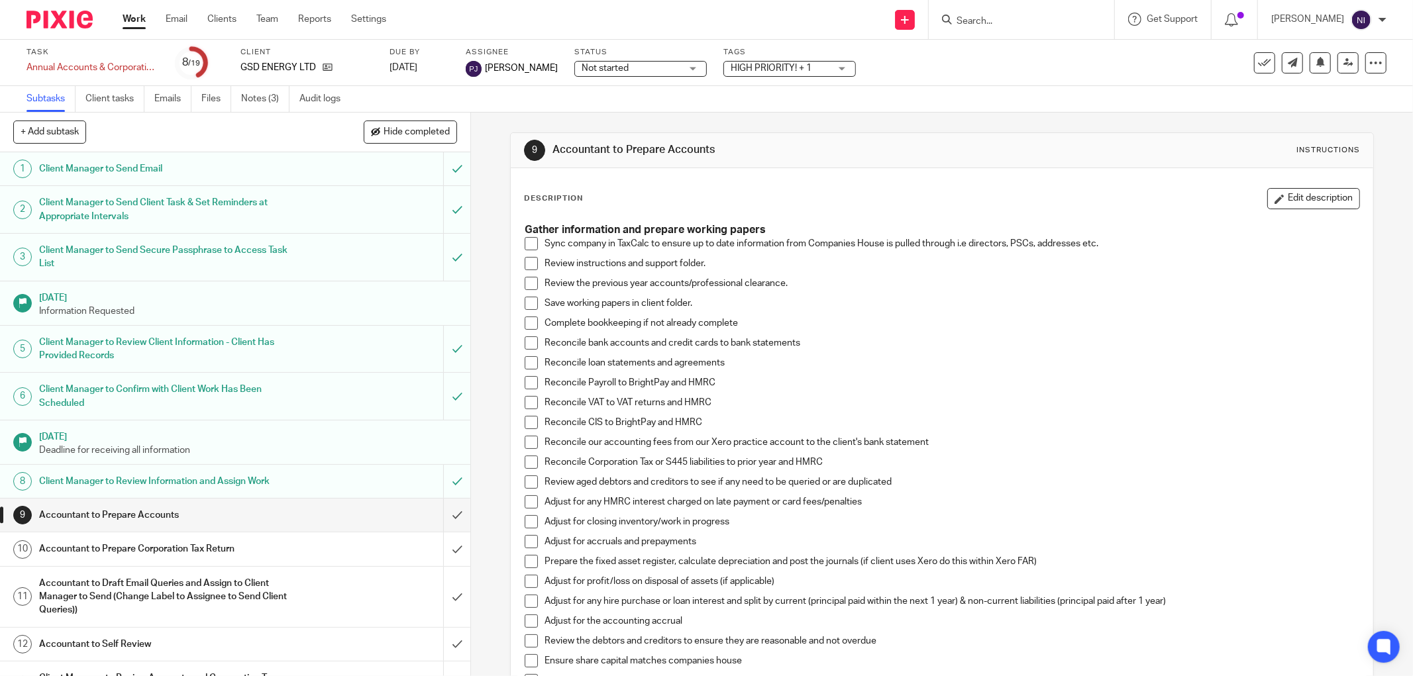
click at [120, 103] on link "Client tasks" at bounding box center [114, 99] width 59 height 26
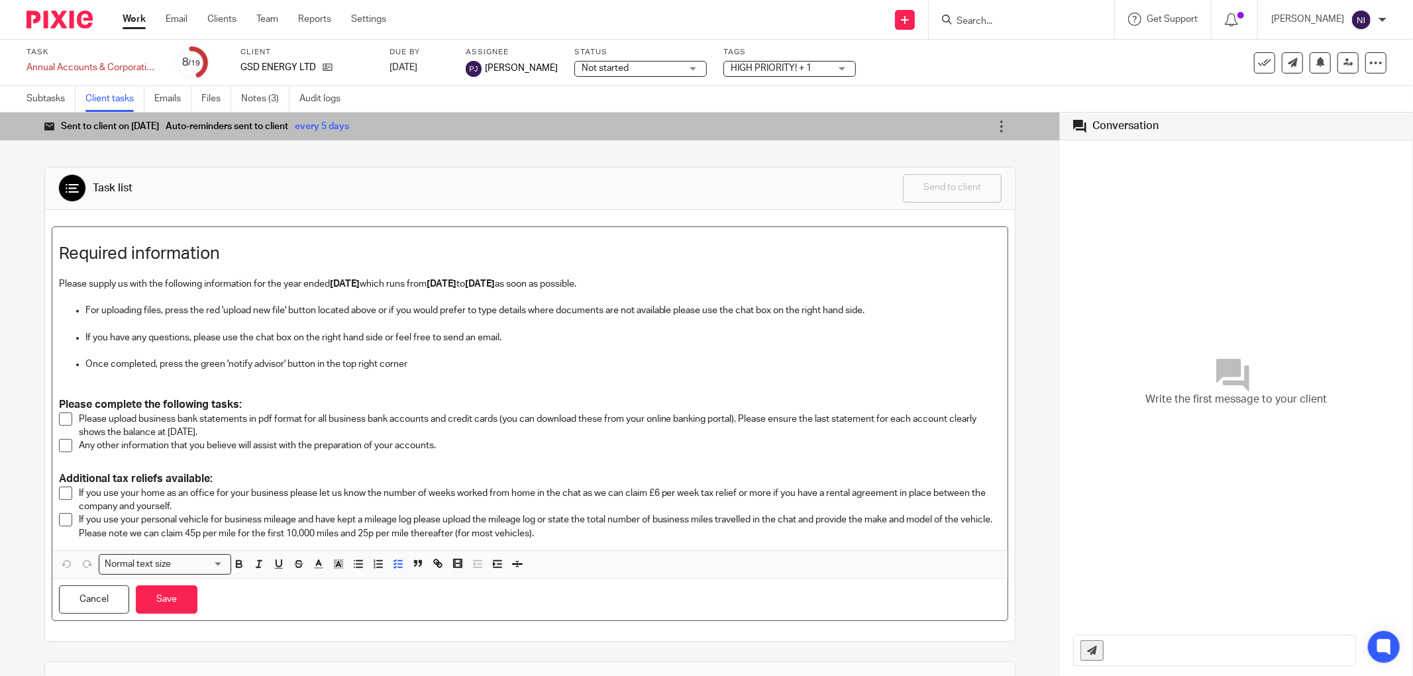
drag, startPoint x: 138, startPoint y: 419, endPoint x: 495, endPoint y: 432, distance: 357.9
click at [495, 432] on p "Please upload business bank statements in pdf format for all business bank acco…" at bounding box center [540, 426] width 922 height 27
copy p "business bank statements in pdf format for all business bank accounts and credi…"
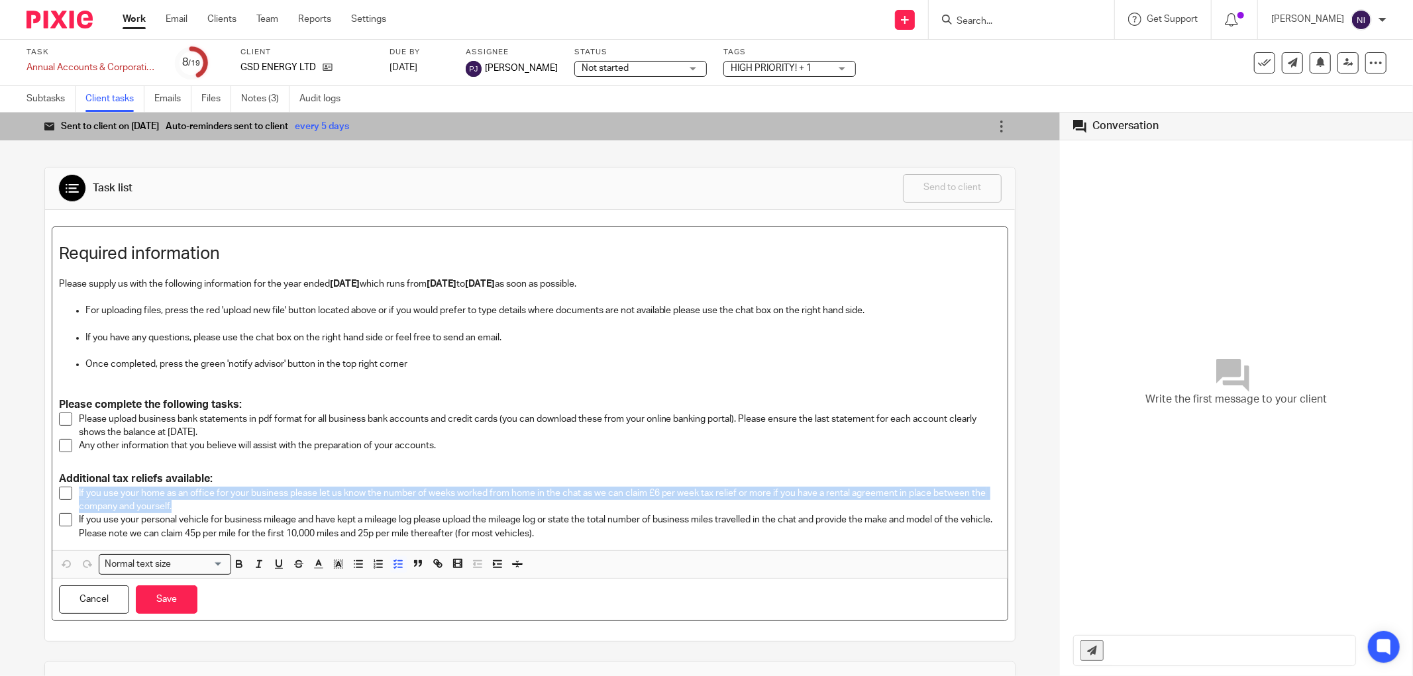
drag, startPoint x: 202, startPoint y: 507, endPoint x: 76, endPoint y: 493, distance: 126.7
click at [76, 493] on li "If you use your home as an office for your business please let us know the numb…" at bounding box center [530, 500] width 942 height 27
copy p "If you use your home as an office for your business please let us know the numb…"
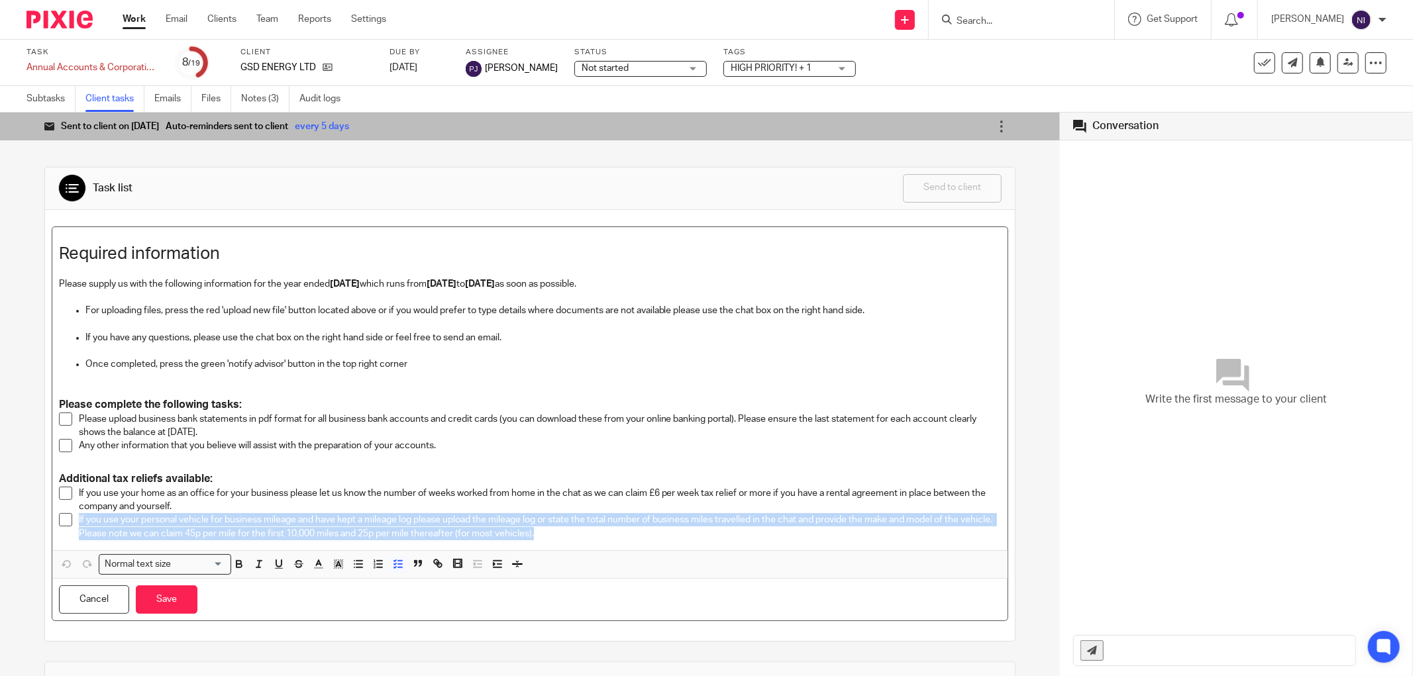
drag, startPoint x: 575, startPoint y: 535, endPoint x: 74, endPoint y: 526, distance: 500.8
click at [74, 526] on li "If you use your personal vehicle for business mileage and have kept a mileage l…" at bounding box center [530, 526] width 942 height 27
copy p "If you use your personal vehicle for business mileage and have kept a mileage l…"
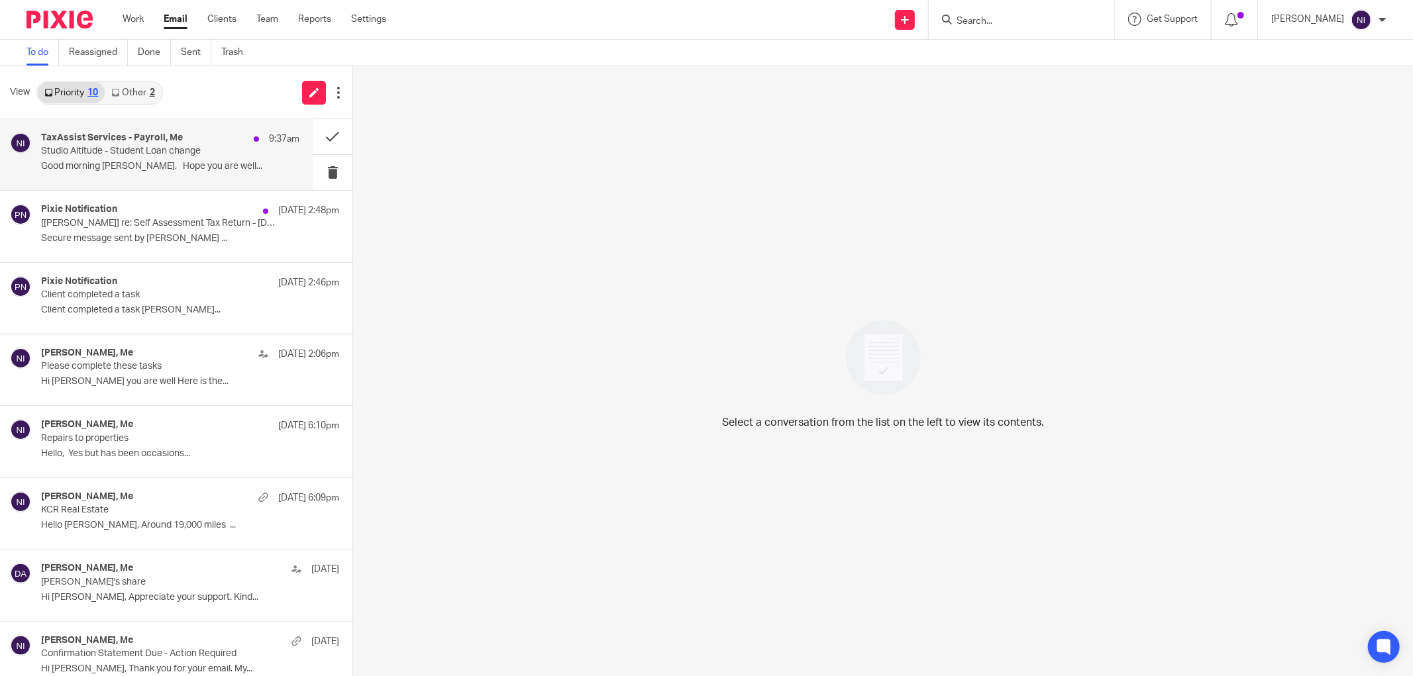
click at [146, 168] on p "Good morning Naeem, Hope you are well..." at bounding box center [170, 166] width 258 height 11
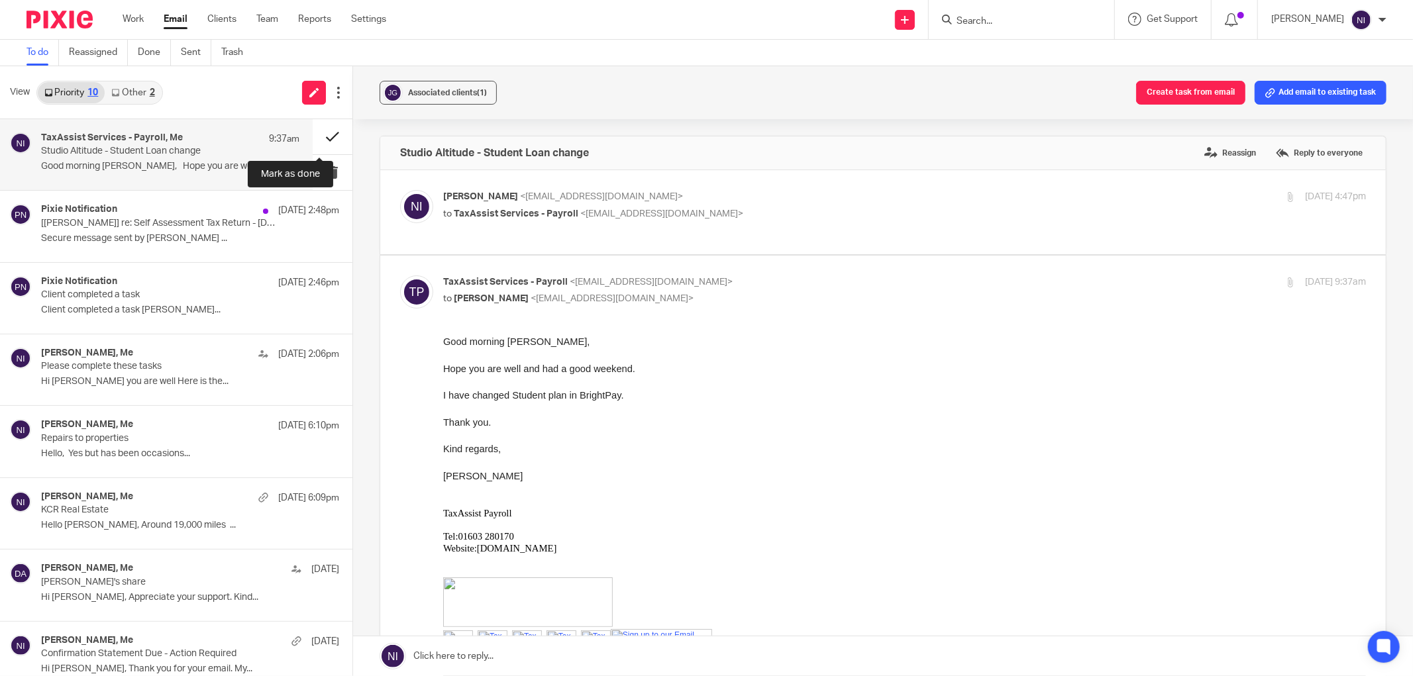
click at [313, 137] on button at bounding box center [333, 136] width 40 height 35
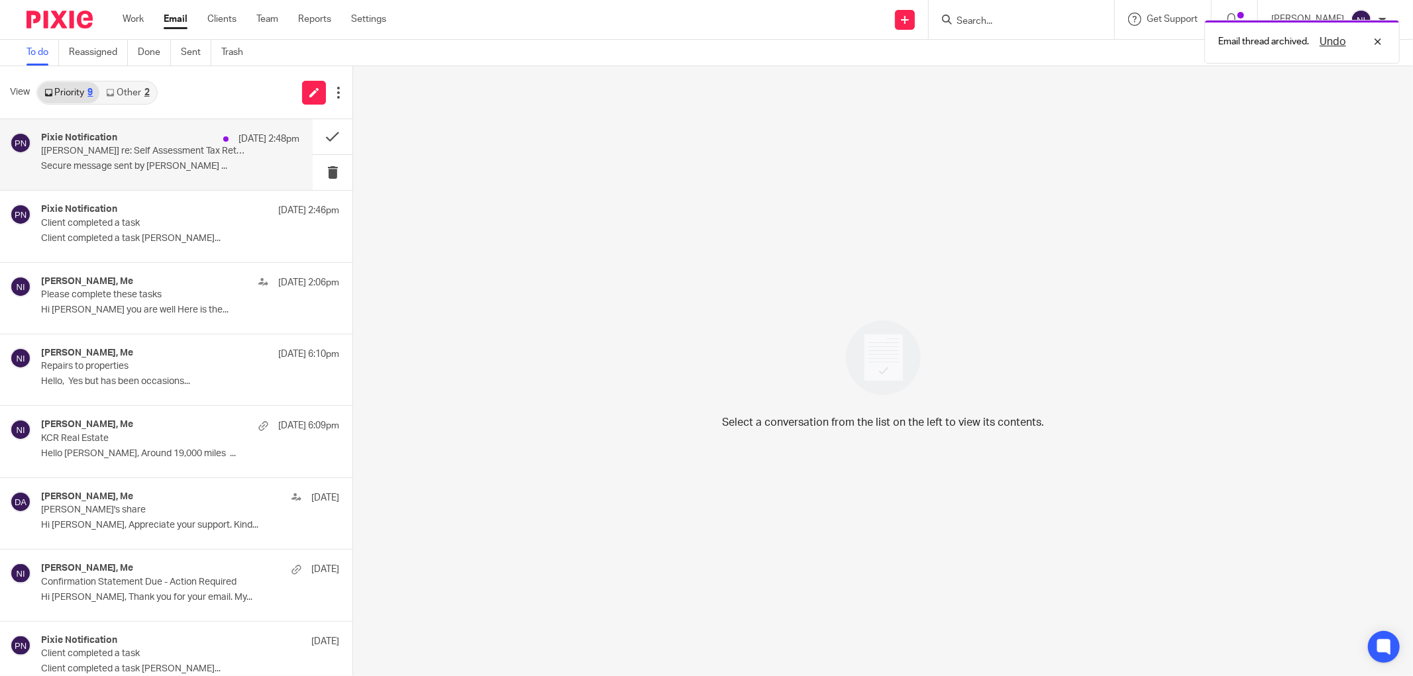
click at [130, 169] on p "Secure message sent by Simranjeet Kaur Mann ..." at bounding box center [170, 166] width 258 height 11
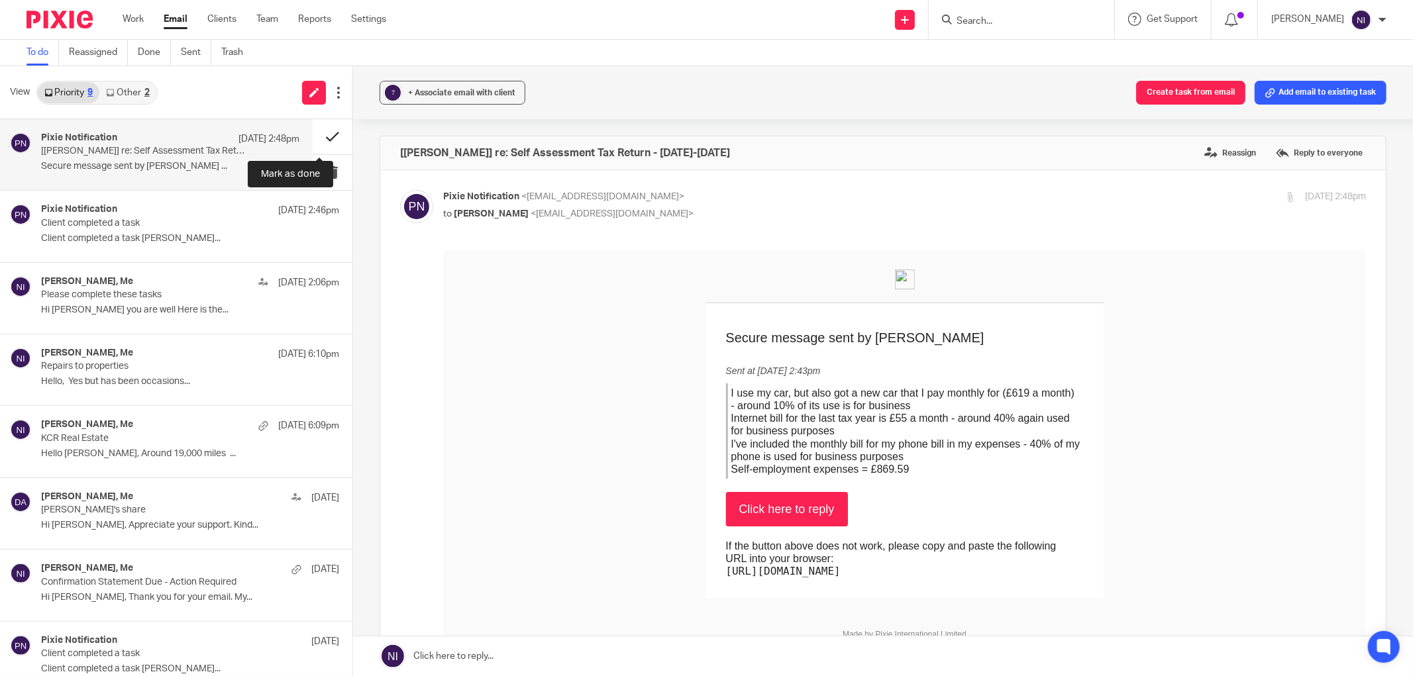
click at [313, 138] on button at bounding box center [333, 136] width 40 height 35
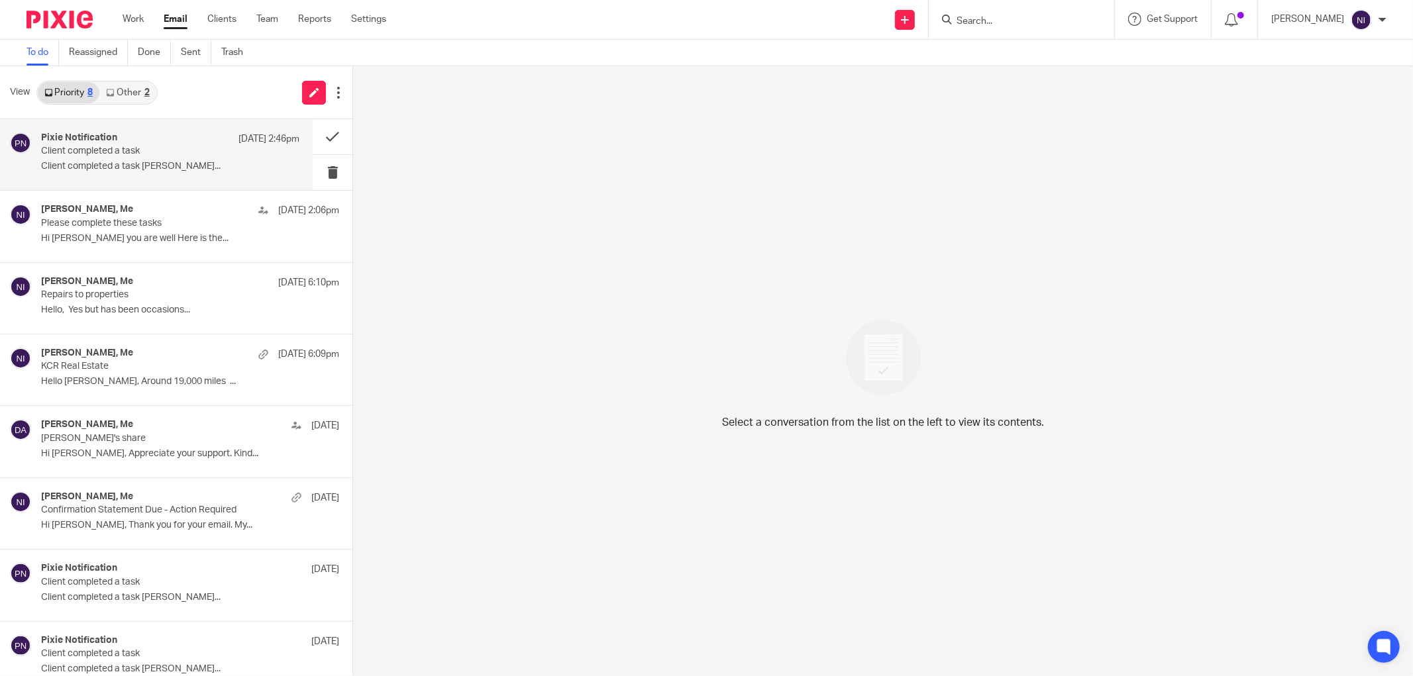
click at [117, 140] on div "Pixie Notification [DATE] 2:46pm" at bounding box center [170, 138] width 258 height 13
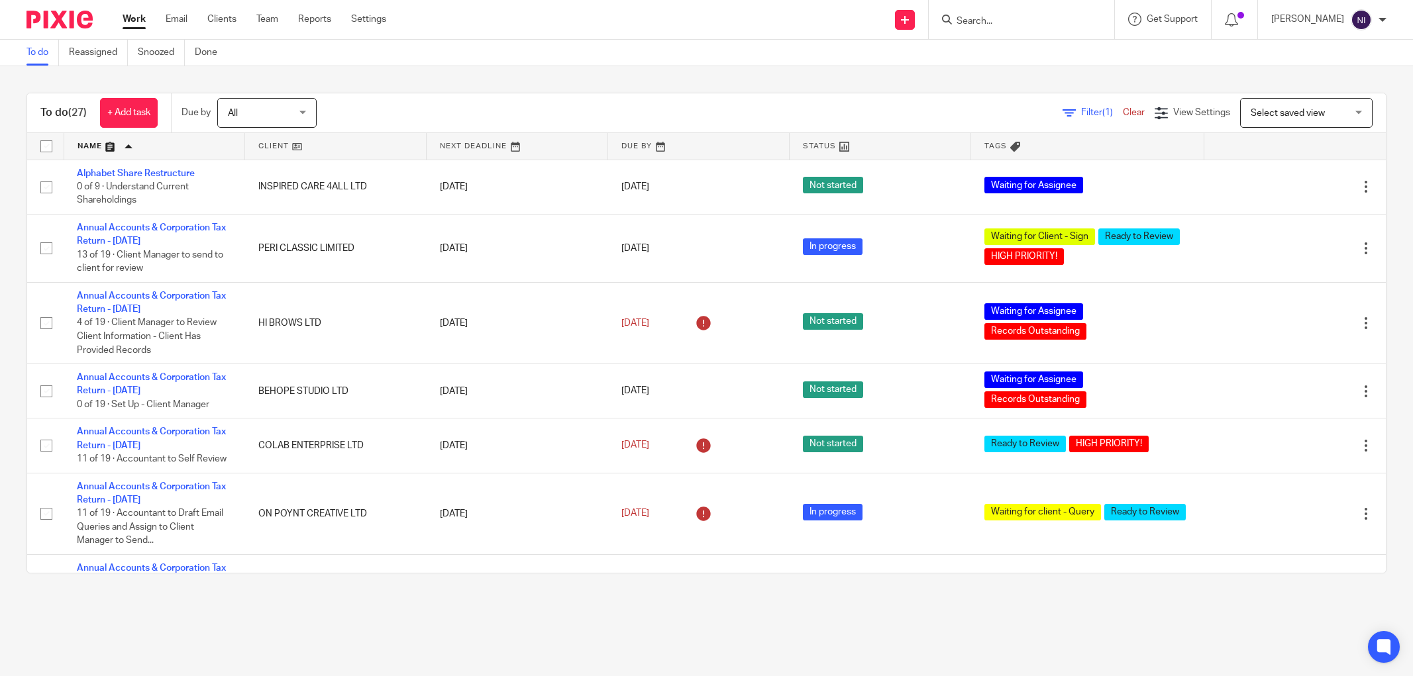
click at [185, 23] on link "Email" at bounding box center [177, 19] width 22 height 13
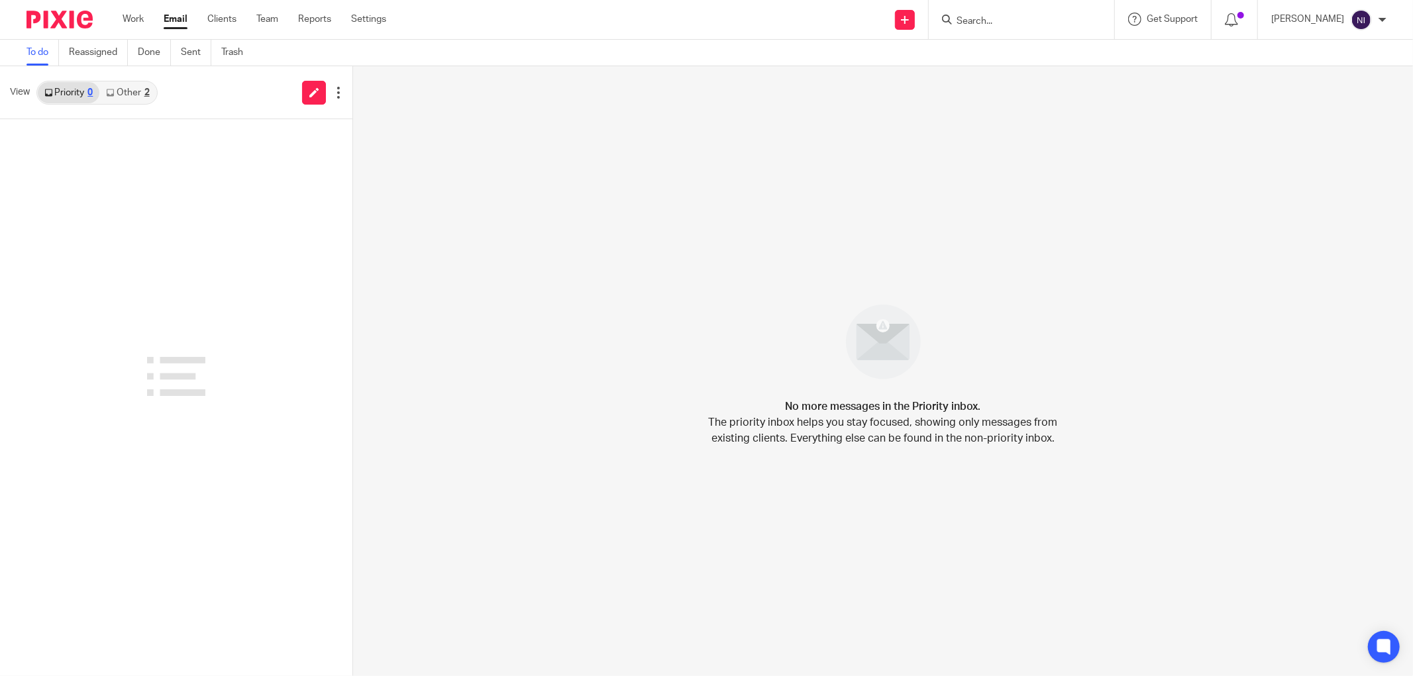
click at [133, 90] on link "Other 2" at bounding box center [127, 92] width 56 height 21
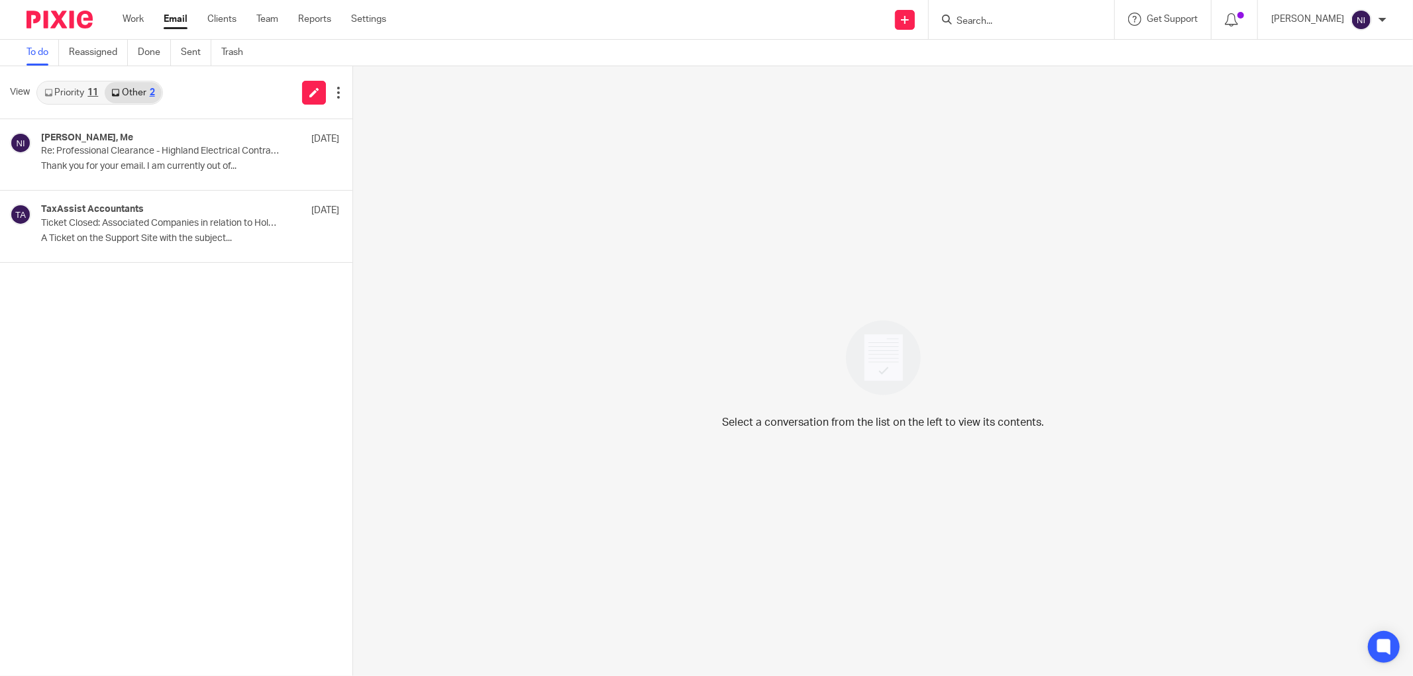
click at [75, 94] on link "Priority 11" at bounding box center [71, 92] width 67 height 21
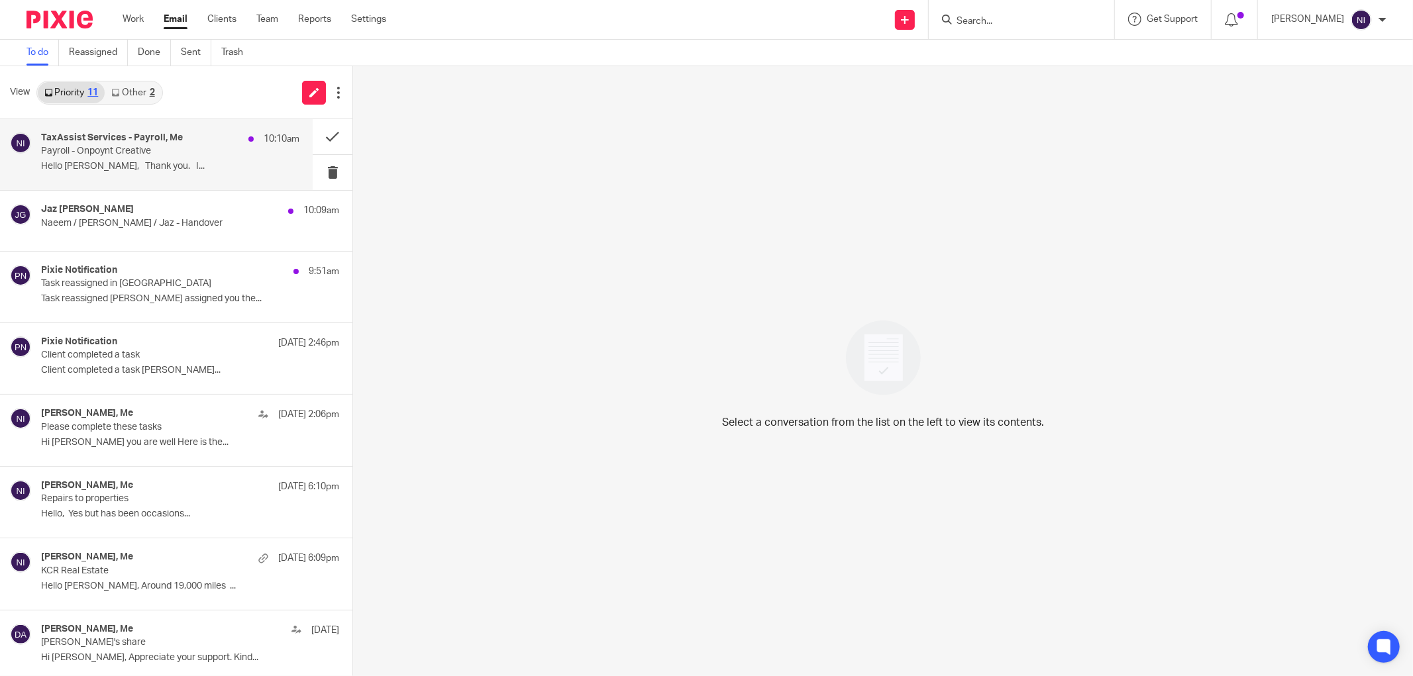
click at [135, 158] on div "TaxAssist Services - Payroll, Me 10:10am Payroll - Onpoynt Creative Hello [PERS…" at bounding box center [170, 154] width 258 height 44
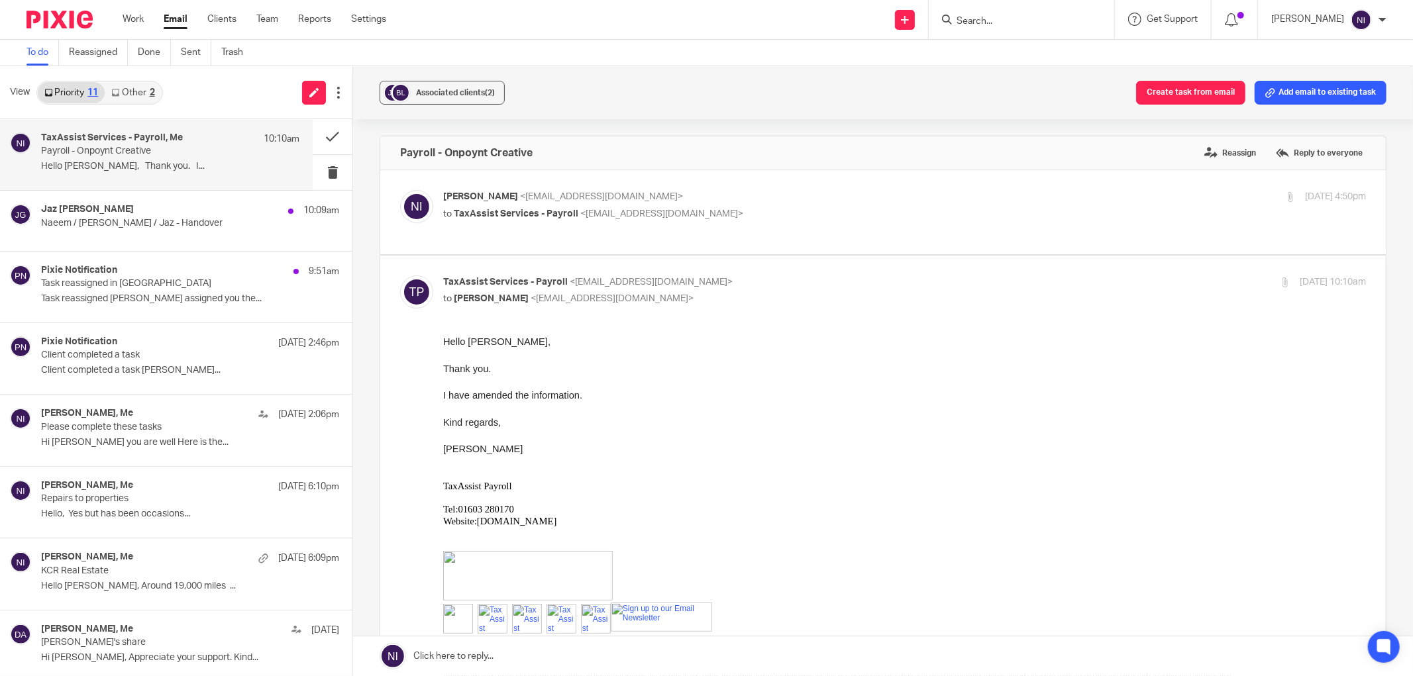
click at [820, 197] on p "[PERSON_NAME] <[EMAIL_ADDRESS][DOMAIN_NAME]>" at bounding box center [750, 197] width 615 height 14
checkbox input "true"
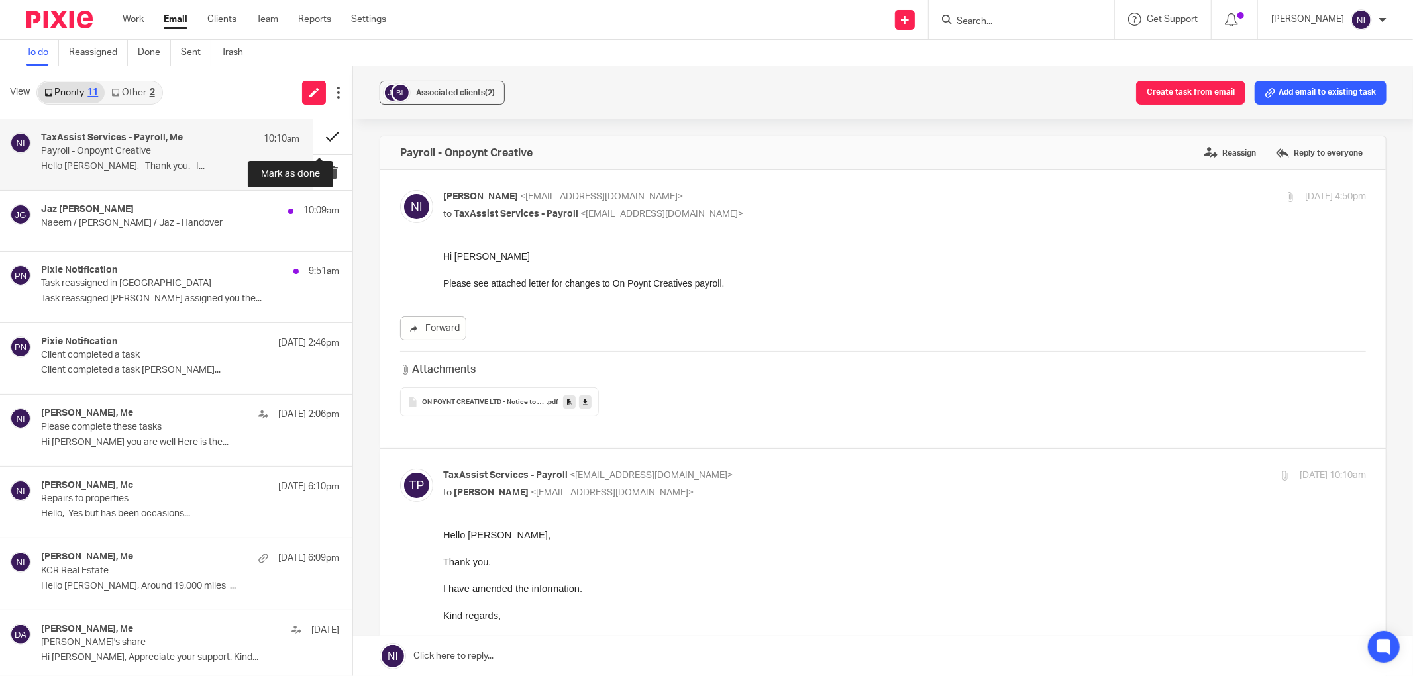
click at [320, 137] on button at bounding box center [333, 136] width 40 height 35
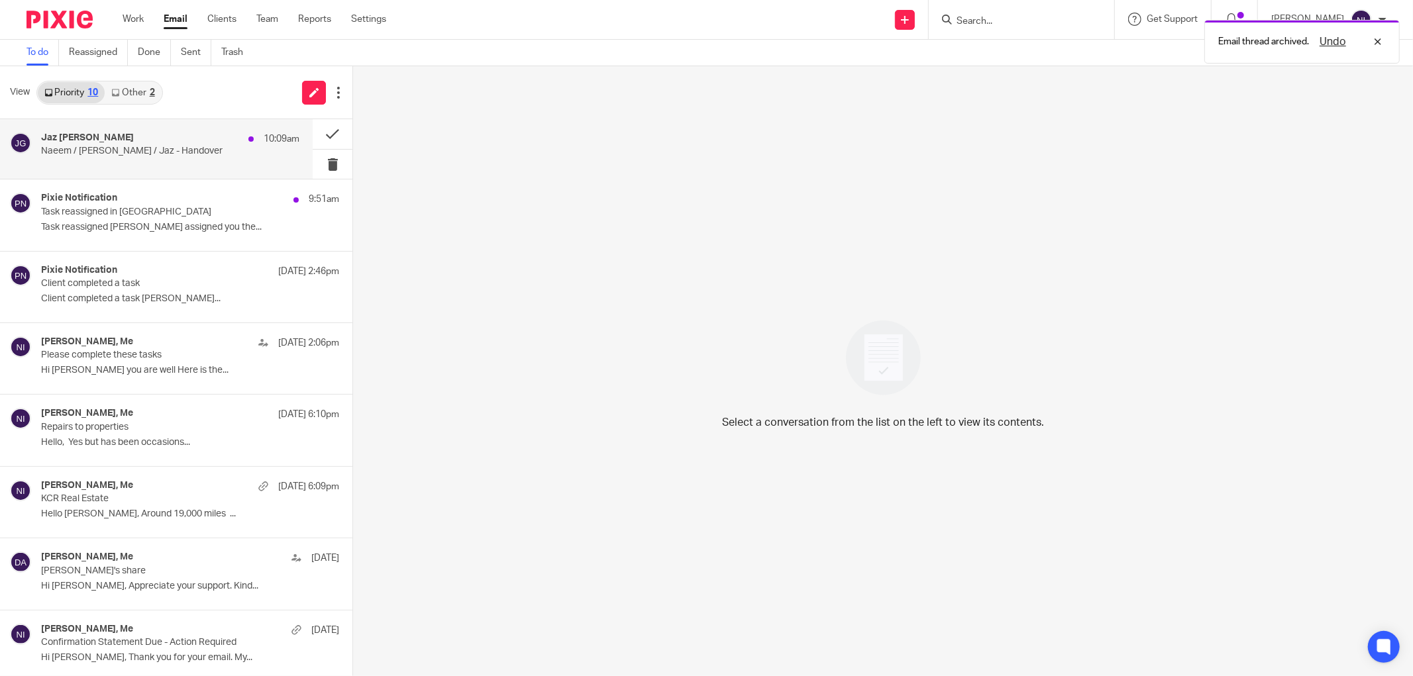
click at [95, 156] on p "Naeem / Mason / Jaz - Handover" at bounding box center [144, 151] width 207 height 11
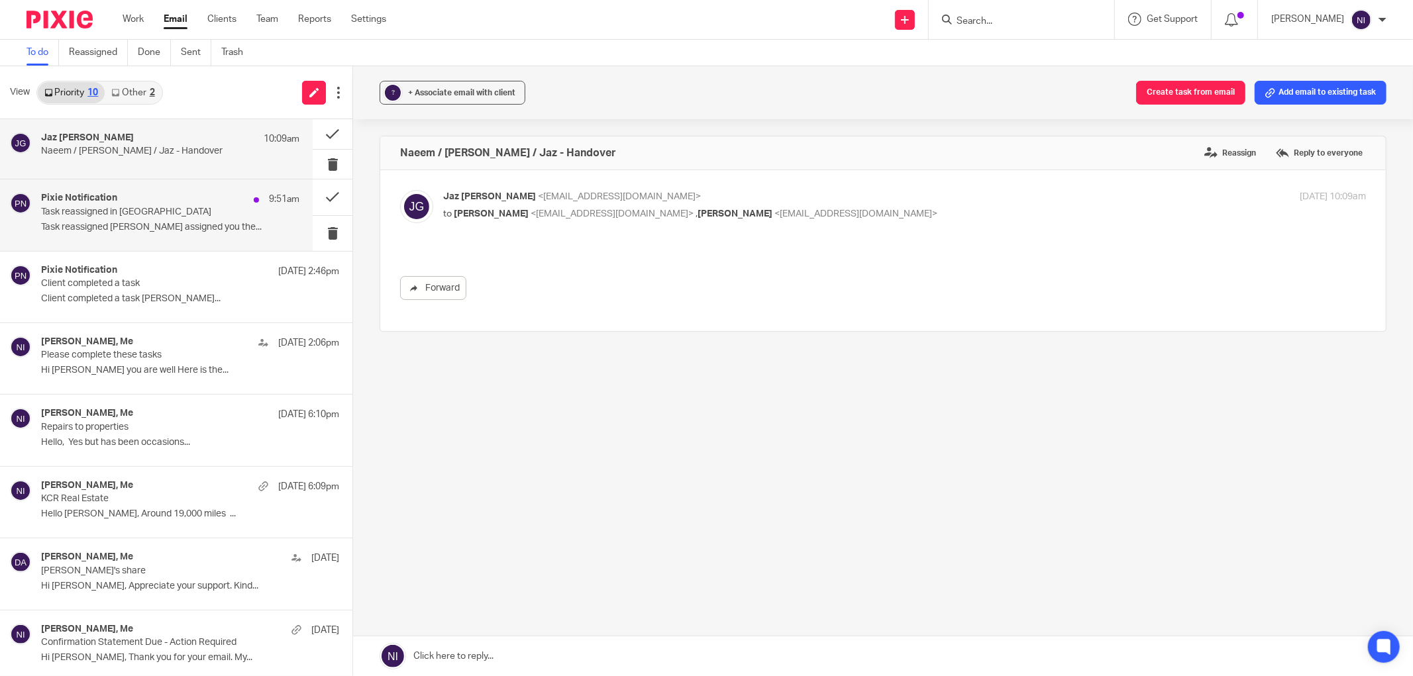
click at [150, 227] on p "Task reassigned Jaz Grewal assigned you the..." at bounding box center [170, 227] width 258 height 11
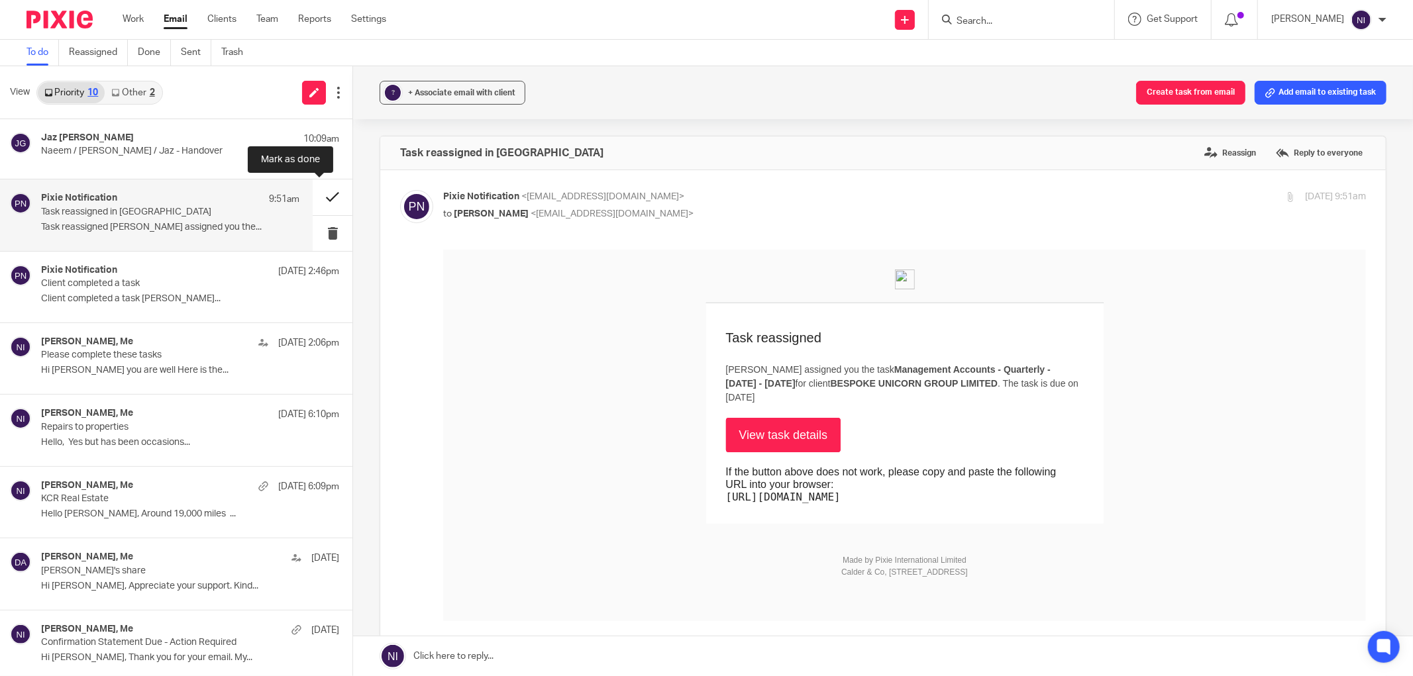
click at [322, 199] on button at bounding box center [333, 197] width 40 height 35
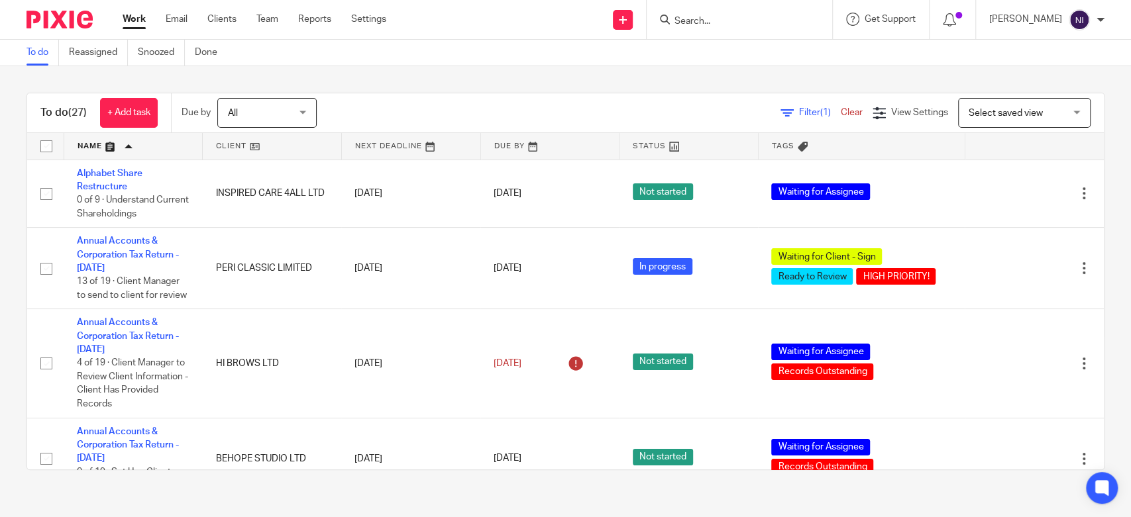
click at [725, 21] on input "Search" at bounding box center [732, 22] width 119 height 12
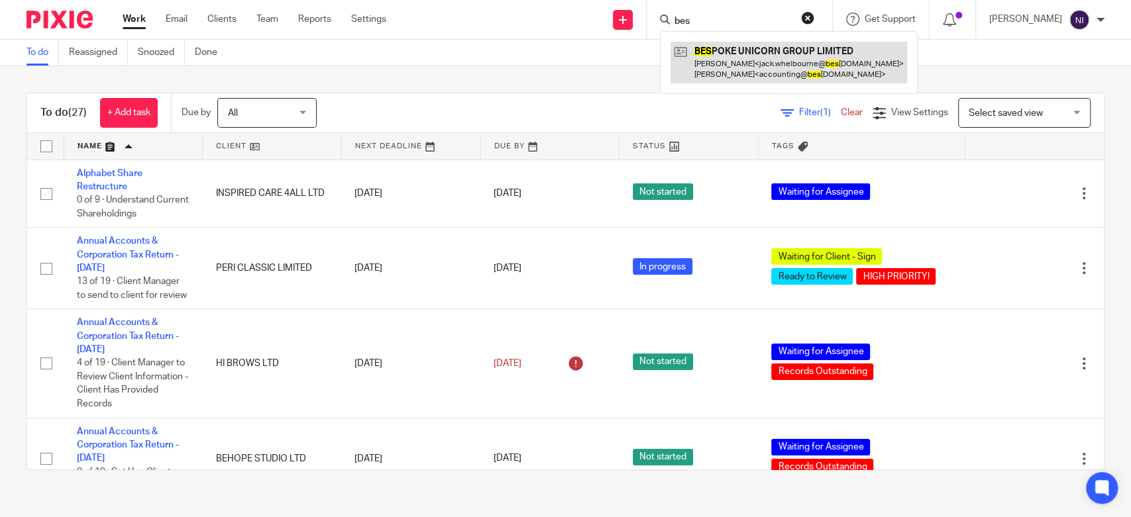
type input "bes"
click at [807, 62] on link at bounding box center [788, 62] width 236 height 41
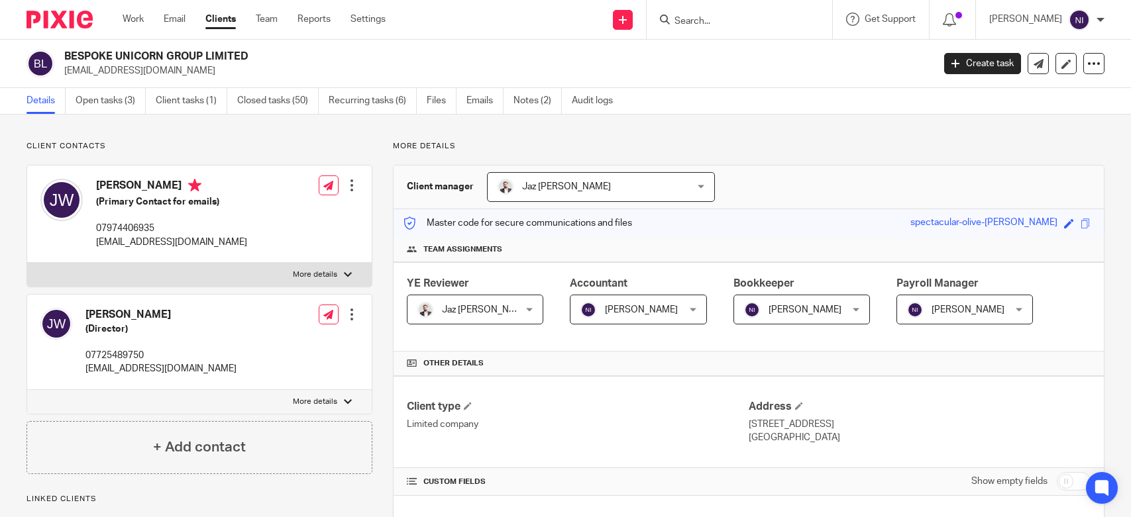
click at [117, 101] on link "Open tasks (3)" at bounding box center [111, 101] width 70 height 26
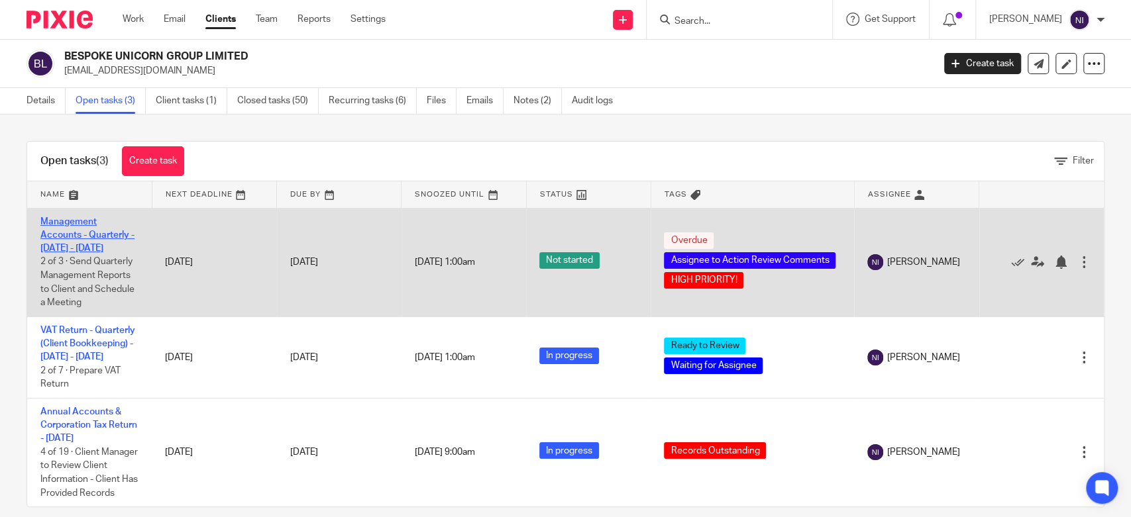
click at [68, 234] on link "Management Accounts - Quarterly - [DATE] - [DATE]" at bounding box center [87, 235] width 94 height 36
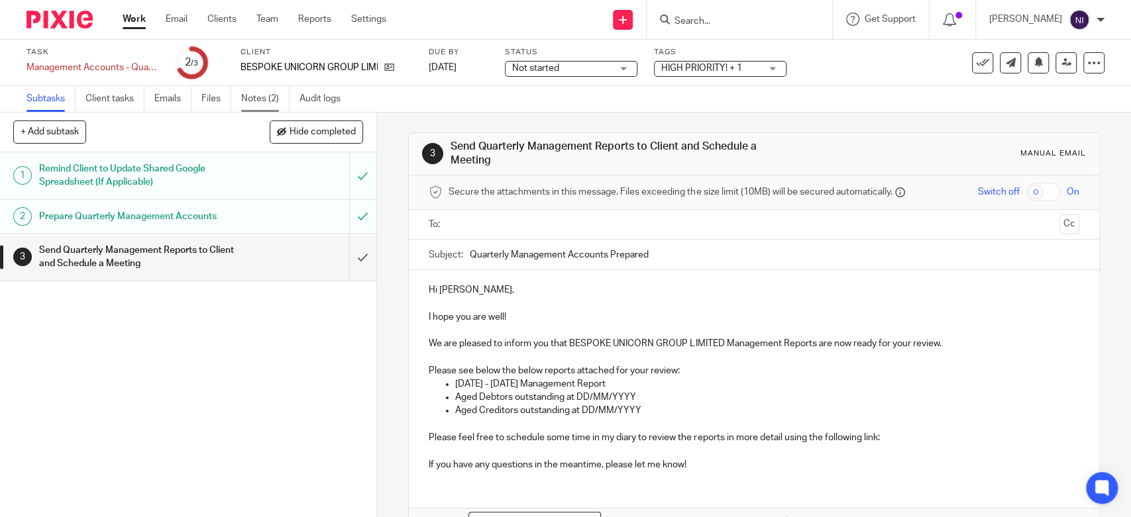
click at [266, 100] on link "Notes (2)" at bounding box center [265, 99] width 48 height 26
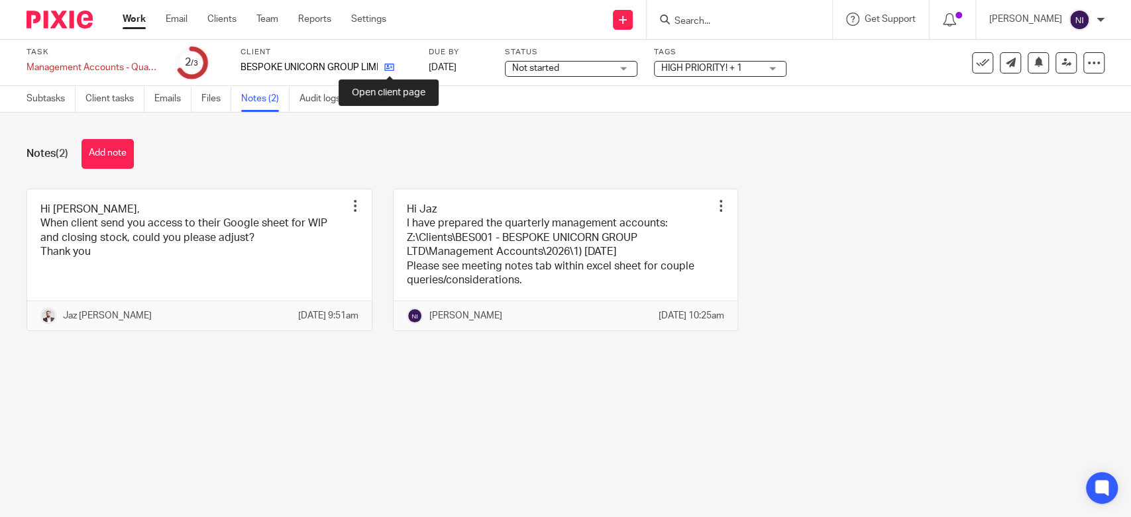
click at [384, 70] on icon at bounding box center [389, 67] width 10 height 10
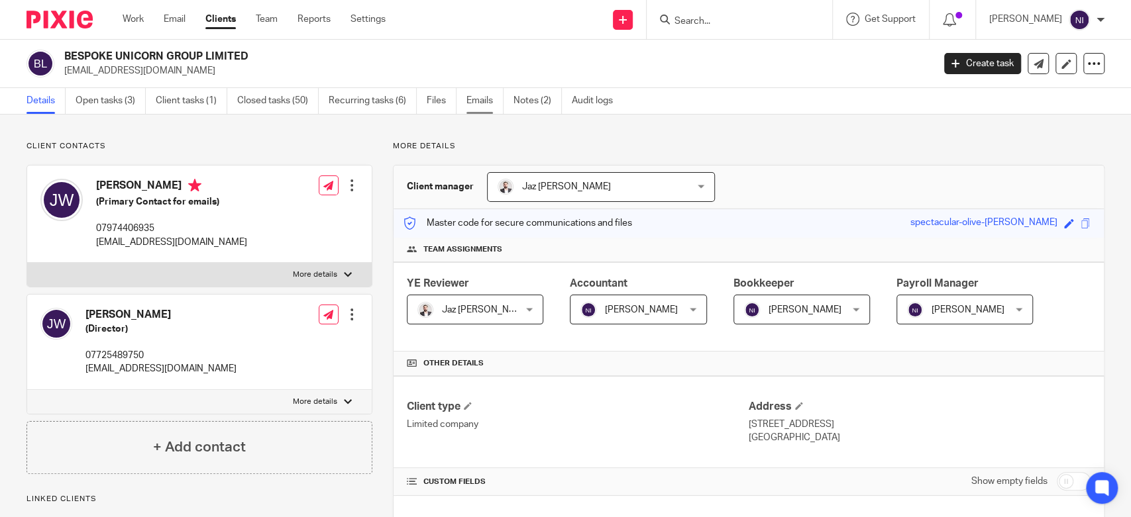
click at [474, 100] on link "Emails" at bounding box center [484, 101] width 37 height 26
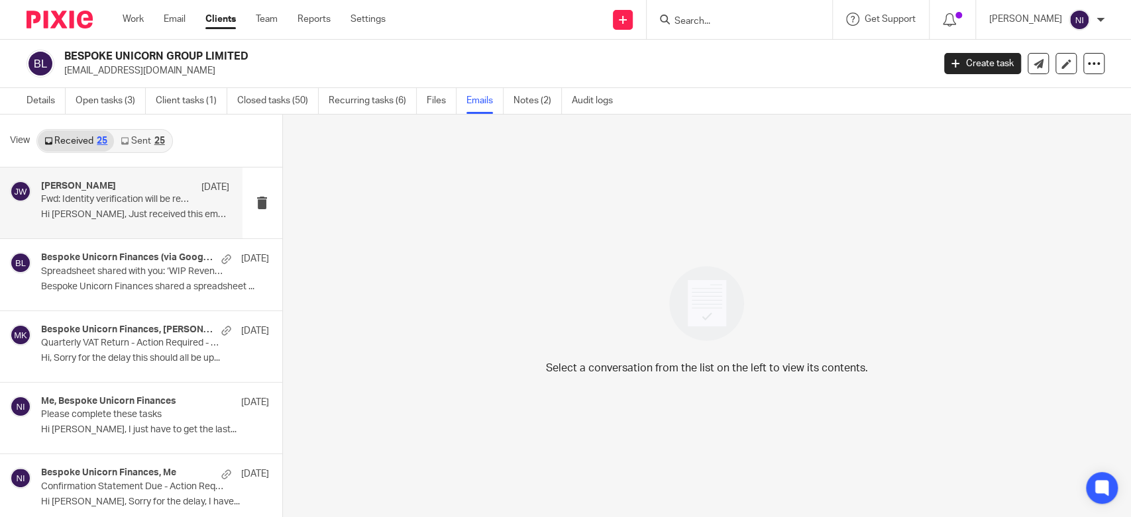
click at [156, 213] on p "Hi Jaz, Just received this email what..." at bounding box center [135, 214] width 188 height 11
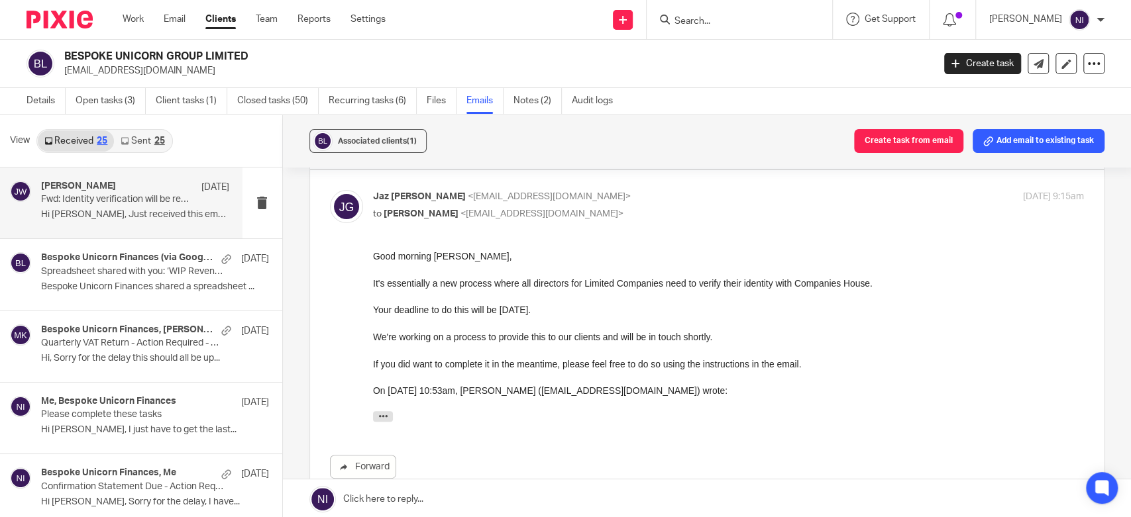
scroll to position [74, 0]
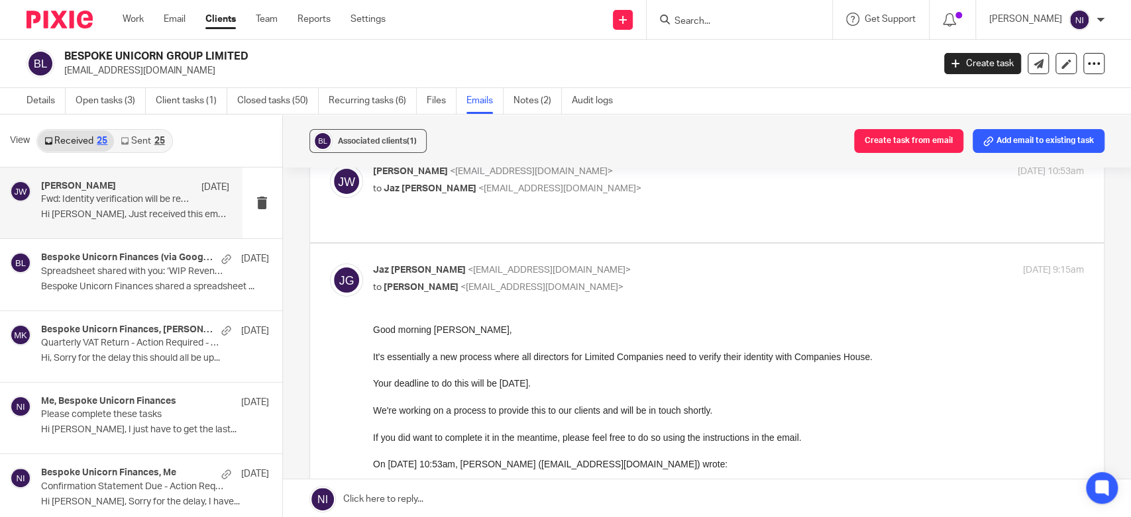
click at [692, 210] on label at bounding box center [707, 193] width 794 height 97
click at [330, 165] on input "checkbox" at bounding box center [329, 164] width 1 height 1
checkbox input "true"
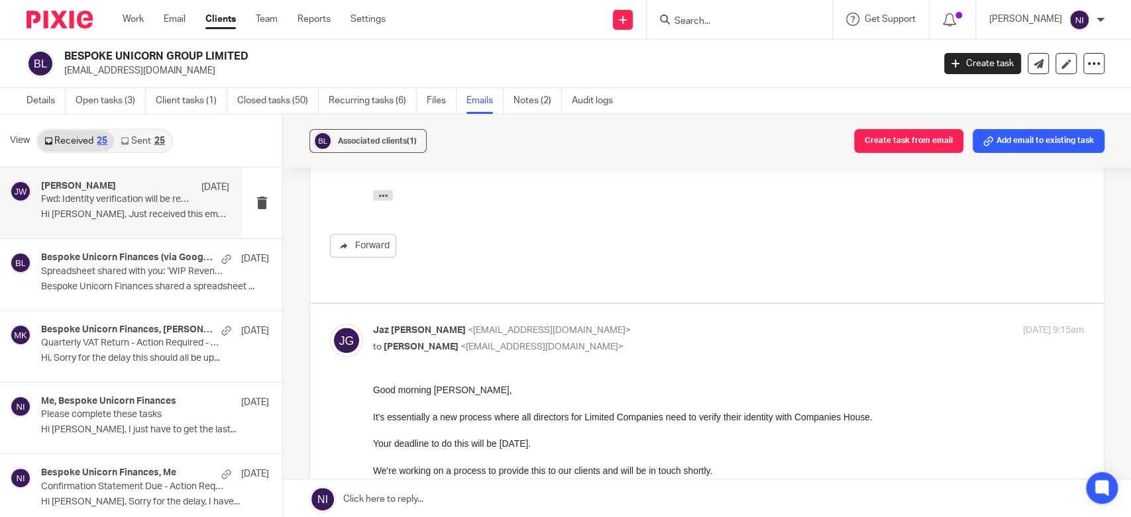
scroll to position [797, 0]
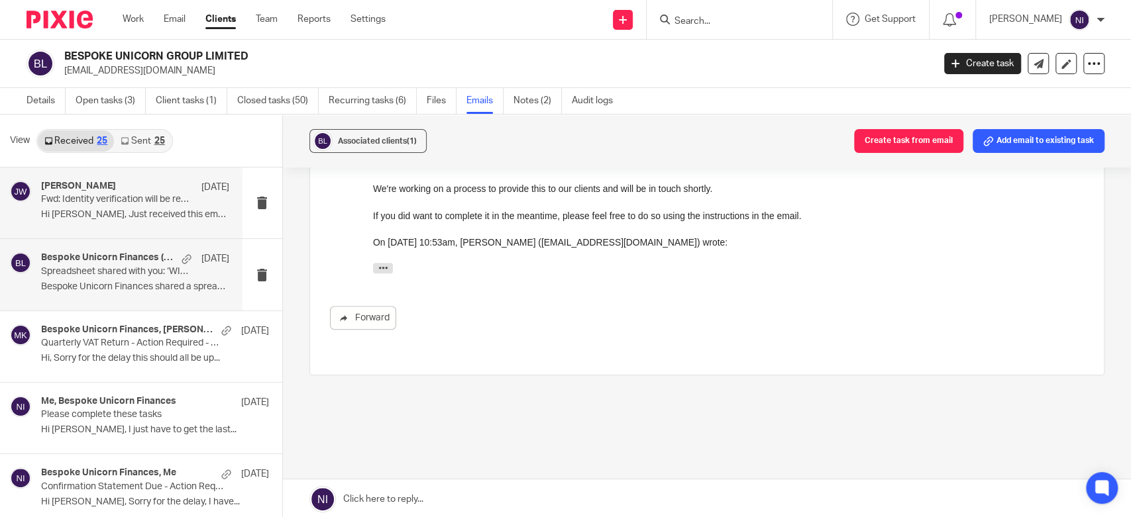
click at [148, 285] on p "Bespoke Unicorn Finances shared a spreadsheet ..." at bounding box center [135, 287] width 188 height 11
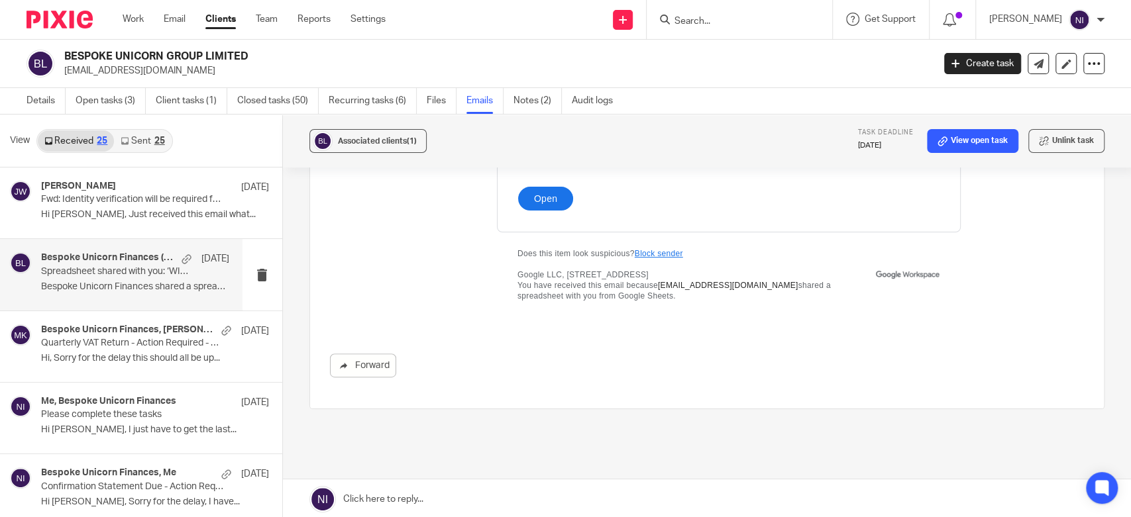
scroll to position [147, 0]
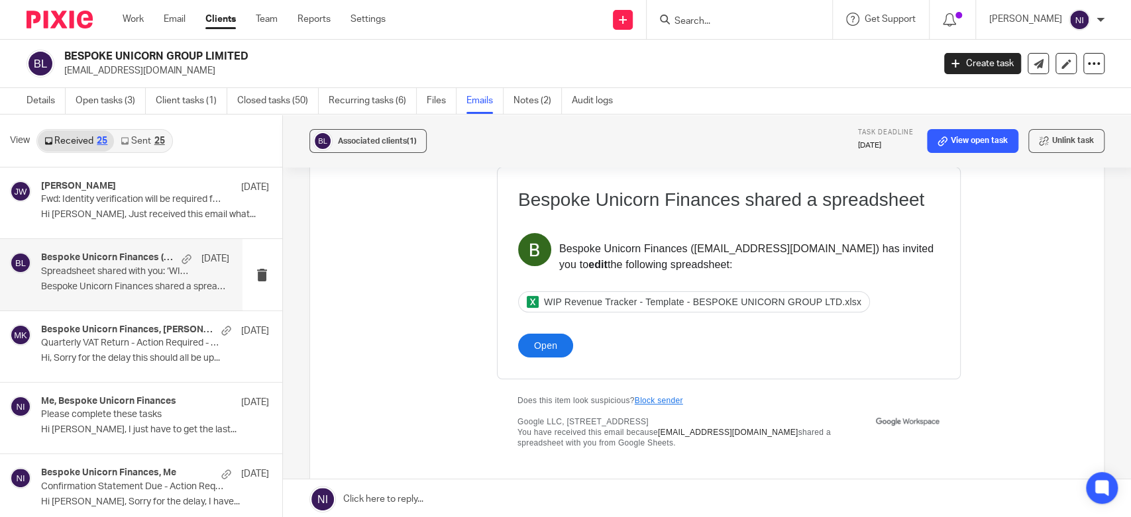
click at [617, 304] on span "WIP Revenue Tracker - Template - BESPOKE UNICORN GROUP LTD.xlsx" at bounding box center [701, 302] width 317 height 11
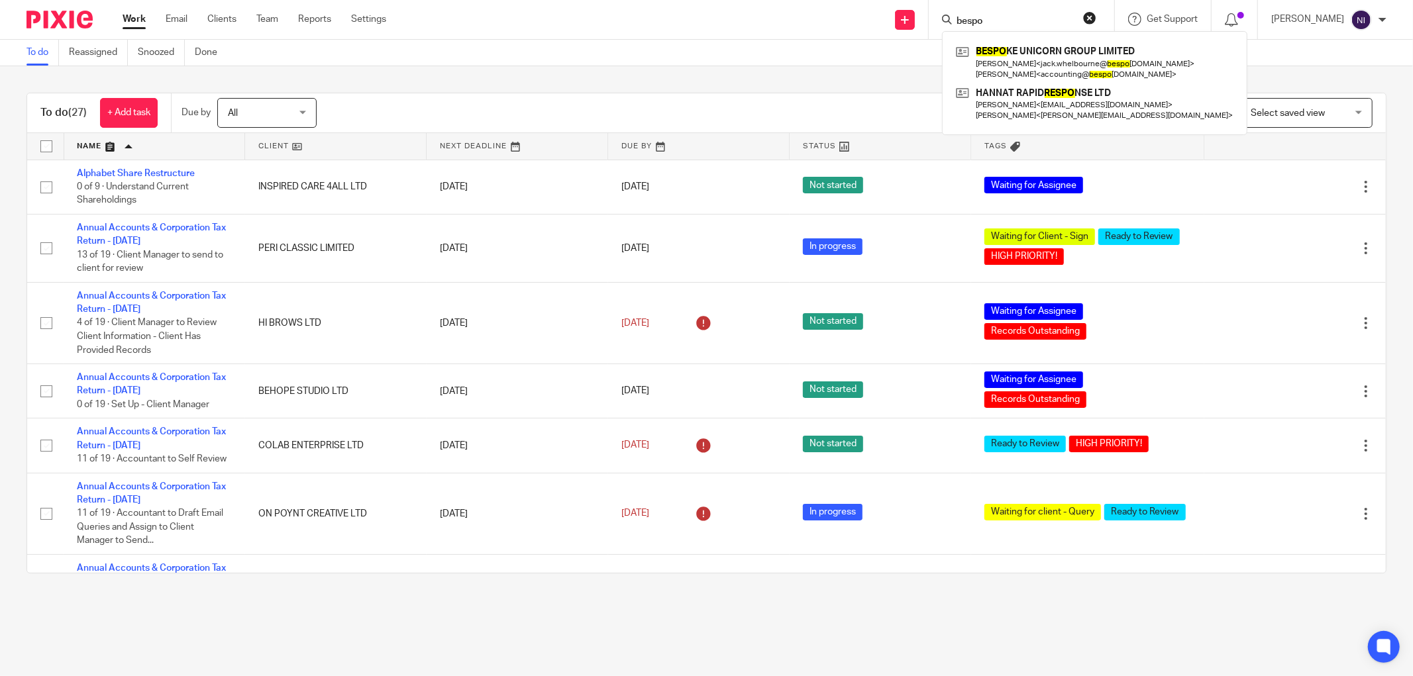
type input "bespo"
click at [982, 52] on link at bounding box center [1095, 62] width 284 height 41
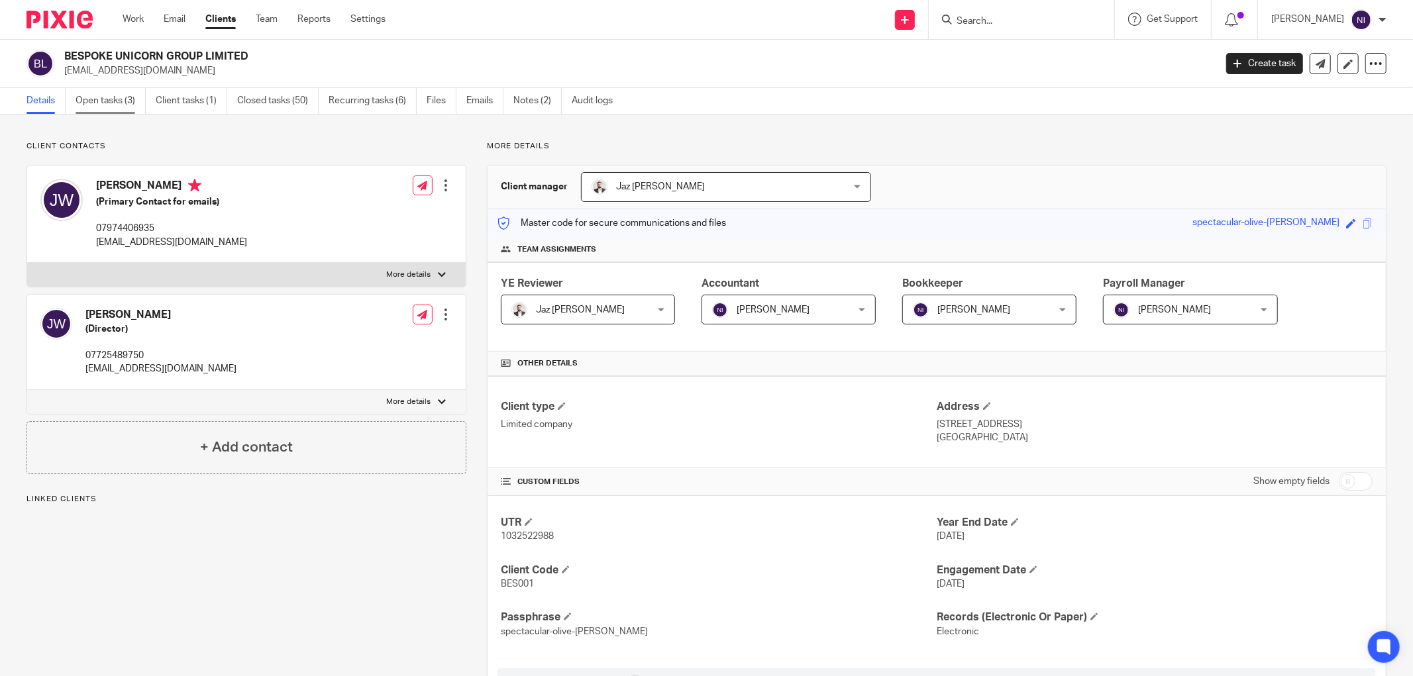
click at [127, 104] on link "Open tasks (3)" at bounding box center [111, 101] width 70 height 26
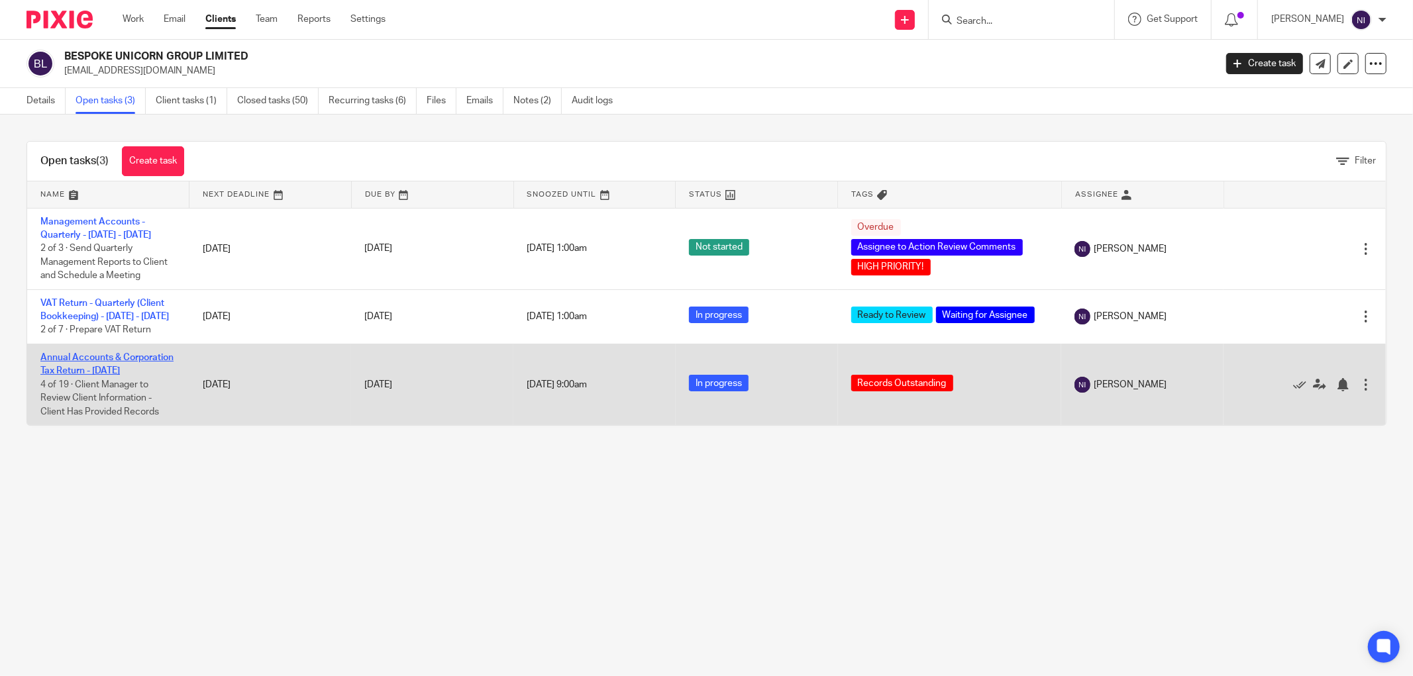
click at [58, 376] on link "Annual Accounts & Corporation Tax Return - [DATE]" at bounding box center [106, 364] width 133 height 23
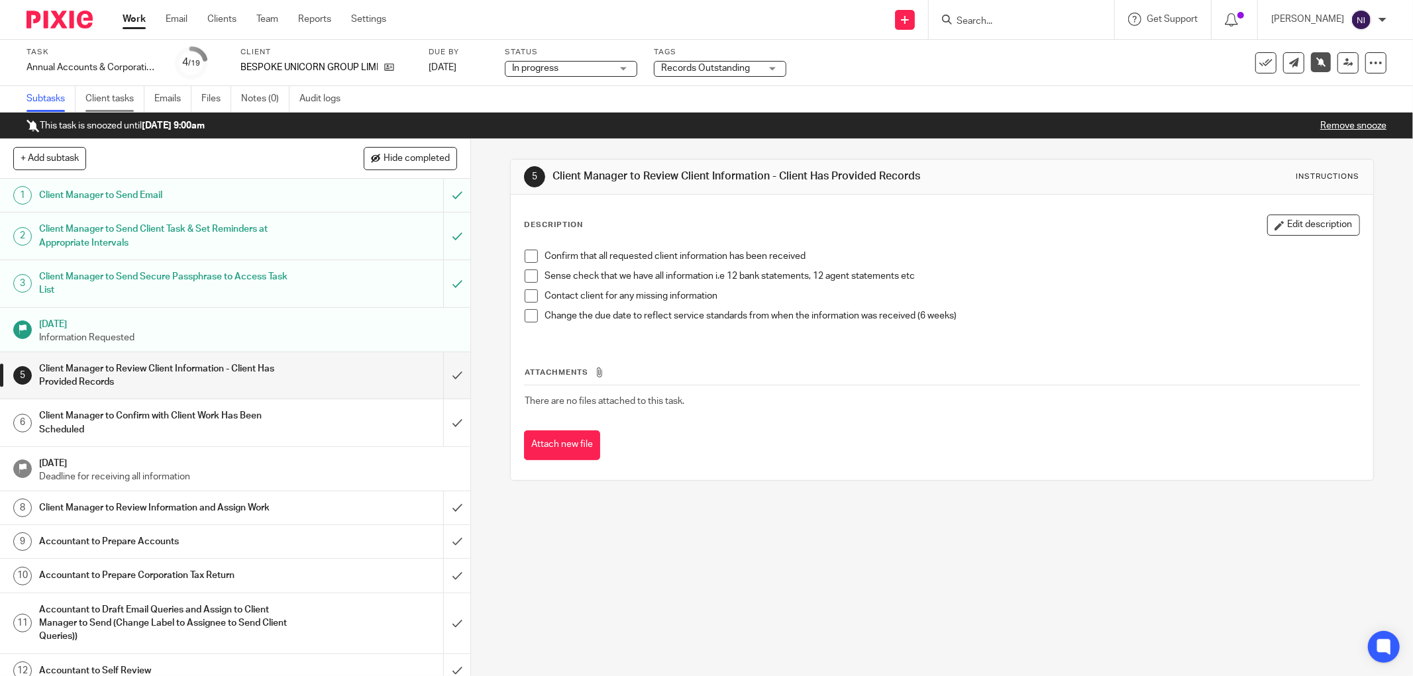
click at [106, 97] on link "Client tasks" at bounding box center [114, 99] width 59 height 26
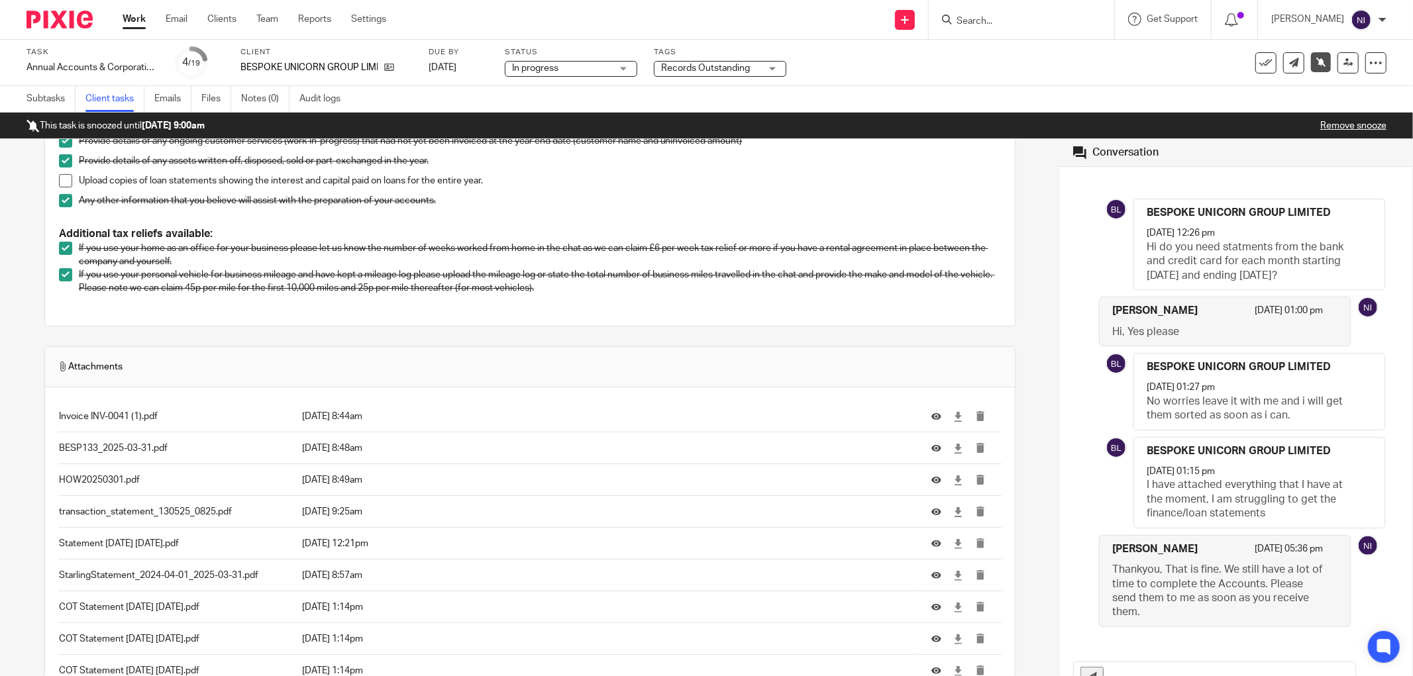
scroll to position [13, 0]
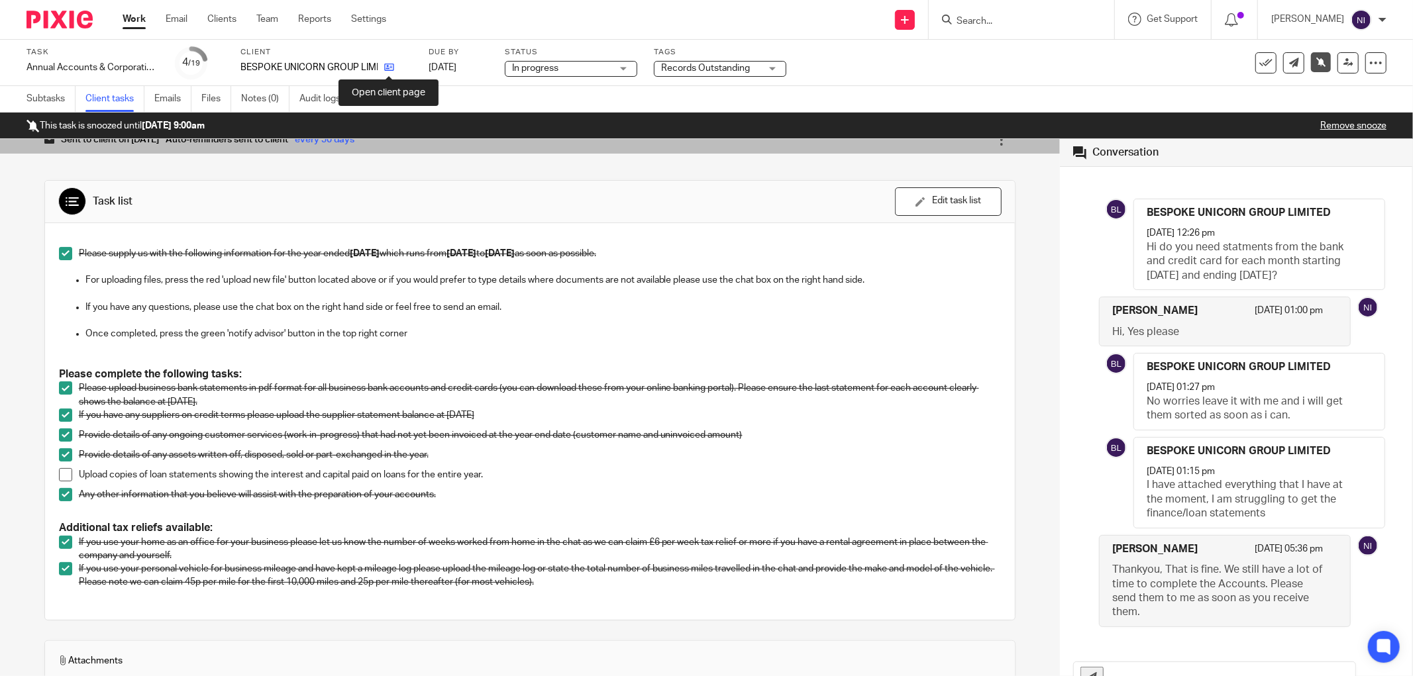
click at [393, 67] on icon at bounding box center [389, 67] width 10 height 10
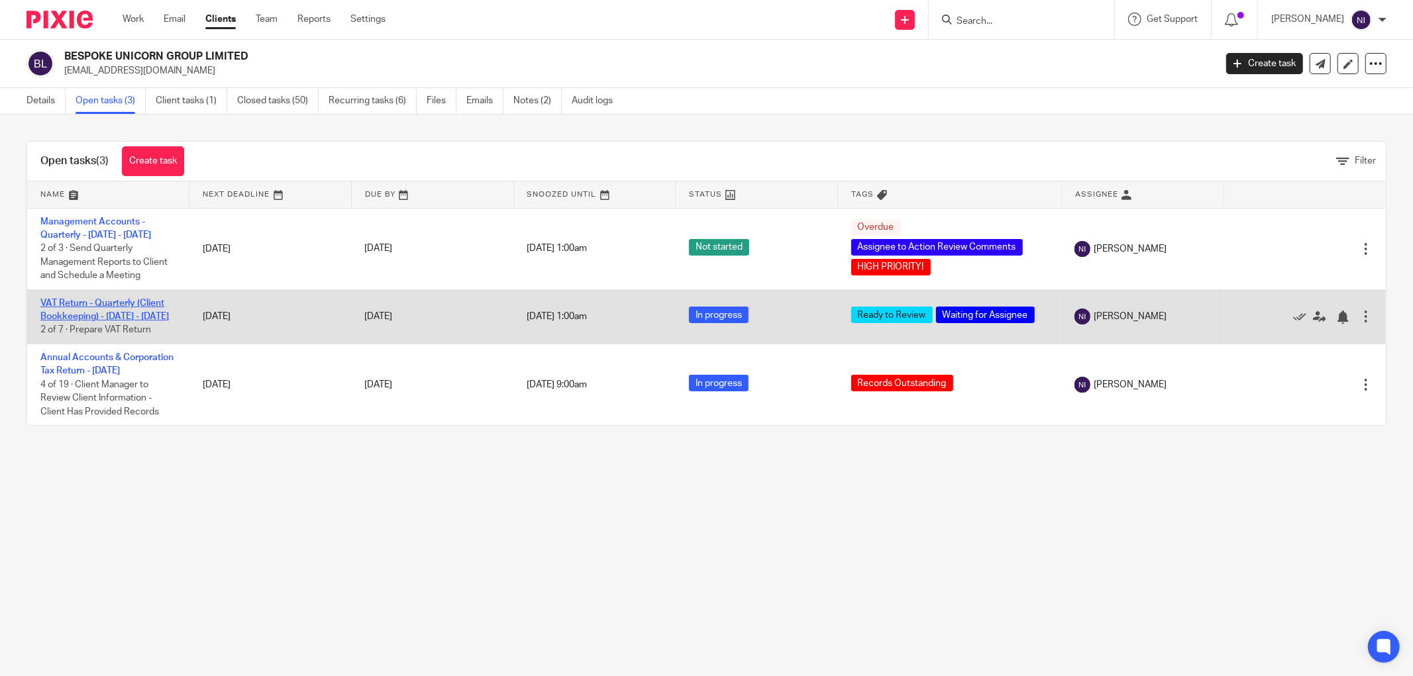
click at [136, 303] on link "VAT Return - Quarterly (Client Bookkeeping) - [DATE] - [DATE]" at bounding box center [104, 310] width 129 height 23
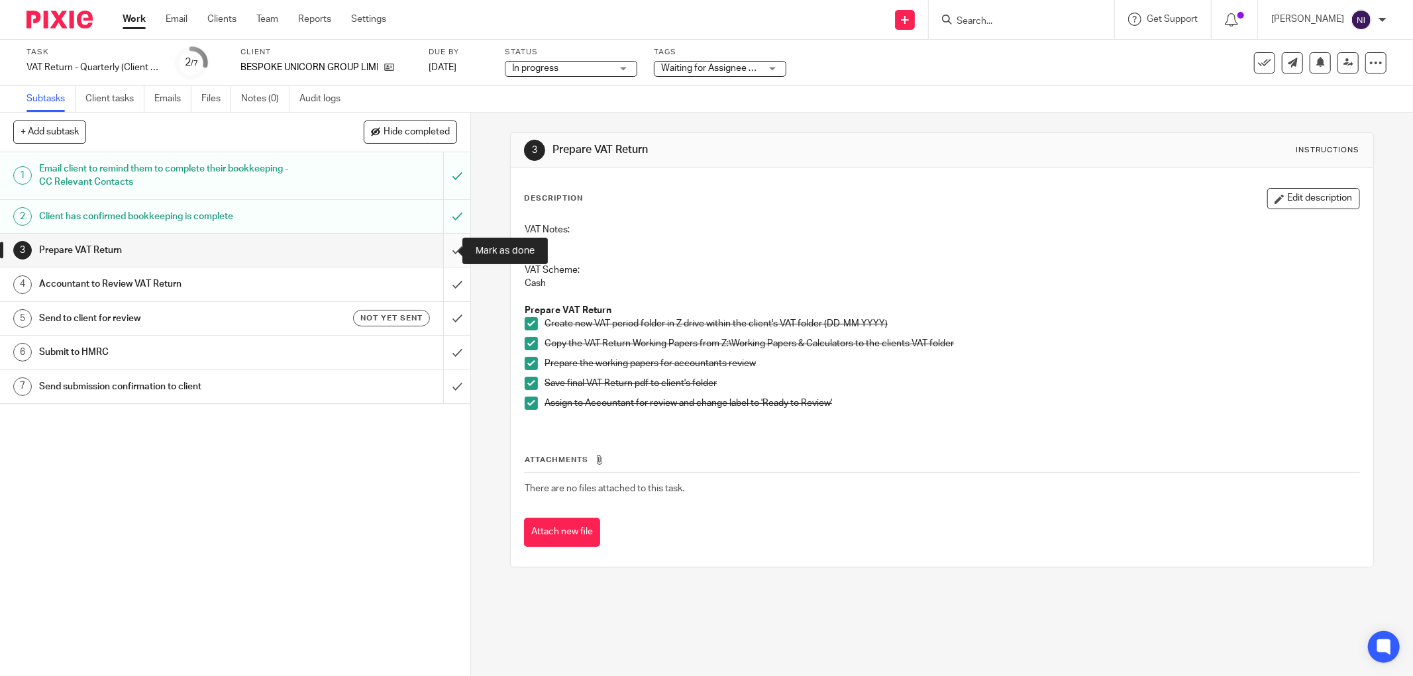
click at [451, 242] on input "submit" at bounding box center [235, 250] width 470 height 33
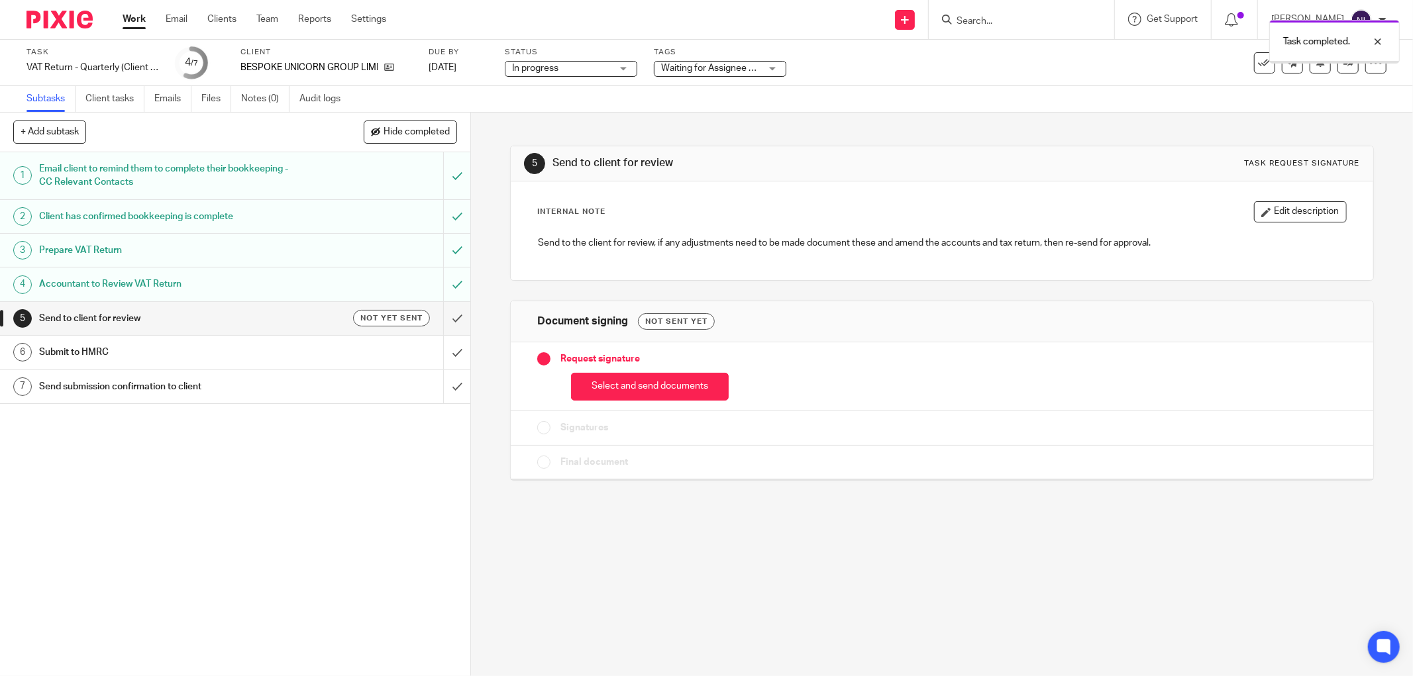
click at [650, 378] on button "Select and send documents" at bounding box center [650, 387] width 158 height 28
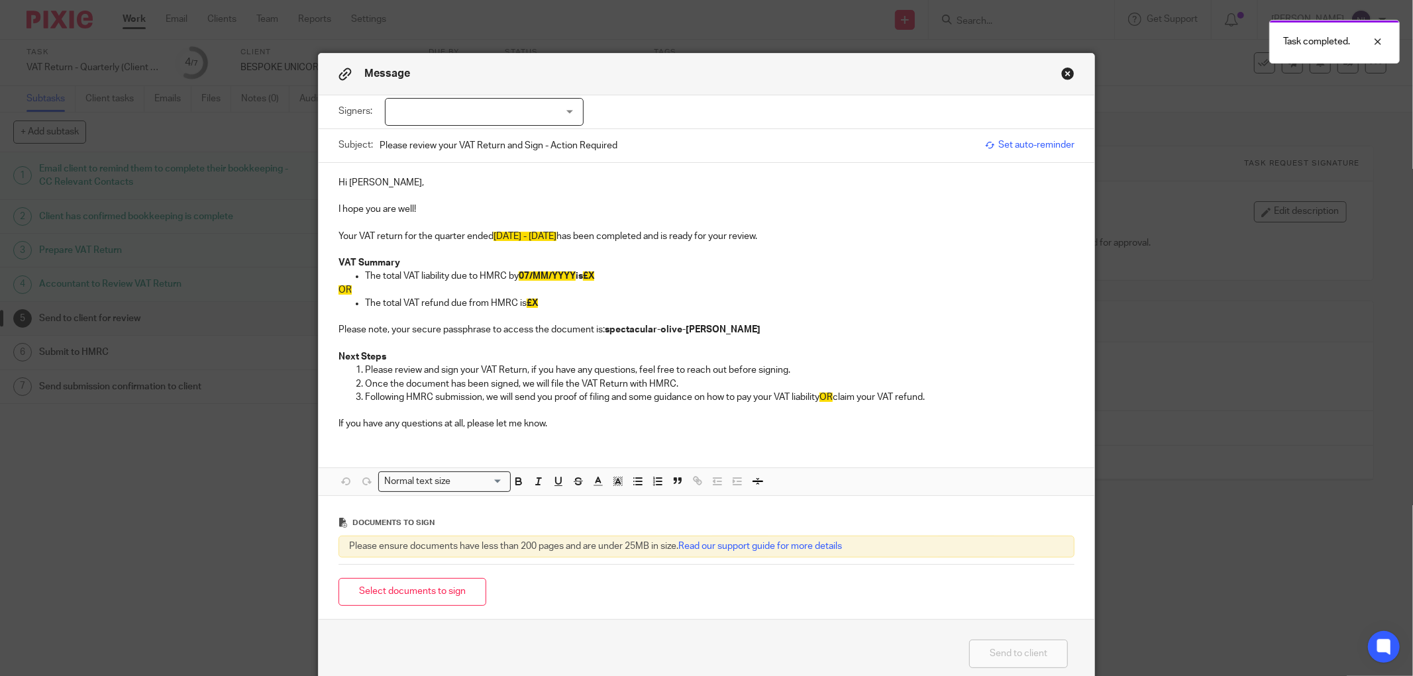
click at [489, 107] on div at bounding box center [484, 112] width 199 height 28
click at [469, 160] on li "[PERSON_NAME]" at bounding box center [478, 166] width 197 height 27
checkbox input "true"
click at [660, 201] on p at bounding box center [706, 195] width 736 height 13
click at [613, 274] on p "The total VAT liability due to HMRC by 07/MM/YYYY is £X" at bounding box center [719, 276] width 709 height 13
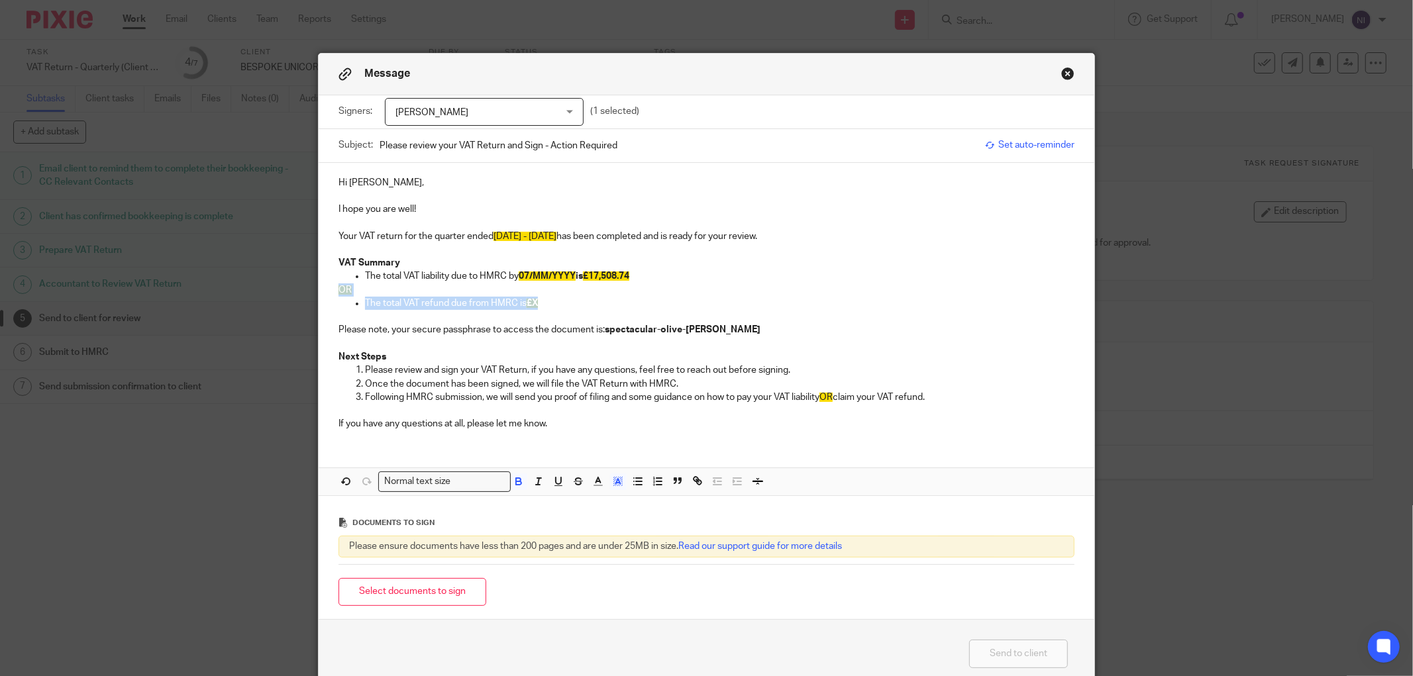
drag, startPoint x: 542, startPoint y: 309, endPoint x: 315, endPoint y: 287, distance: 228.3
click at [319, 287] on div "Hi Jason, I hope you are well! Your VAT return for the quarter ended May - July…" at bounding box center [707, 302] width 776 height 278
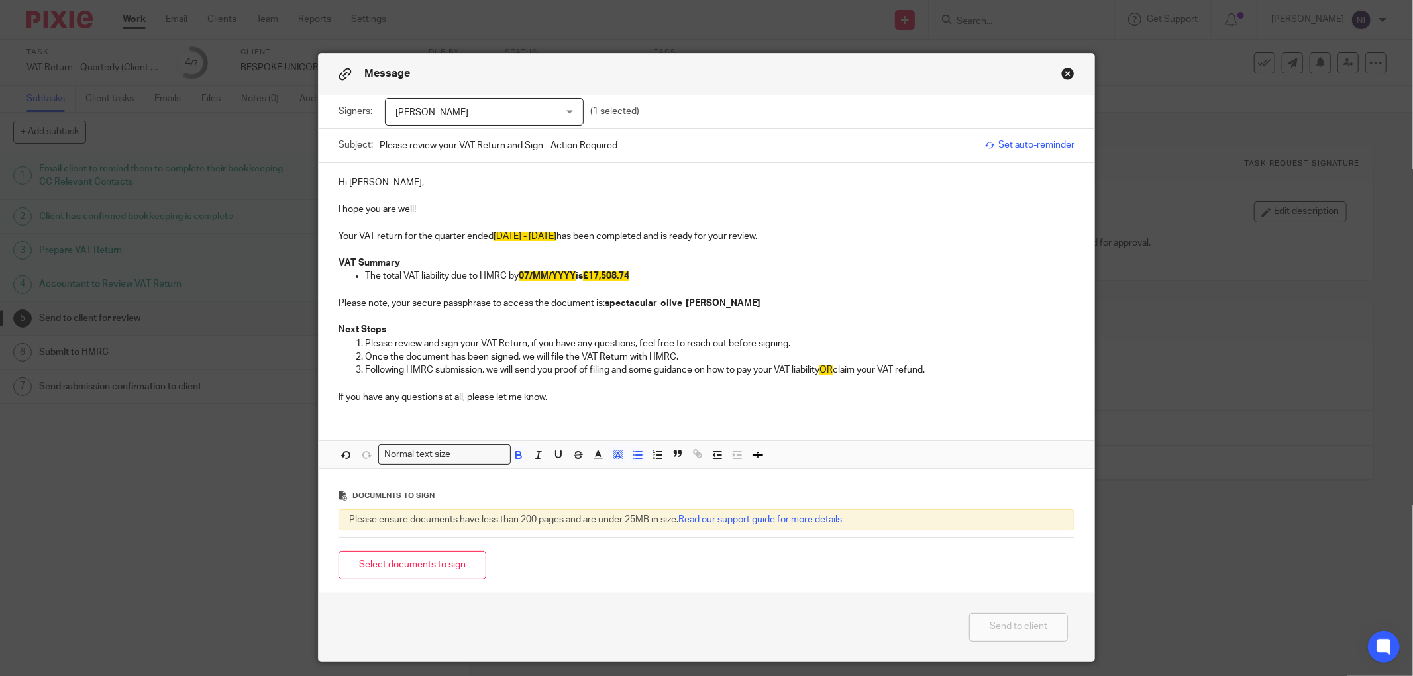
click at [546, 276] on span "07/MM/YYYY" at bounding box center [547, 276] width 57 height 9
drag, startPoint x: 944, startPoint y: 375, endPoint x: 819, endPoint y: 376, distance: 125.2
click at [819, 376] on p "Following HMRC submission, we will send you proof of filing and some guidance o…" at bounding box center [719, 370] width 709 height 13
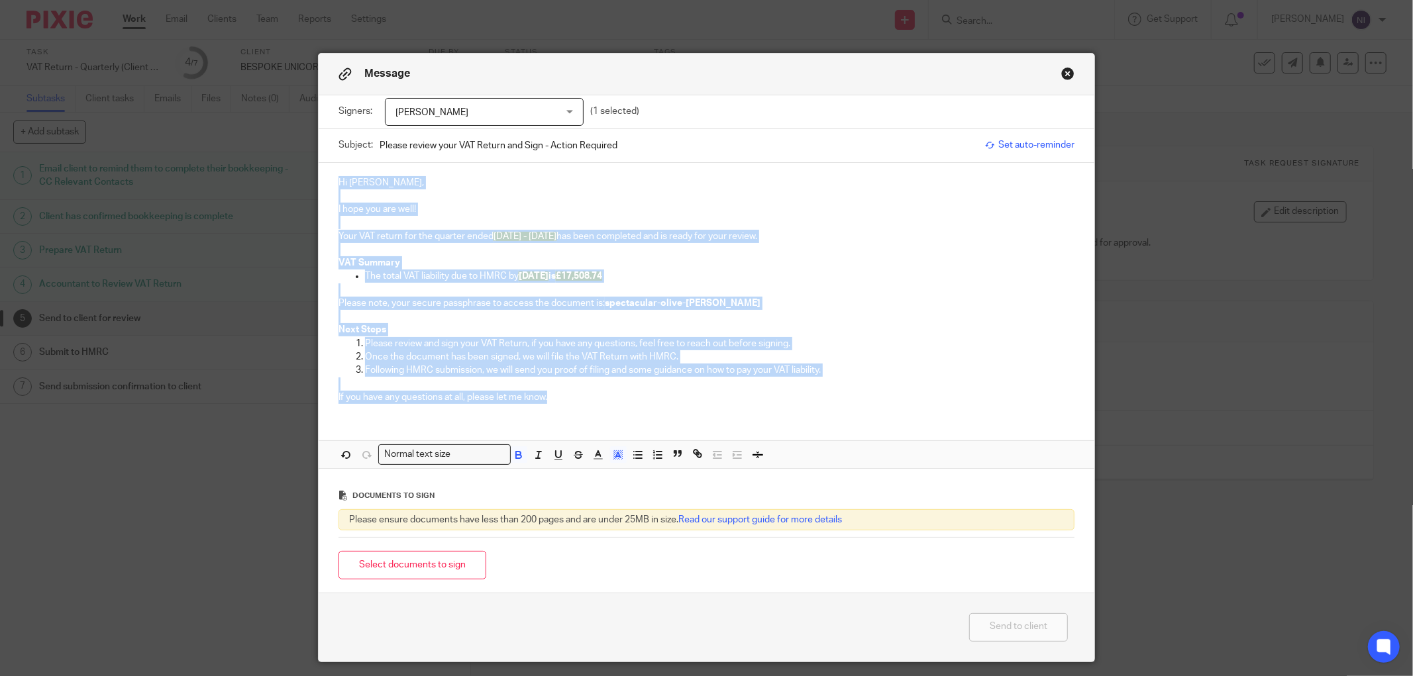
drag, startPoint x: 617, startPoint y: 403, endPoint x: 253, endPoint y: 177, distance: 428.1
click at [237, 162] on div "Message Signers: Jason Whelbourne Jack Whelbourne Jason Whelbourne (1 selected)…" at bounding box center [706, 338] width 1413 height 676
click at [612, 455] on icon "button" at bounding box center [618, 455] width 12 height 12
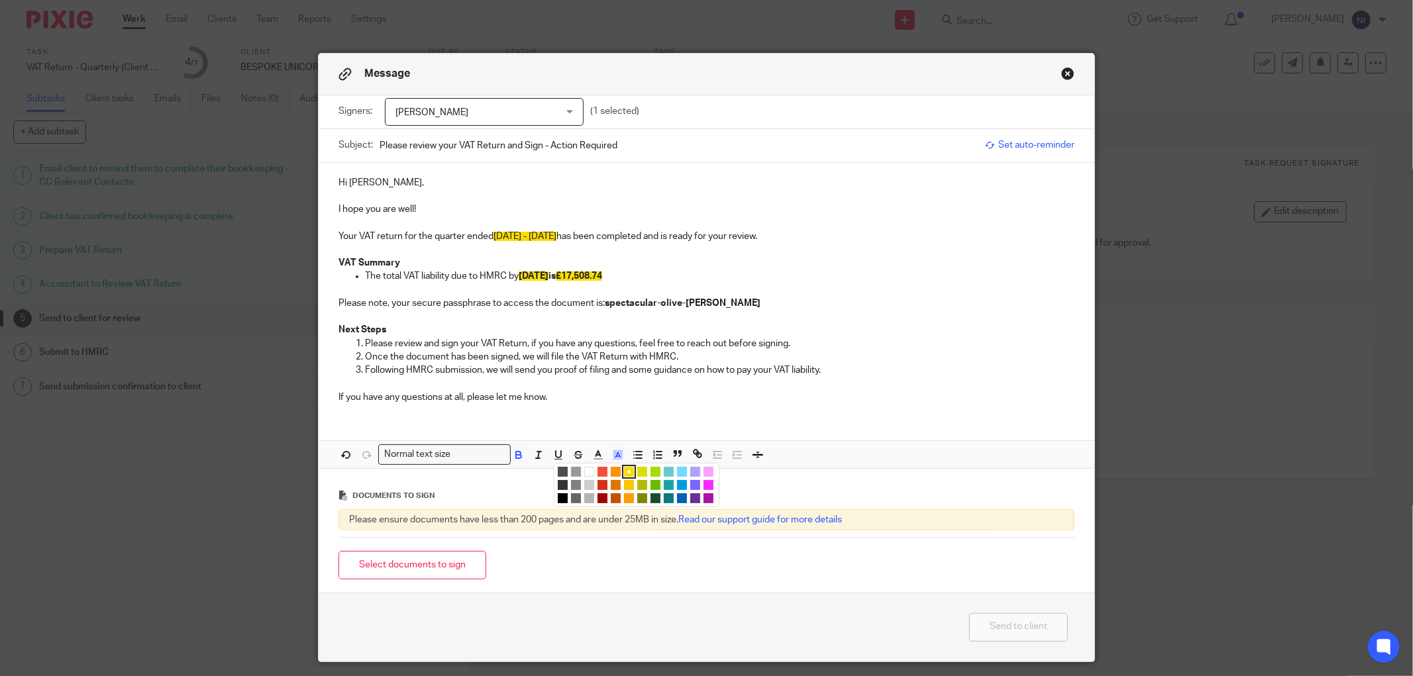
click at [586, 472] on li "color:#FFFFFF" at bounding box center [589, 472] width 10 height 10
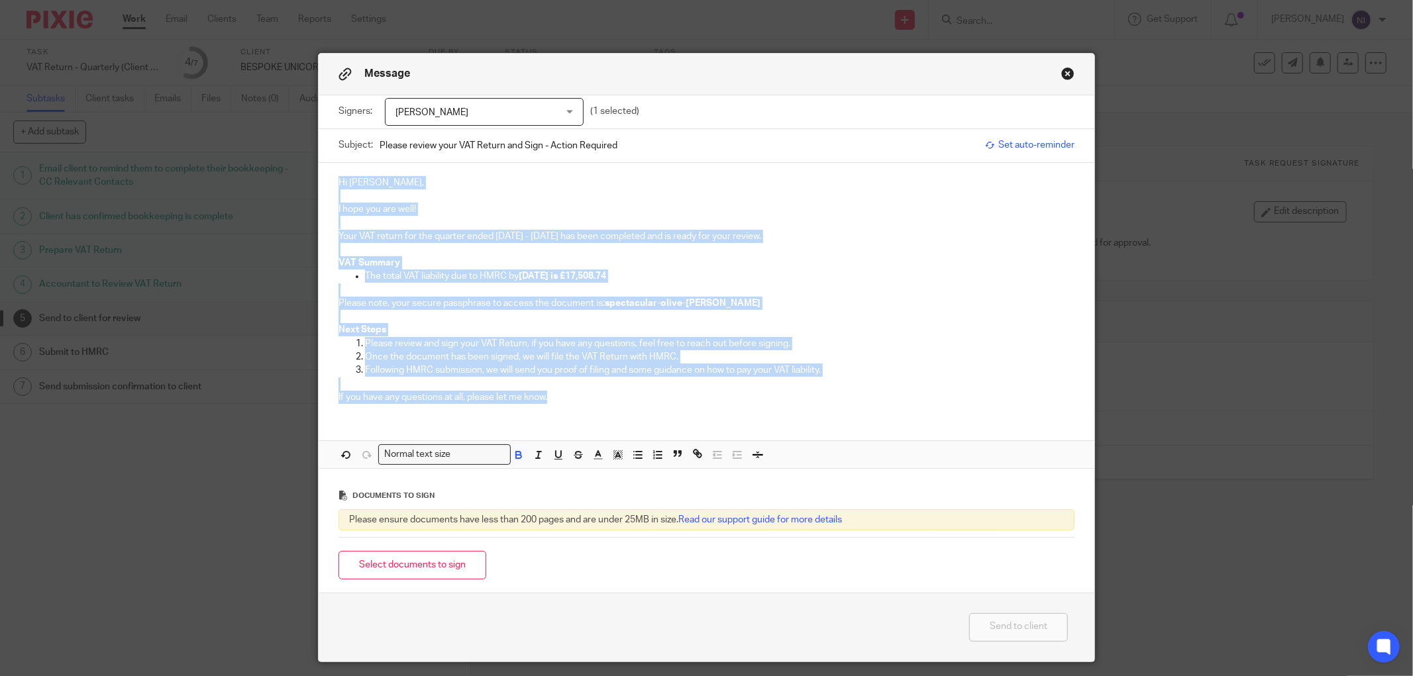
click at [870, 334] on p "Next Steps" at bounding box center [706, 329] width 736 height 13
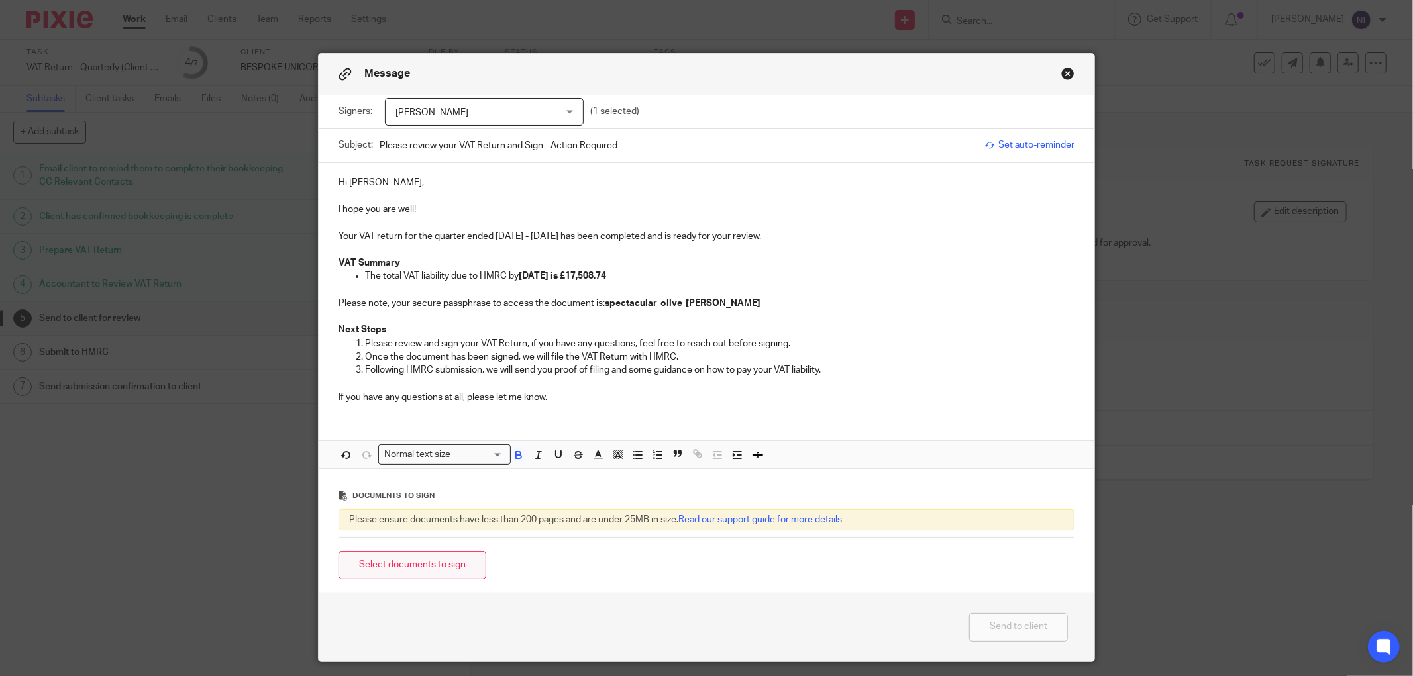
click at [409, 574] on button "Select documents to sign" at bounding box center [412, 565] width 148 height 28
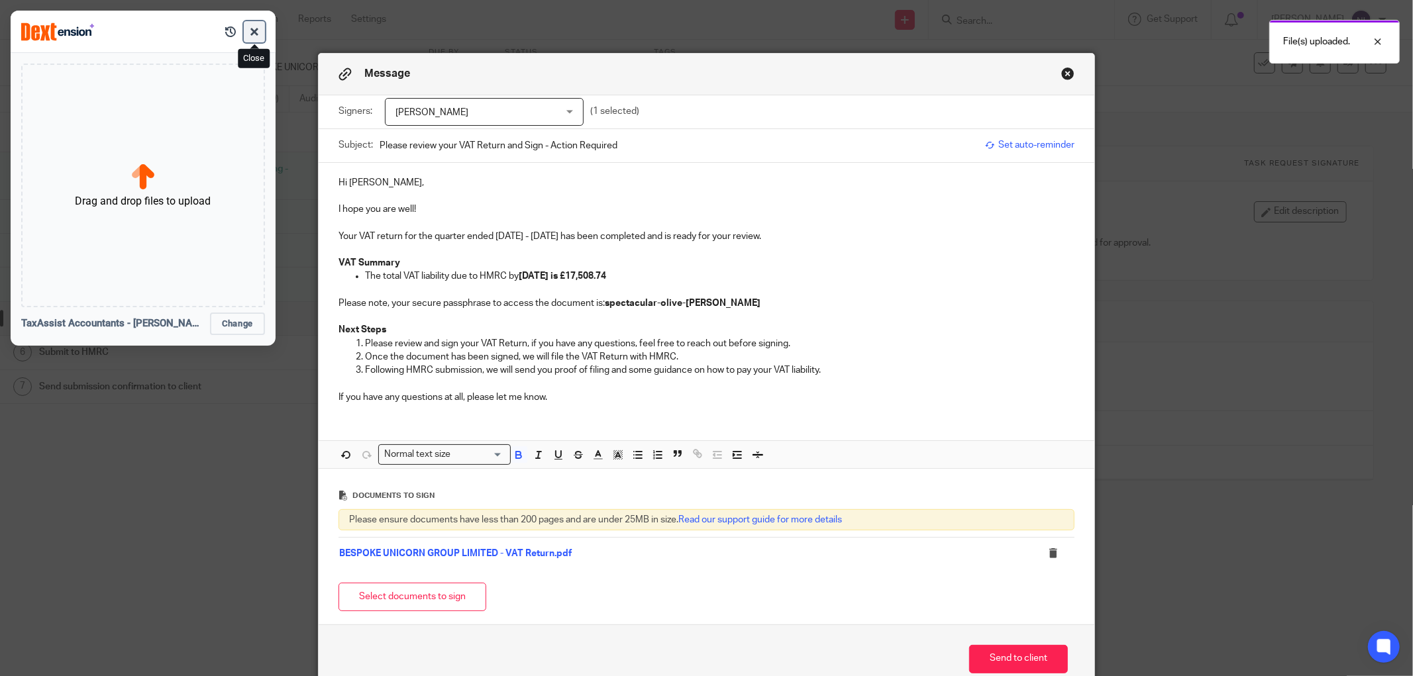
click at [254, 32] on button "button" at bounding box center [254, 31] width 21 height 21
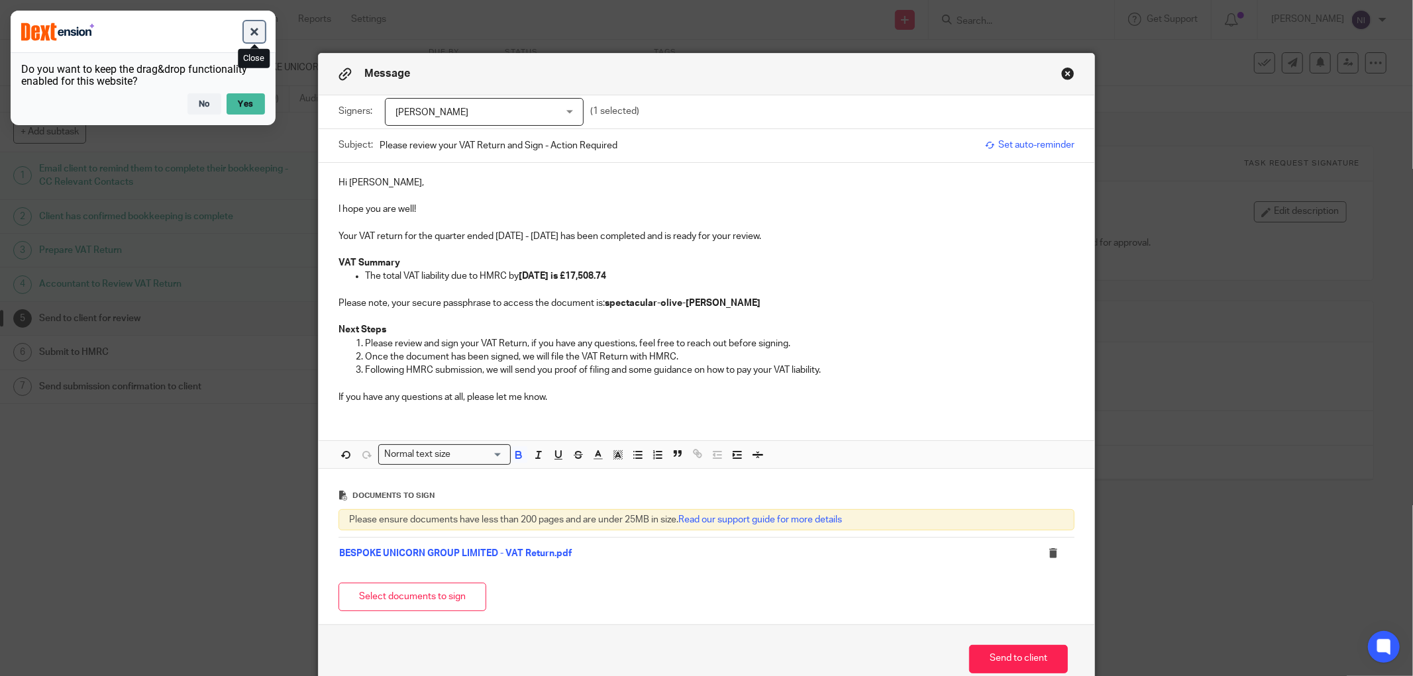
click at [257, 33] on button "button" at bounding box center [254, 31] width 21 height 21
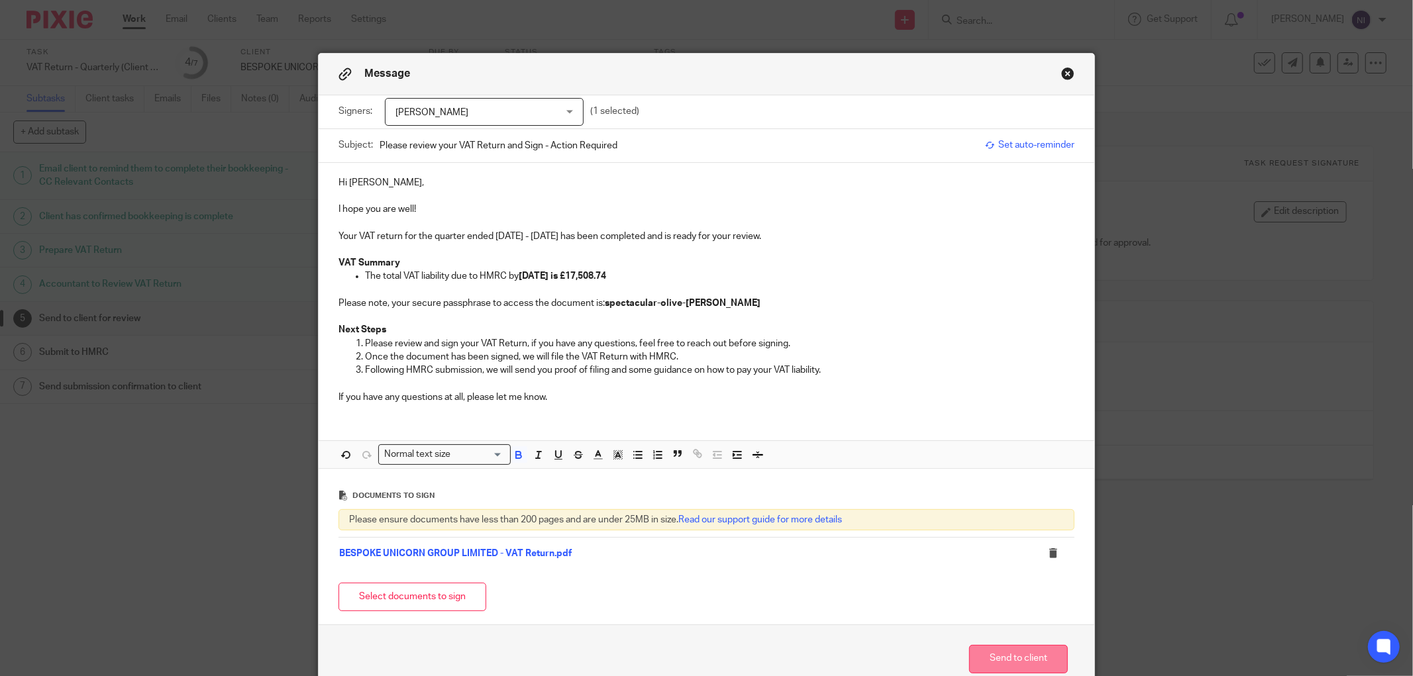
click at [988, 650] on button "Send to client" at bounding box center [1018, 659] width 99 height 28
